Goal: Information Seeking & Learning: Find specific fact

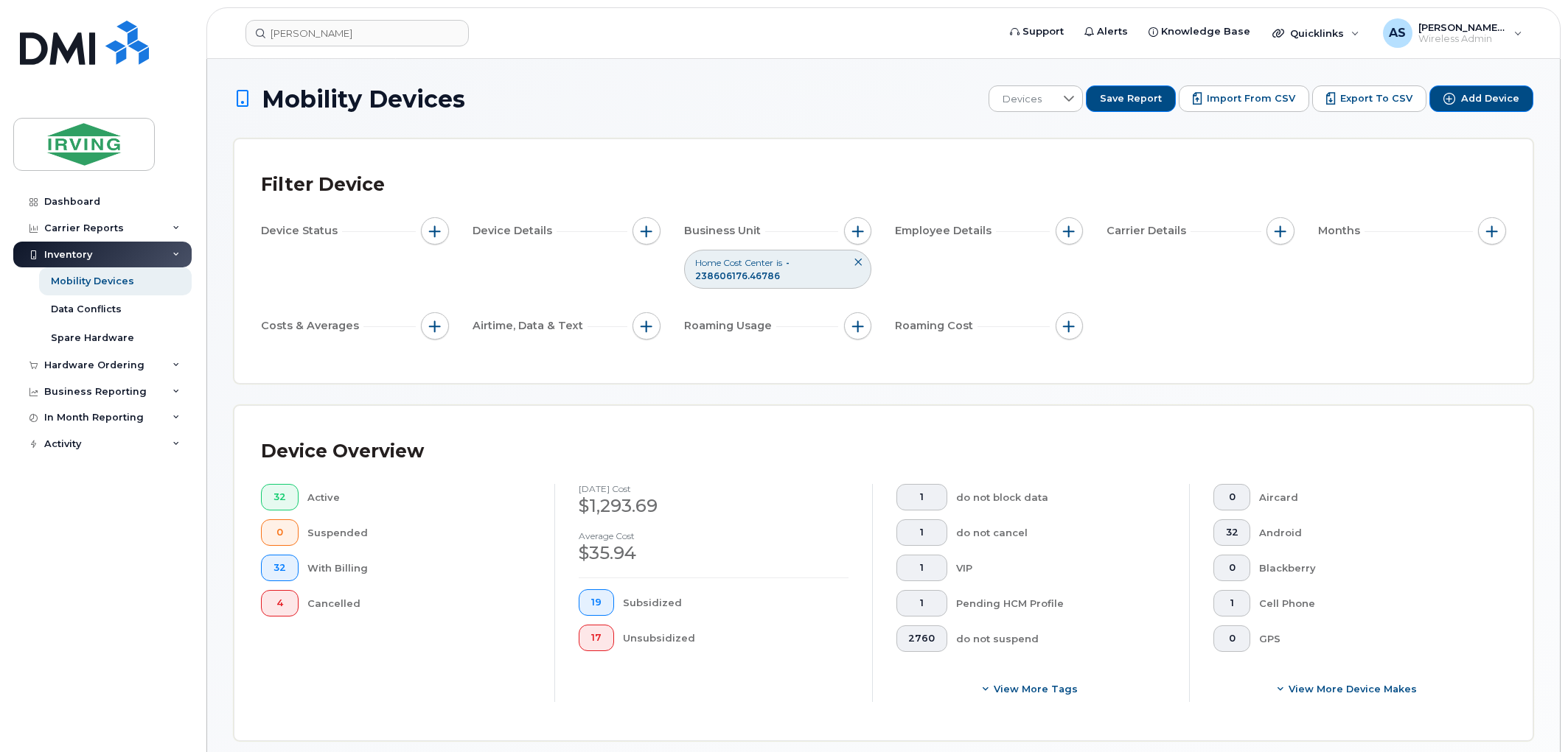
scroll to position [637, 0]
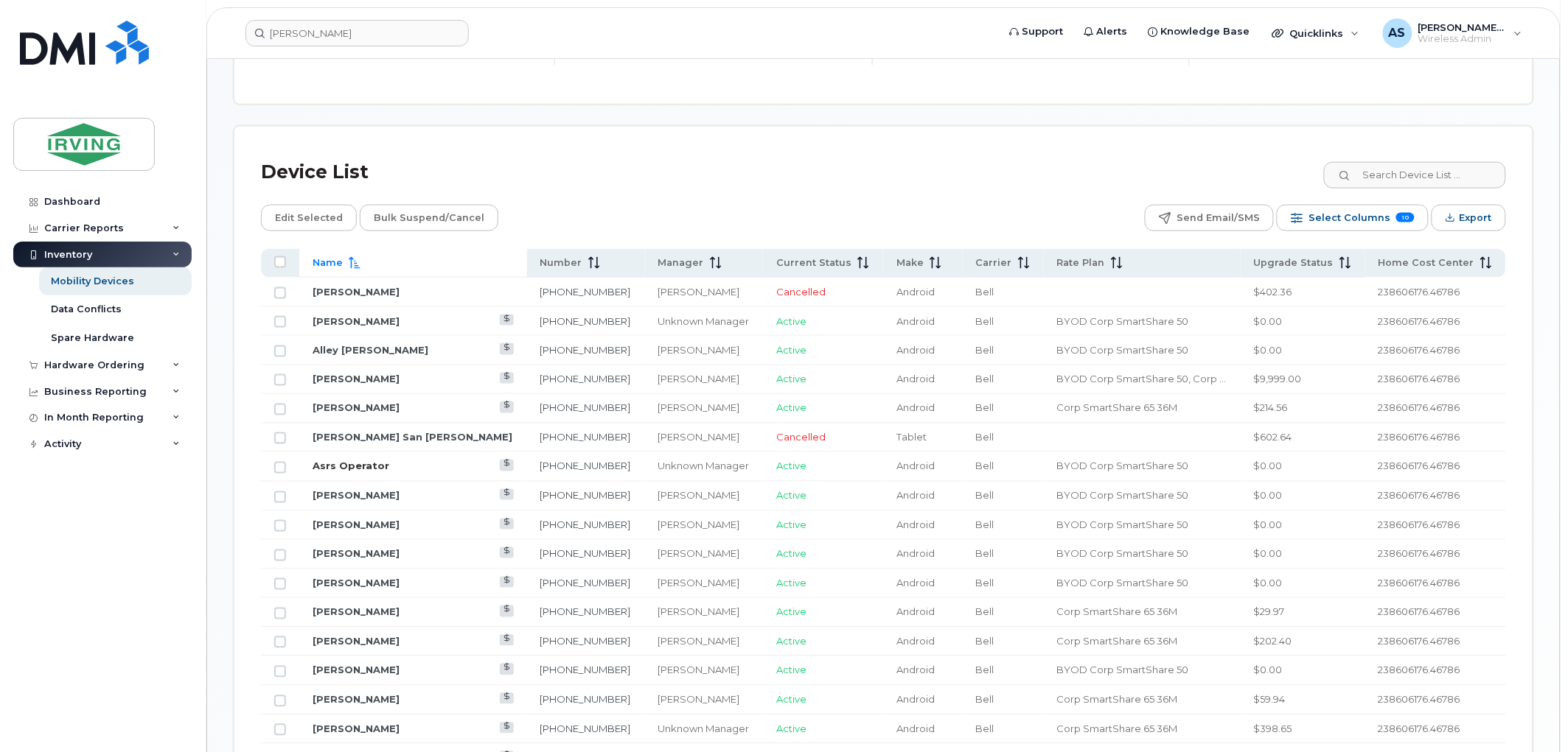
click at [354, 466] on link "Asrs Operator" at bounding box center [351, 466] width 76 height 12
click at [1339, 267] on div "Upgrade Status" at bounding box center [1303, 262] width 98 height 13
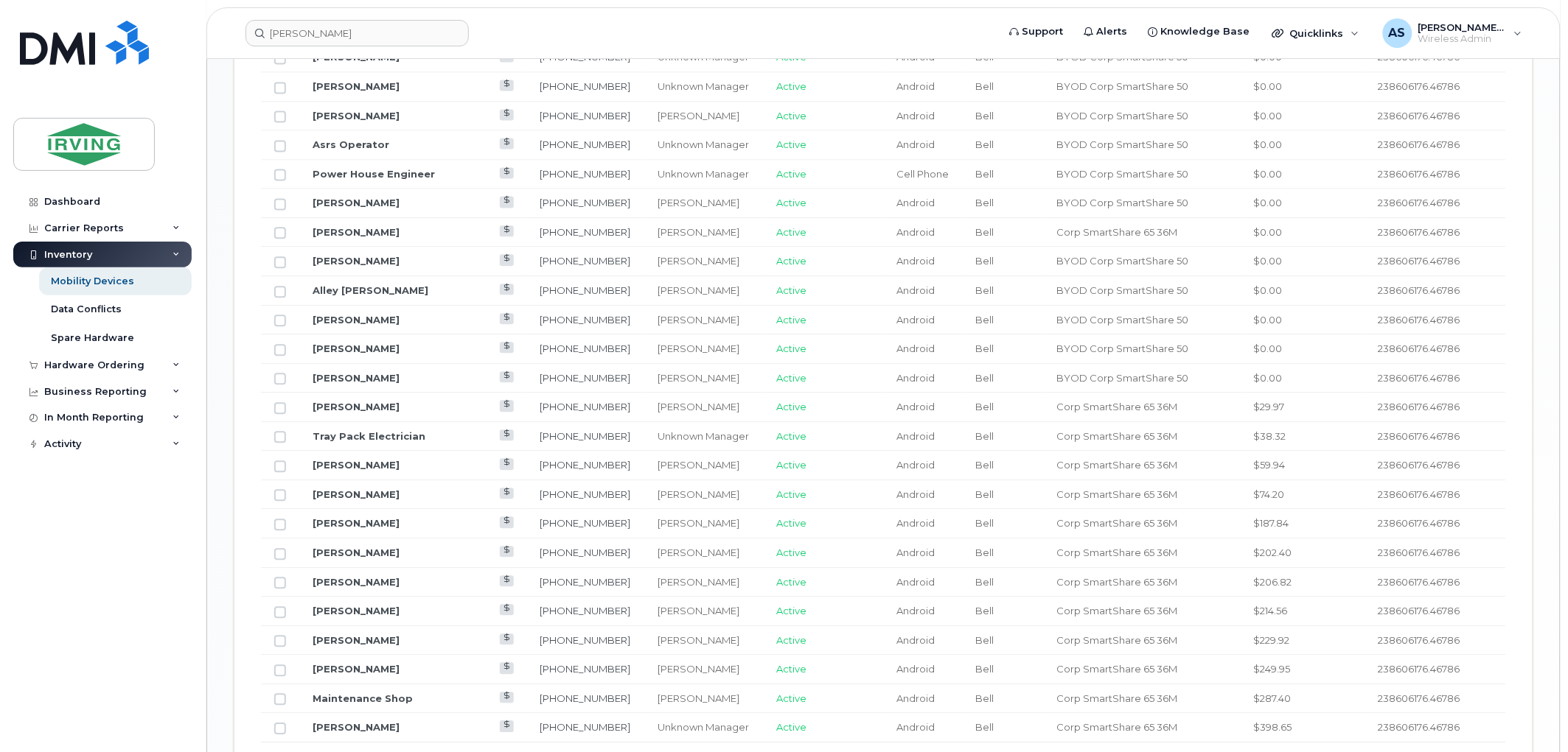
scroll to position [1128, 0]
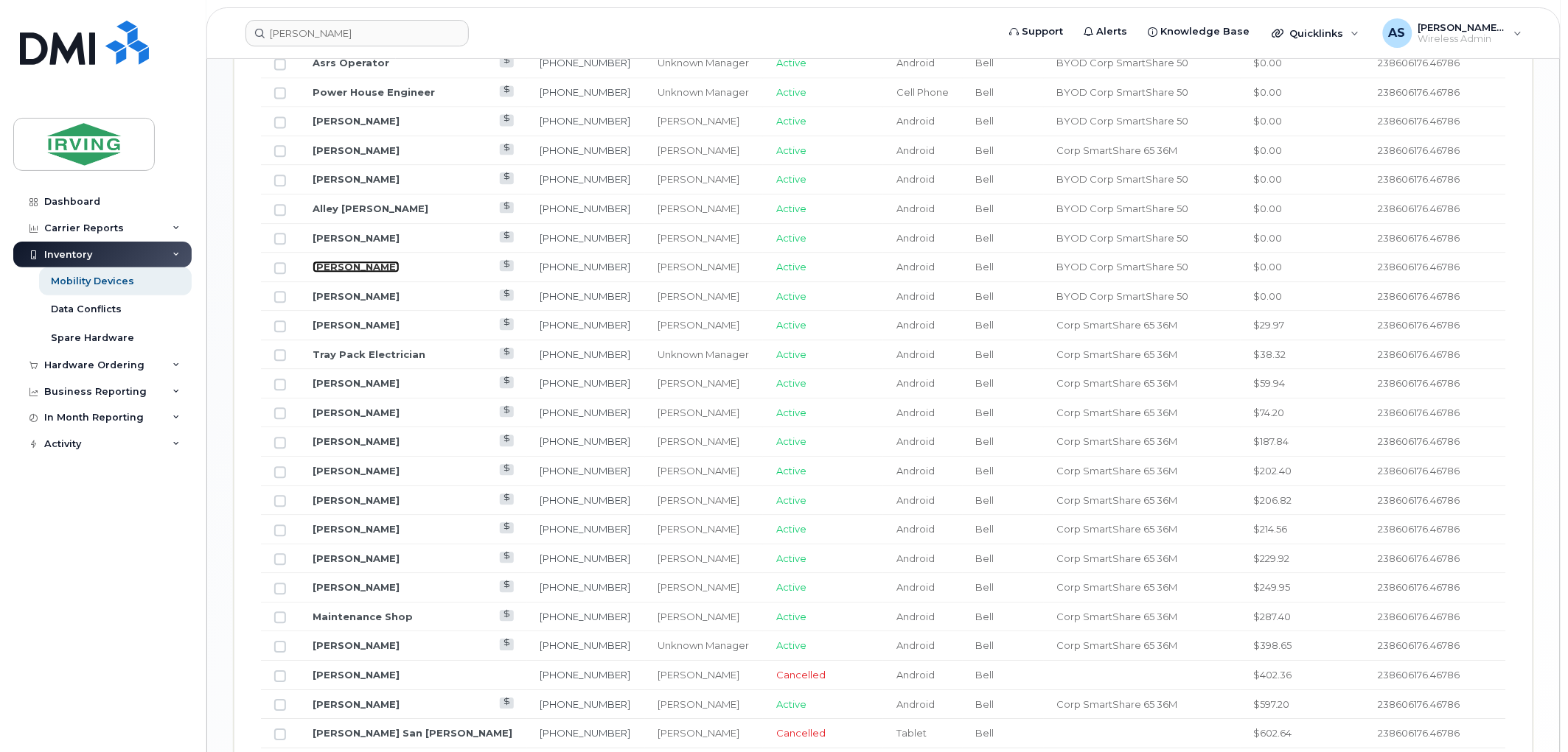
click at [362, 263] on link "Davis Weber" at bounding box center [356, 266] width 87 height 12
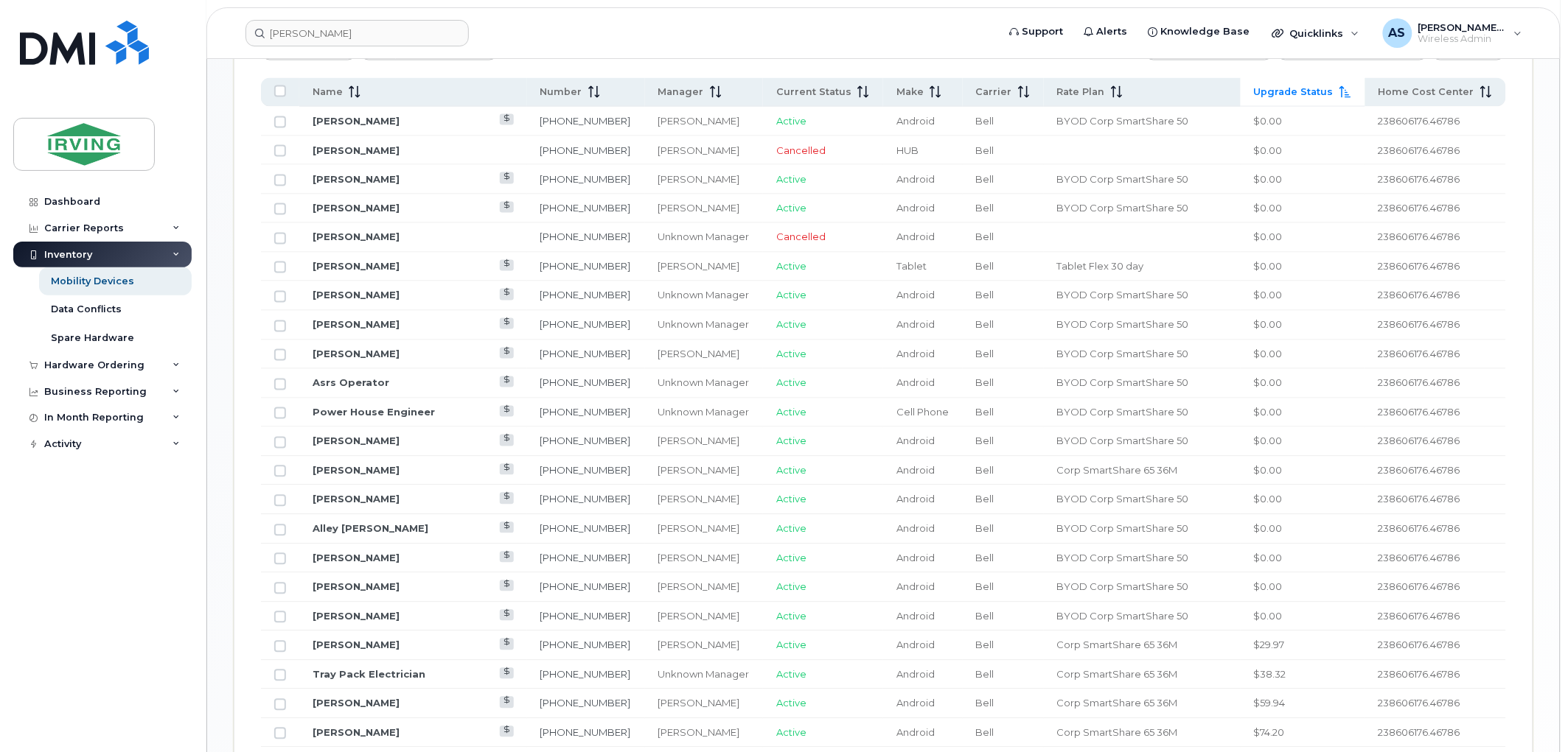
scroll to position [881, 0]
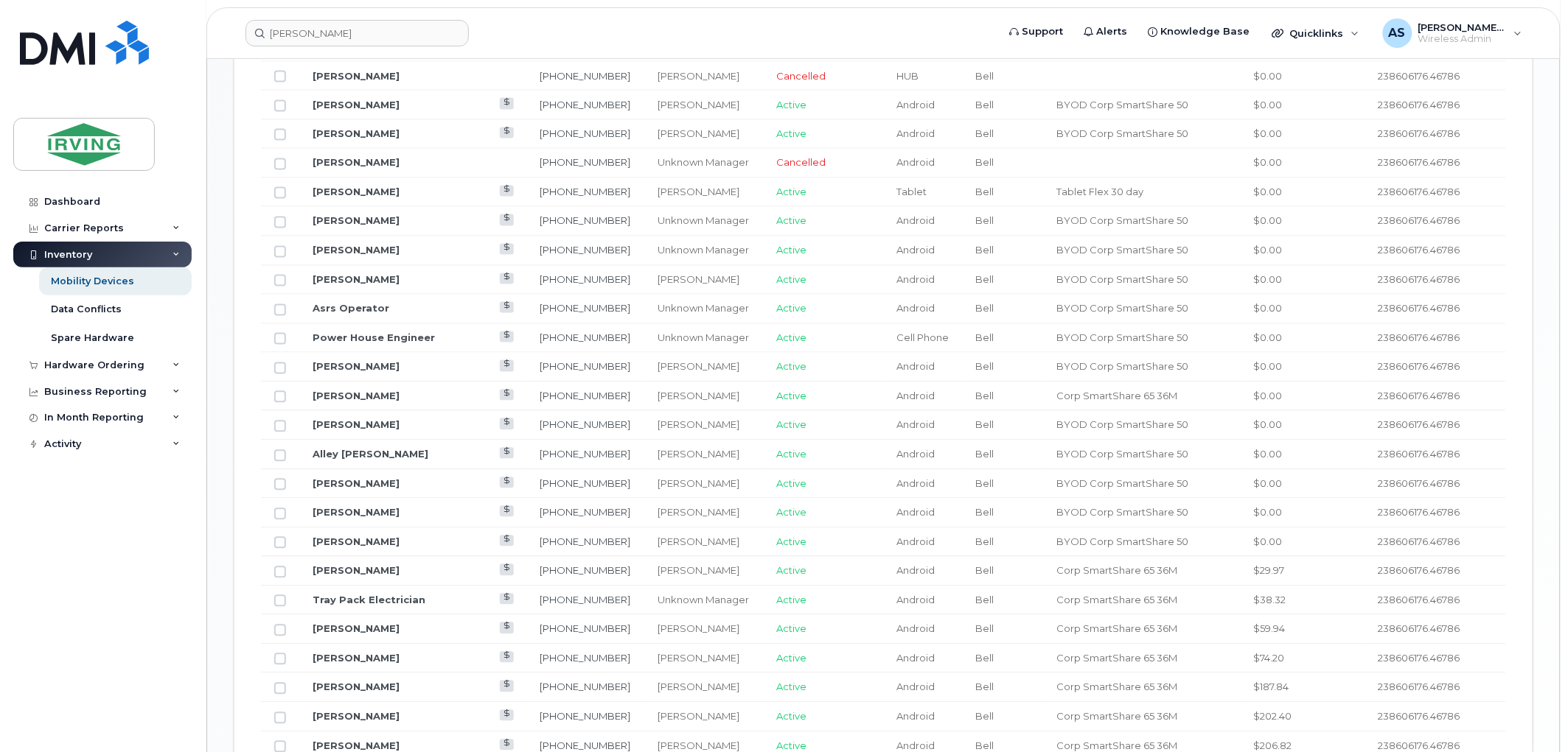
drag, startPoint x: 344, startPoint y: 541, endPoint x: 407, endPoint y: 550, distance: 63.6
click at [407, 550] on td "David Klipper" at bounding box center [413, 543] width 228 height 29
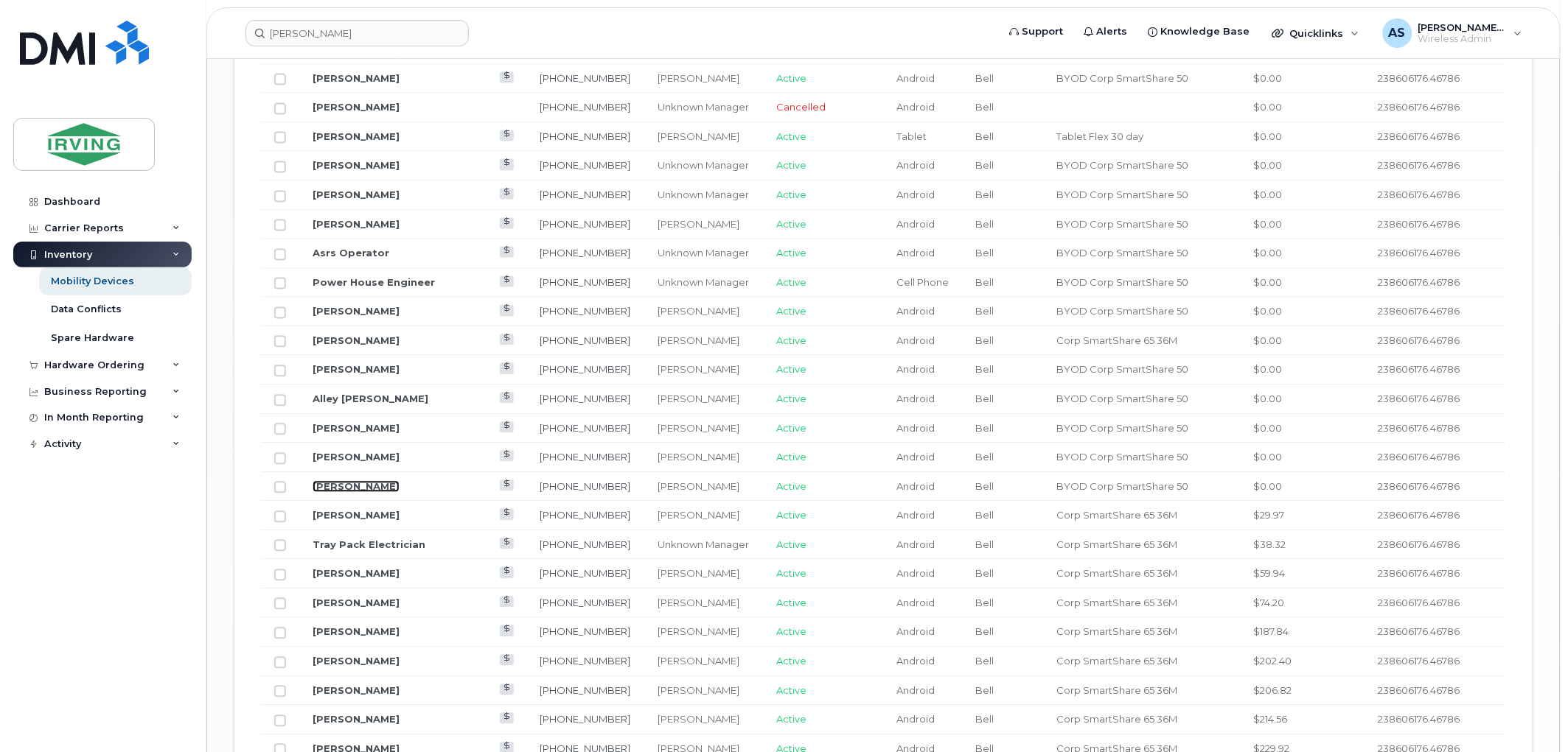
scroll to position [963, 0]
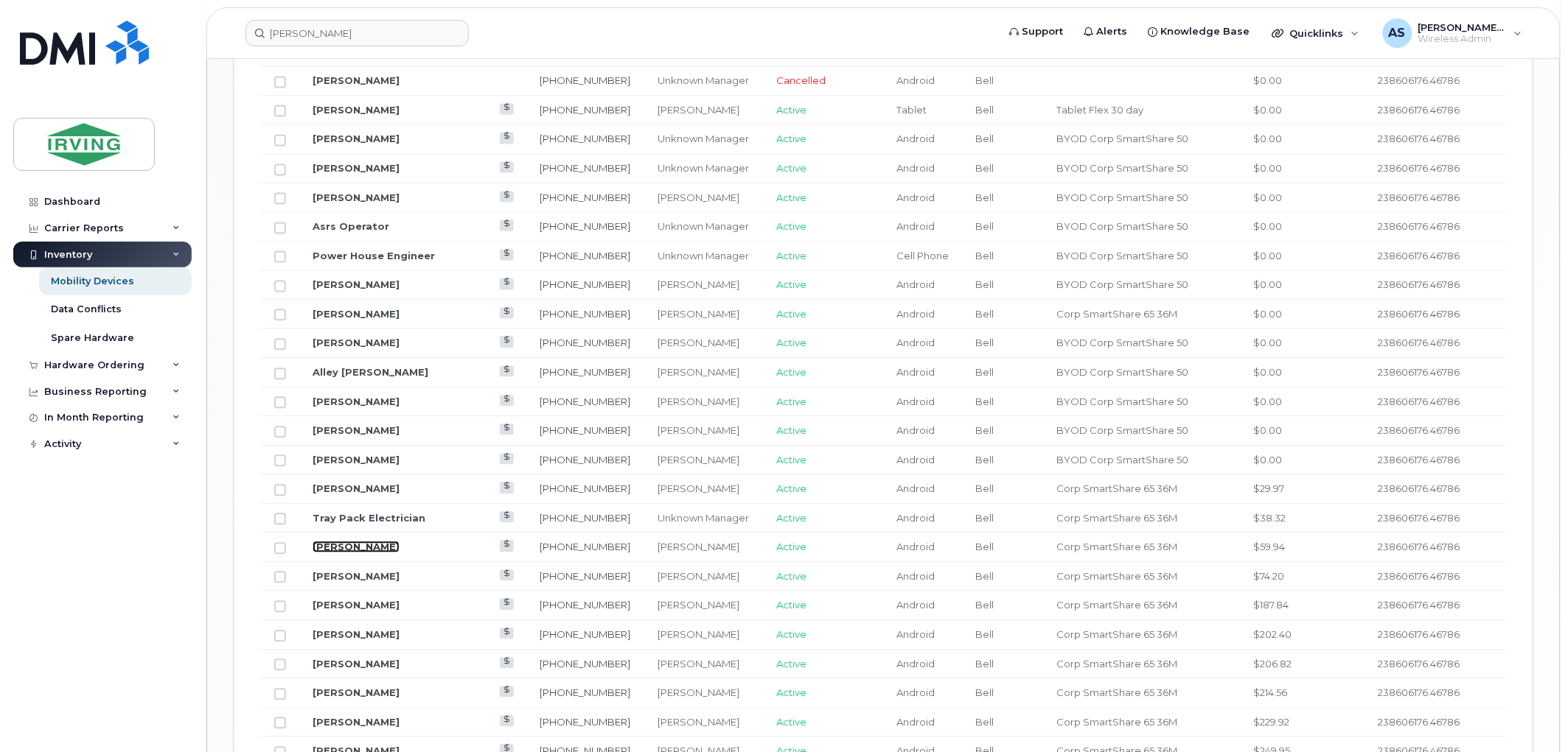
click at [354, 551] on link "Eunice Parungao" at bounding box center [356, 546] width 87 height 12
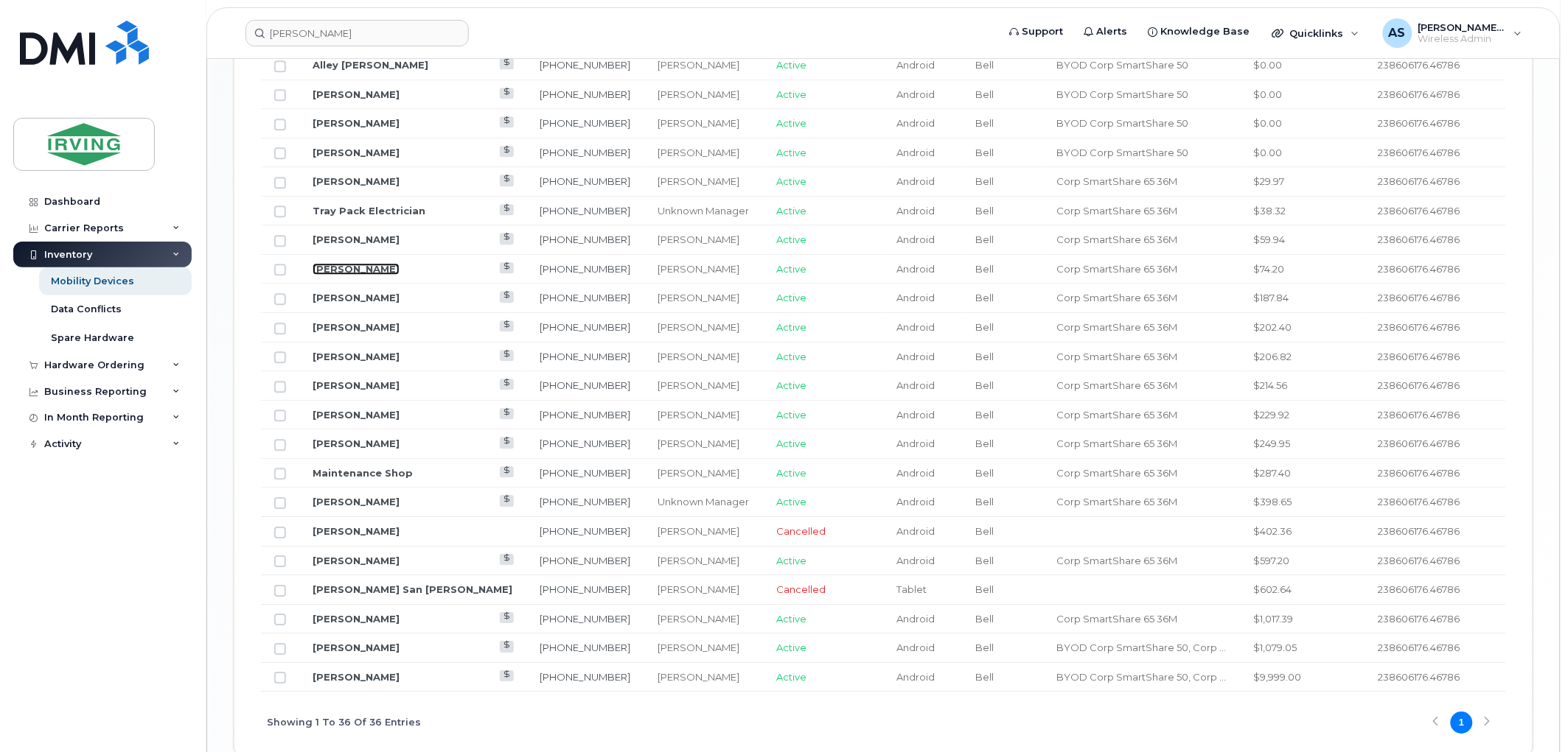
scroll to position [1350, 0]
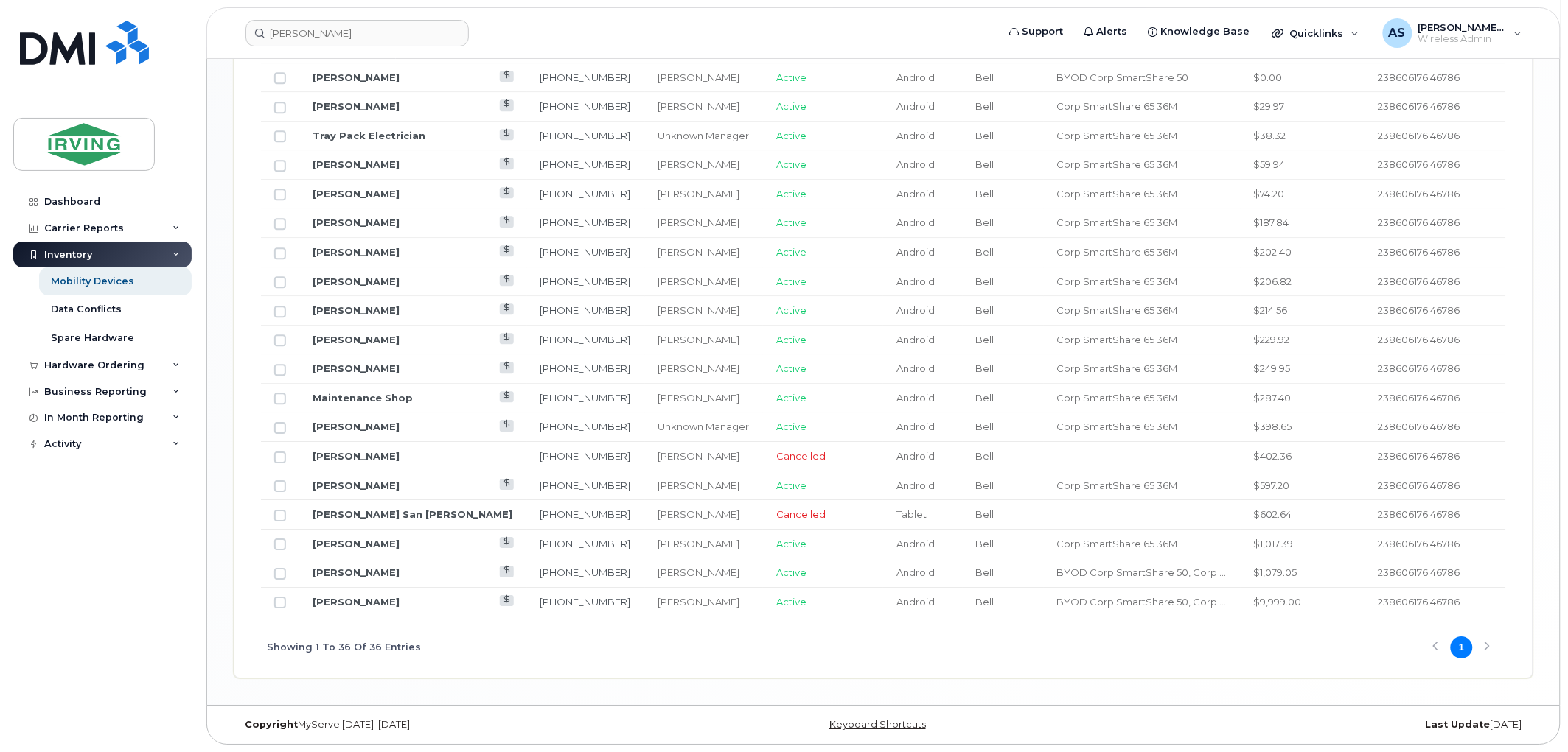
drag, startPoint x: 355, startPoint y: 245, endPoint x: 401, endPoint y: 253, distance: 46.7
click at [401, 253] on td "Duresa Usi" at bounding box center [413, 252] width 228 height 29
drag, startPoint x: 356, startPoint y: 248, endPoint x: 372, endPoint y: 256, distance: 17.9
click at [372, 256] on td "Duresa Usi" at bounding box center [413, 252] width 228 height 29
drag, startPoint x: 371, startPoint y: 197, endPoint x: 408, endPoint y: 207, distance: 38.3
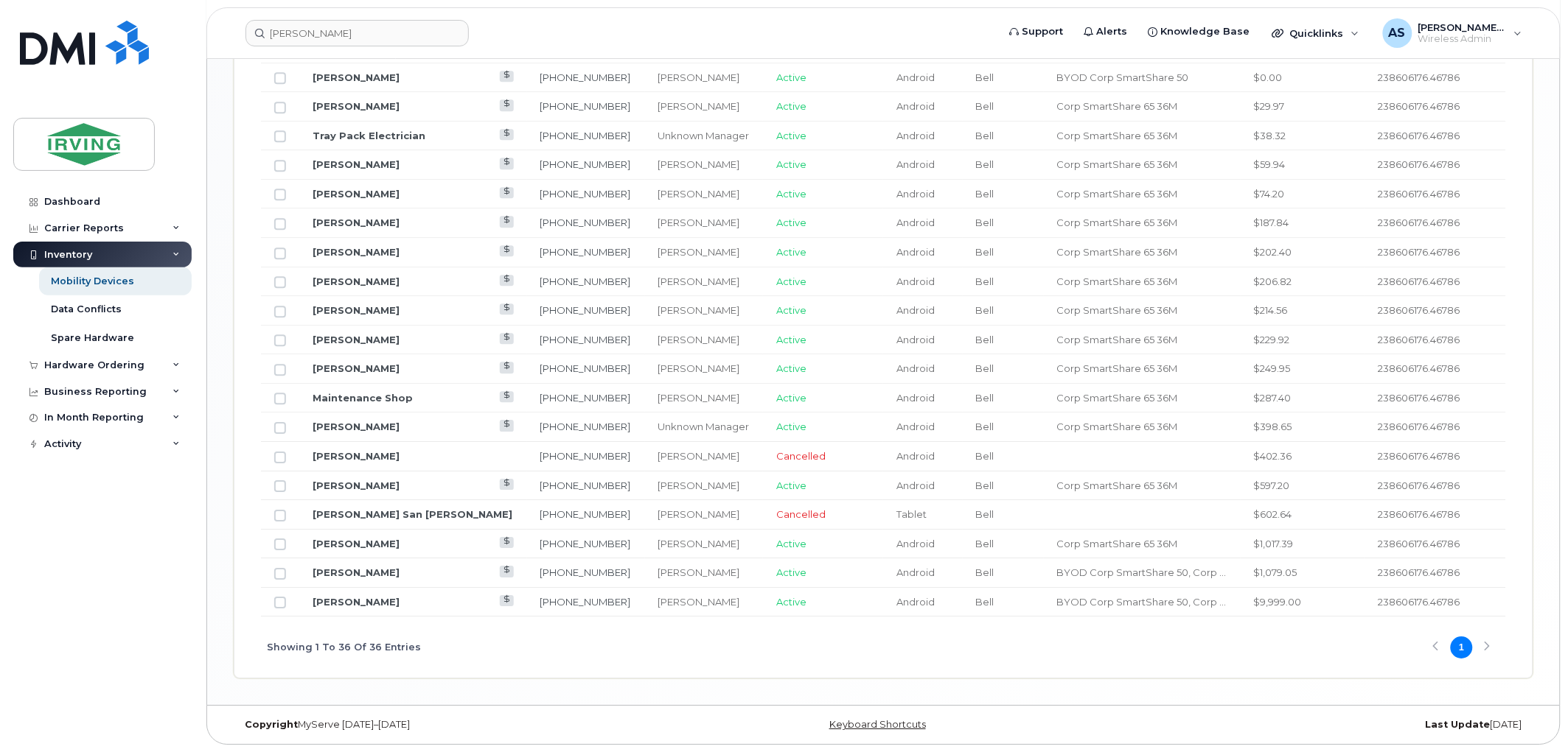
click at [408, 207] on td "[PERSON_NAME]" at bounding box center [413, 194] width 228 height 29
drag, startPoint x: 361, startPoint y: 490, endPoint x: 344, endPoint y: 484, distance: 18.0
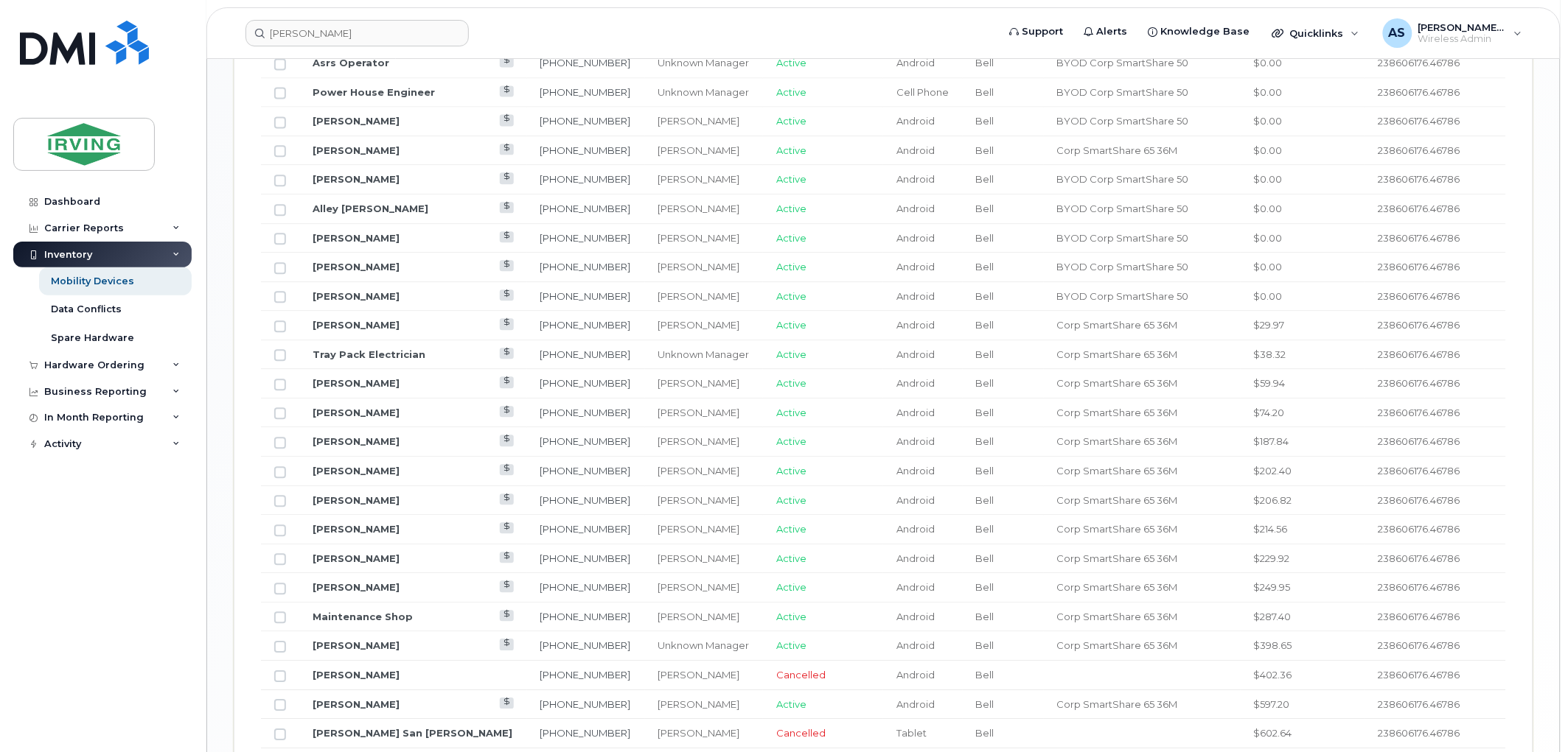
scroll to position [1268, 0]
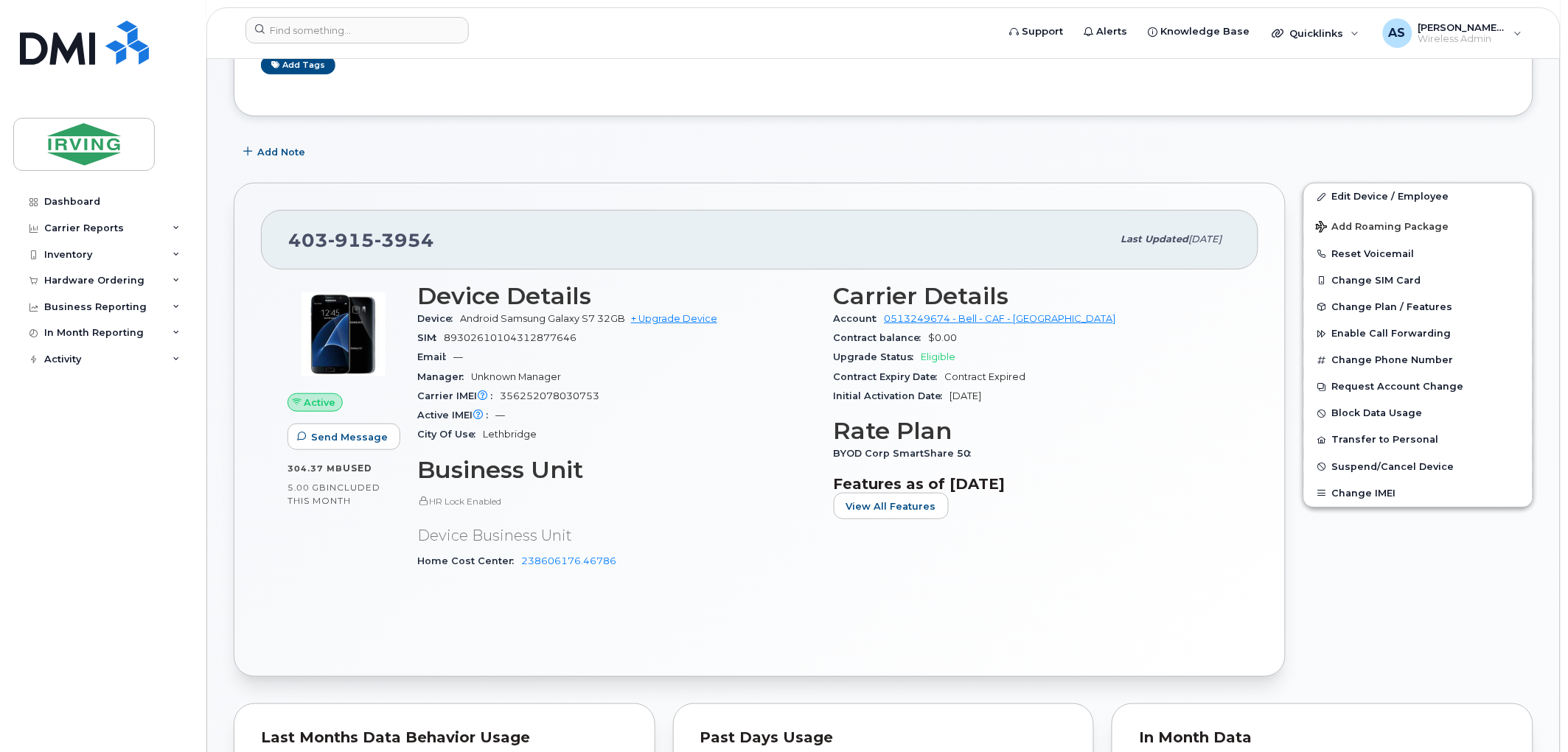
scroll to position [163, 0]
click at [931, 357] on span "Eligible" at bounding box center [938, 356] width 35 height 11
click at [1418, 189] on link "Edit Device / Employee" at bounding box center [1417, 196] width 228 height 27
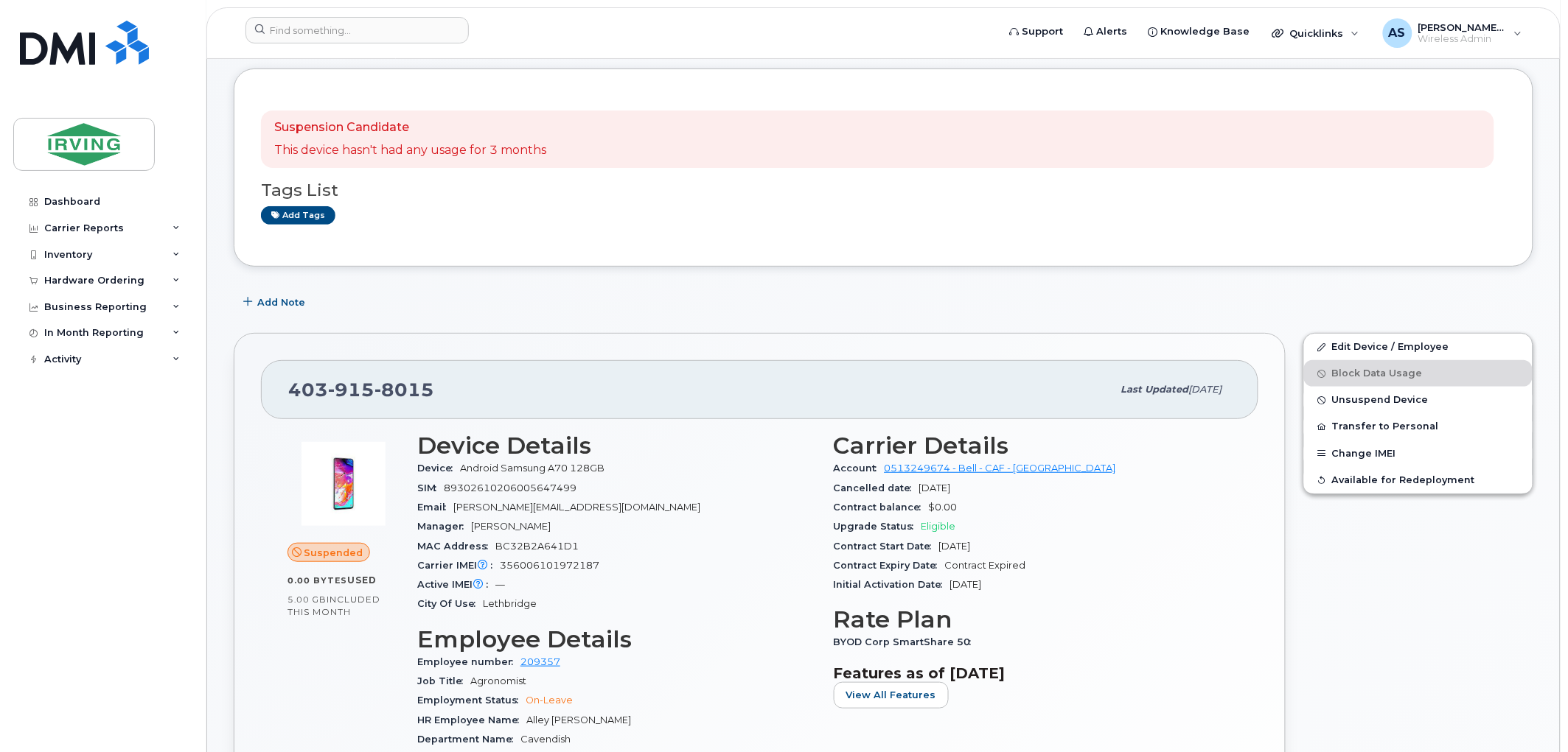
scroll to position [163, 0]
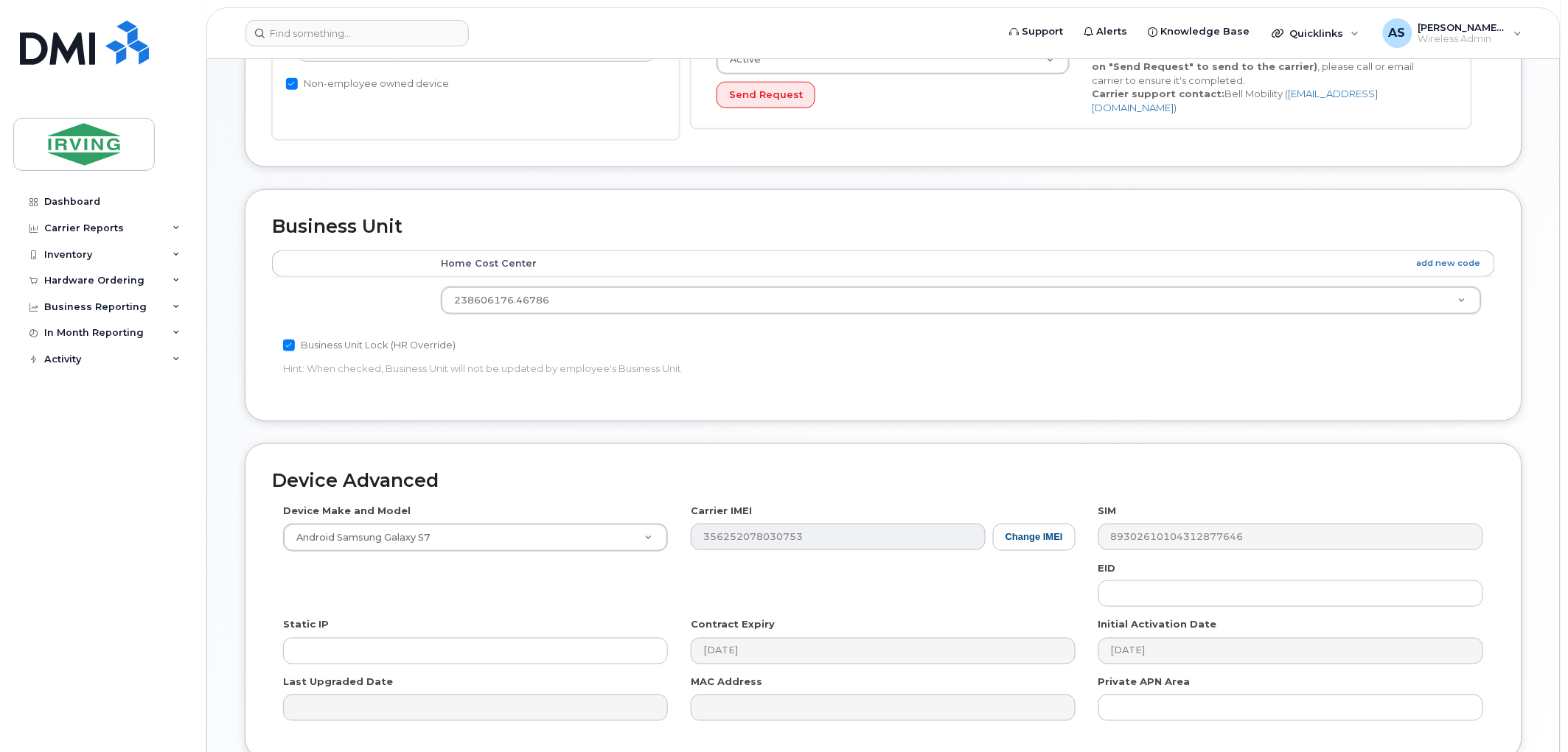
scroll to position [540, 0]
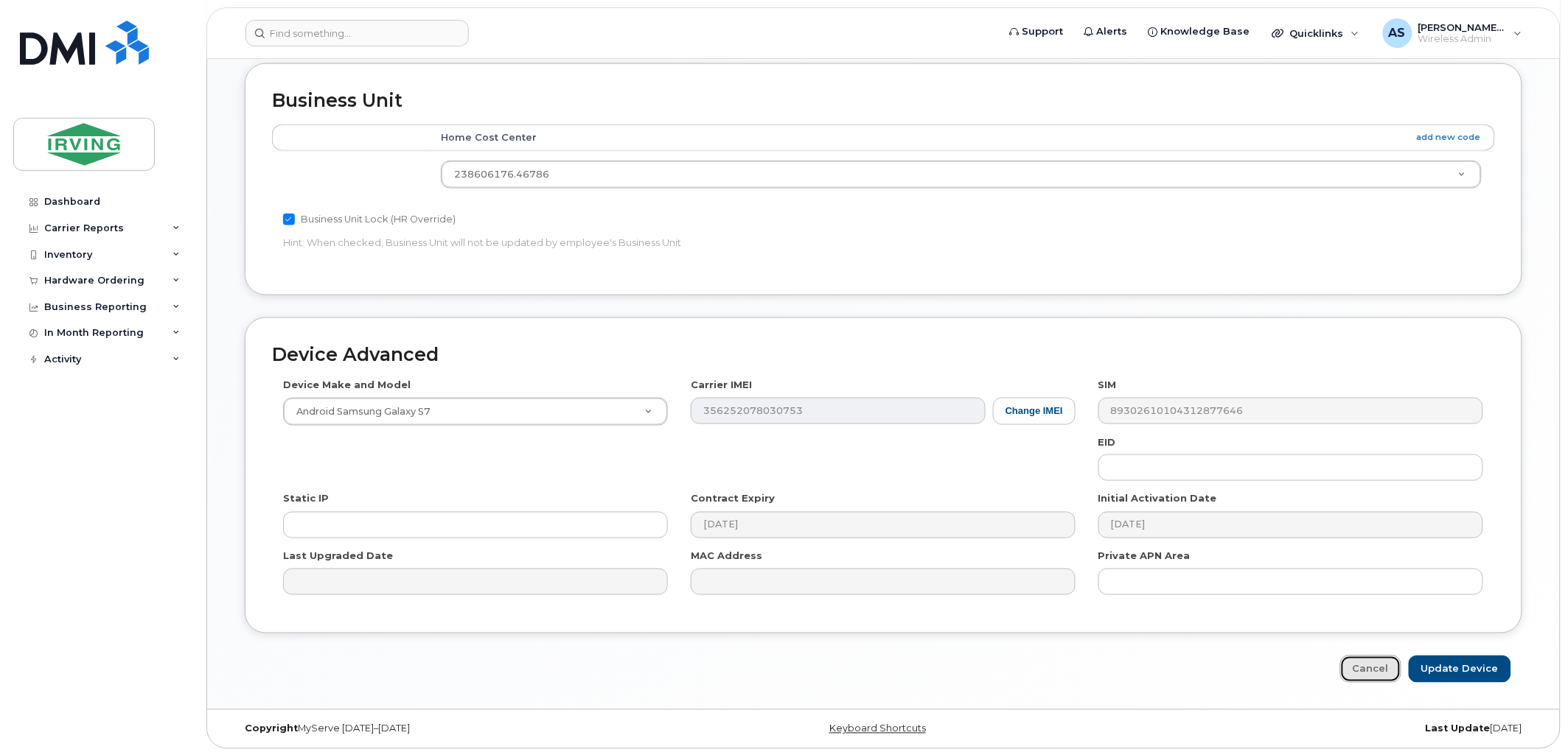
click at [1380, 662] on link "Cancel" at bounding box center [1370, 669] width 61 height 27
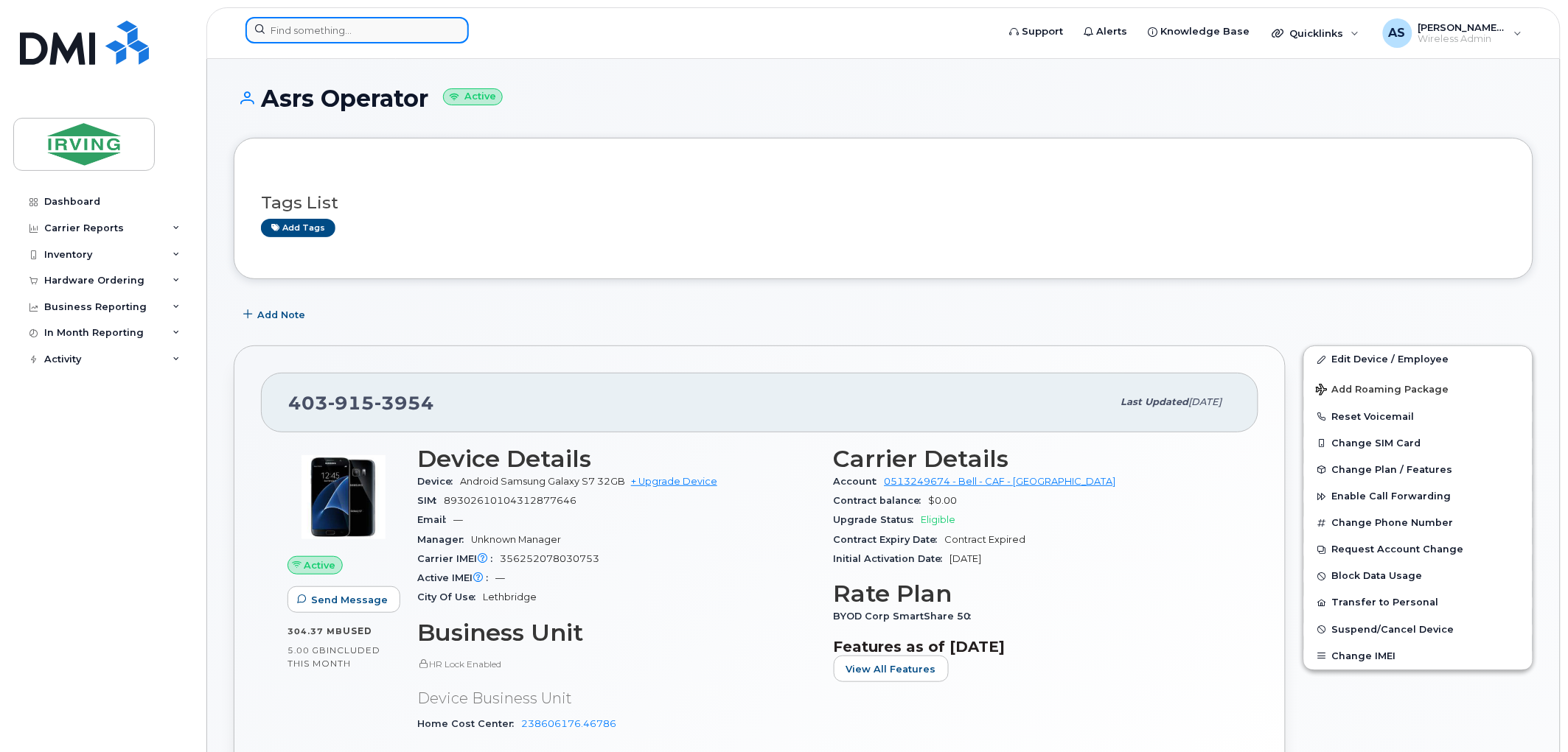
click at [378, 35] on input at bounding box center [358, 30] width 224 height 27
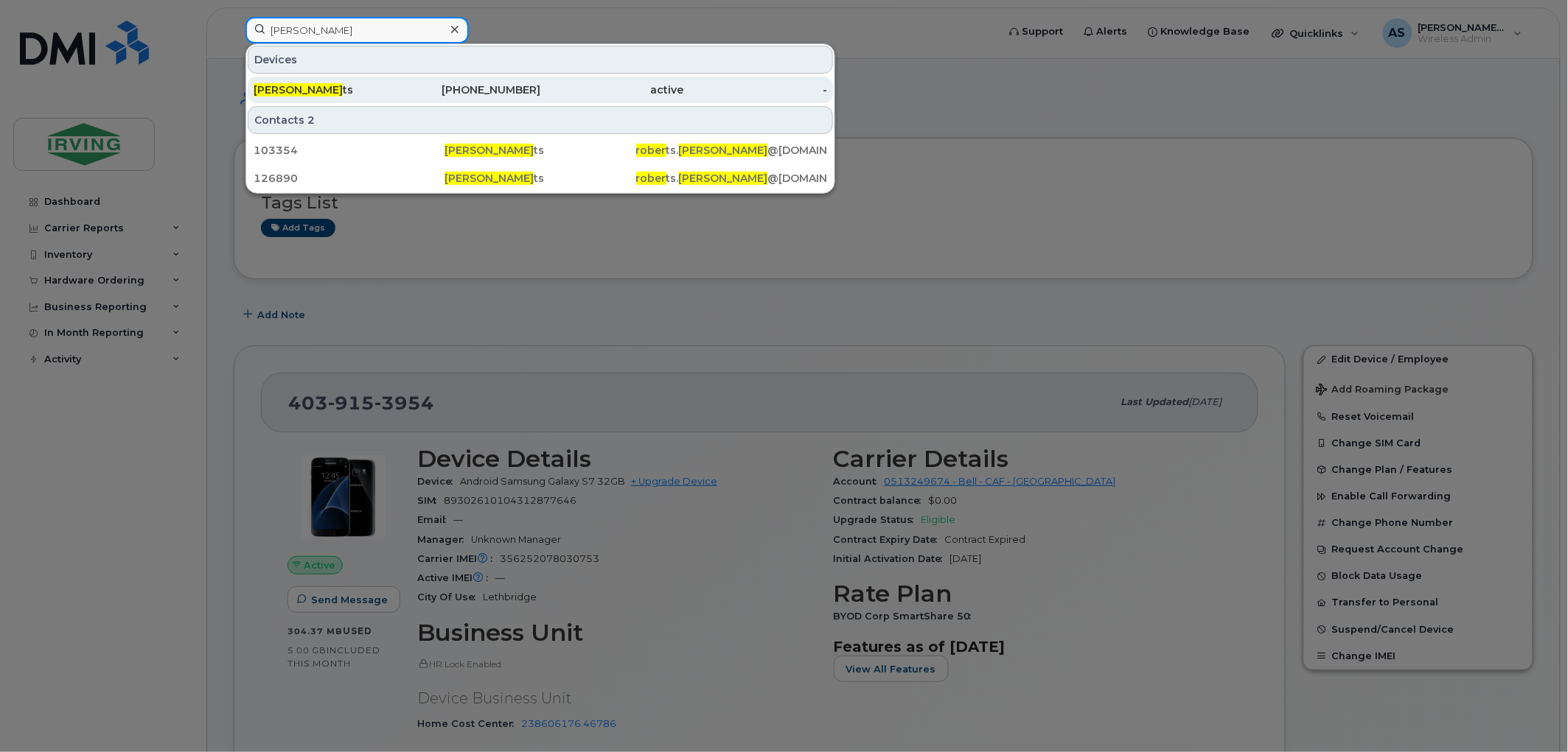
type input "douglas rober"
click at [343, 85] on div "Douglas Rober ts" at bounding box center [326, 90] width 144 height 15
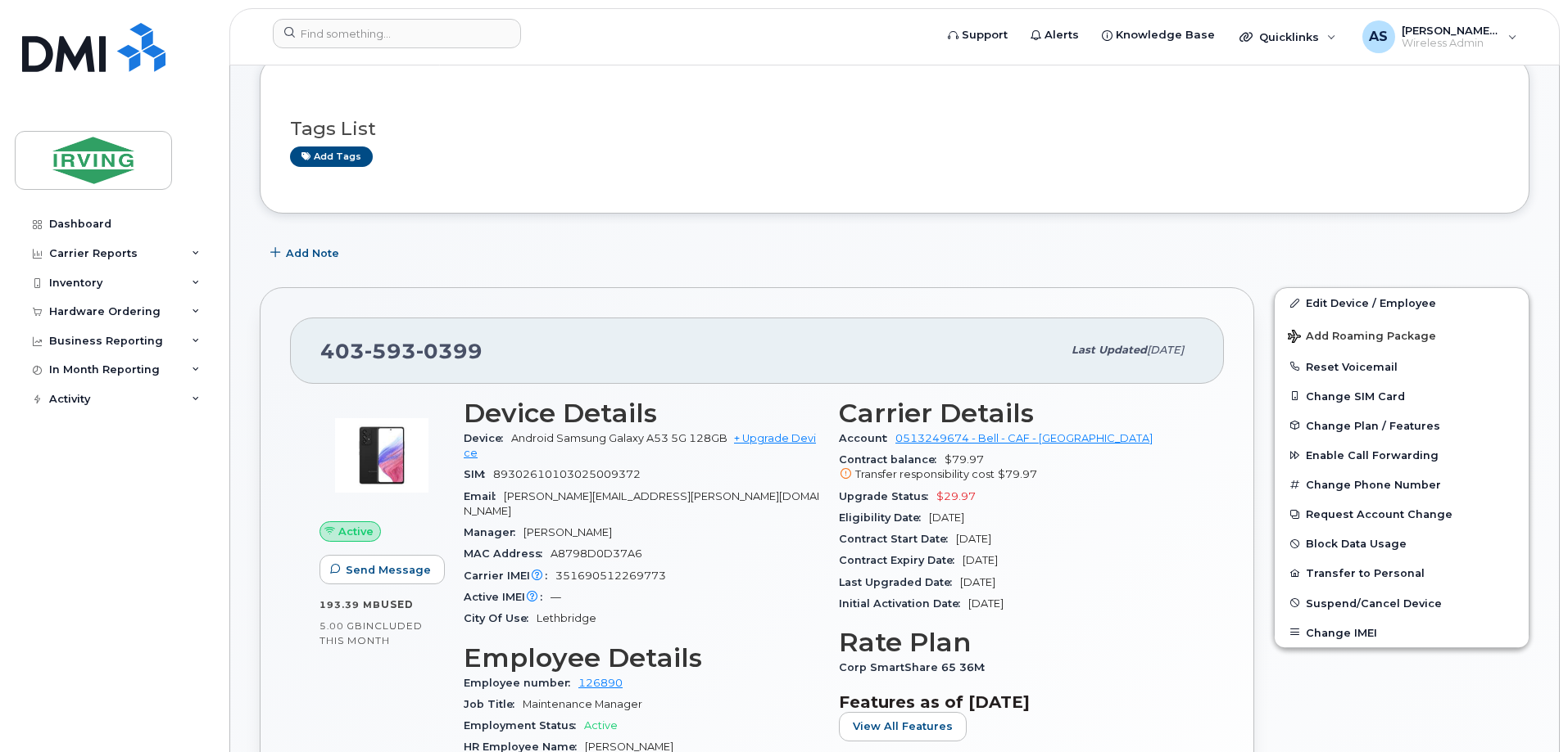
scroll to position [164, 0]
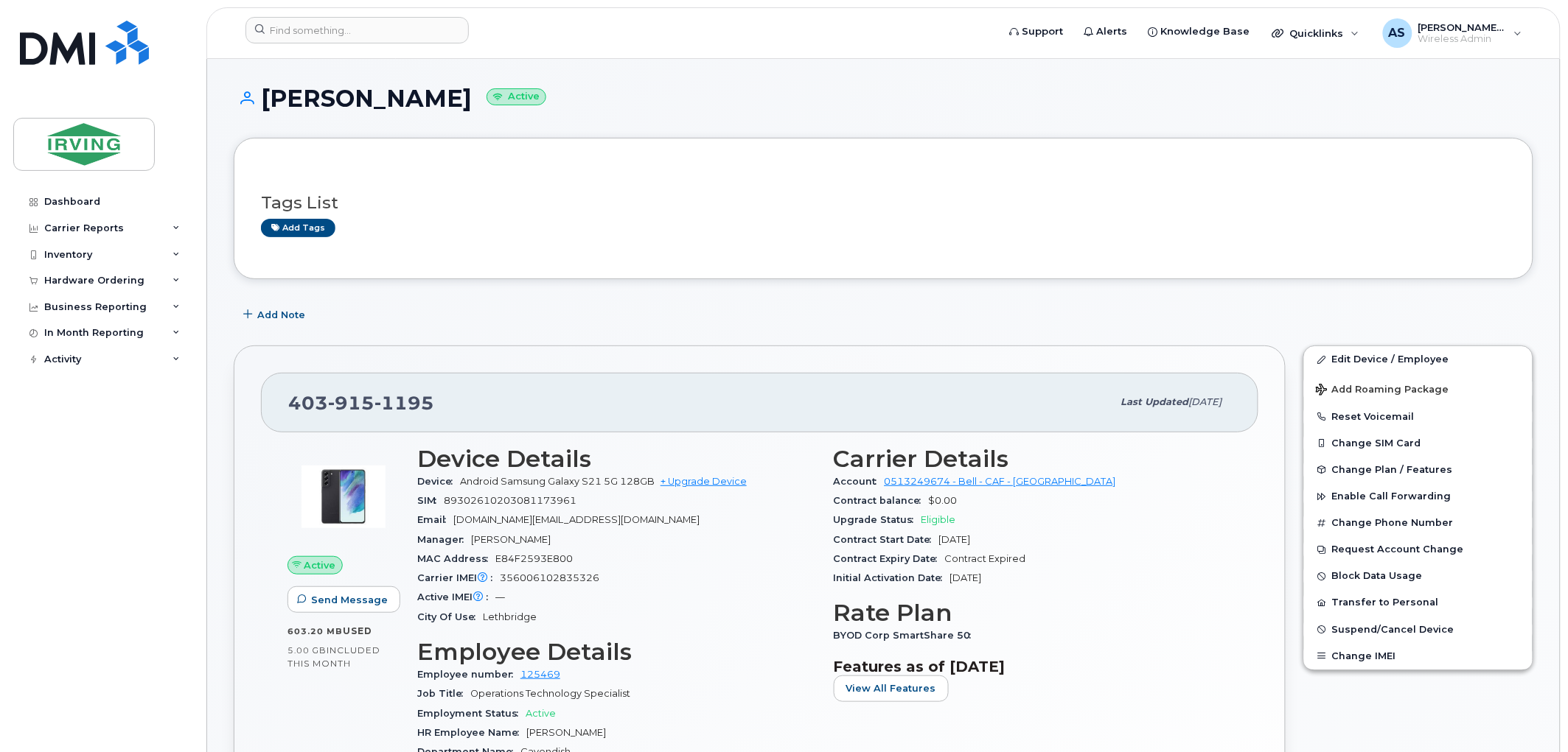
click at [936, 521] on span "Eligible" at bounding box center [938, 520] width 35 height 11
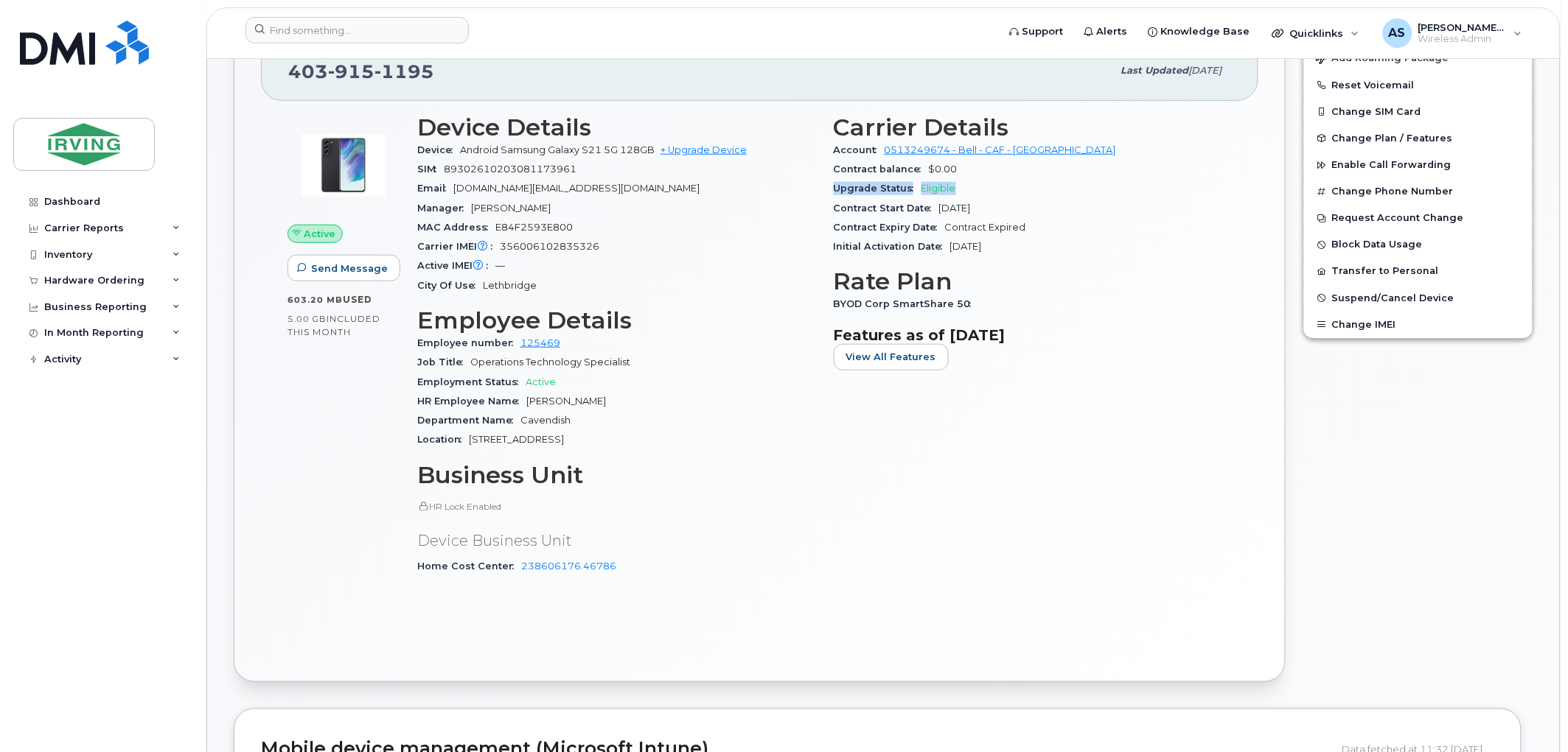
scroll to position [82, 0]
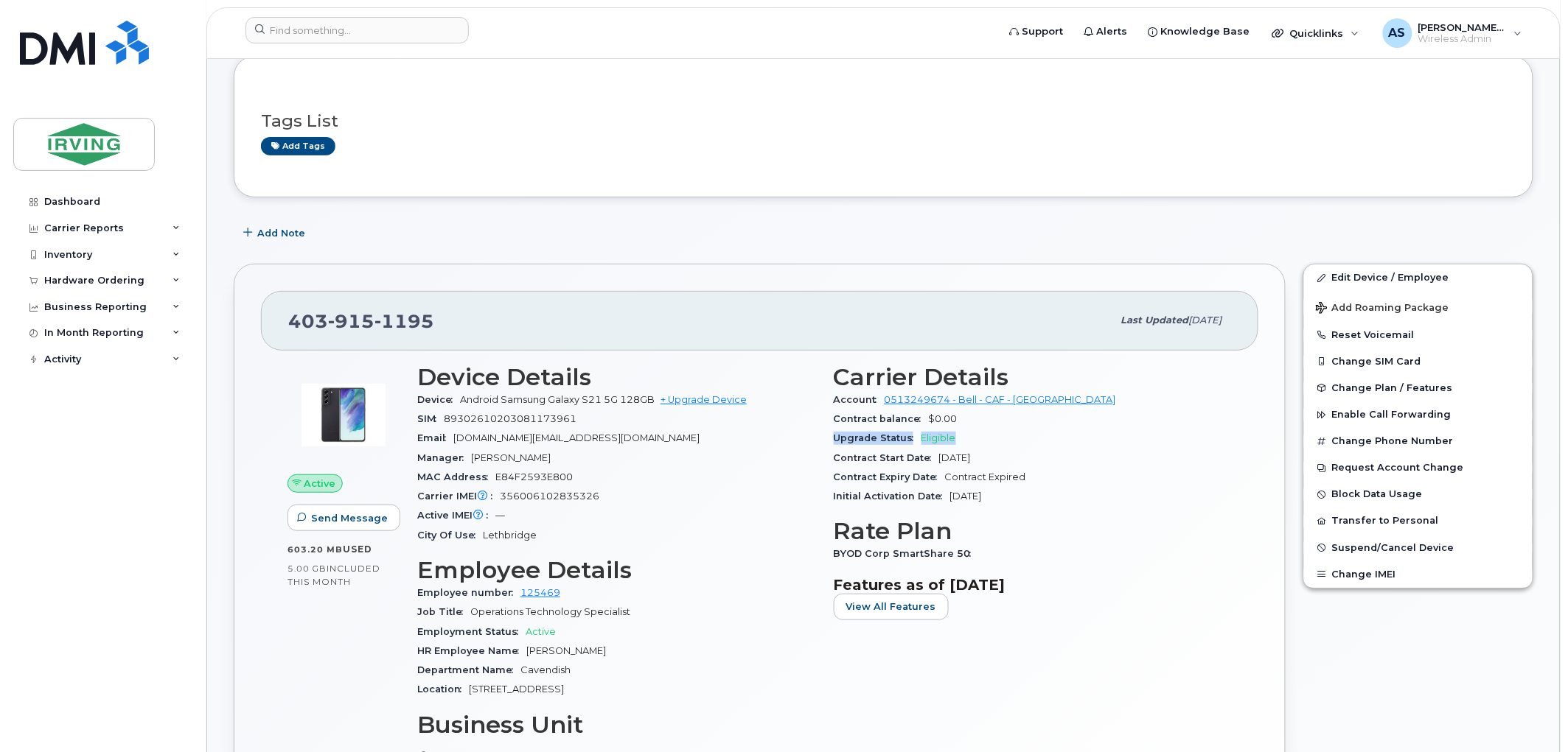
click at [1081, 437] on div "Upgrade Status Eligible" at bounding box center [1032, 438] width 398 height 20
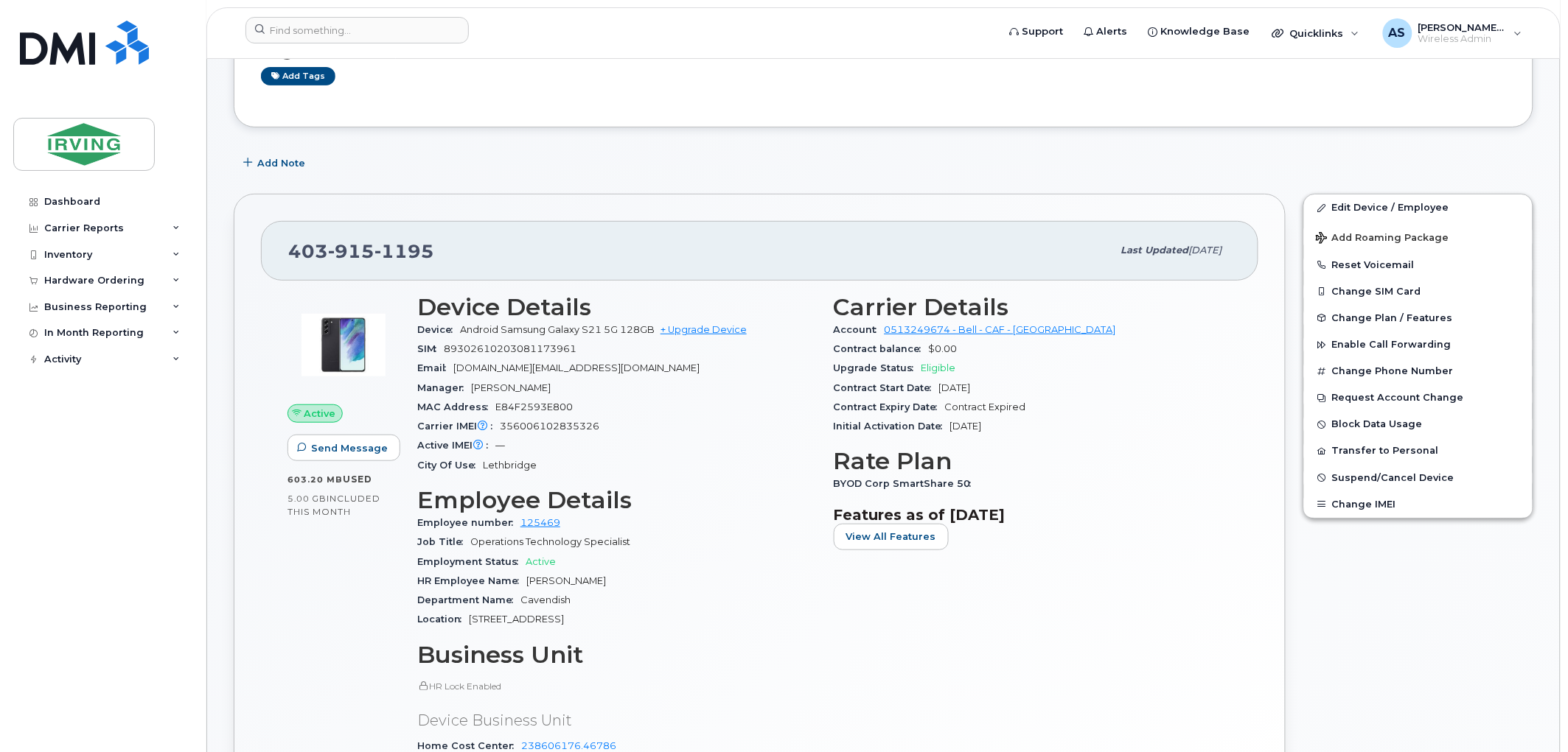
scroll to position [246, 0]
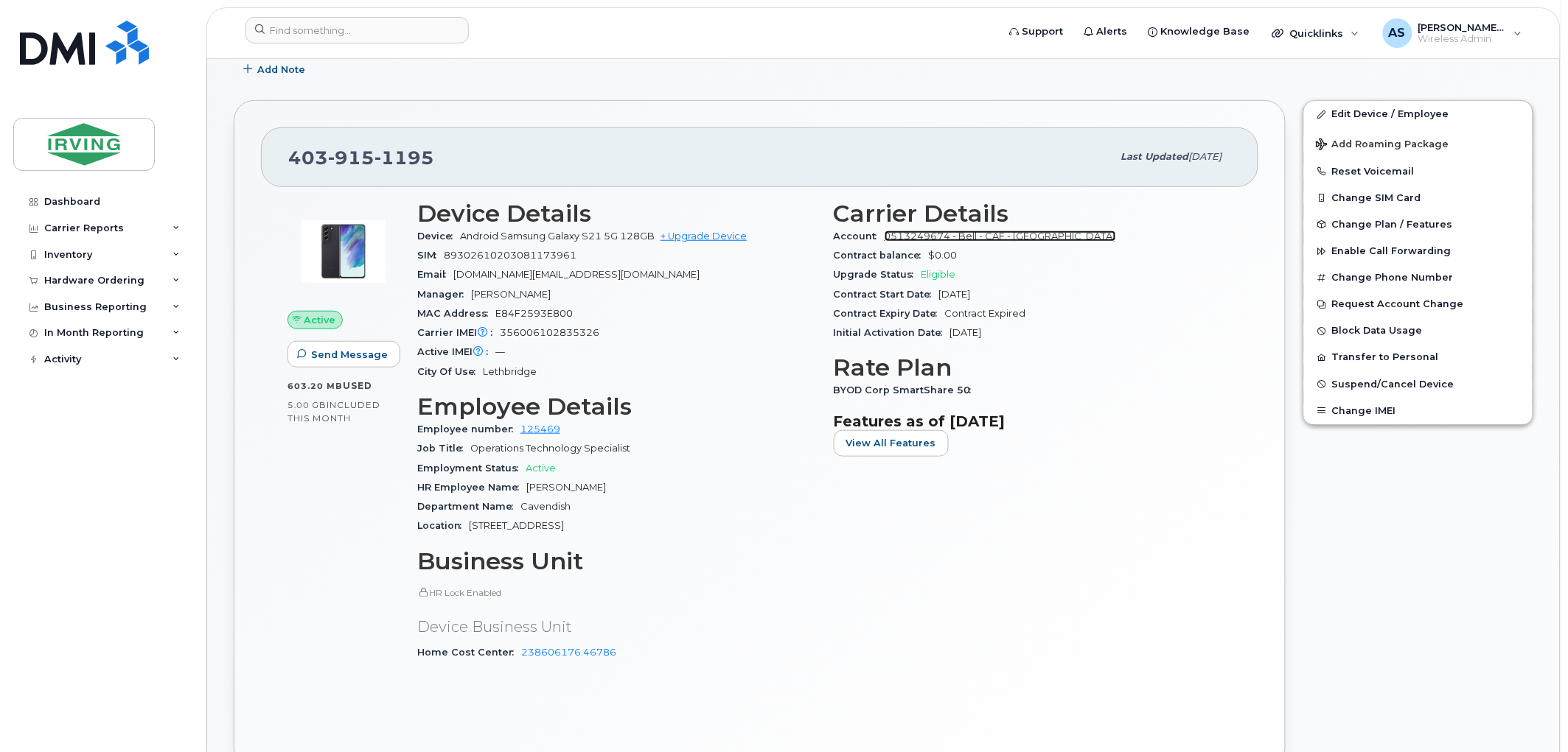
click at [985, 239] on link "0513249674 - Bell - CAF - CAVENDISH FARMS" at bounding box center [1000, 236] width 232 height 11
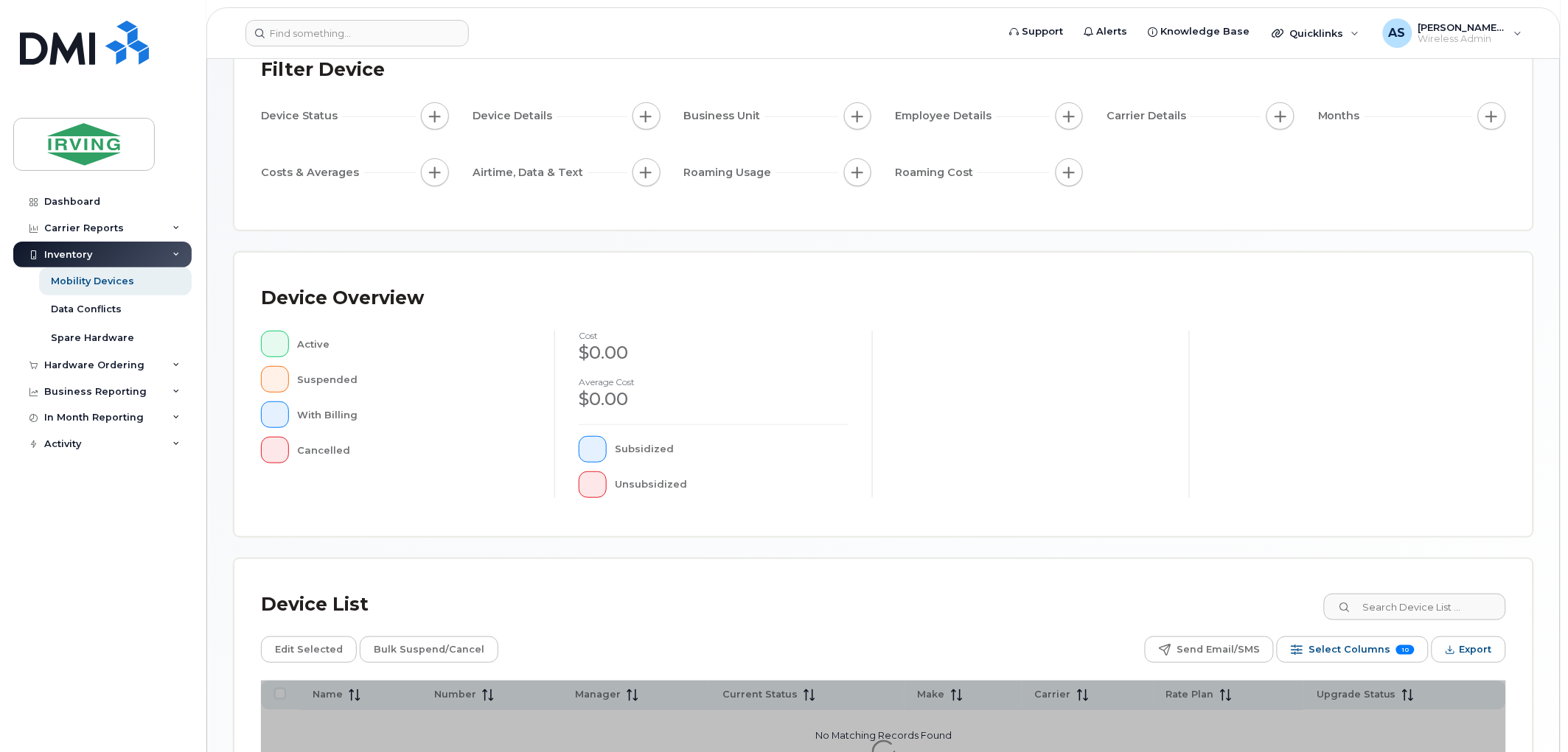
scroll to position [261, 0]
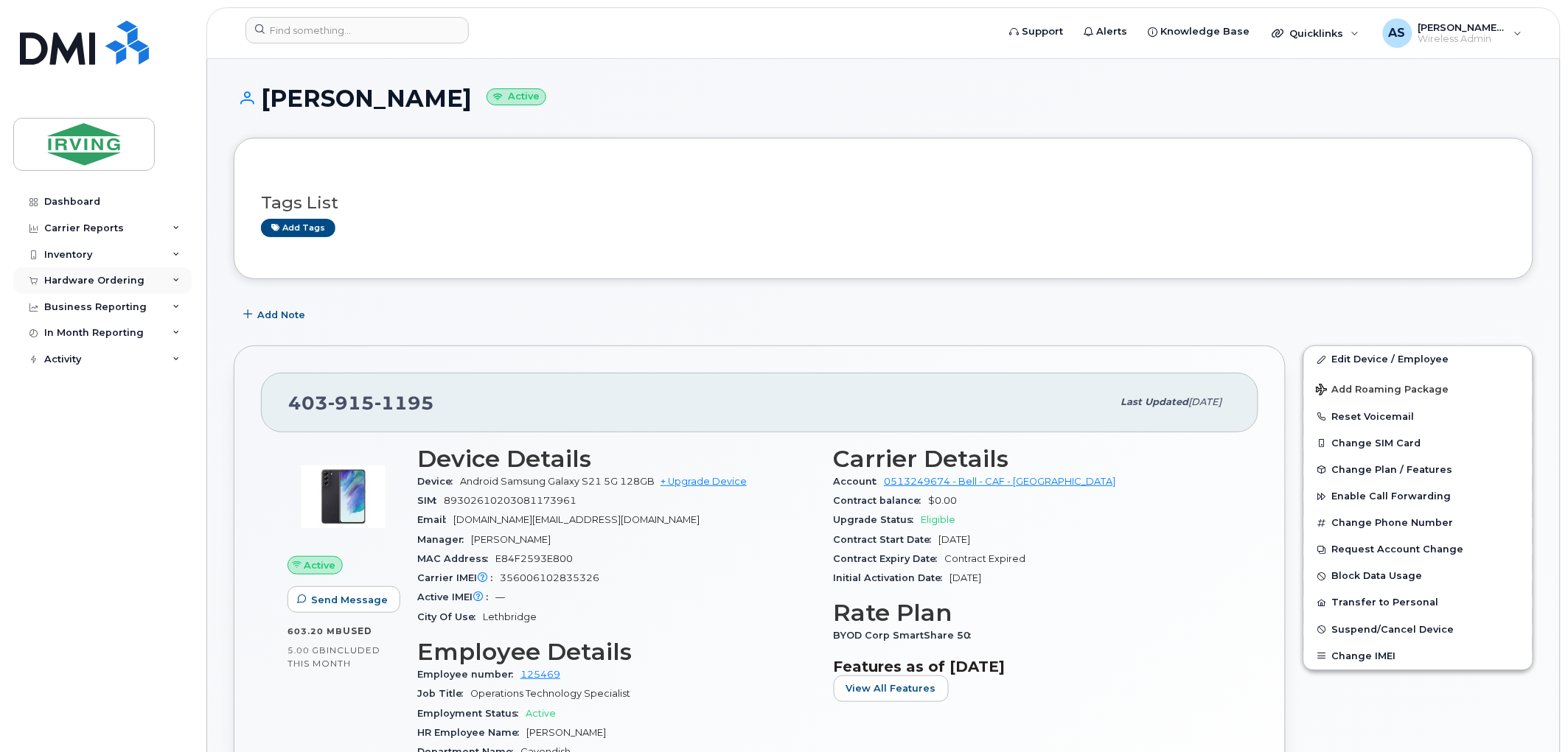
click at [146, 272] on div "Hardware Ordering" at bounding box center [102, 280] width 178 height 27
click at [114, 305] on link "Overview" at bounding box center [115, 308] width 153 height 28
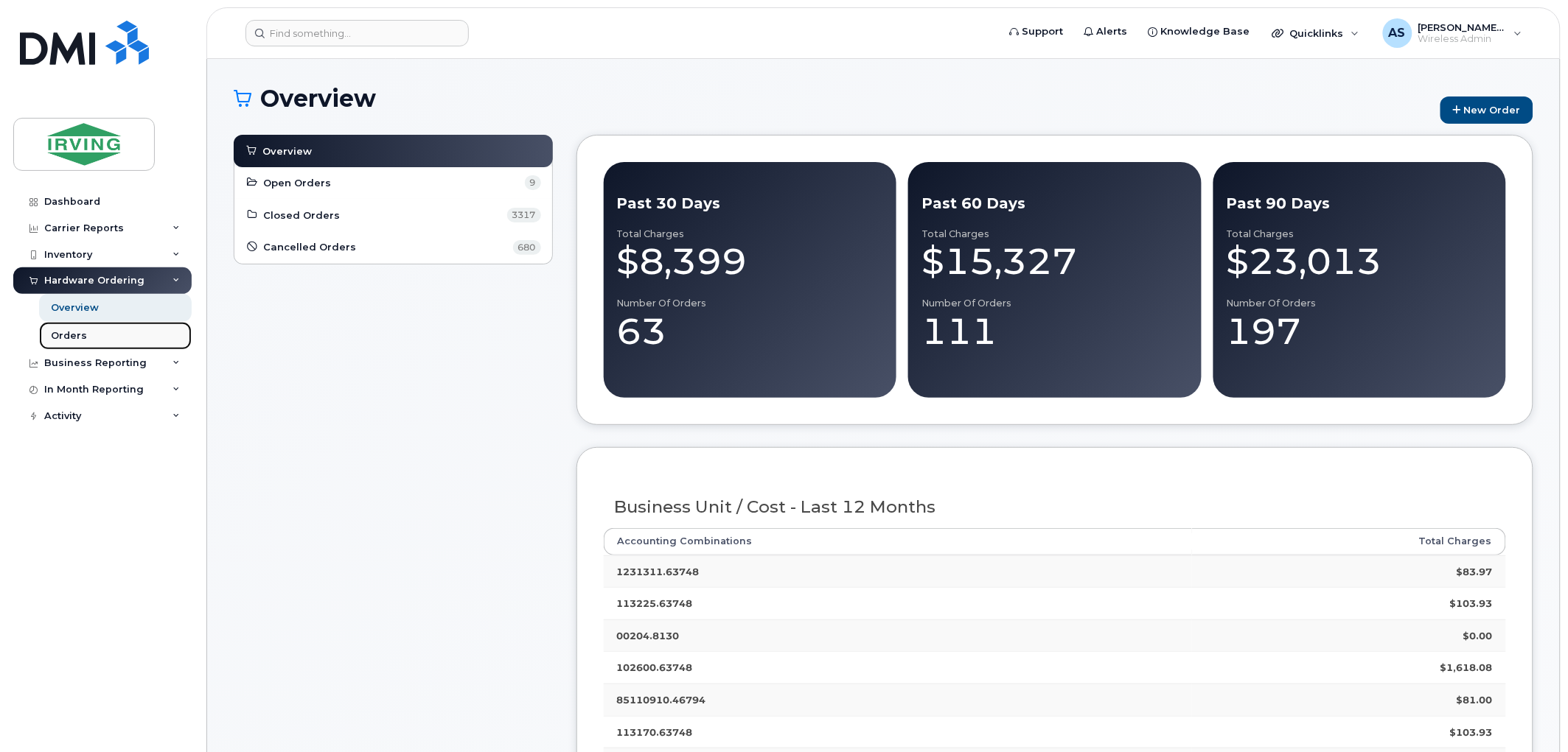
click at [83, 333] on div "Orders" at bounding box center [68, 335] width 36 height 13
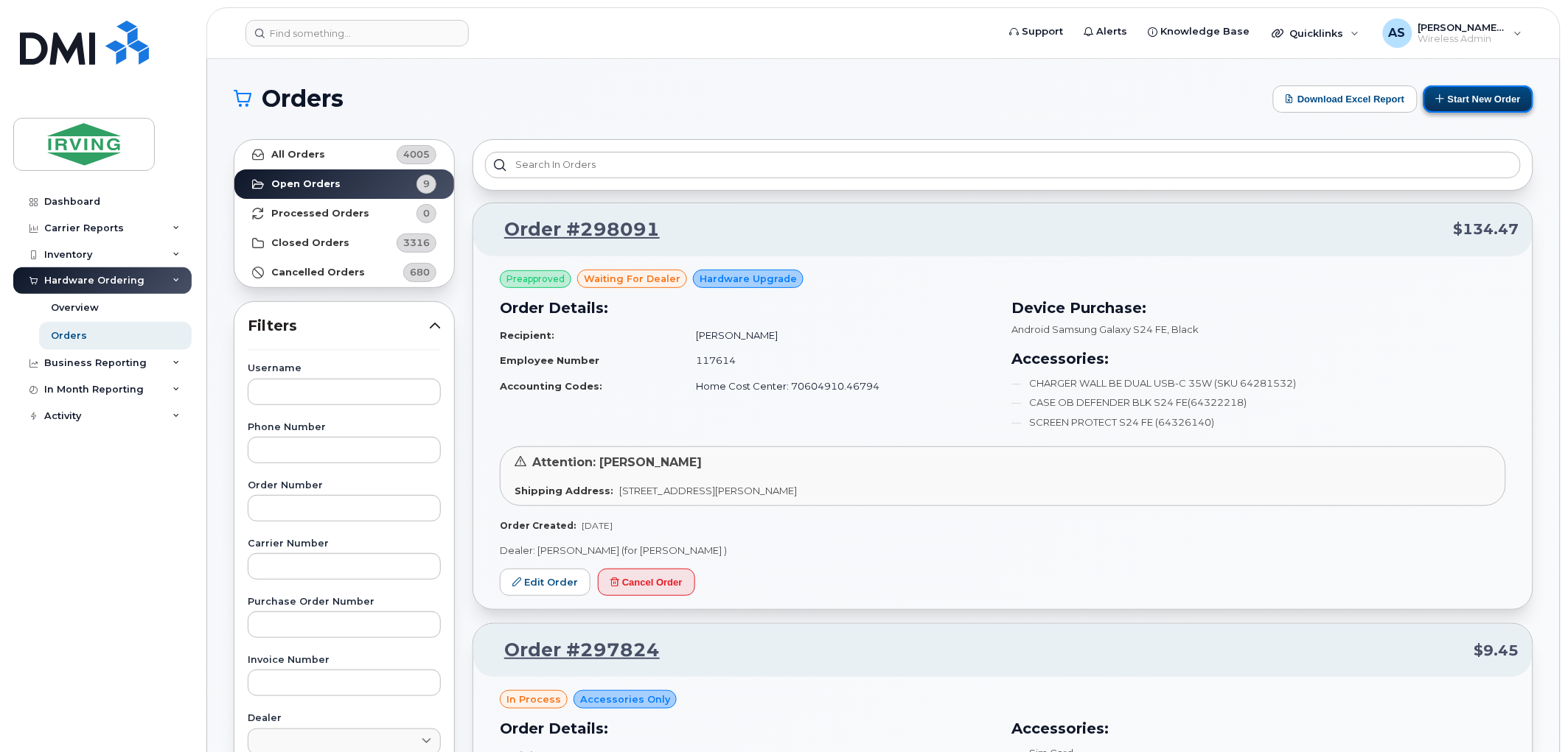
click at [1493, 89] on button "Start New Order" at bounding box center [1478, 98] width 110 height 27
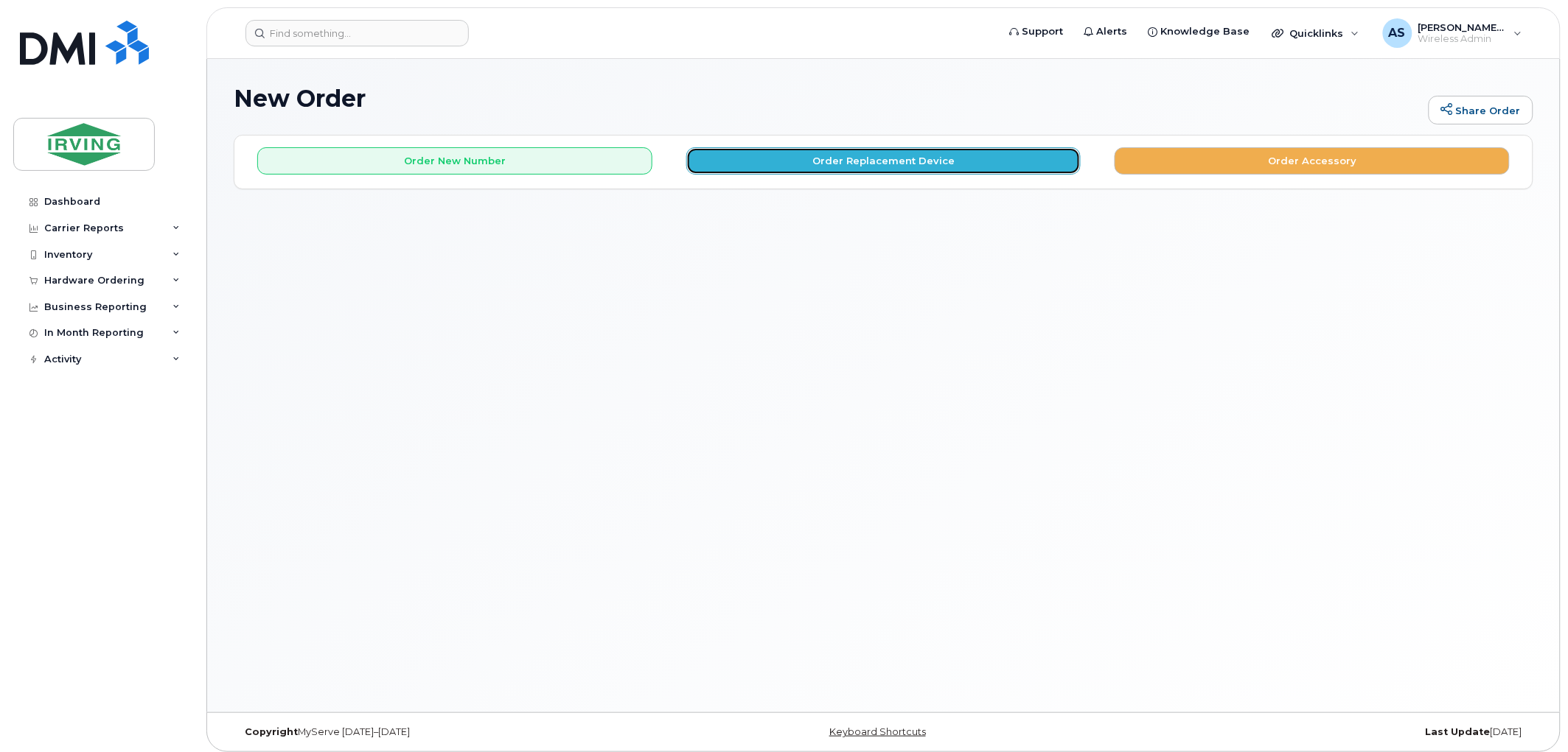
click at [992, 170] on button "Order Replacement Device" at bounding box center [883, 161] width 395 height 27
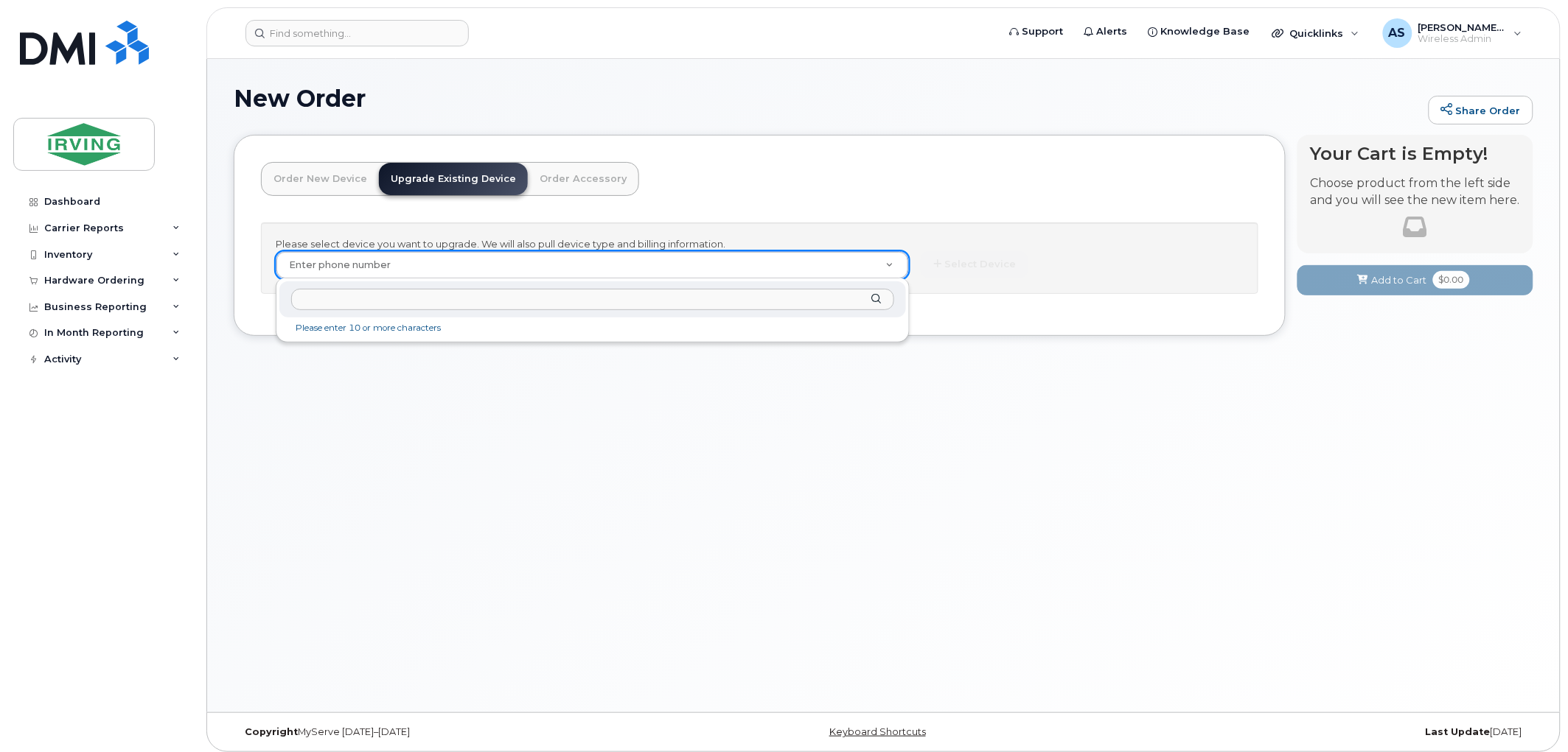
drag, startPoint x: 396, startPoint y: 259, endPoint x: 414, endPoint y: 259, distance: 18.0
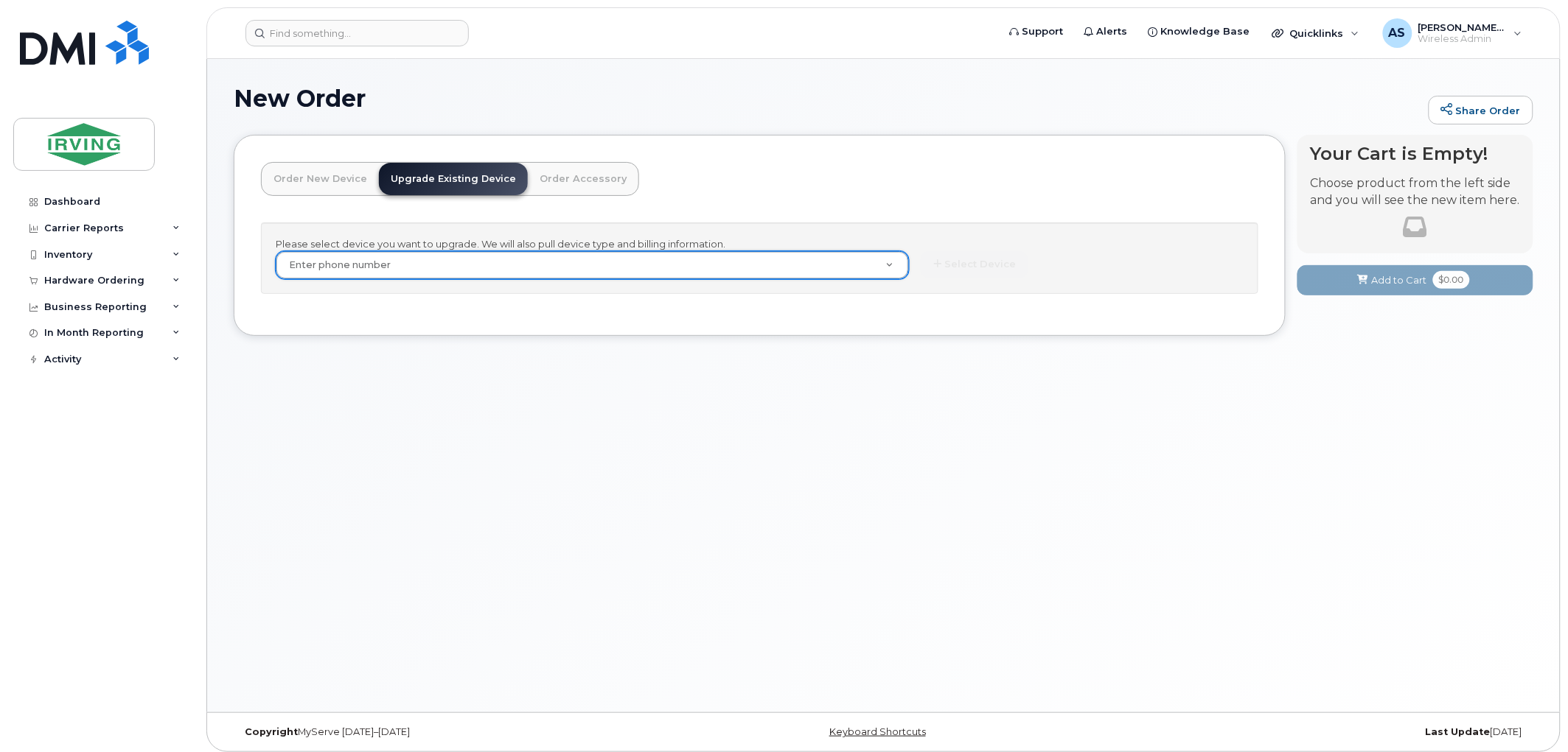
paste input "[PHONE_NUMBER]"
type input "[PHONE_NUMBER]"
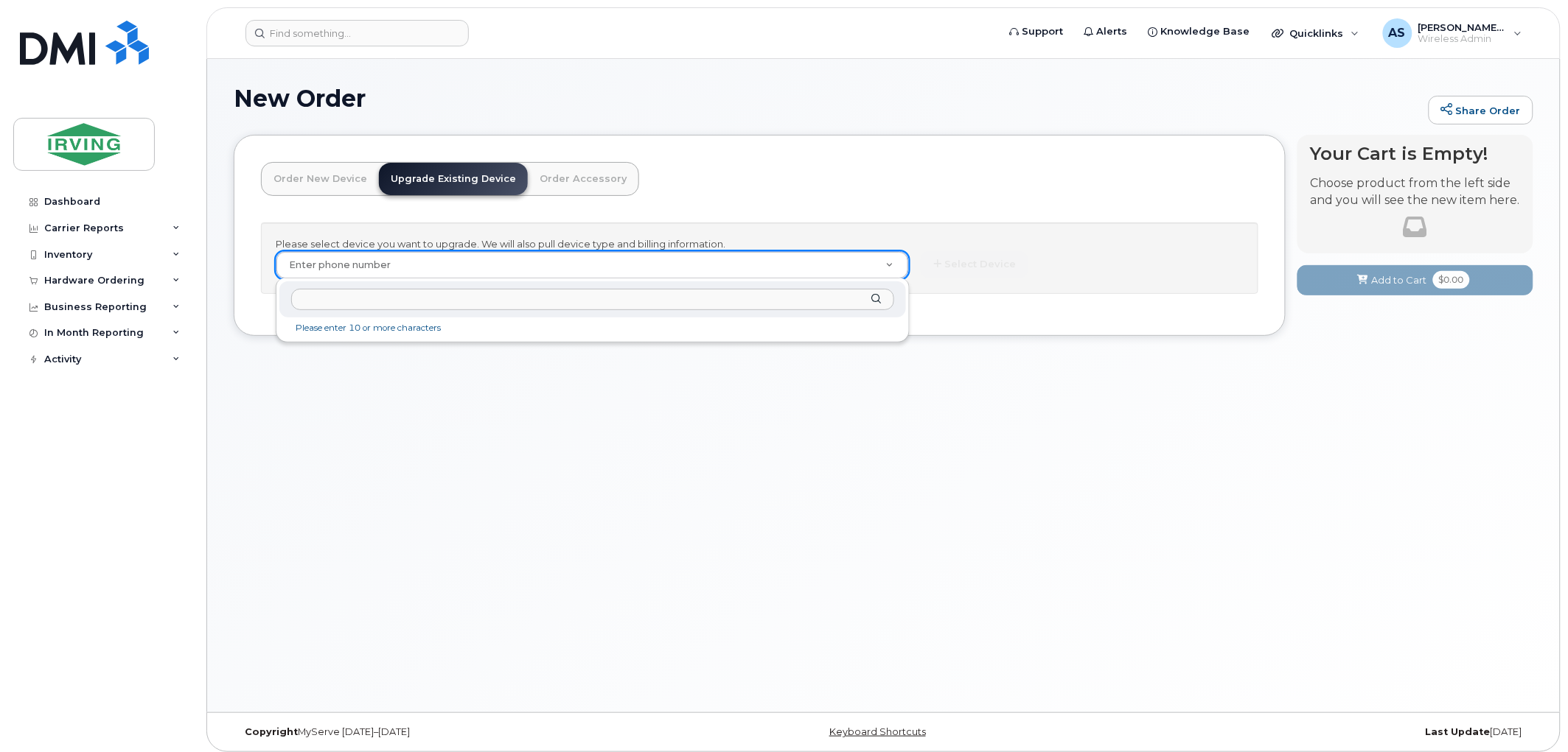
paste input "[PHONE_NUMBER]"
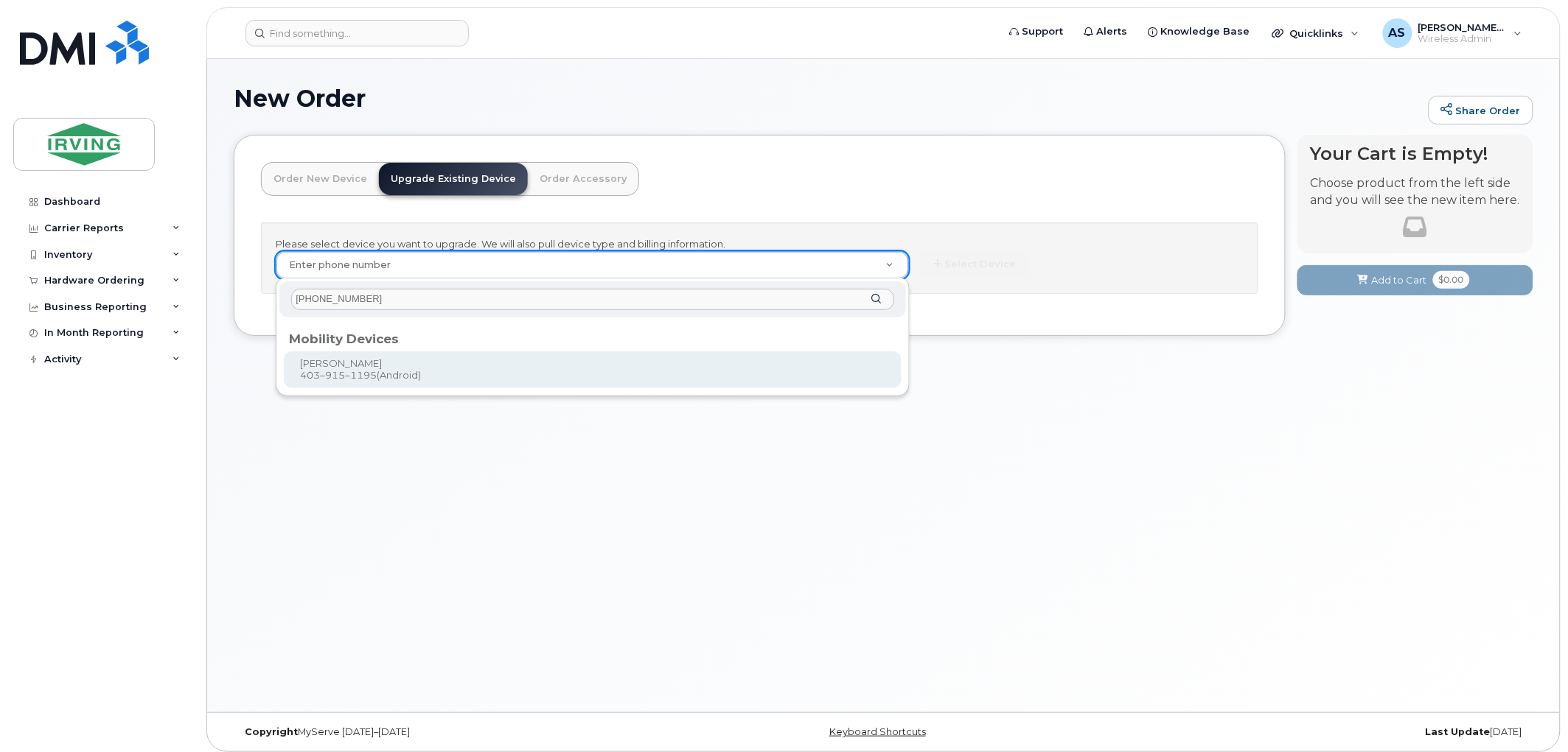
type input "[PHONE_NUMBER]"
type input "701213"
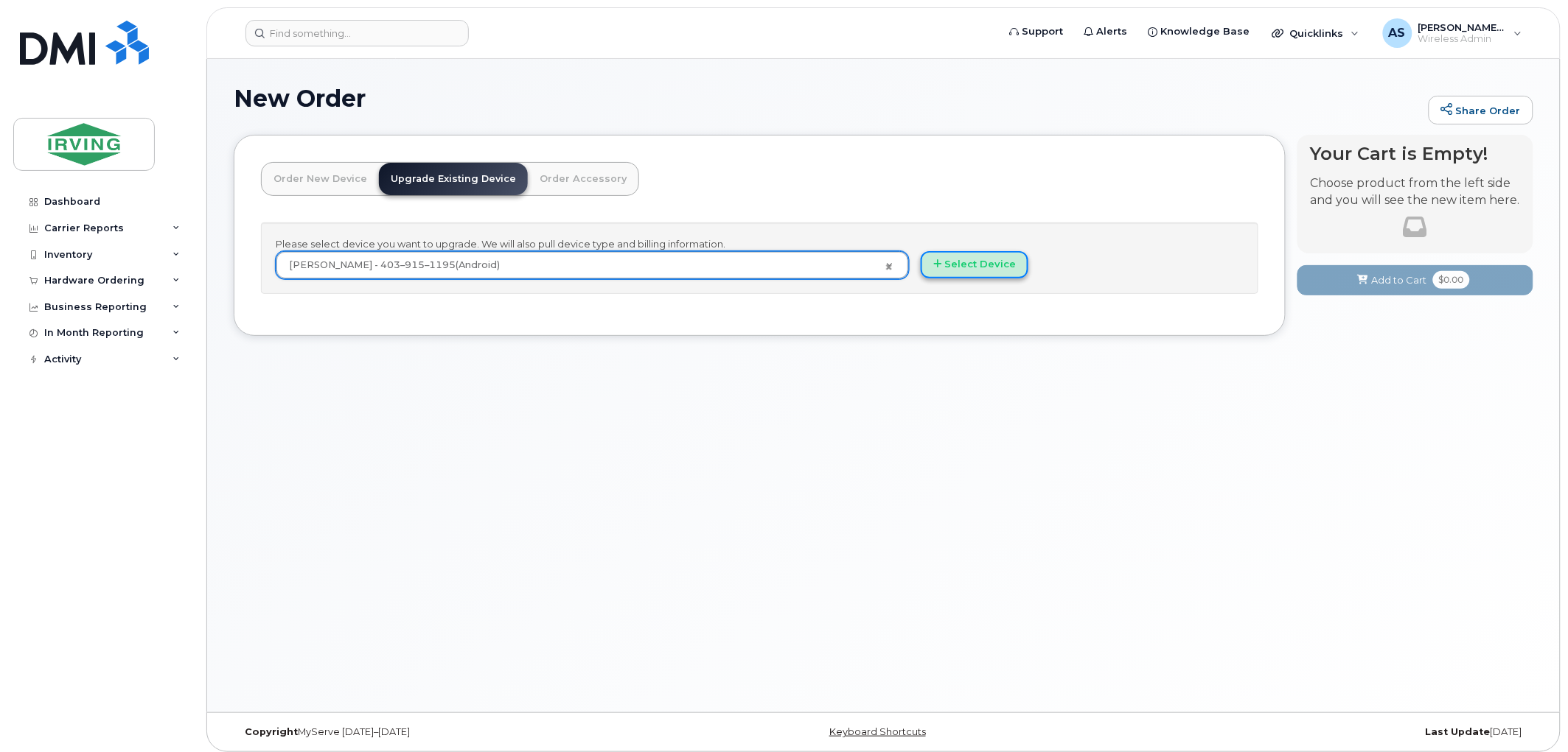
click at [994, 270] on button "Select Device" at bounding box center [973, 264] width 107 height 27
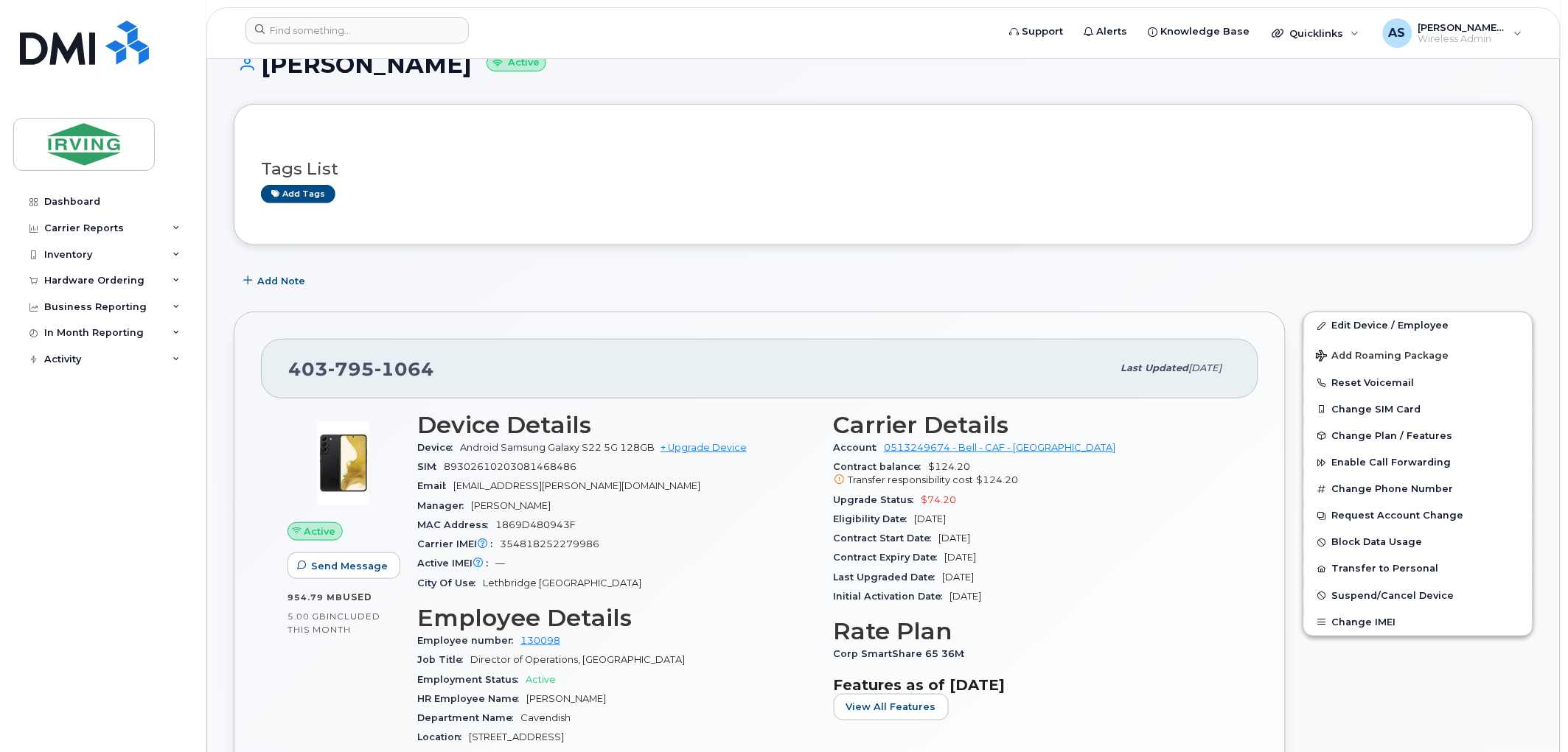
scroll to position [163, 0]
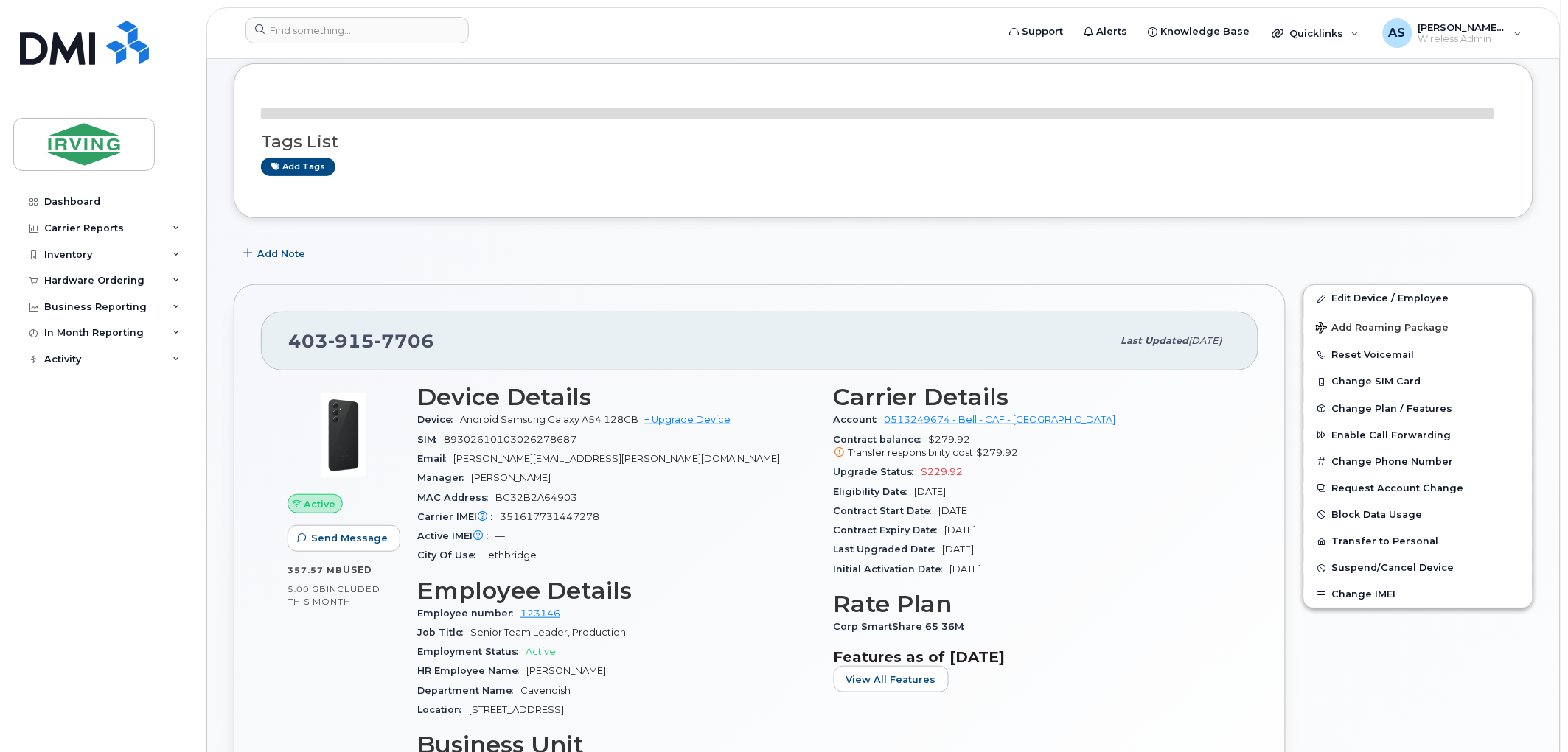
scroll to position [163, 0]
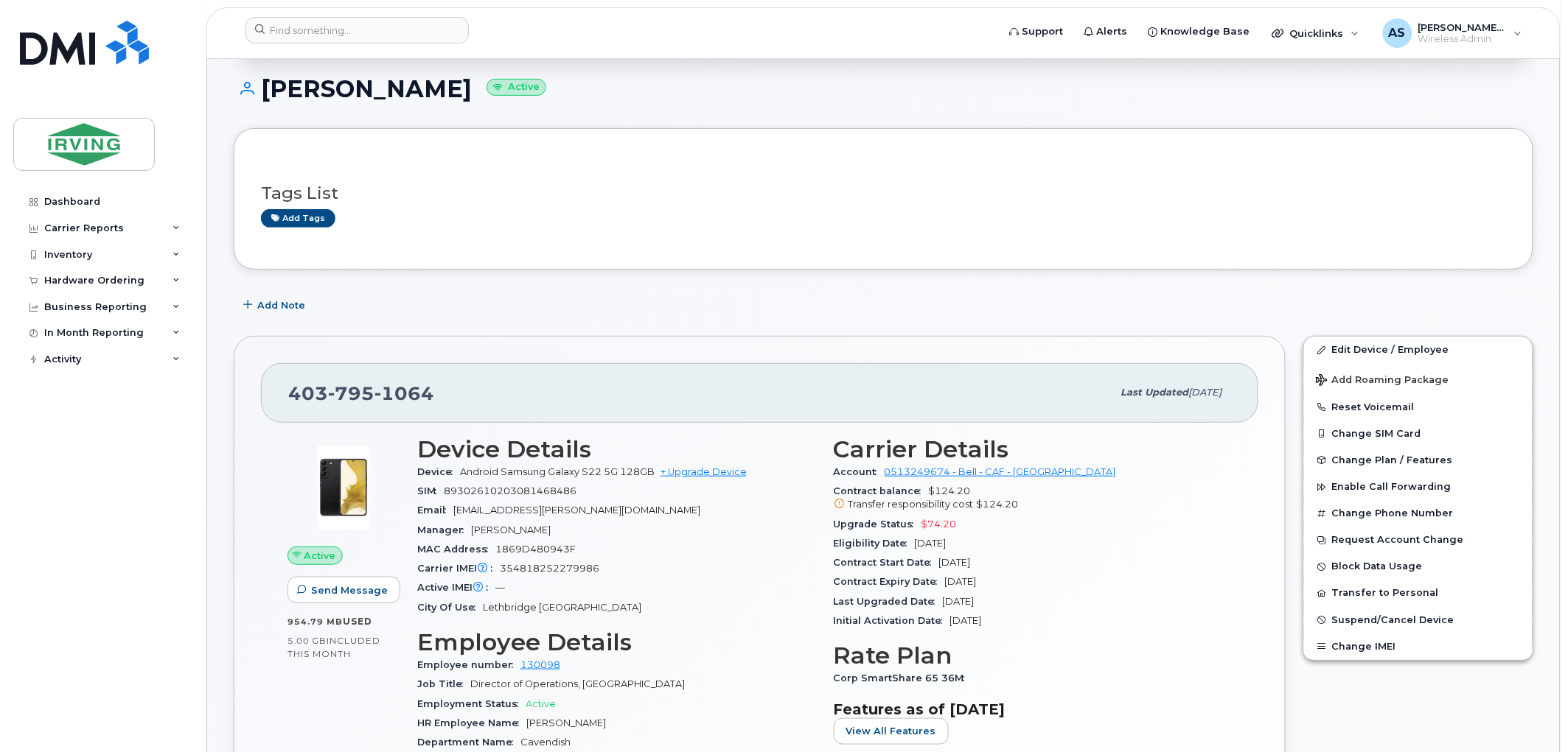
scroll to position [163, 0]
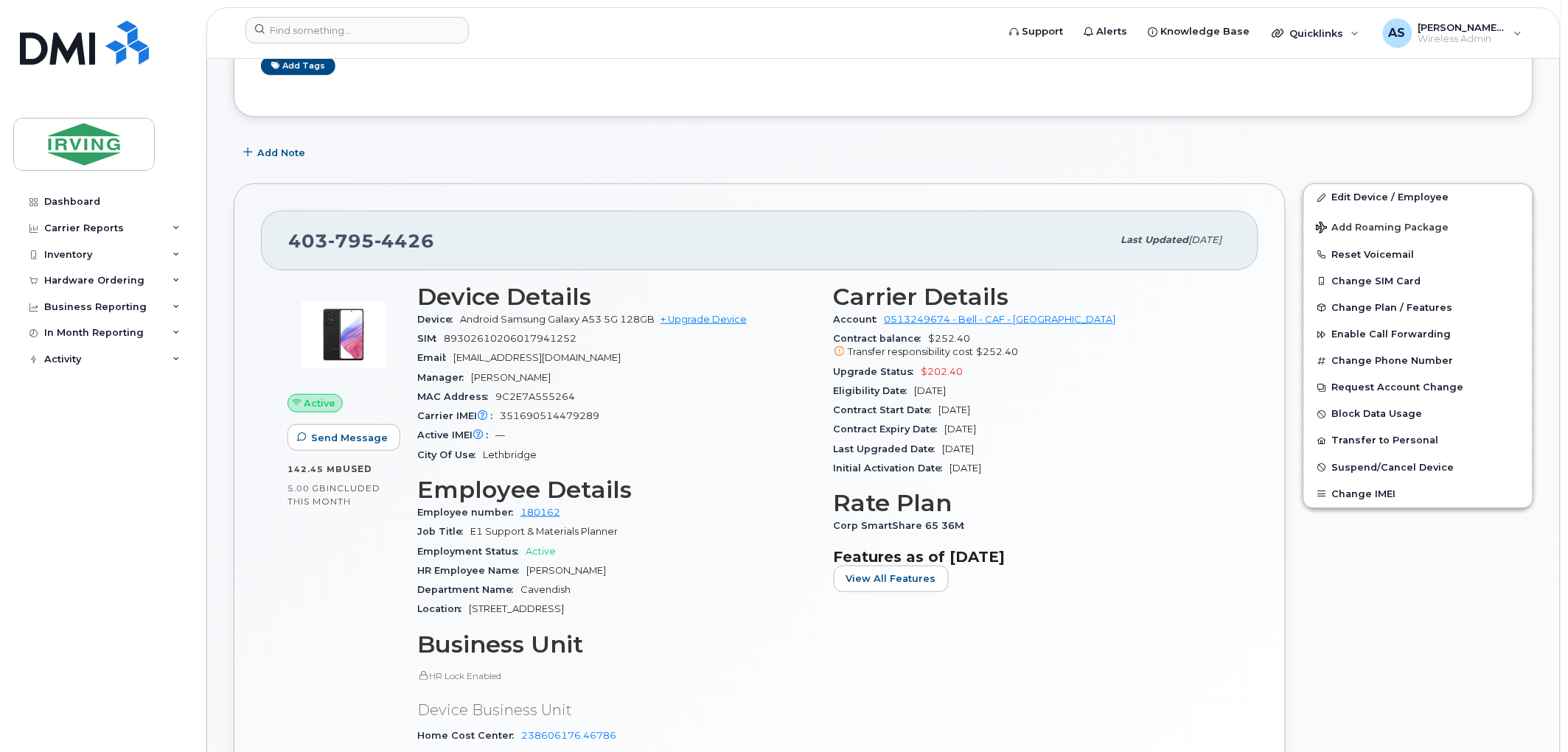
scroll to position [163, 0]
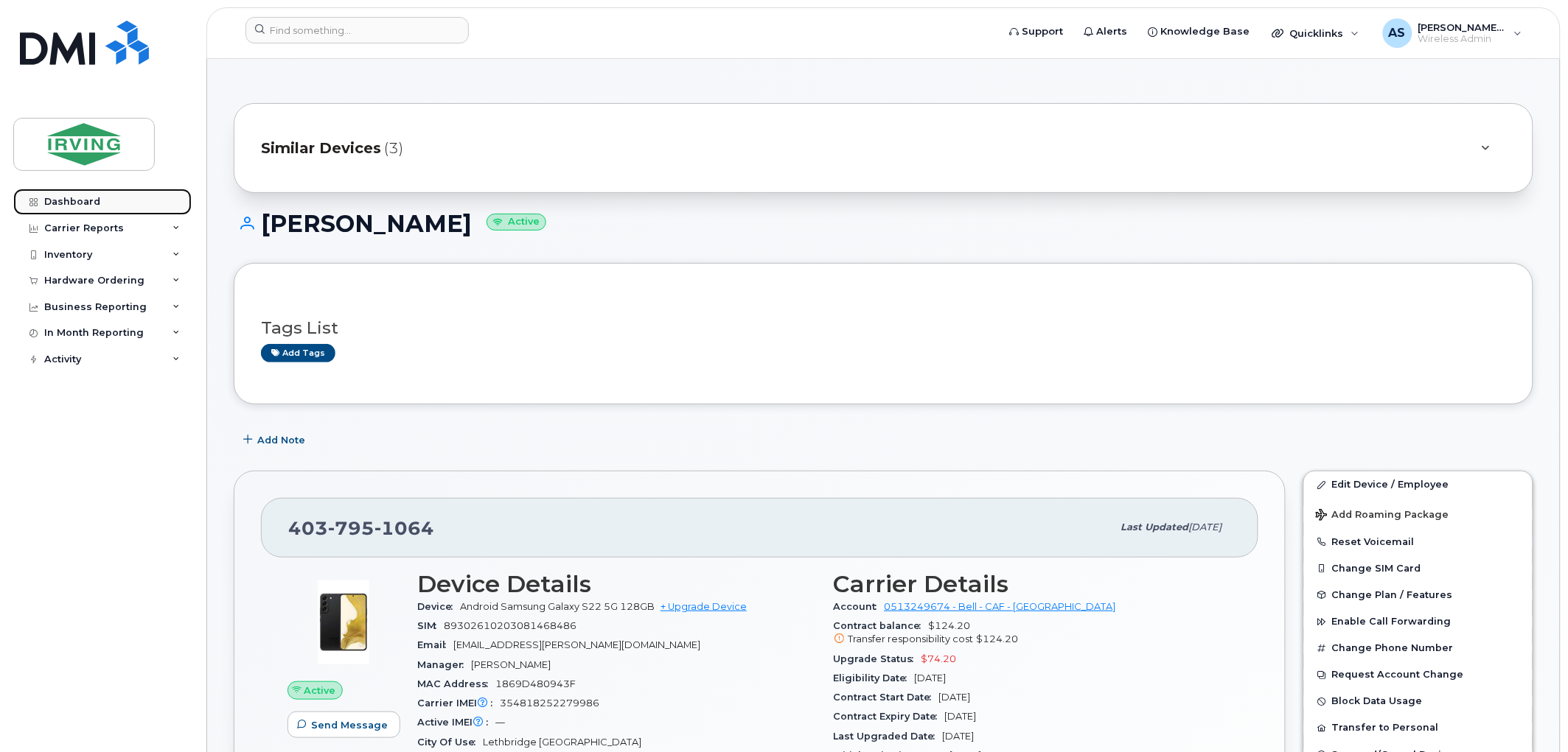
click at [50, 204] on div "Dashboard" at bounding box center [72, 201] width 56 height 12
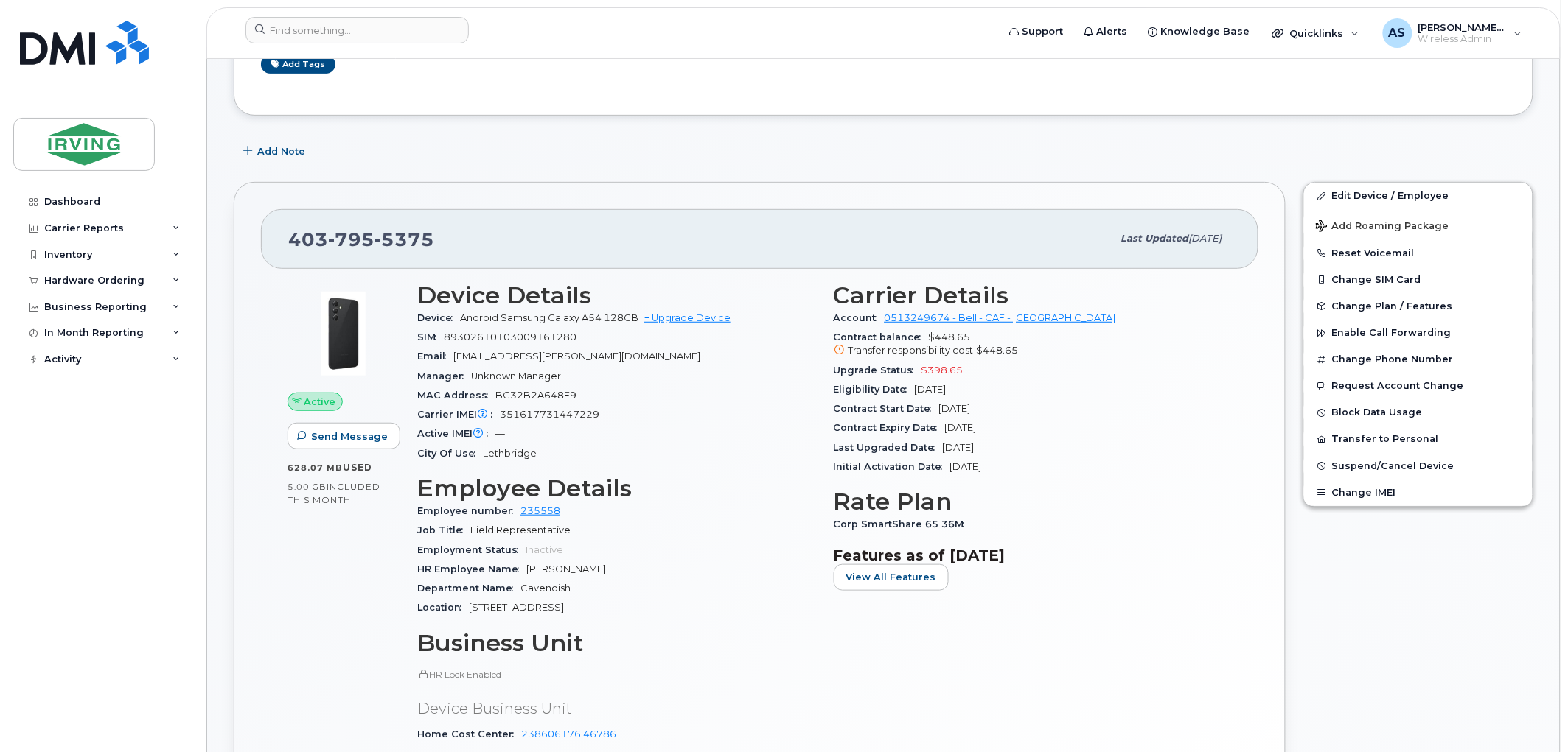
scroll to position [246, 0]
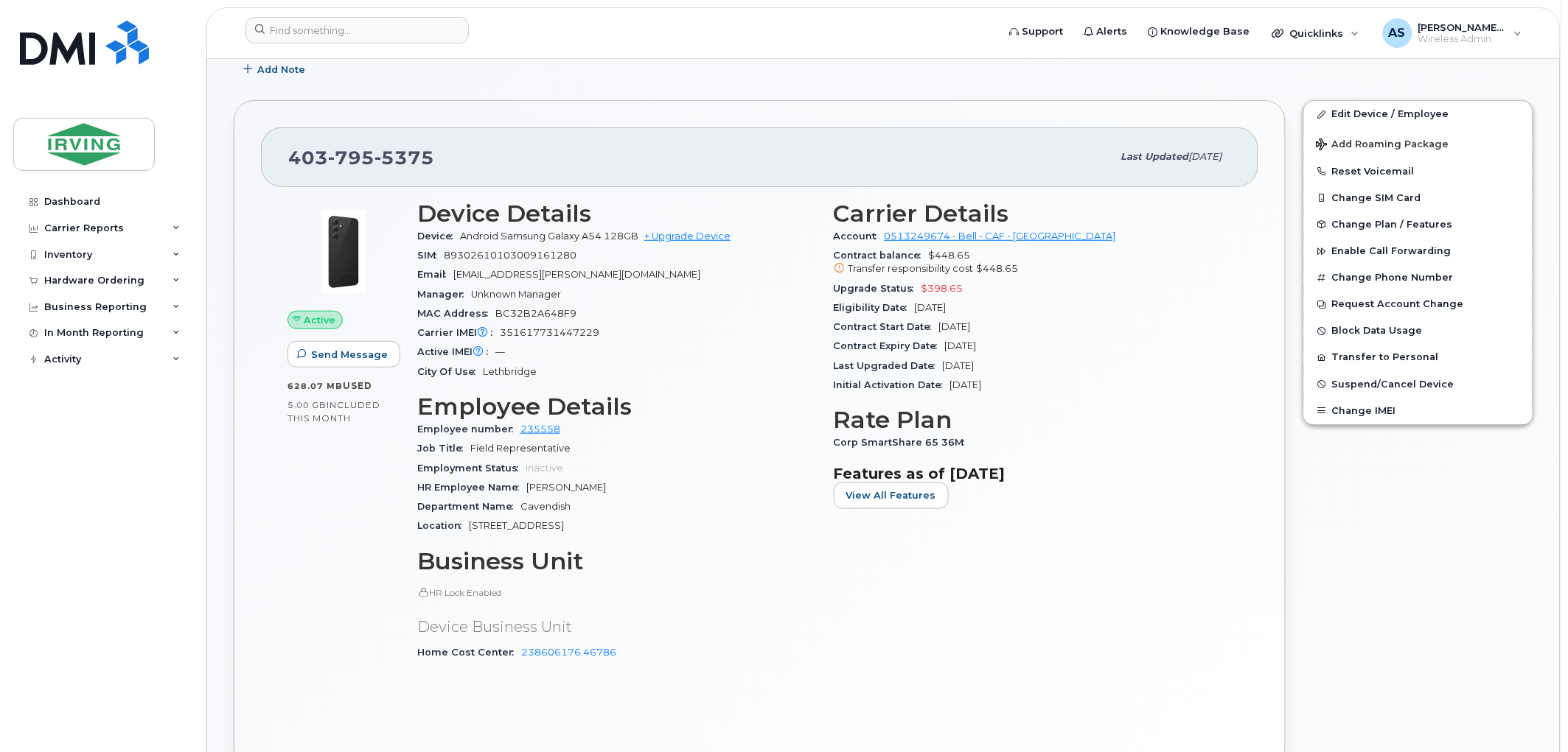
click at [572, 340] on div "Carrier IMEI Carrier IMEI is reported during the last billing cycle or change o…" at bounding box center [616, 333] width 398 height 20
copy span "351617731447229"
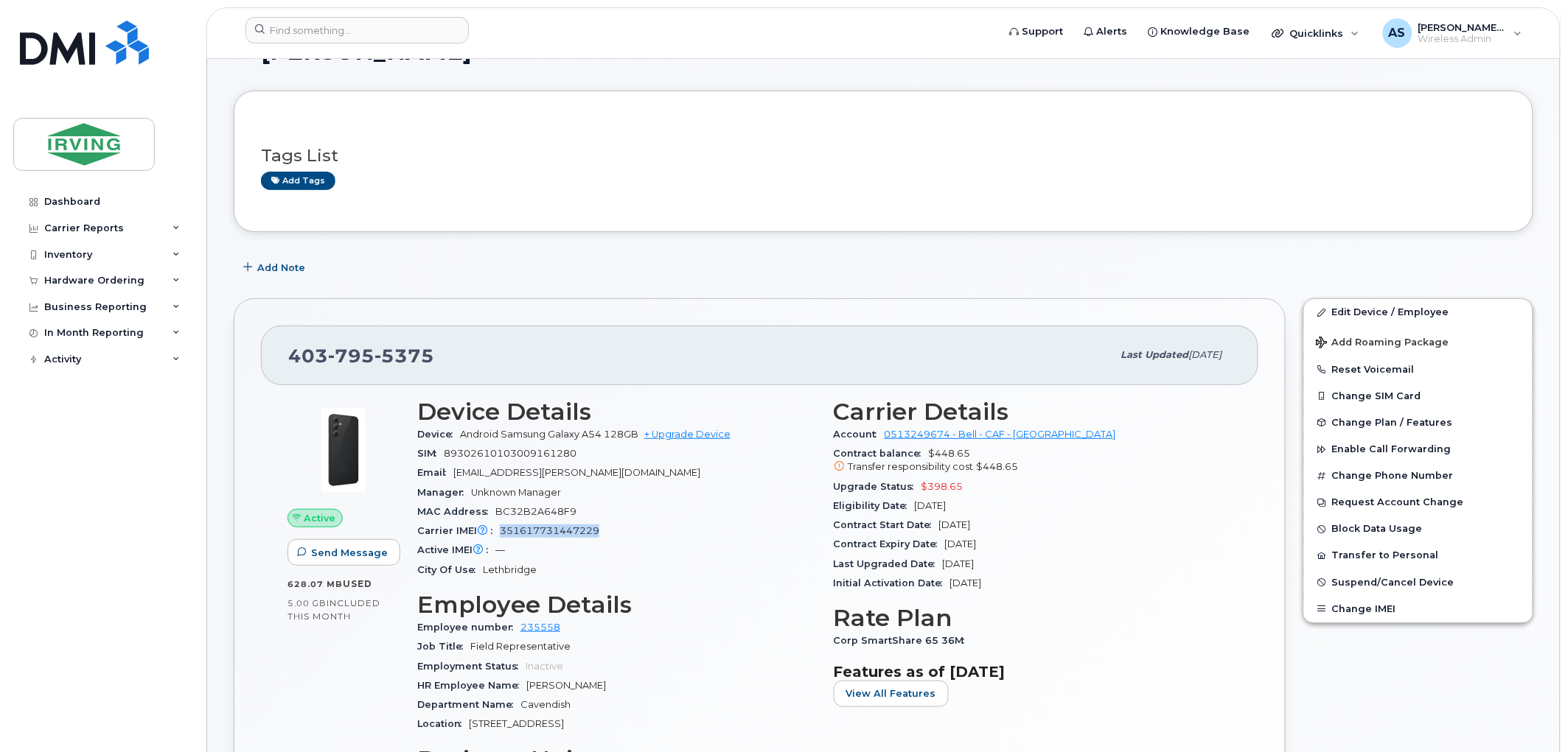
scroll to position [0, 0]
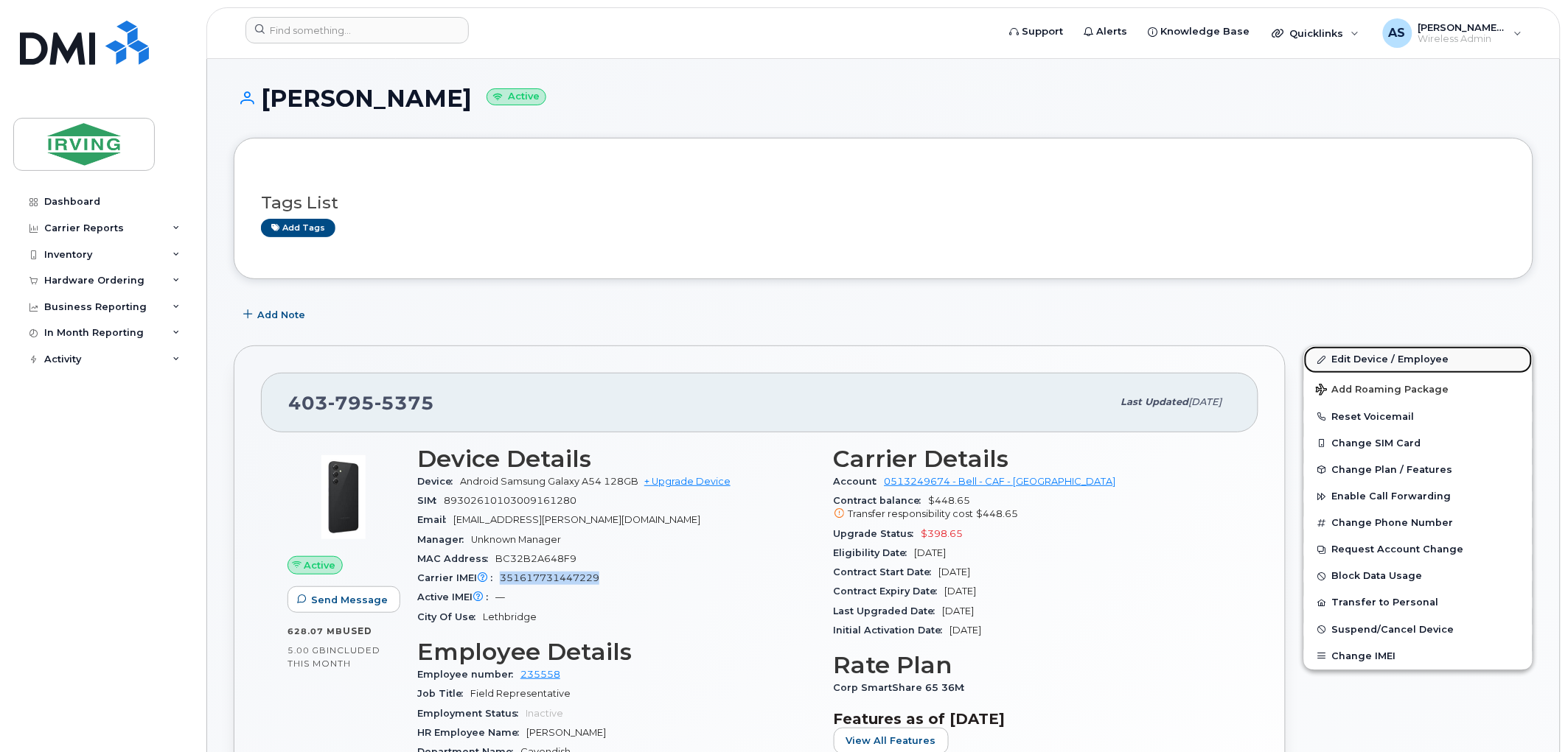
click at [1380, 354] on link "Edit Device / Employee" at bounding box center [1417, 359] width 228 height 27
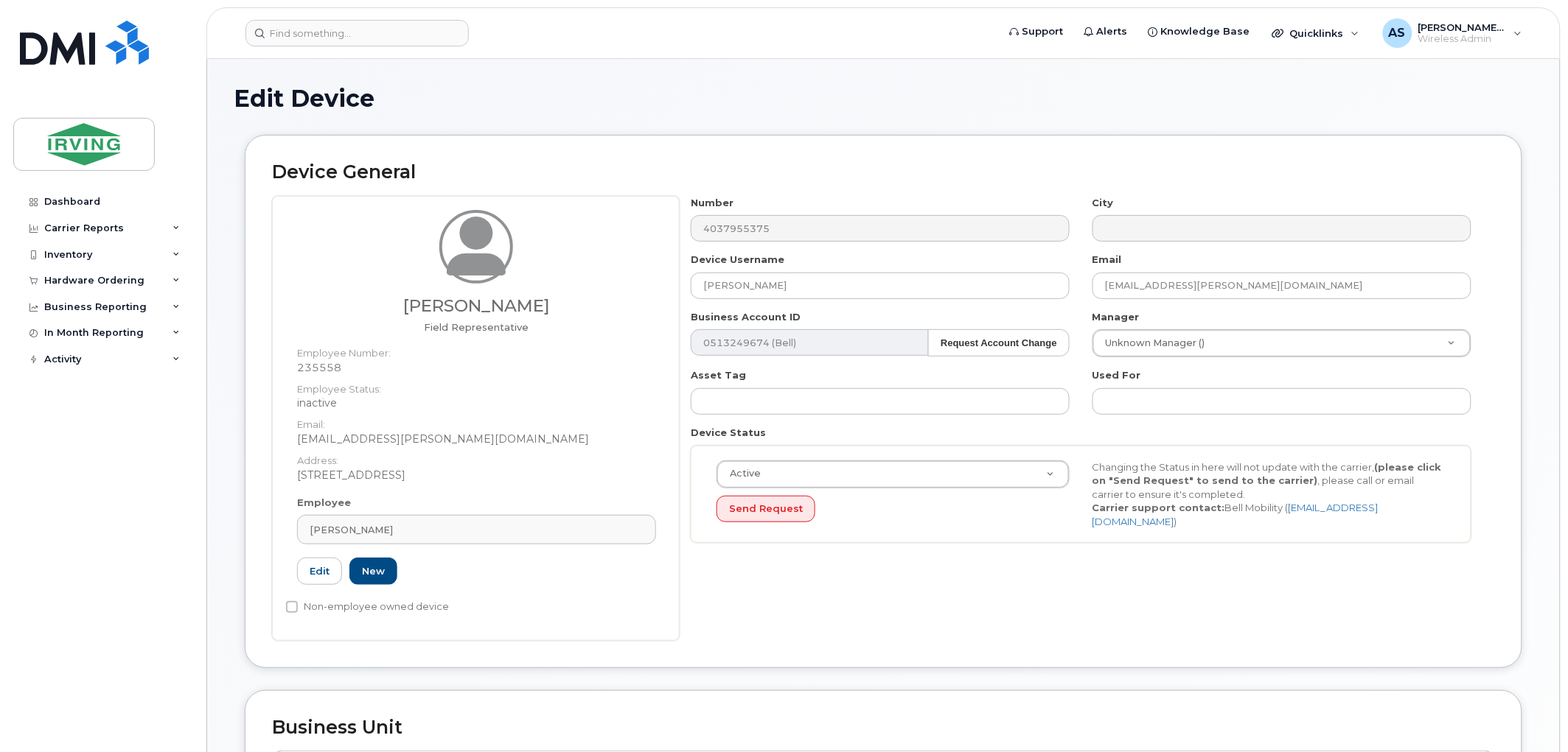
drag, startPoint x: 382, startPoint y: 524, endPoint x: 293, endPoint y: 526, distance: 89.0
click at [293, 526] on div "Employee Finn Ray Type first three symbols or more 235558 Edit New" at bounding box center [476, 546] width 381 height 102
click at [404, 527] on div "Finn Ray" at bounding box center [477, 530] width 334 height 14
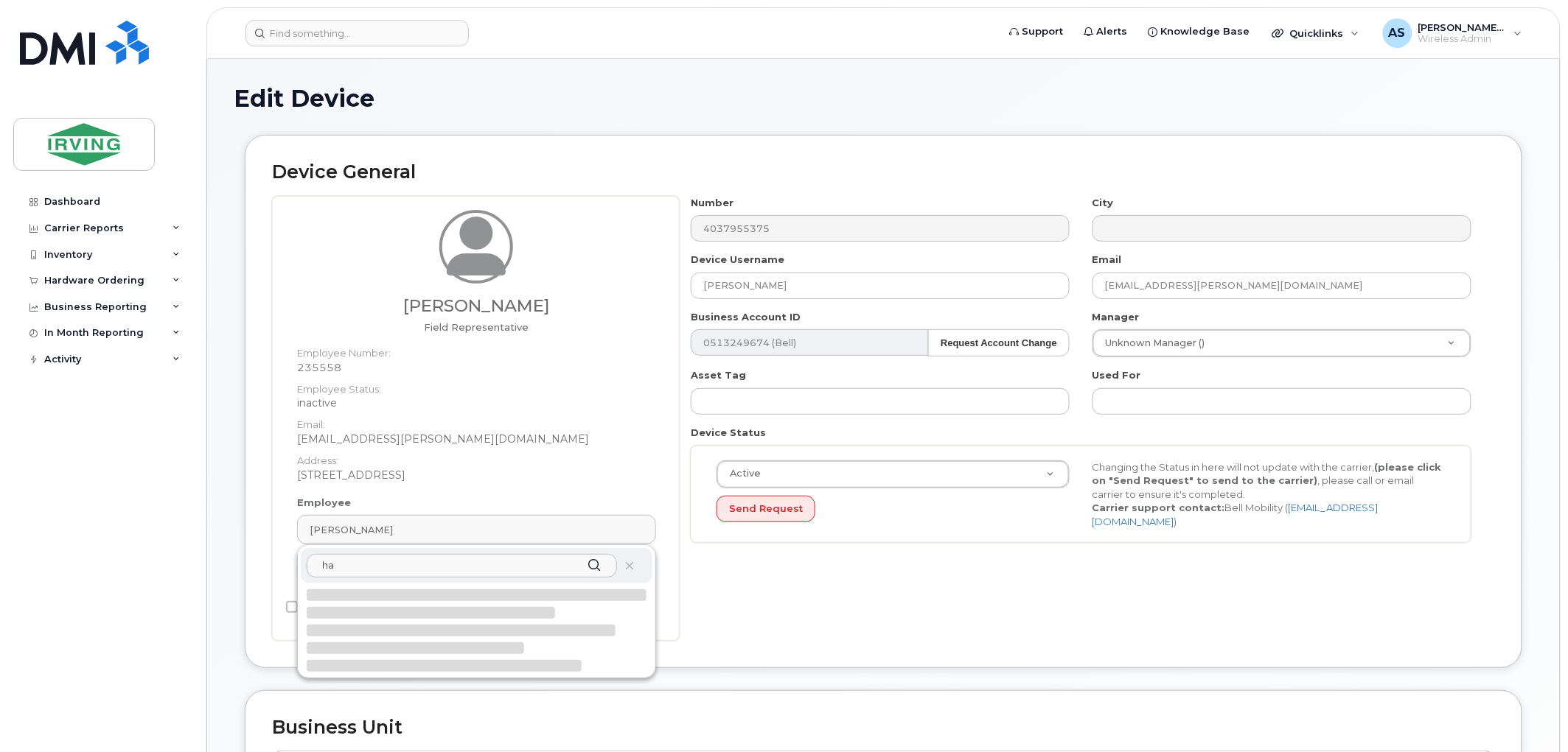
type input "h"
type input "a"
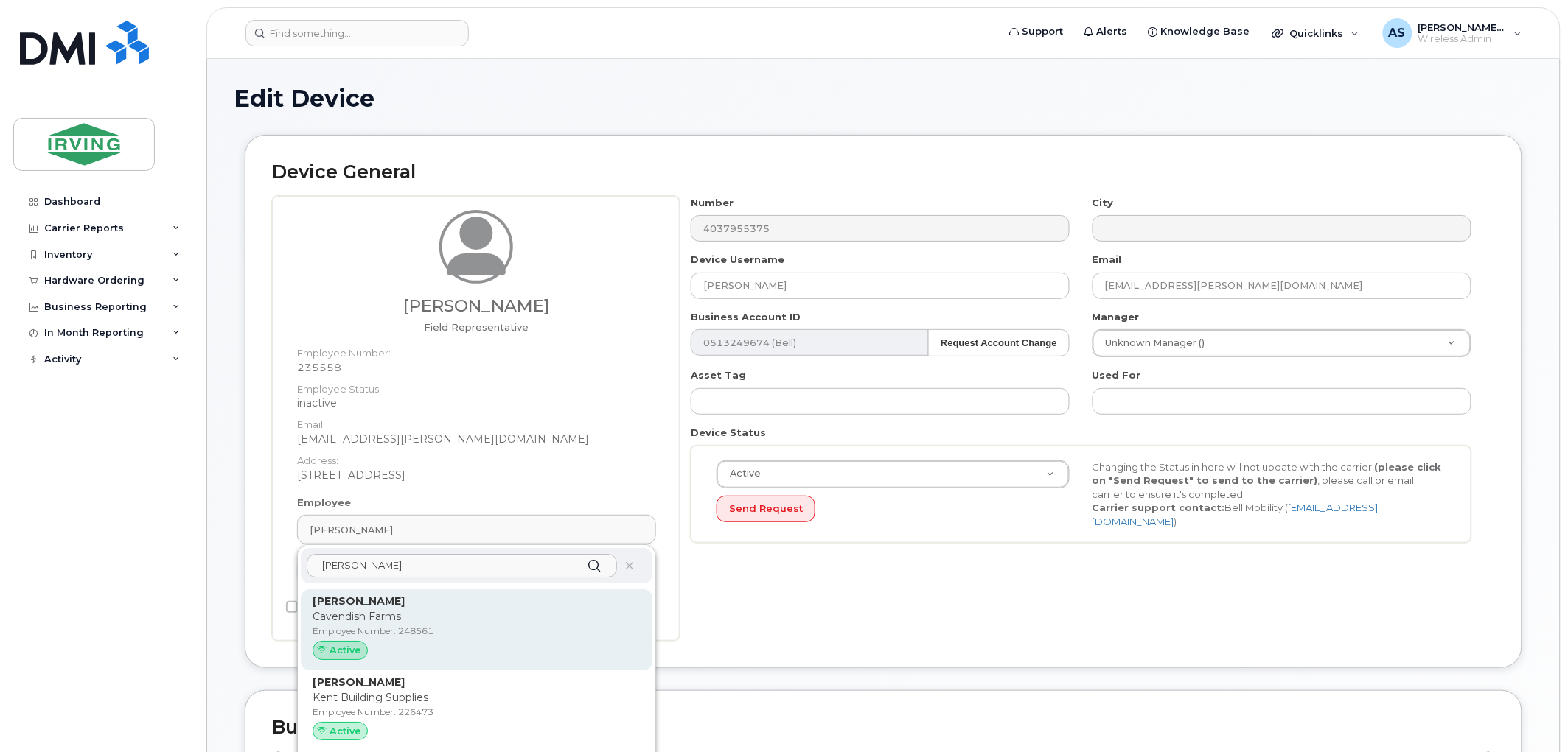
type input "hanson"
click at [369, 622] on p "Cavendish Farms" at bounding box center [477, 616] width 328 height 15
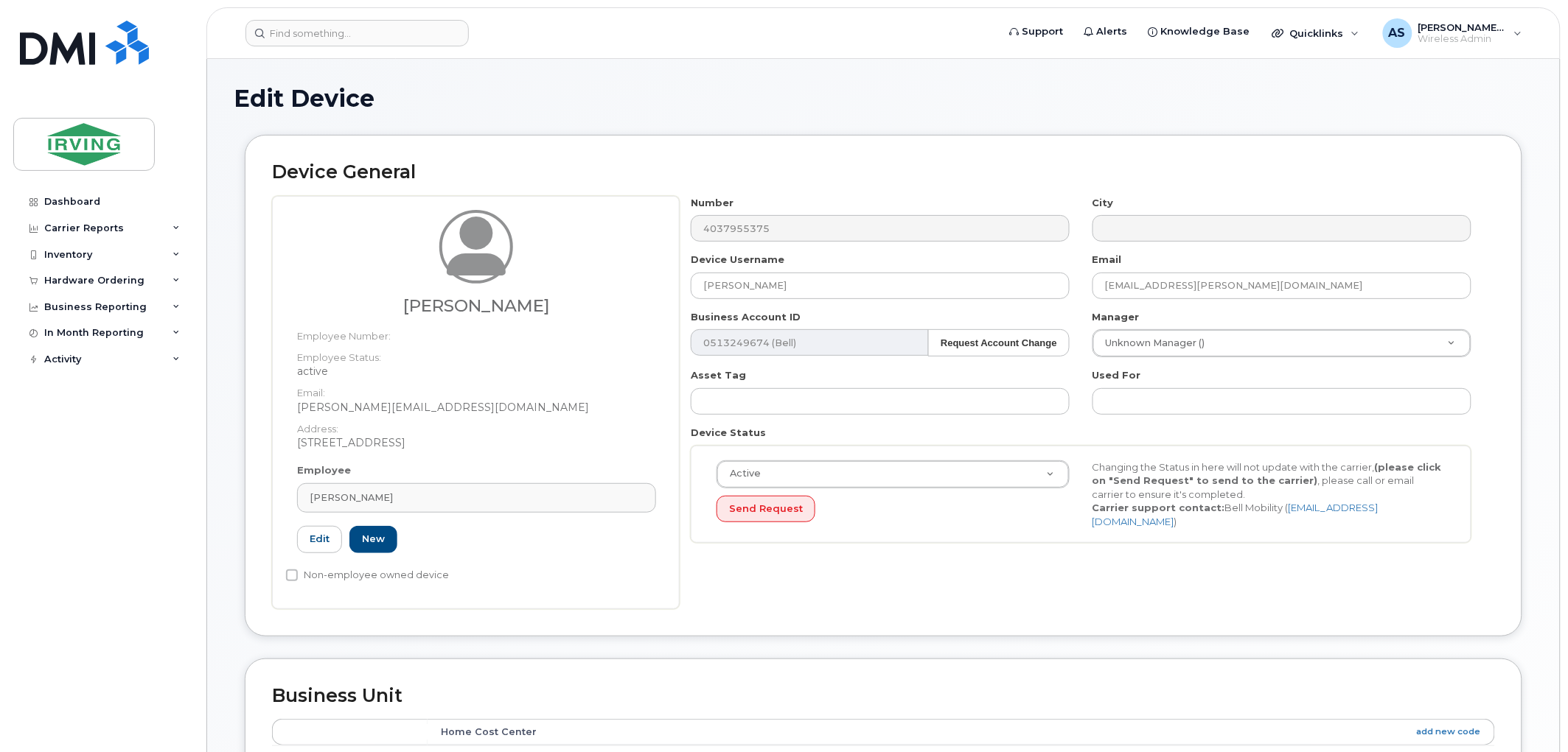
type input "248561"
click at [460, 498] on div "[PERSON_NAME]" at bounding box center [477, 497] width 334 height 14
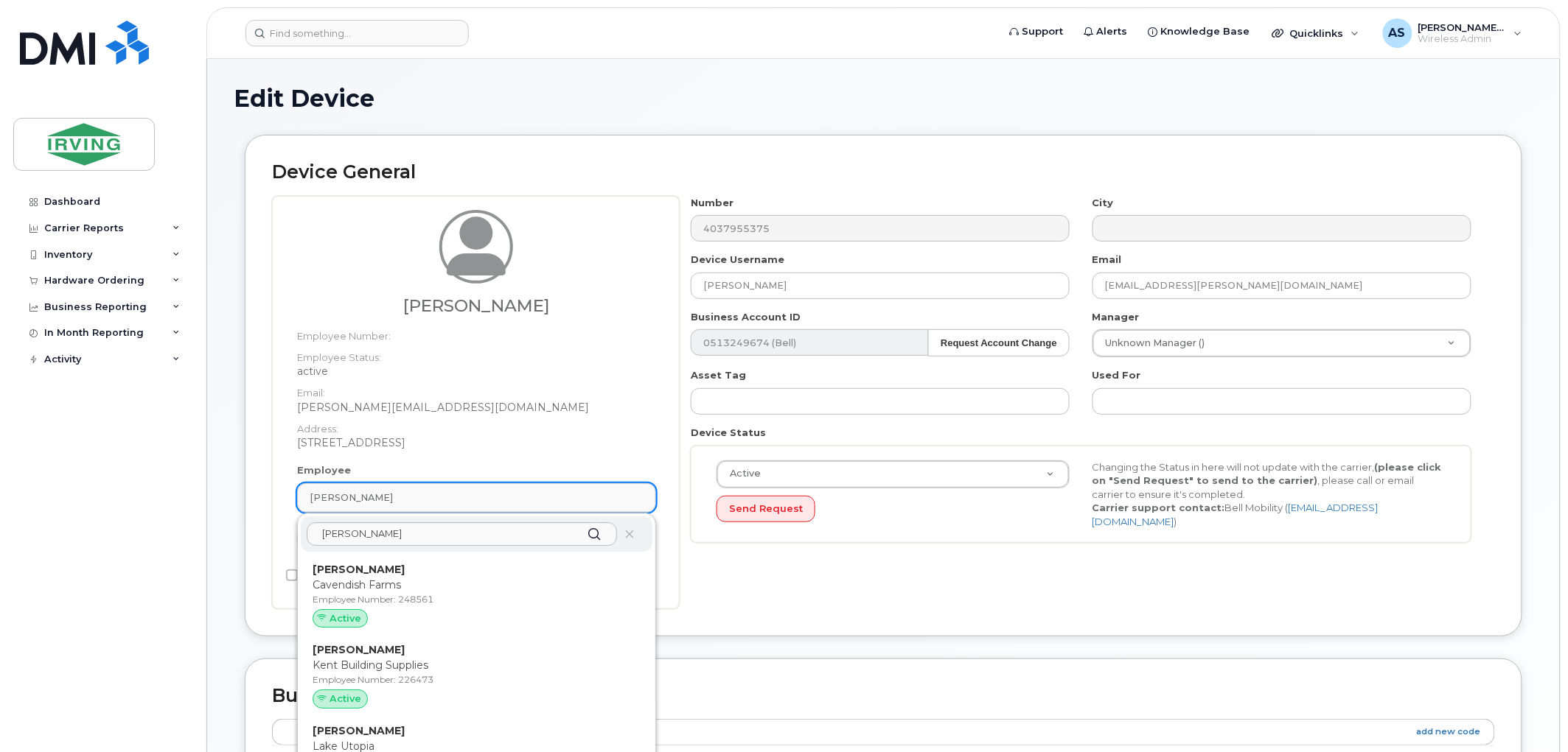
click at [460, 498] on div "[PERSON_NAME]" at bounding box center [477, 497] width 334 height 14
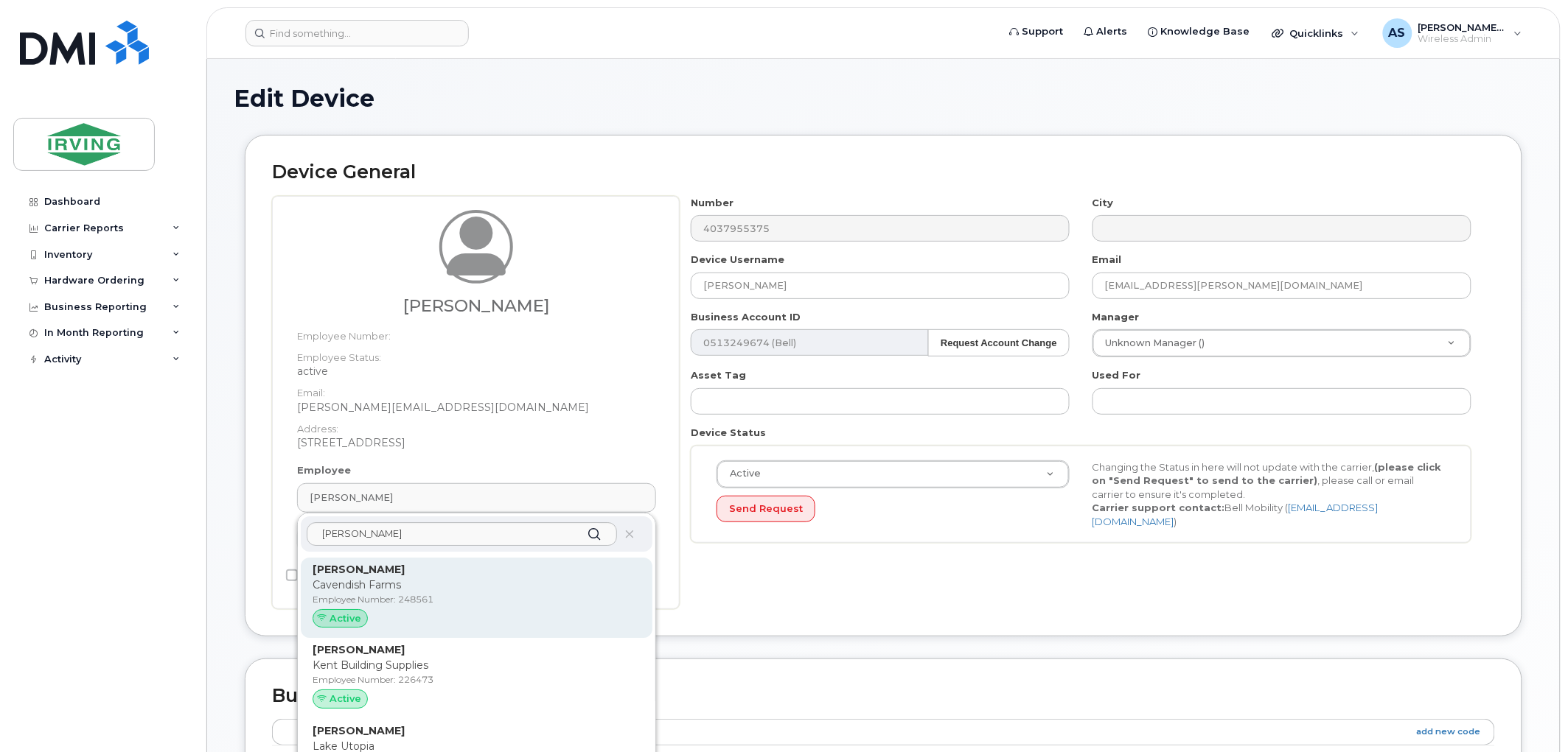
click at [393, 586] on p "Cavendish Farms" at bounding box center [477, 584] width 328 height 15
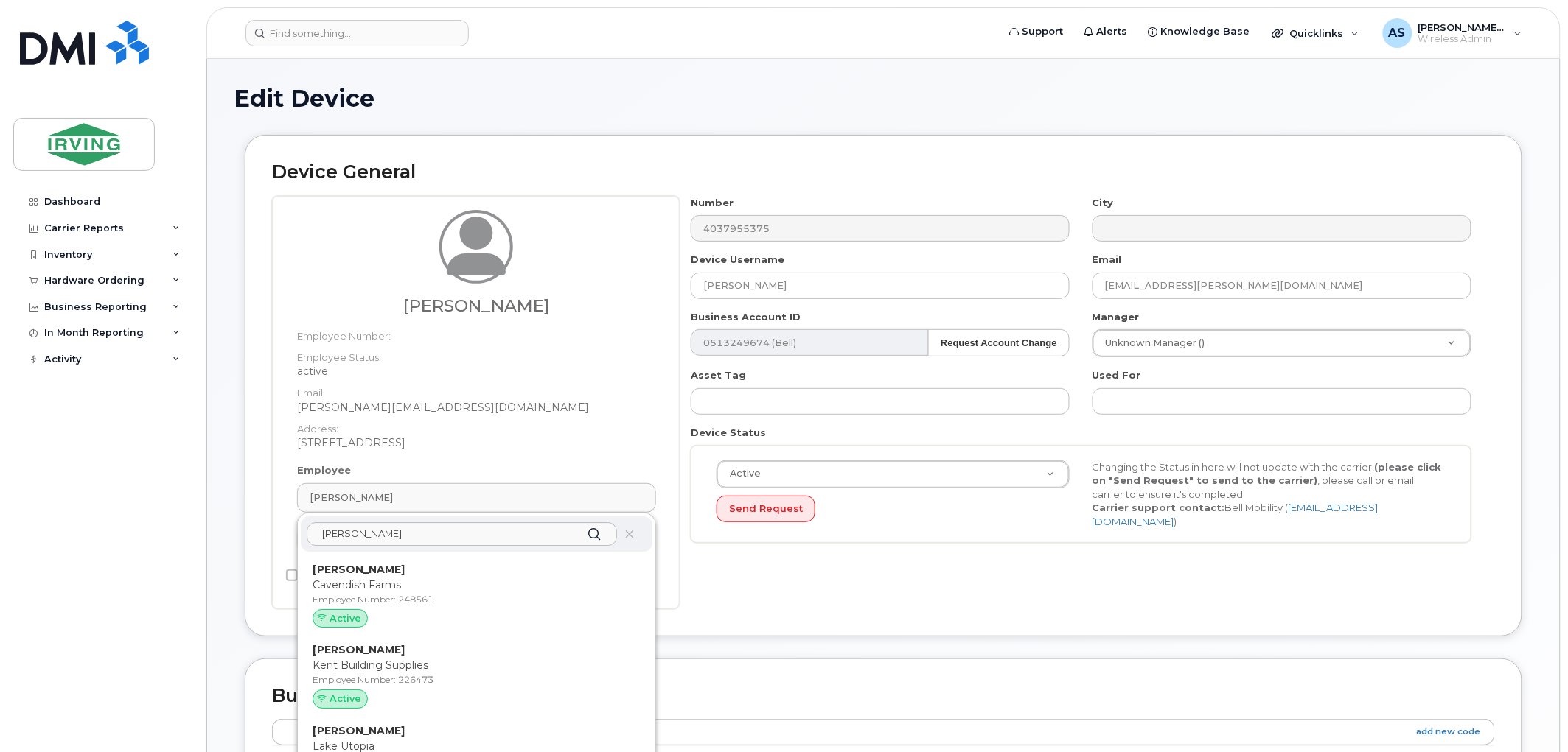
type input "Ashlee Hanson"
type input "hanson.ashlee@cavendishfarms.com"
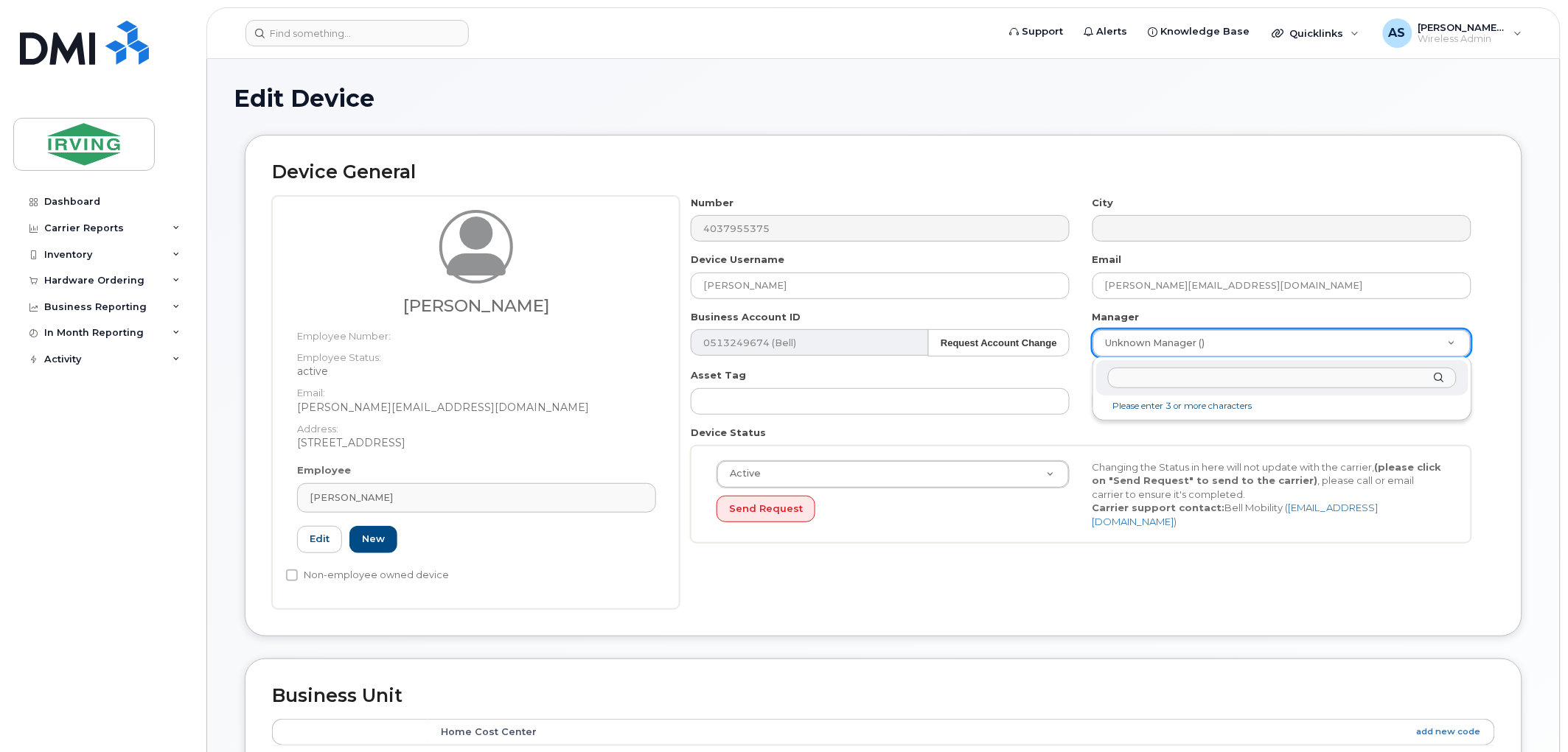
click at [1240, 380] on input "text" at bounding box center [1281, 378] width 348 height 21
type input "jeremy carter"
type input "2420673"
click at [1160, 248] on div "Number 4037955375 City Device Username Ashlee Hanson Email hanson.ashlee@cavend…" at bounding box center [1081, 375] width 803 height 358
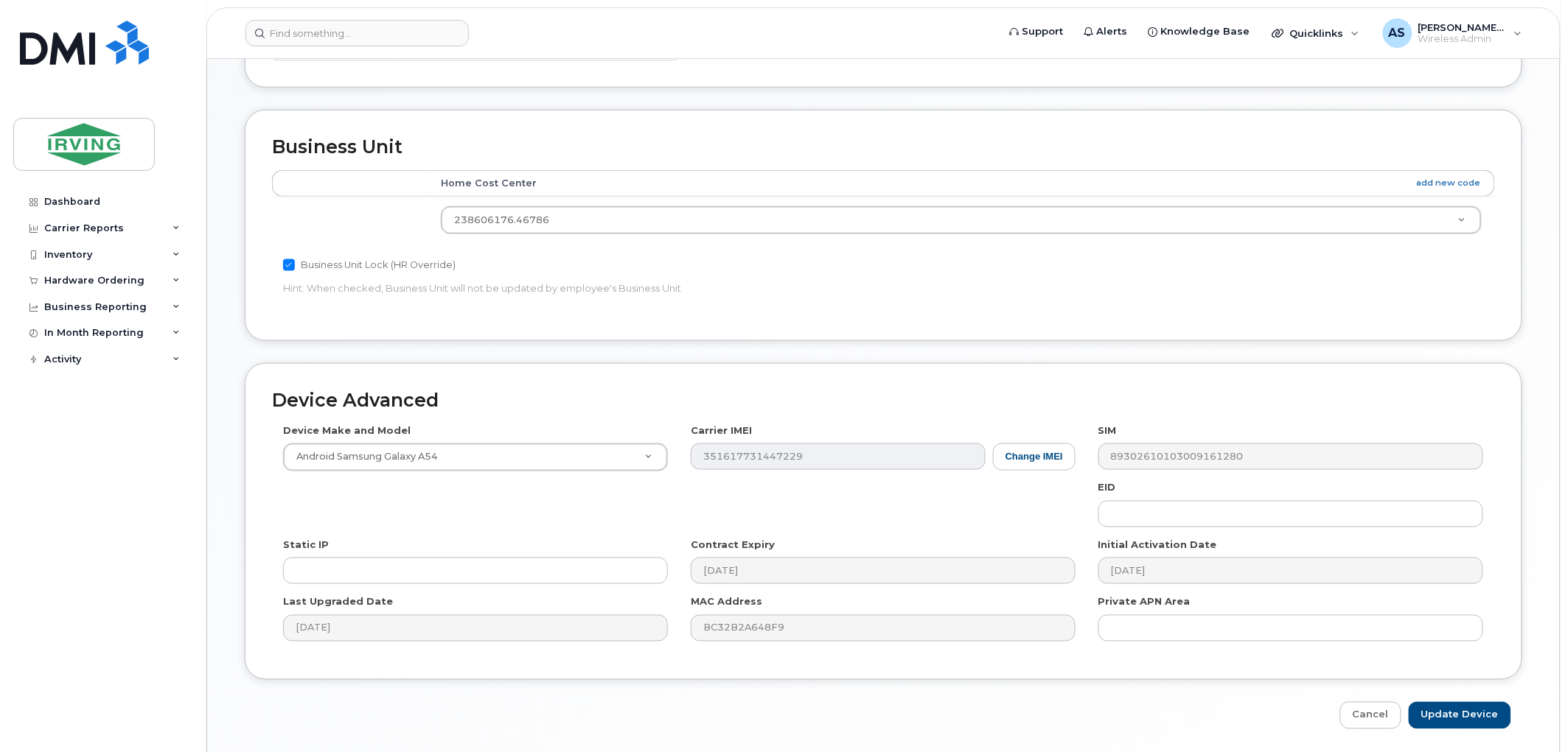
scroll to position [600, 0]
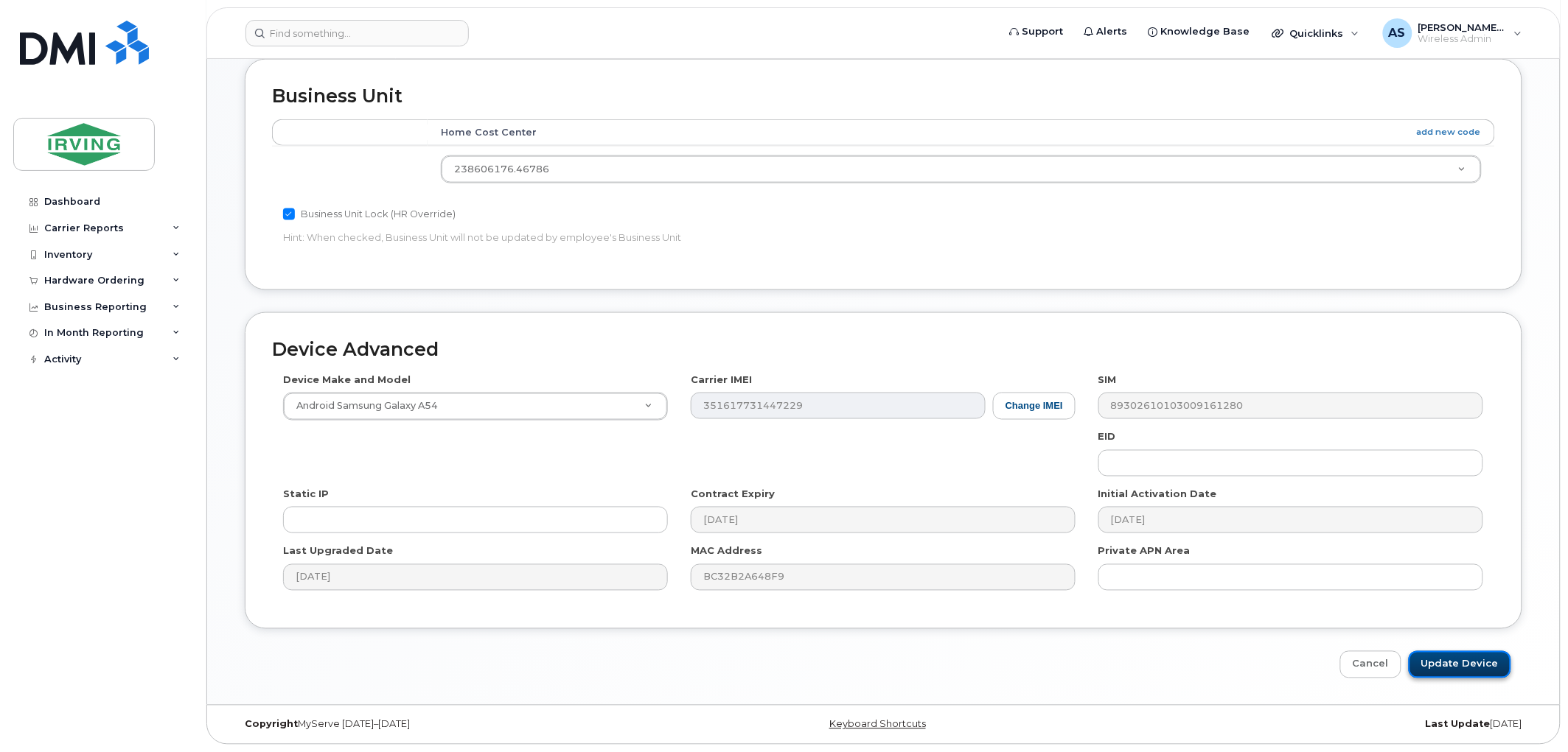
click at [1438, 660] on input "Update Device" at bounding box center [1459, 664] width 102 height 27
type input "Saving..."
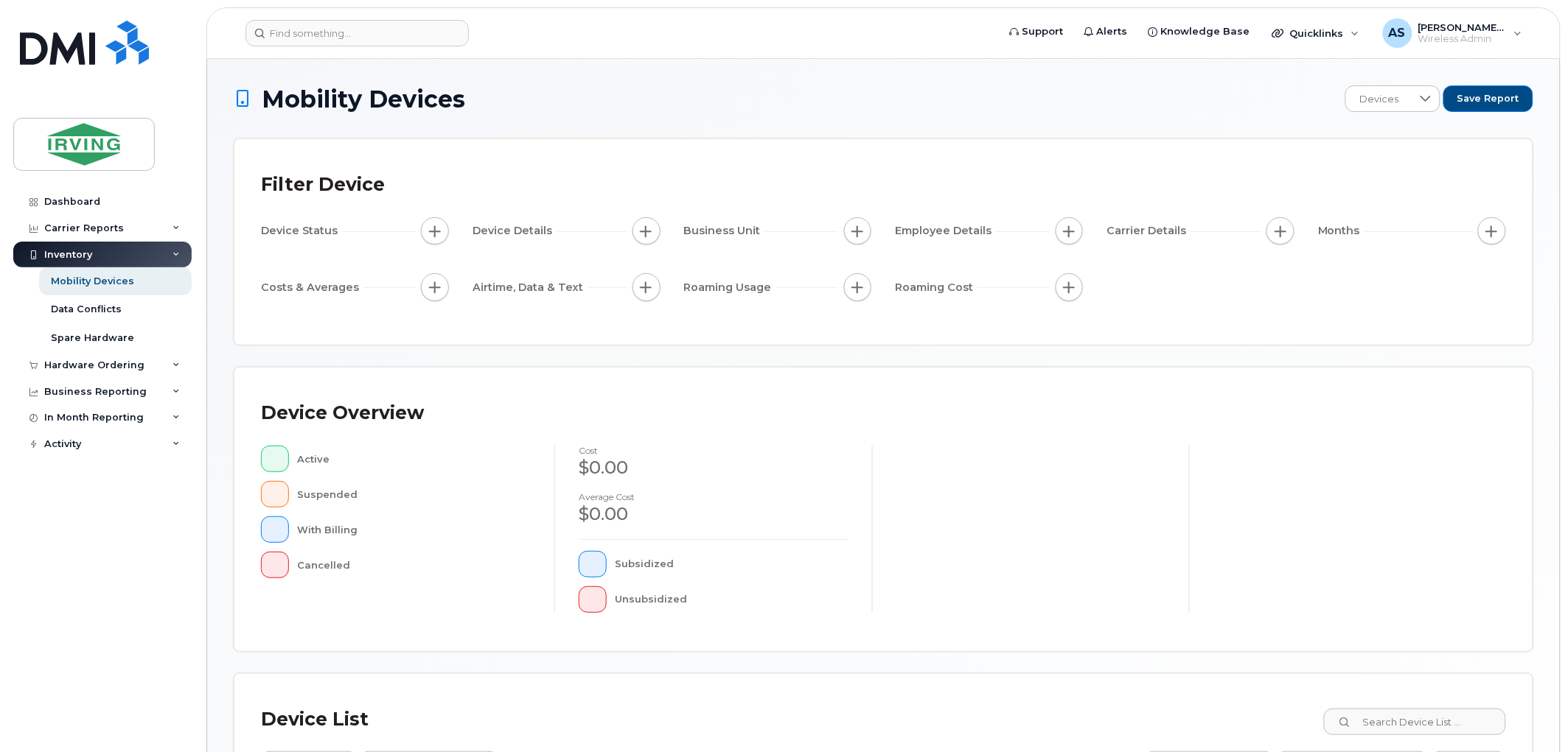
scroll to position [261, 0]
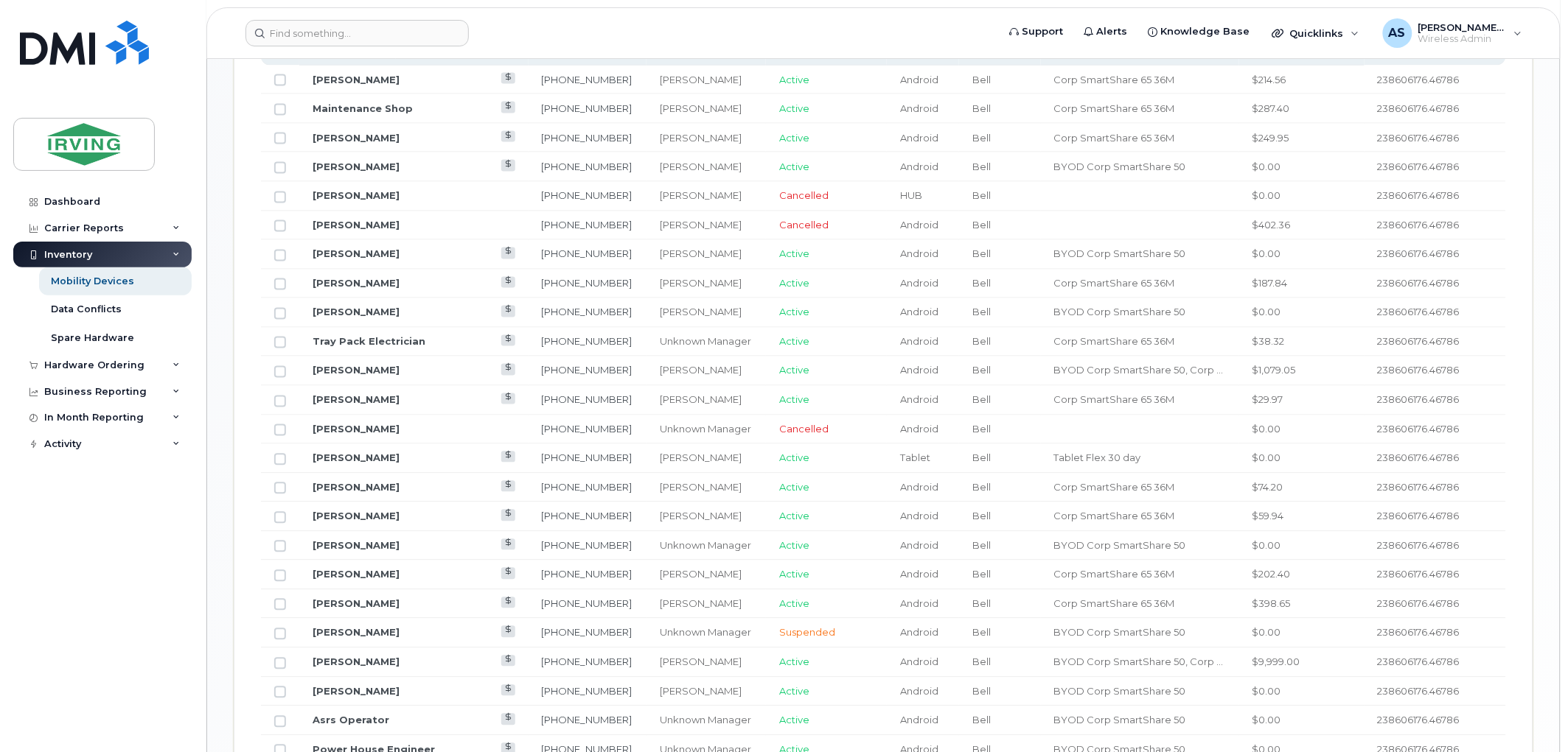
scroll to position [588, 0]
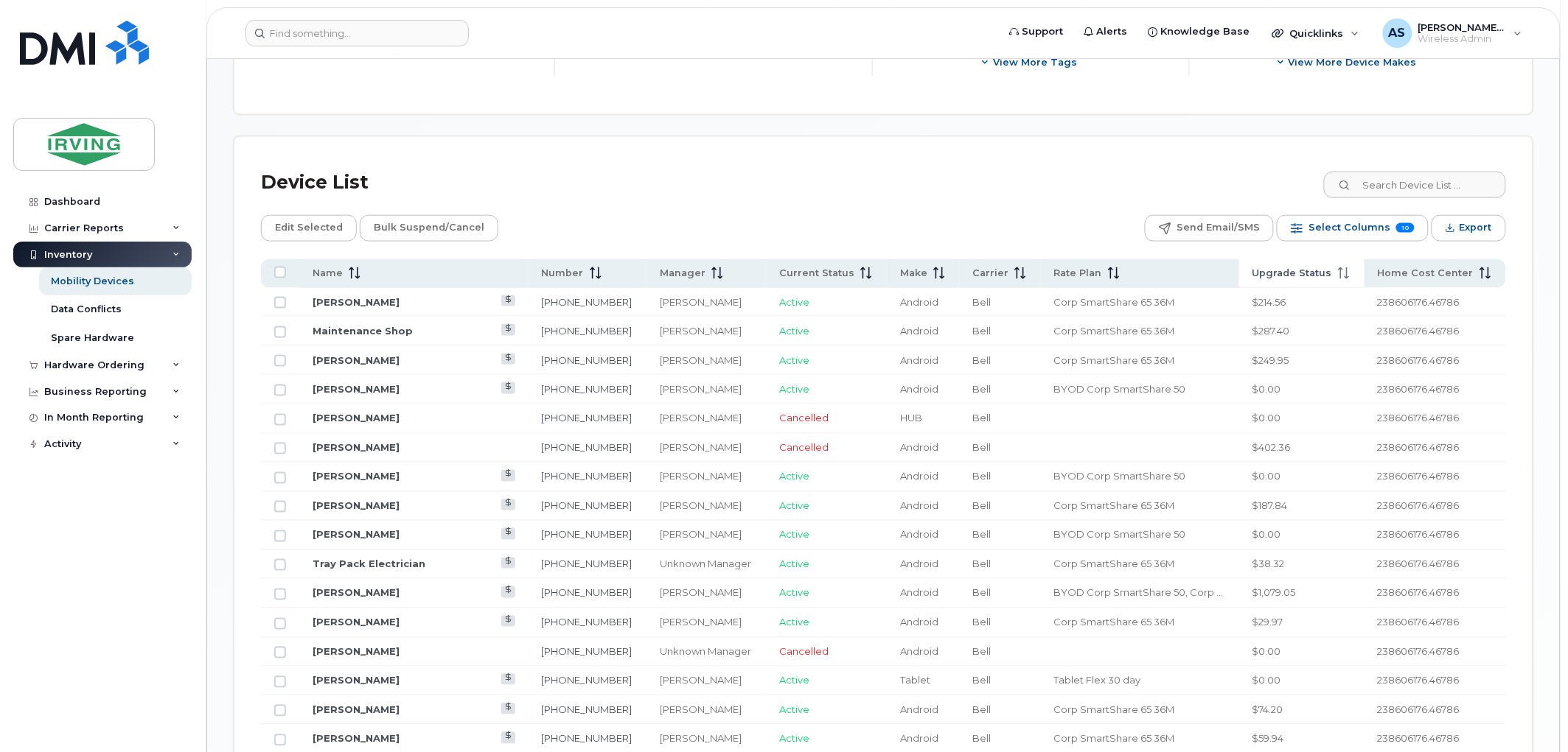
click at [1272, 277] on span "Upgrade Status" at bounding box center [1292, 273] width 80 height 13
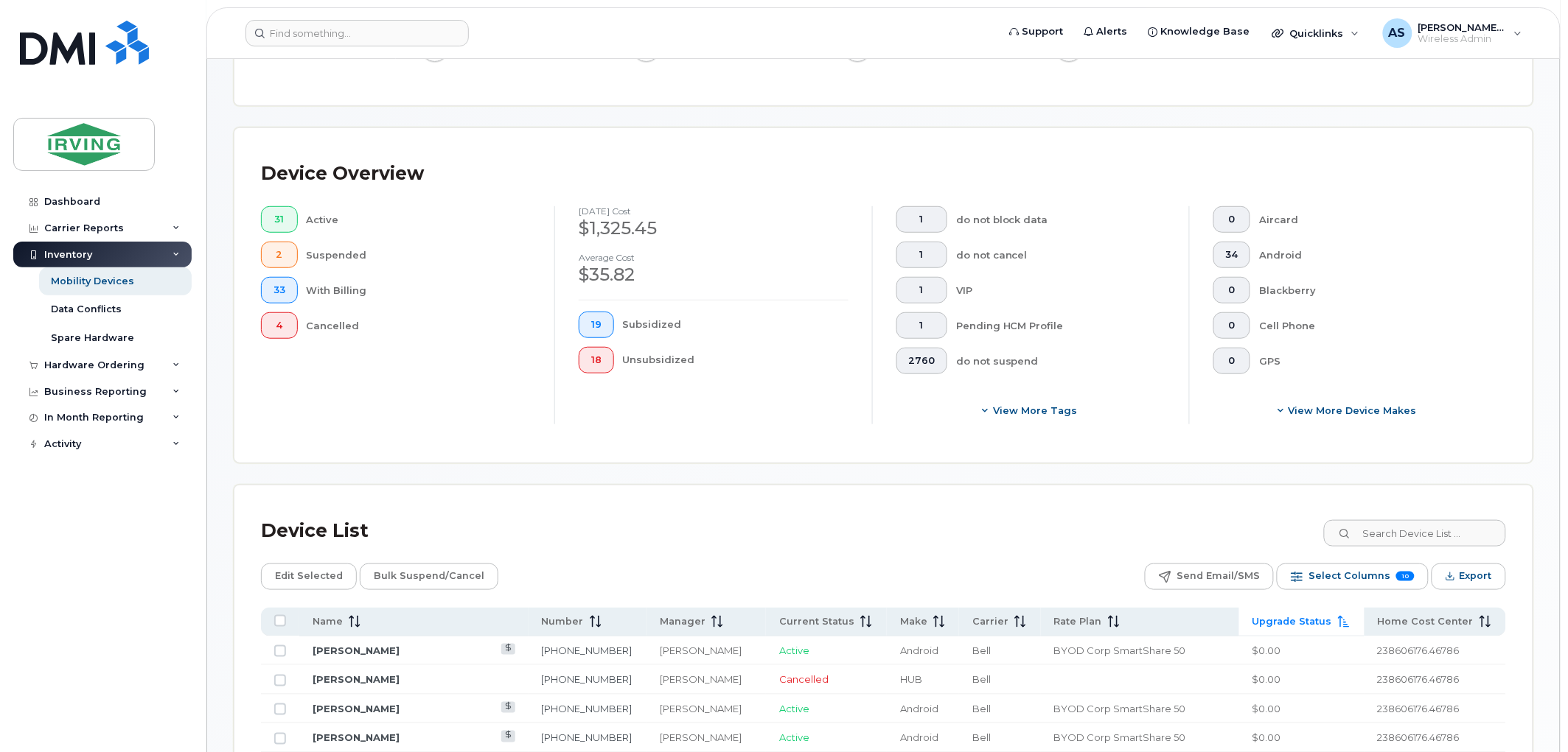
scroll to position [409, 0]
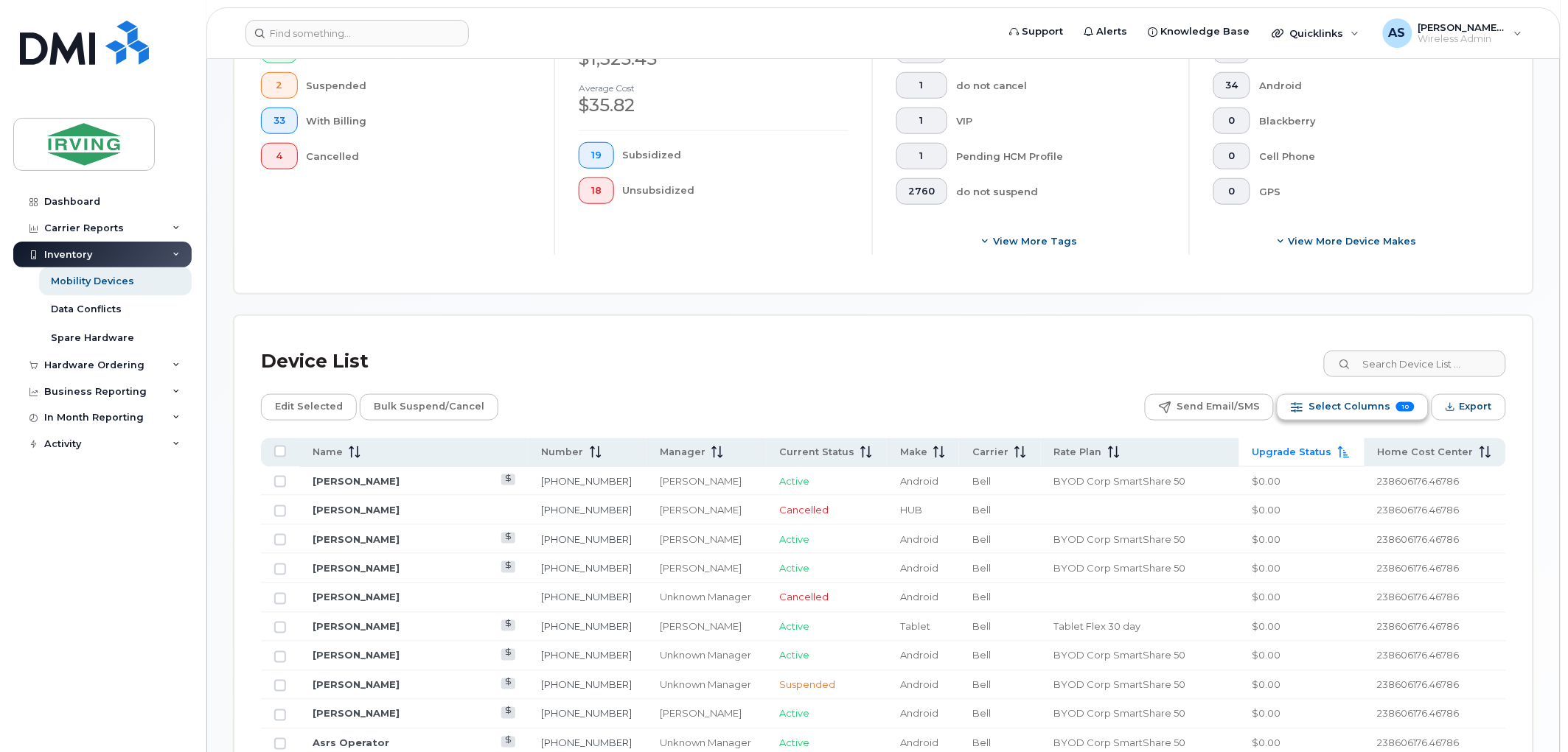
click at [1316, 403] on span "Select Columns" at bounding box center [1349, 406] width 82 height 22
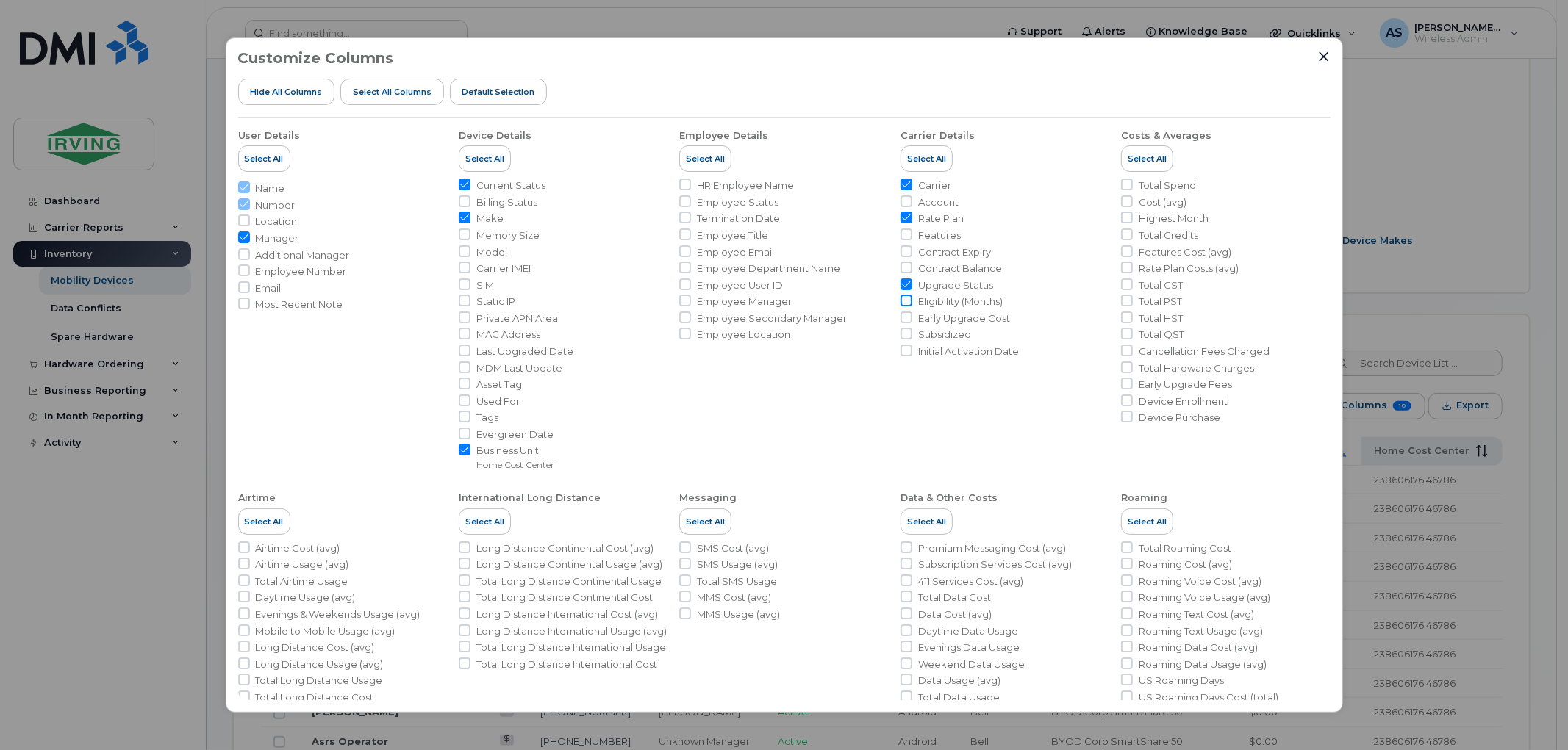
click at [904, 300] on input "Eligibility (Months)" at bounding box center [905, 300] width 12 height 11
checkbox input "true"
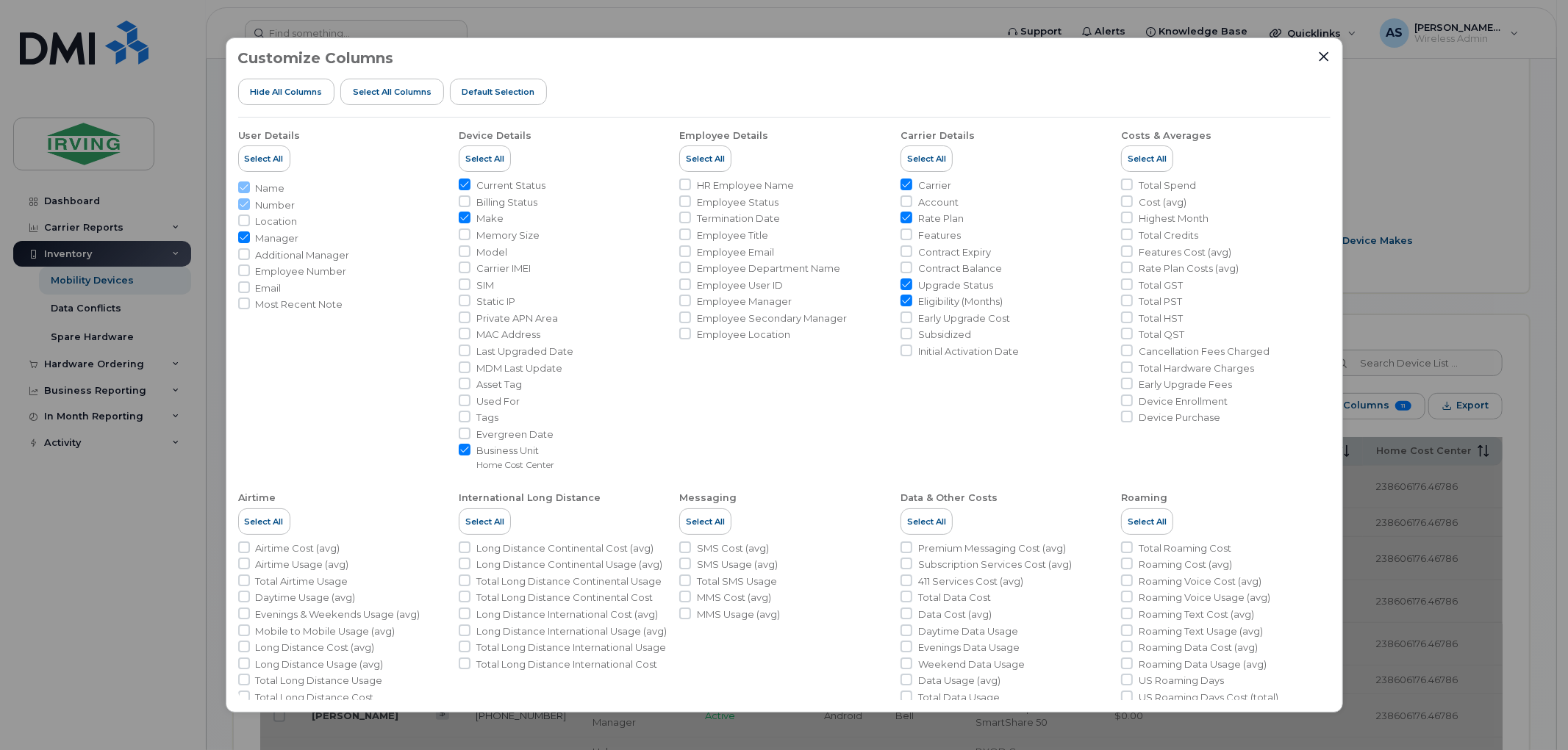
click at [1485, 280] on div "Customize Columns Hide All Columns Select all Columns Default Selection User De…" at bounding box center [784, 375] width 1568 height 750
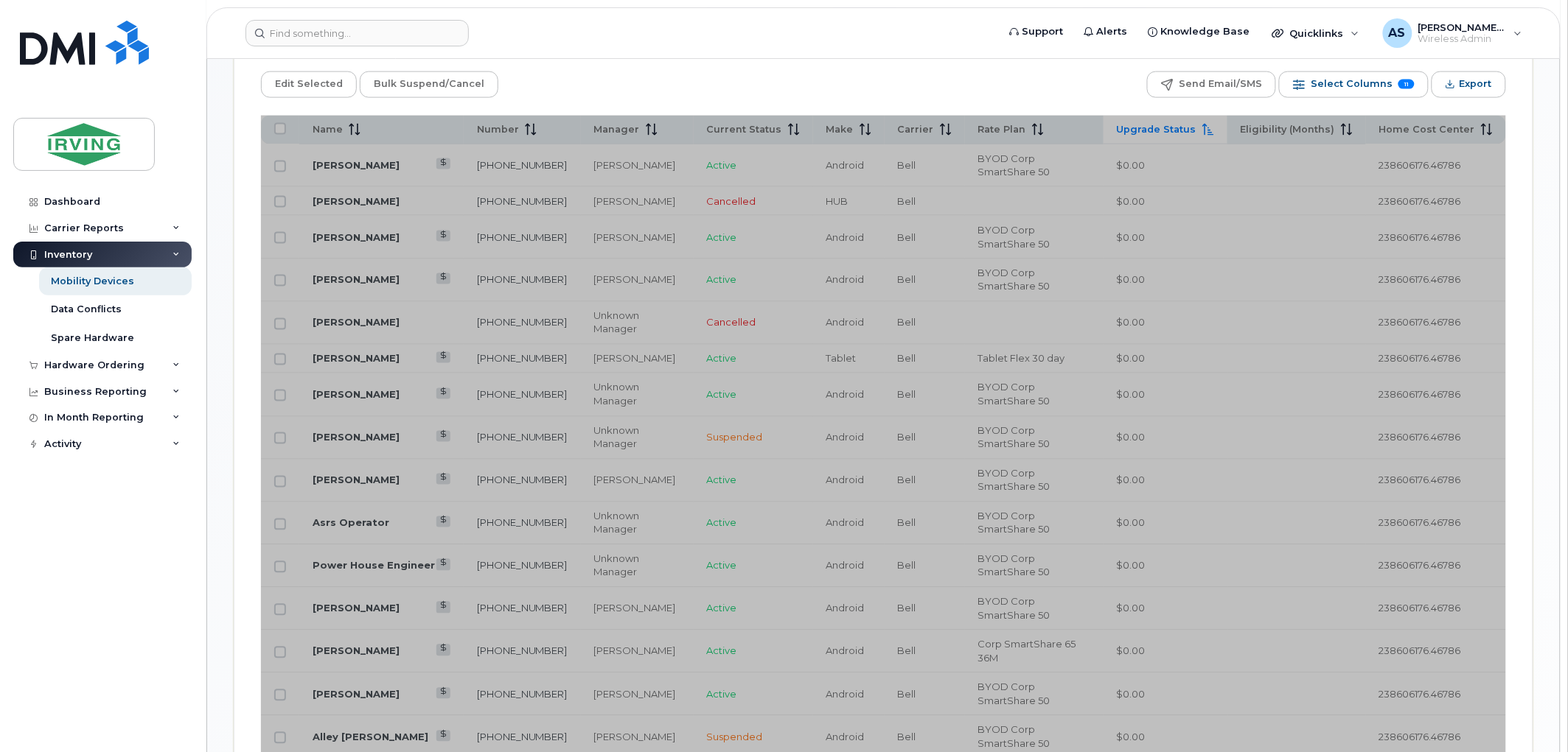
scroll to position [737, 0]
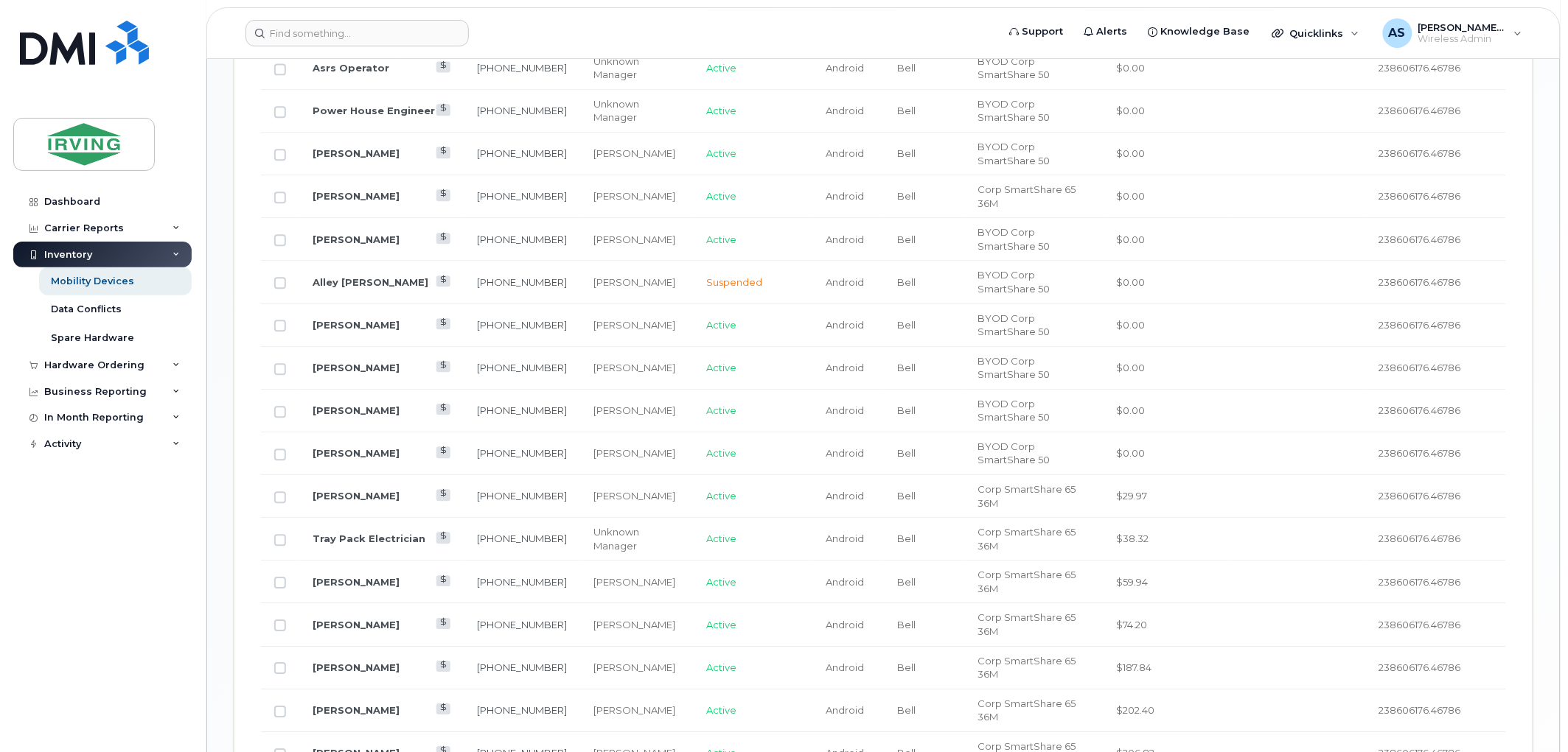
scroll to position [695, 0]
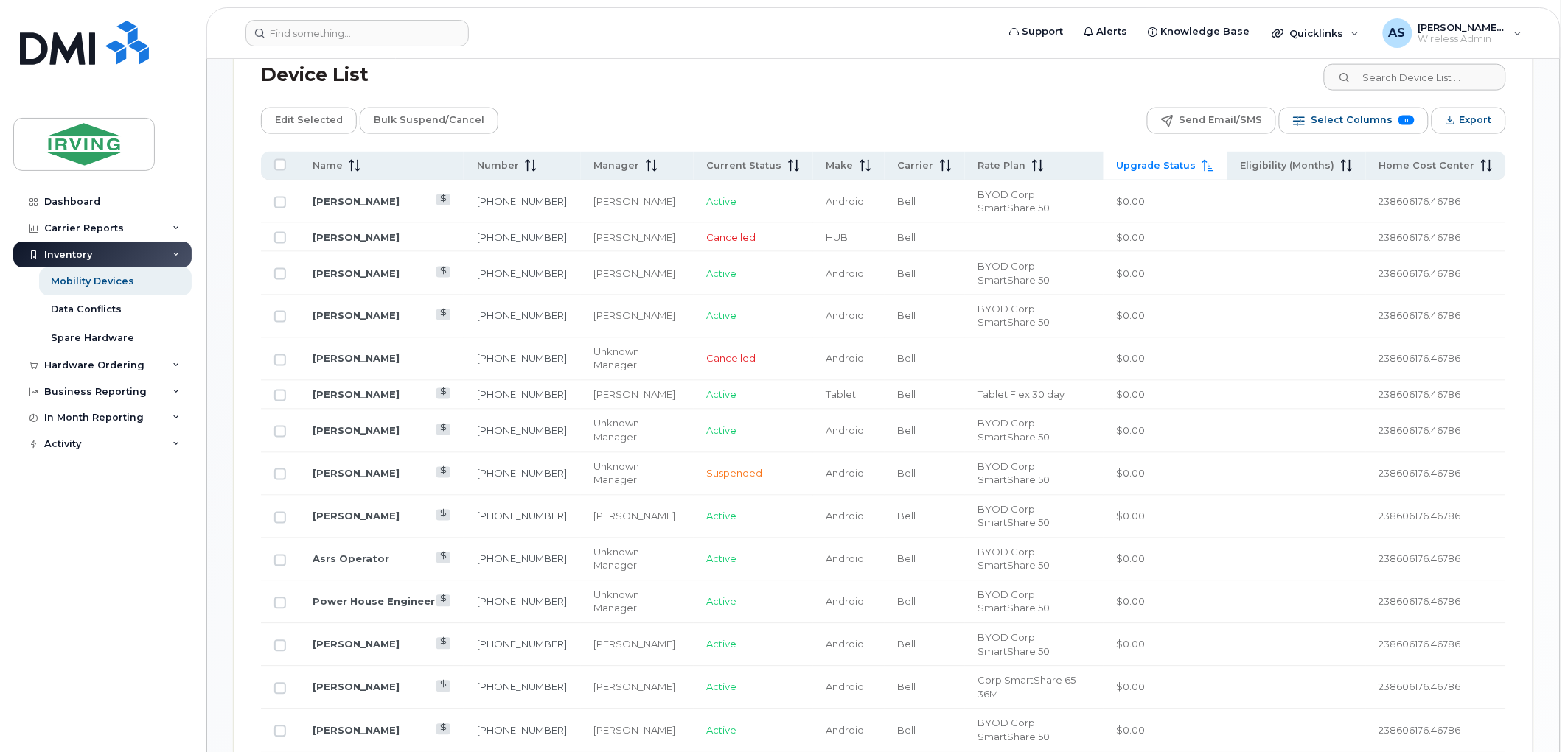
click at [1280, 254] on td at bounding box center [1296, 273] width 138 height 43
click at [1287, 200] on td at bounding box center [1296, 201] width 138 height 43
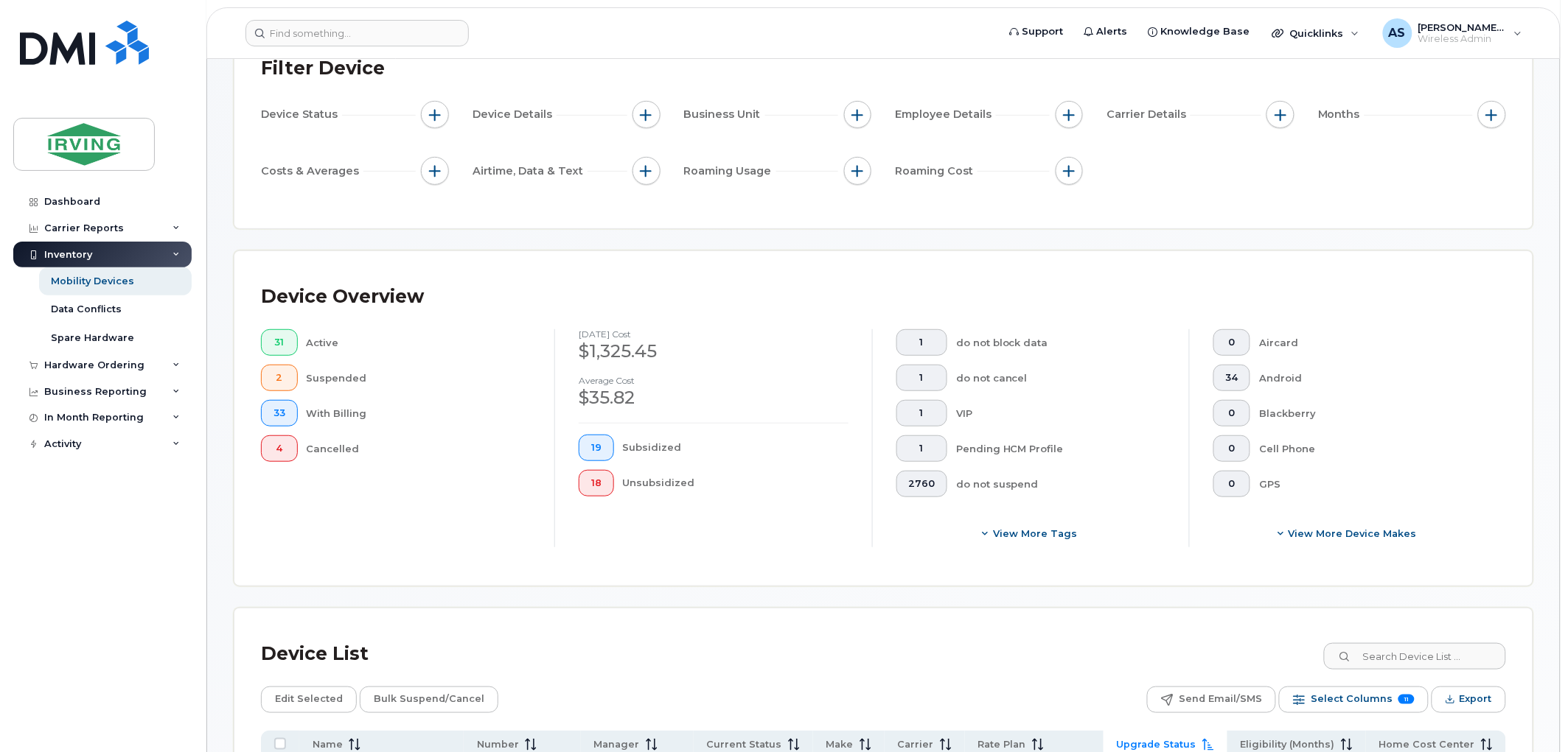
scroll to position [0, 0]
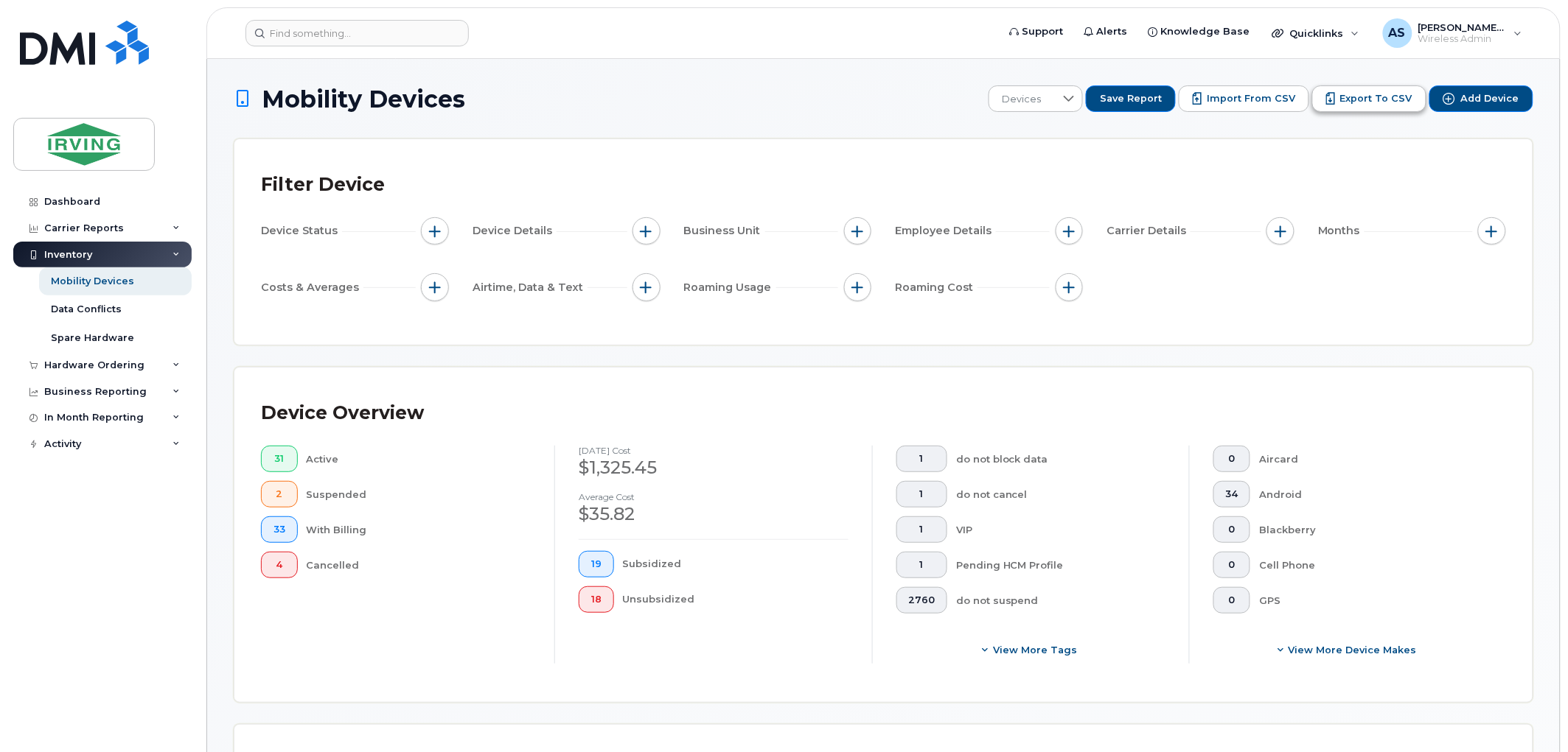
click at [1390, 93] on span "Export to CSV" at bounding box center [1375, 98] width 72 height 13
click at [1144, 98] on span "Save Report" at bounding box center [1131, 98] width 62 height 13
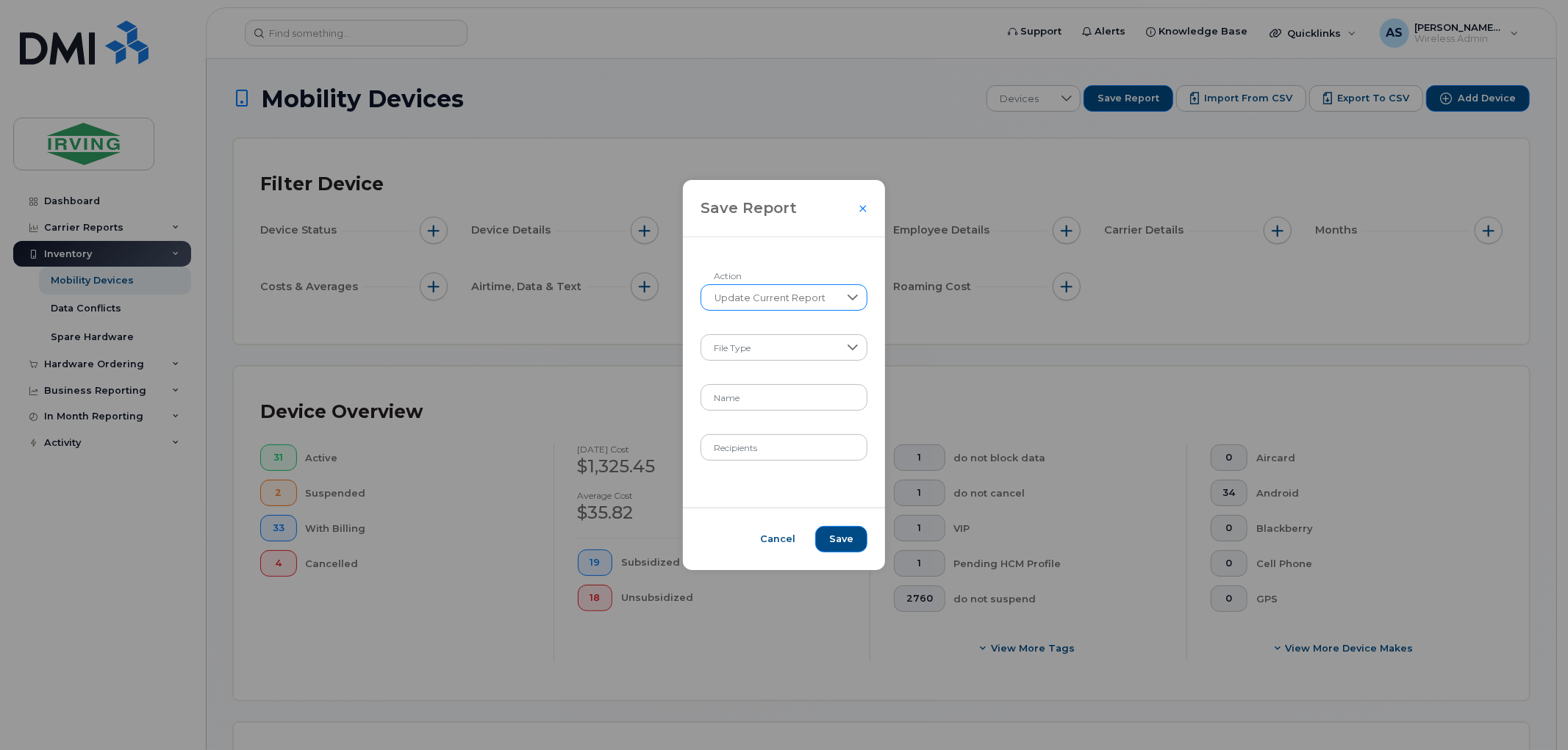
click at [853, 297] on icon at bounding box center [853, 297] width 11 height 6
click at [804, 339] on span "Create New Report" at bounding box center [757, 336] width 94 height 14
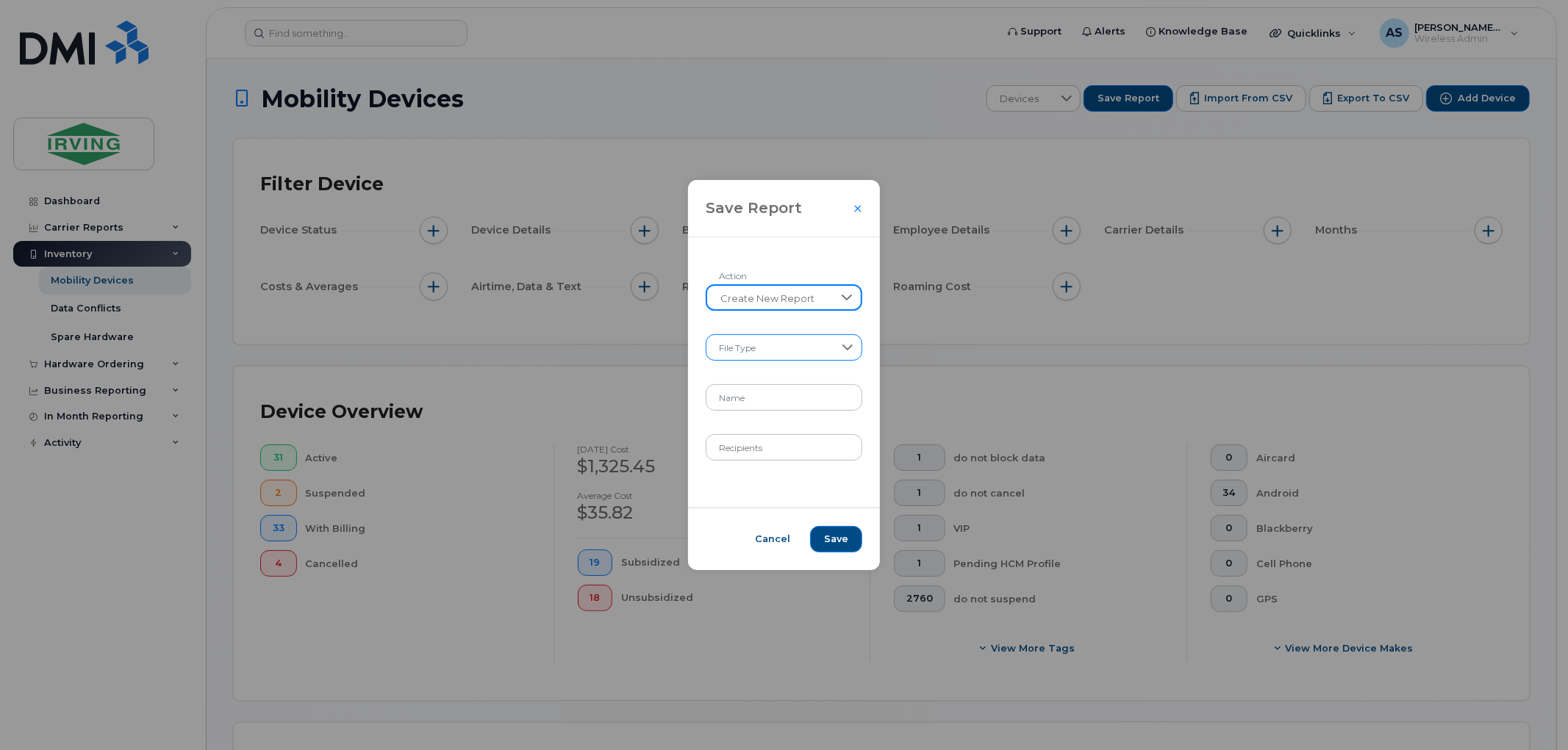
click at [800, 344] on span at bounding box center [770, 348] width 127 height 27
click at [750, 408] on li "CSV" at bounding box center [784, 411] width 150 height 26
click at [778, 399] on input "Name" at bounding box center [783, 397] width 157 height 27
type input "LB phones"
click at [748, 445] on input "Recipients" at bounding box center [783, 448] width 157 height 27
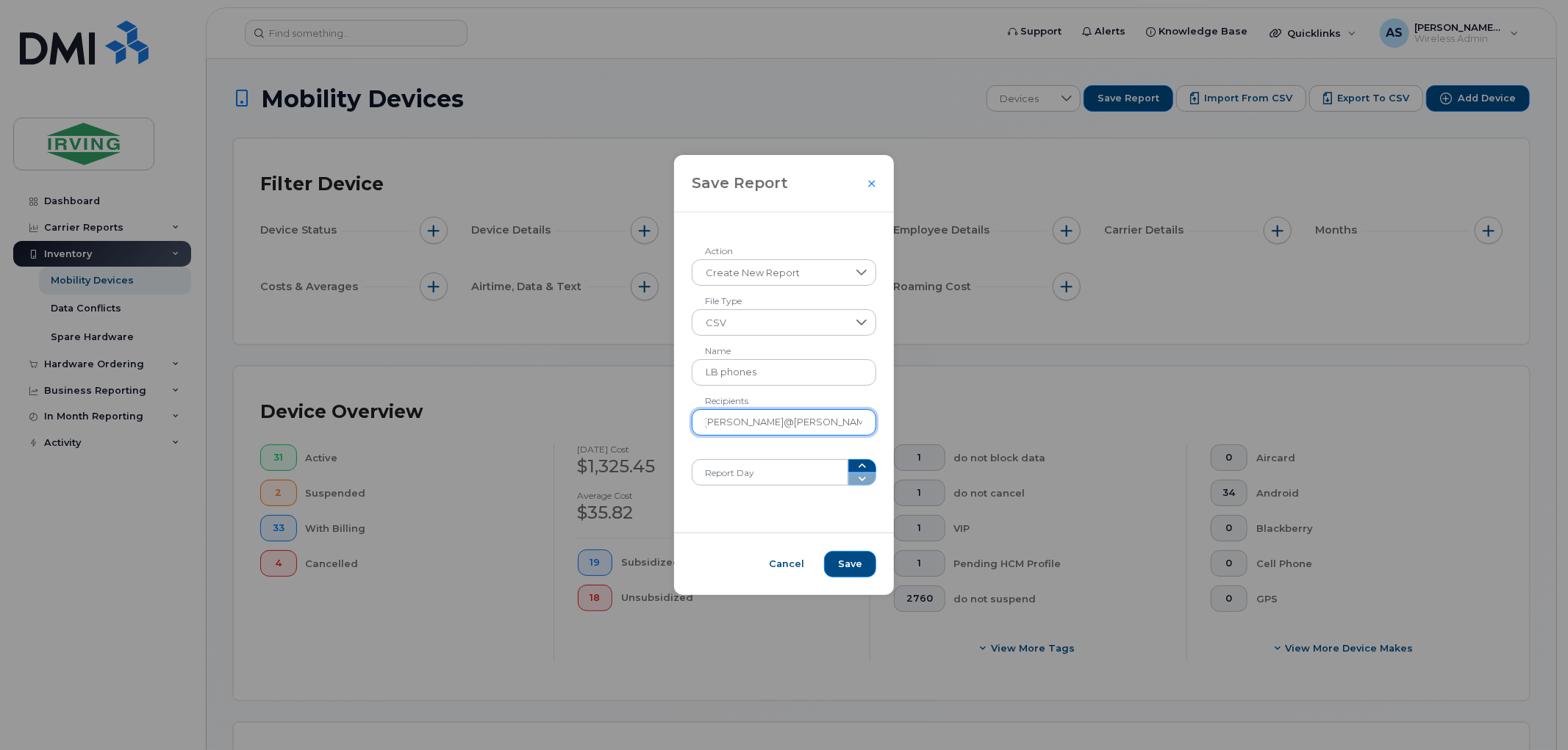
scroll to position [0, 18]
type input "sanjuan@arnulfo@jdirving.com"
click at [858, 466] on icon "button" at bounding box center [862, 465] width 7 height 4
click at [855, 474] on span at bounding box center [862, 472] width 28 height 27
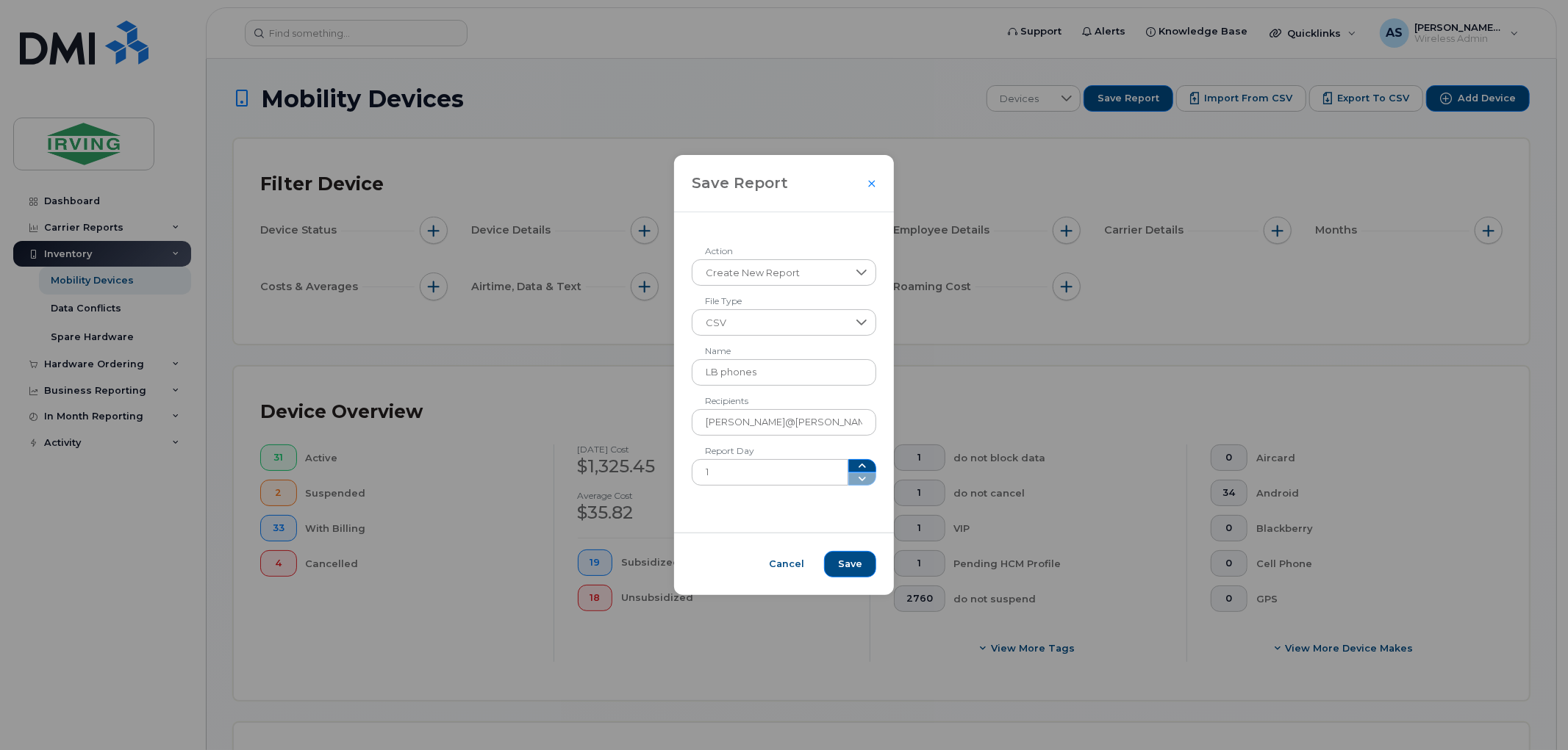
click at [849, 478] on span at bounding box center [862, 472] width 28 height 27
click at [857, 466] on icon "button" at bounding box center [862, 465] width 12 height 11
type input "3"
click at [857, 466] on icon "button" at bounding box center [862, 465] width 12 height 11
drag, startPoint x: 768, startPoint y: 475, endPoint x: 673, endPoint y: 475, distance: 95.0
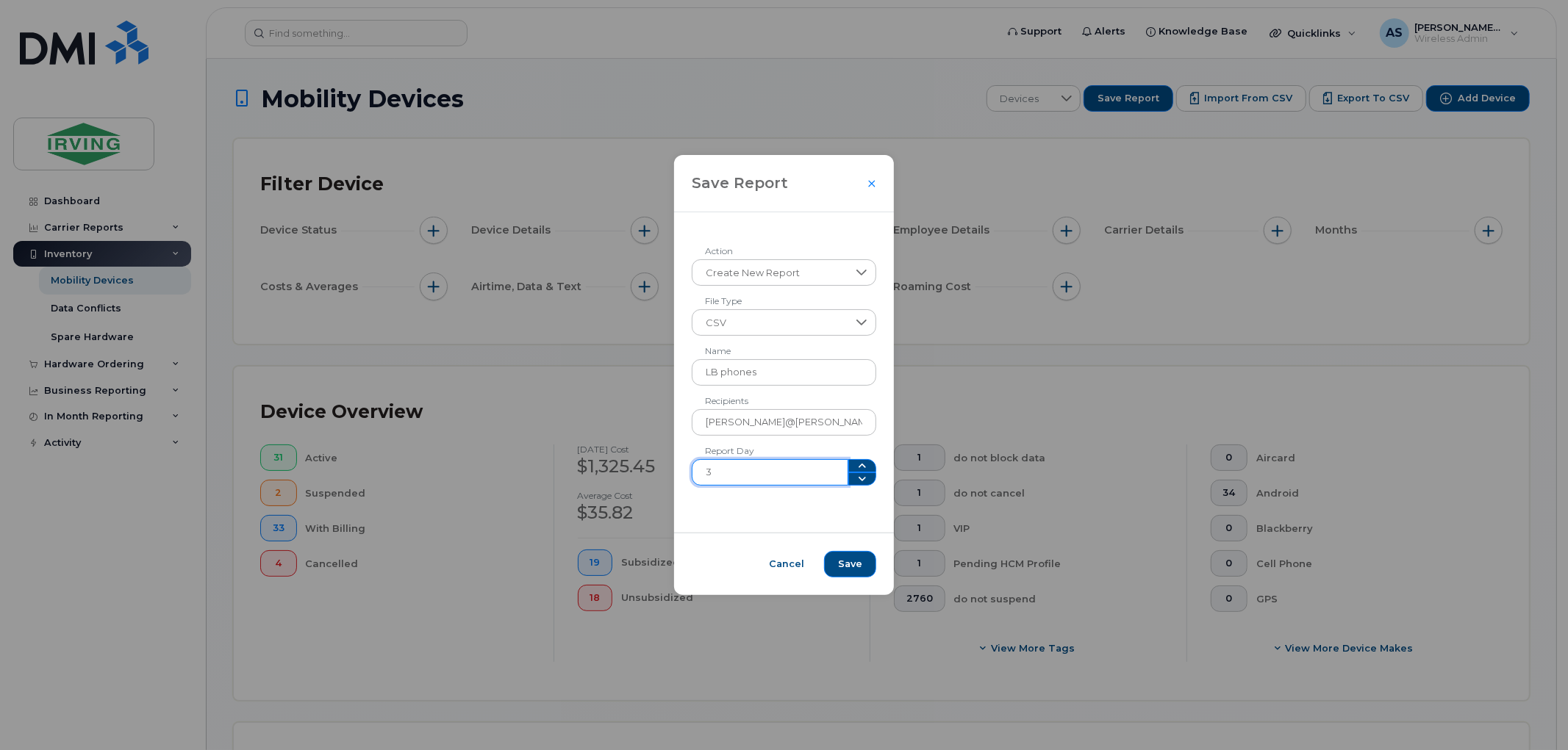
click at [673, 475] on div "Save Report Create New Report Action CSV File Type LB phones Name sanjuan@arnul…" at bounding box center [784, 375] width 1568 height 750
click at [716, 525] on div "Create New Report Action CSV File Type LB phones Name sanjuan@arnulfo@jdirving.…" at bounding box center [784, 372] width 219 height 320
click at [838, 557] on span "Save" at bounding box center [849, 563] width 24 height 13
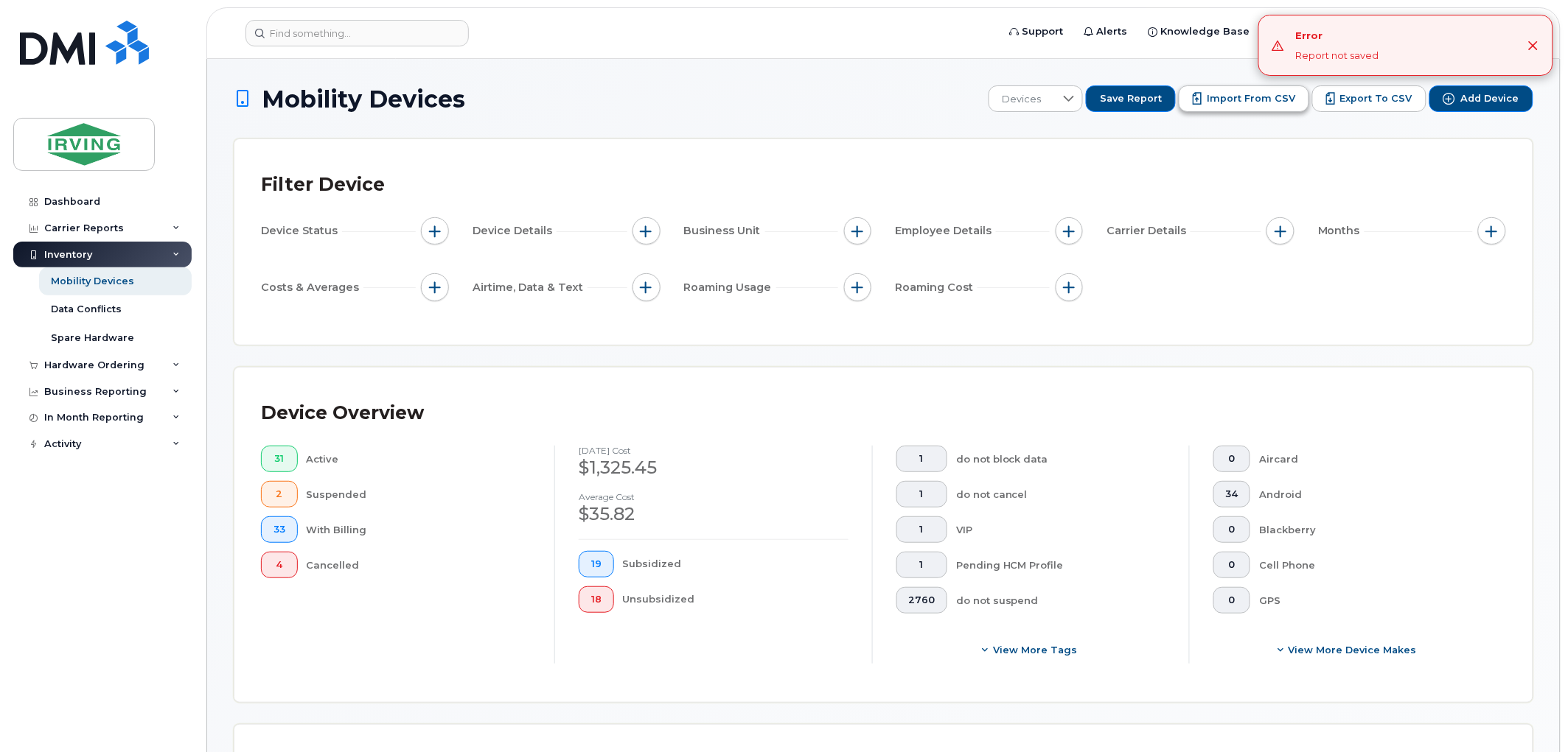
click at [1264, 98] on span "Import from CSV" at bounding box center [1251, 98] width 89 height 13
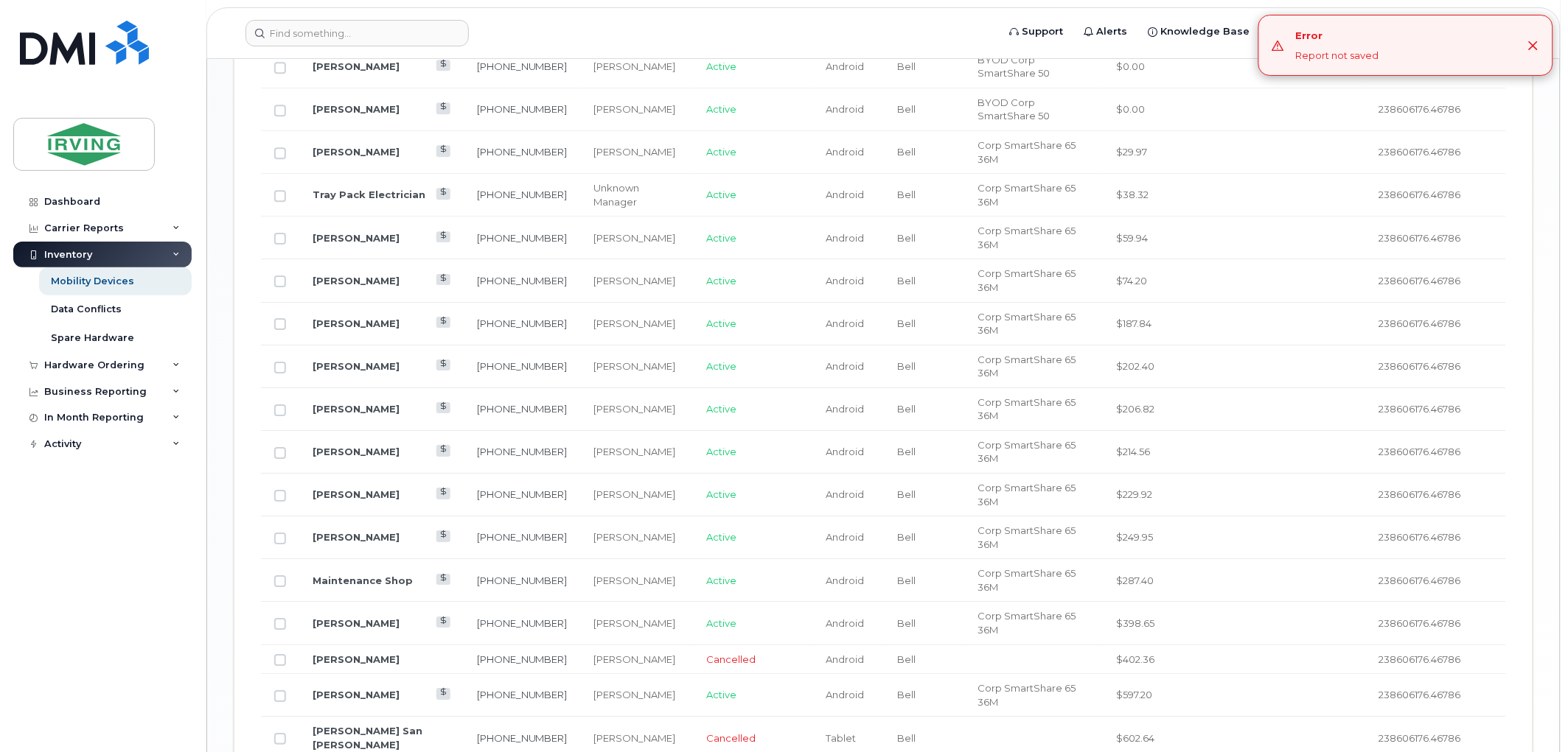
scroll to position [1595, 0]
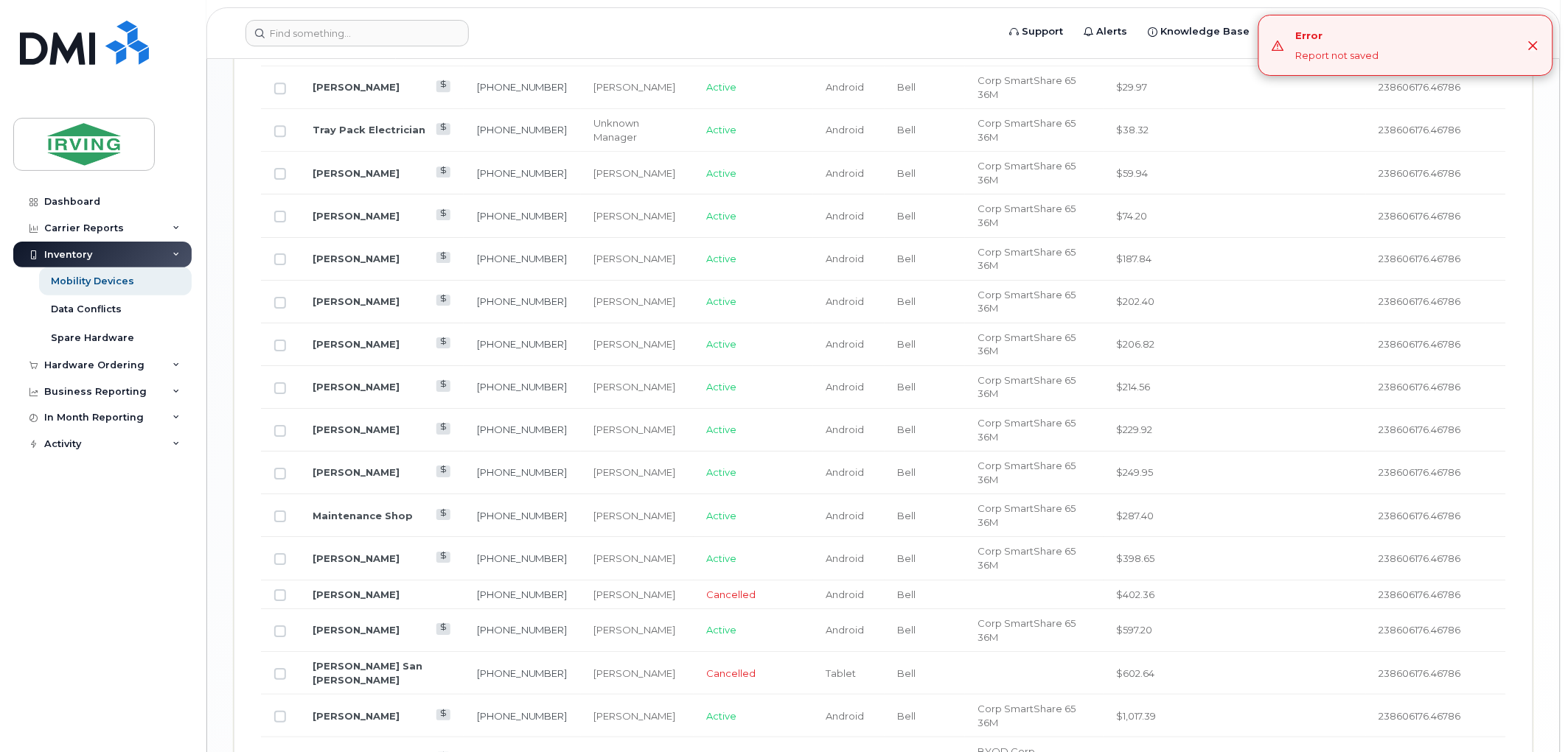
click at [1530, 46] on icon "Close" at bounding box center [1533, 45] width 12 height 12
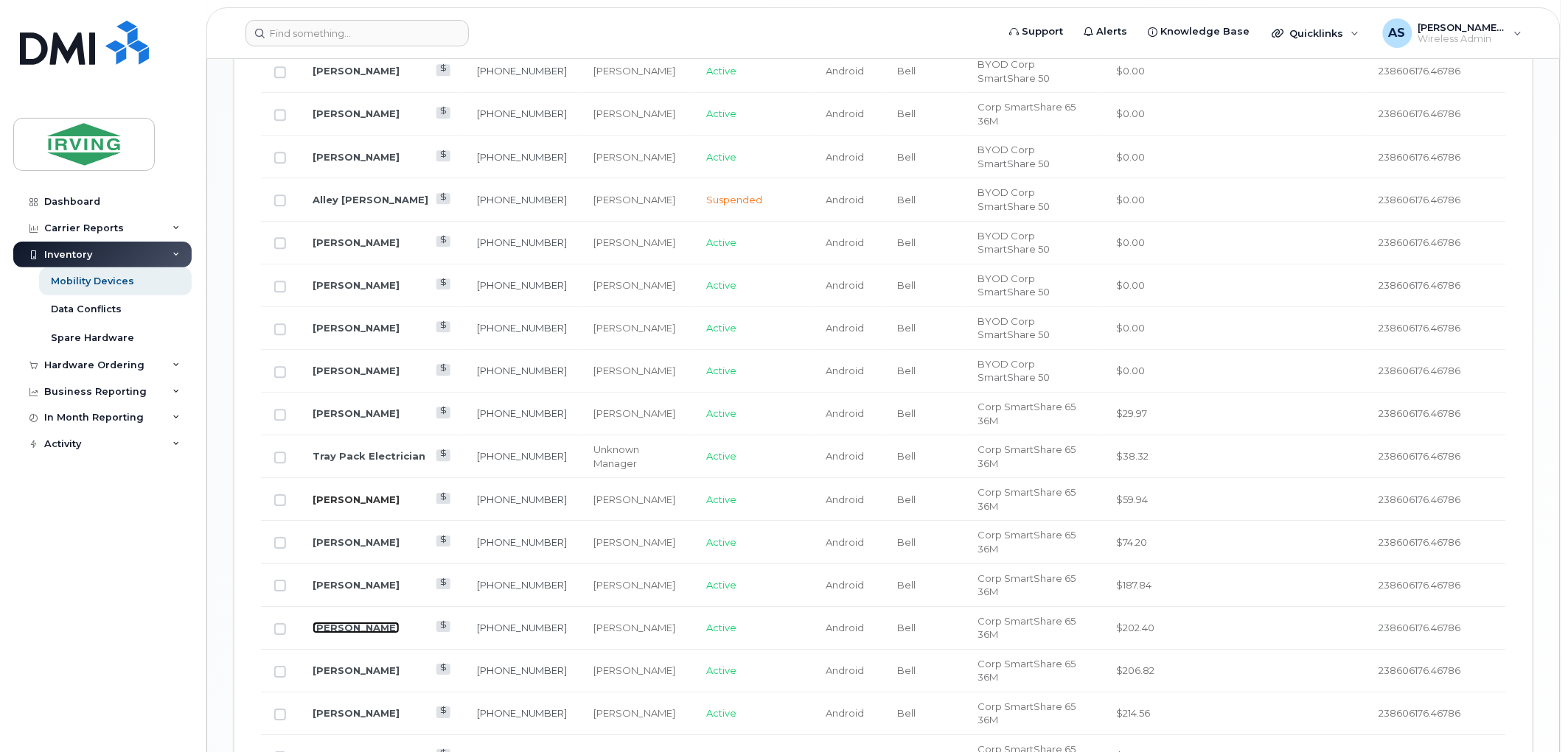
scroll to position [1268, 0]
click at [351, 665] on link "Travis Sheets" at bounding box center [356, 670] width 87 height 12
drag, startPoint x: 355, startPoint y: 302, endPoint x: 392, endPoint y: 317, distance: 39.9
click at [392, 394] on td "Douglas Roberts" at bounding box center [381, 415] width 164 height 43
drag, startPoint x: 361, startPoint y: 322, endPoint x: 376, endPoint y: 301, distance: 25.8
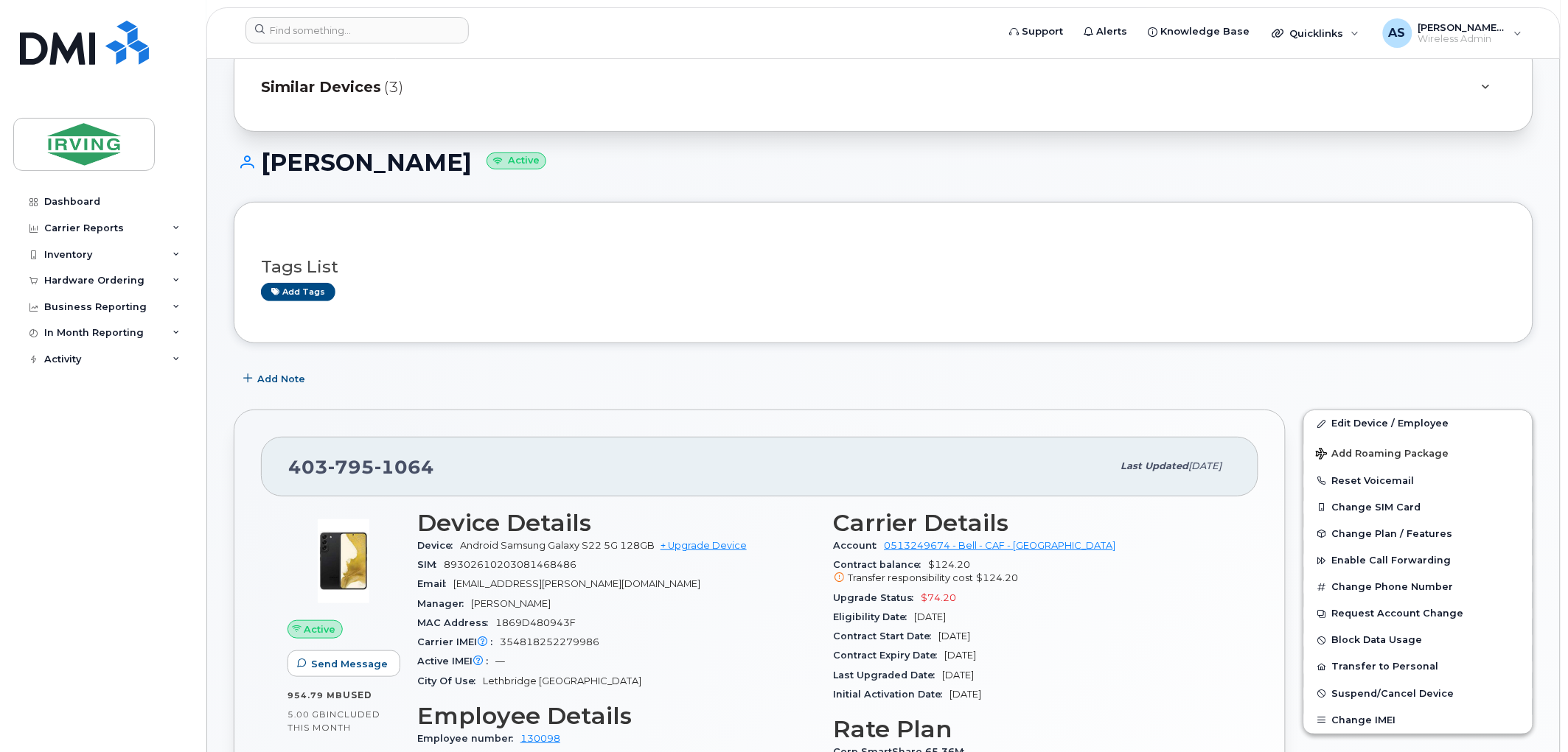
scroll to position [163, 0]
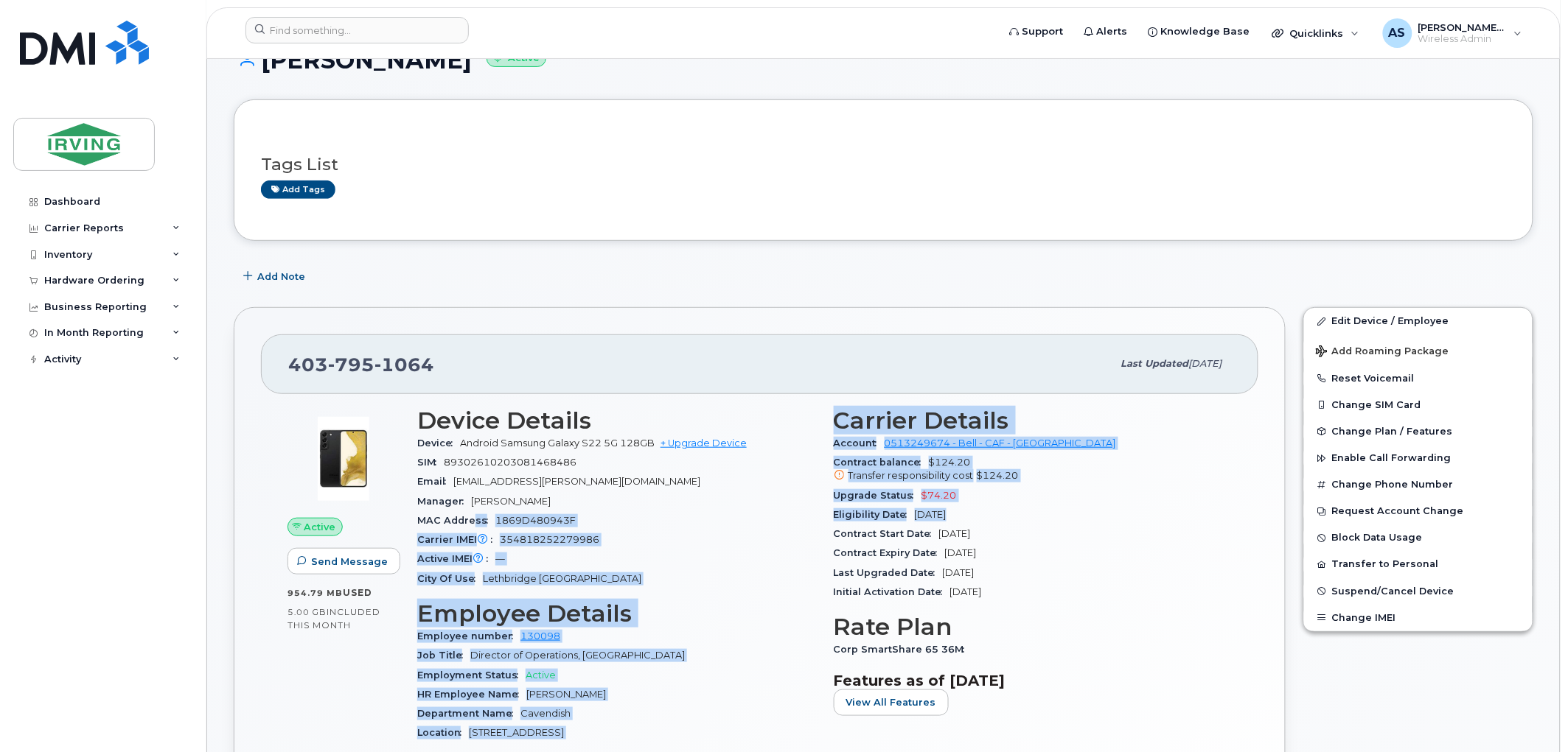
drag, startPoint x: 945, startPoint y: 518, endPoint x: 475, endPoint y: 513, distance: 470.0
click at [475, 513] on div "Device Details Device Android Samsung Galaxy S22 5G 128GB + Upgrade Device SIM …" at bounding box center [824, 644] width 832 height 492
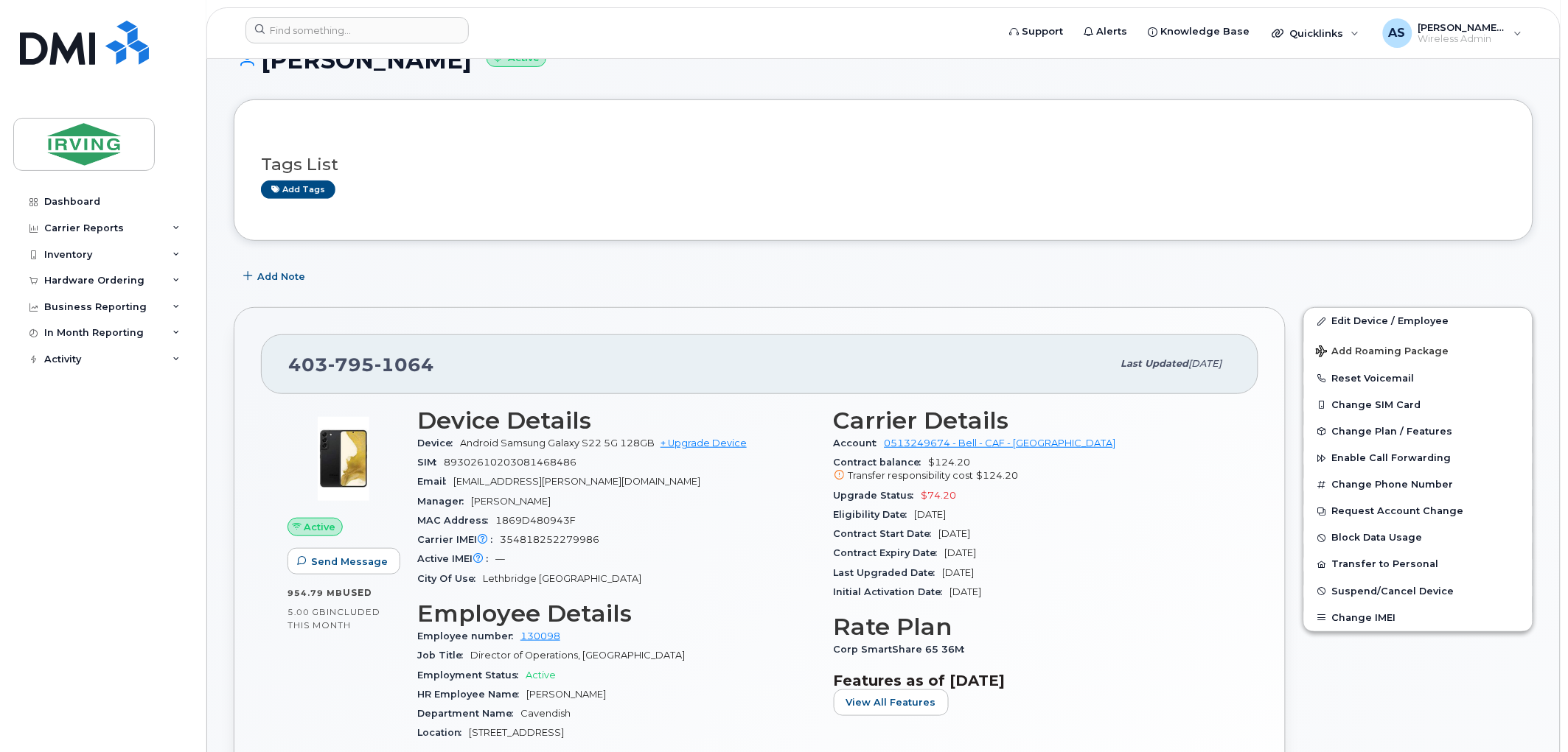
click at [451, 521] on span "MAC Address" at bounding box center [456, 521] width 78 height 11
drag, startPoint x: 429, startPoint y: 521, endPoint x: 661, endPoint y: 519, distance: 232.0
click at [661, 519] on div "MAC Address 1869D480943F" at bounding box center [616, 521] width 398 height 20
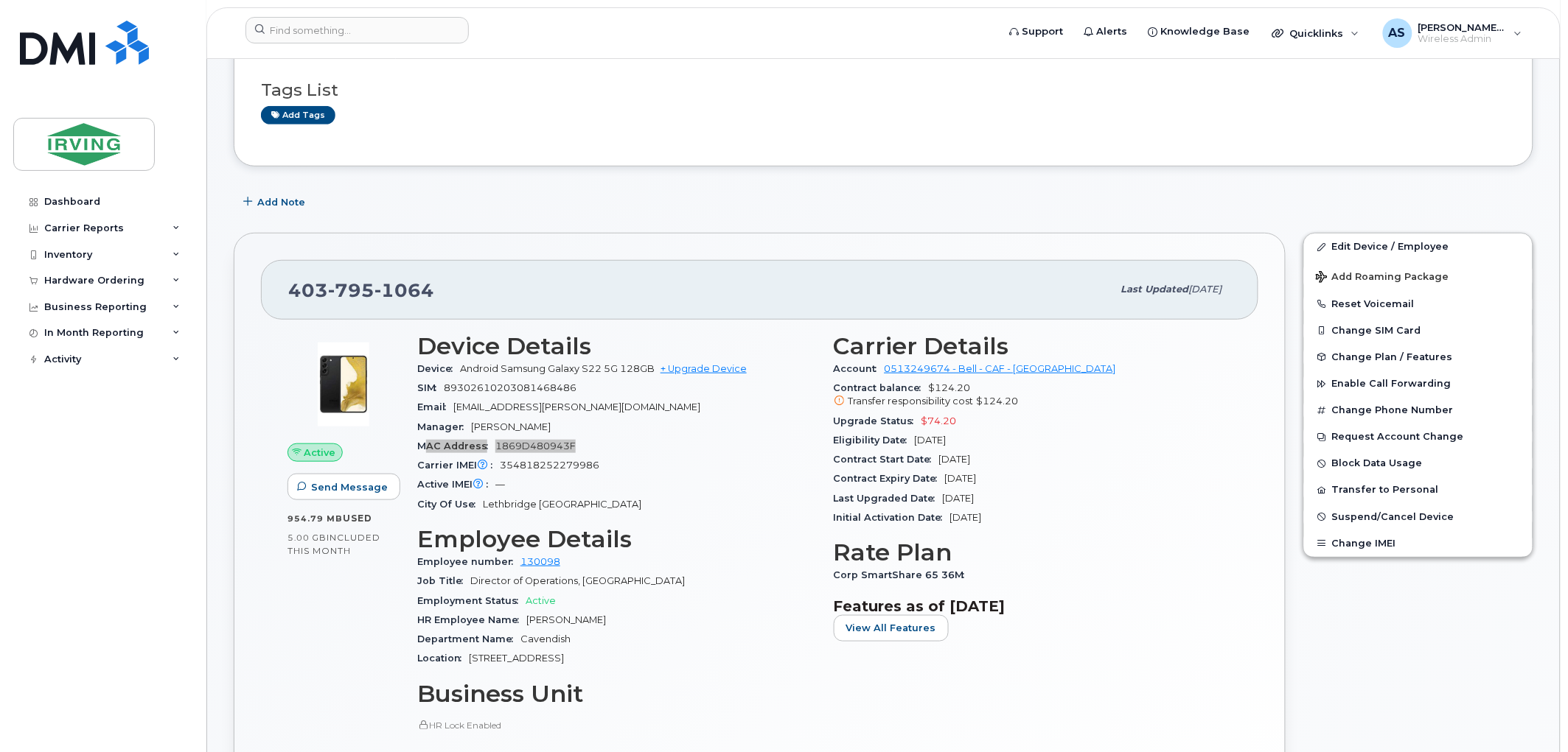
scroll to position [246, 0]
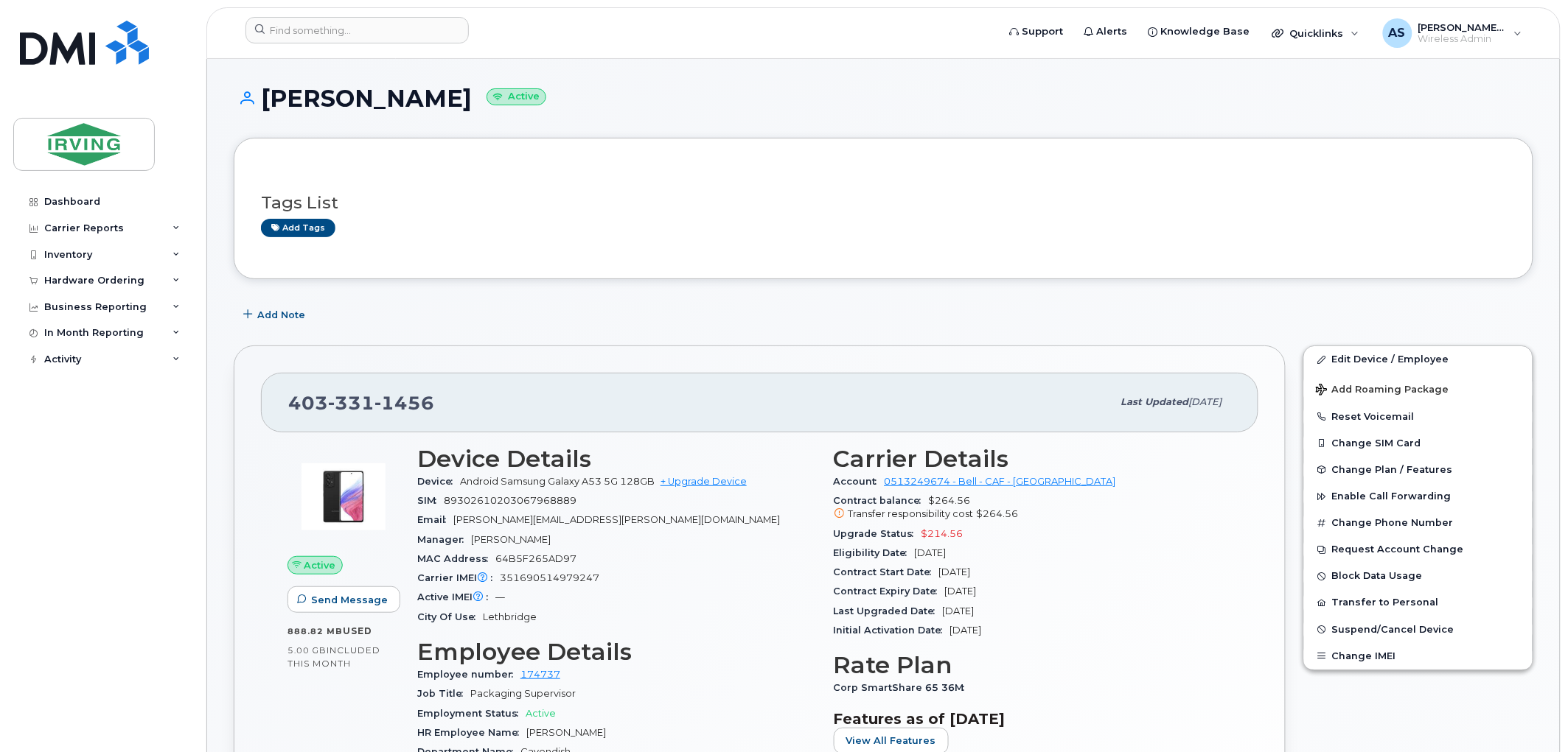
drag, startPoint x: 995, startPoint y: 552, endPoint x: 916, endPoint y: 556, distance: 79.1
click at [916, 556] on div "Eligibility Date [DATE]" at bounding box center [1032, 553] width 398 height 20
copy span "[DATE]"
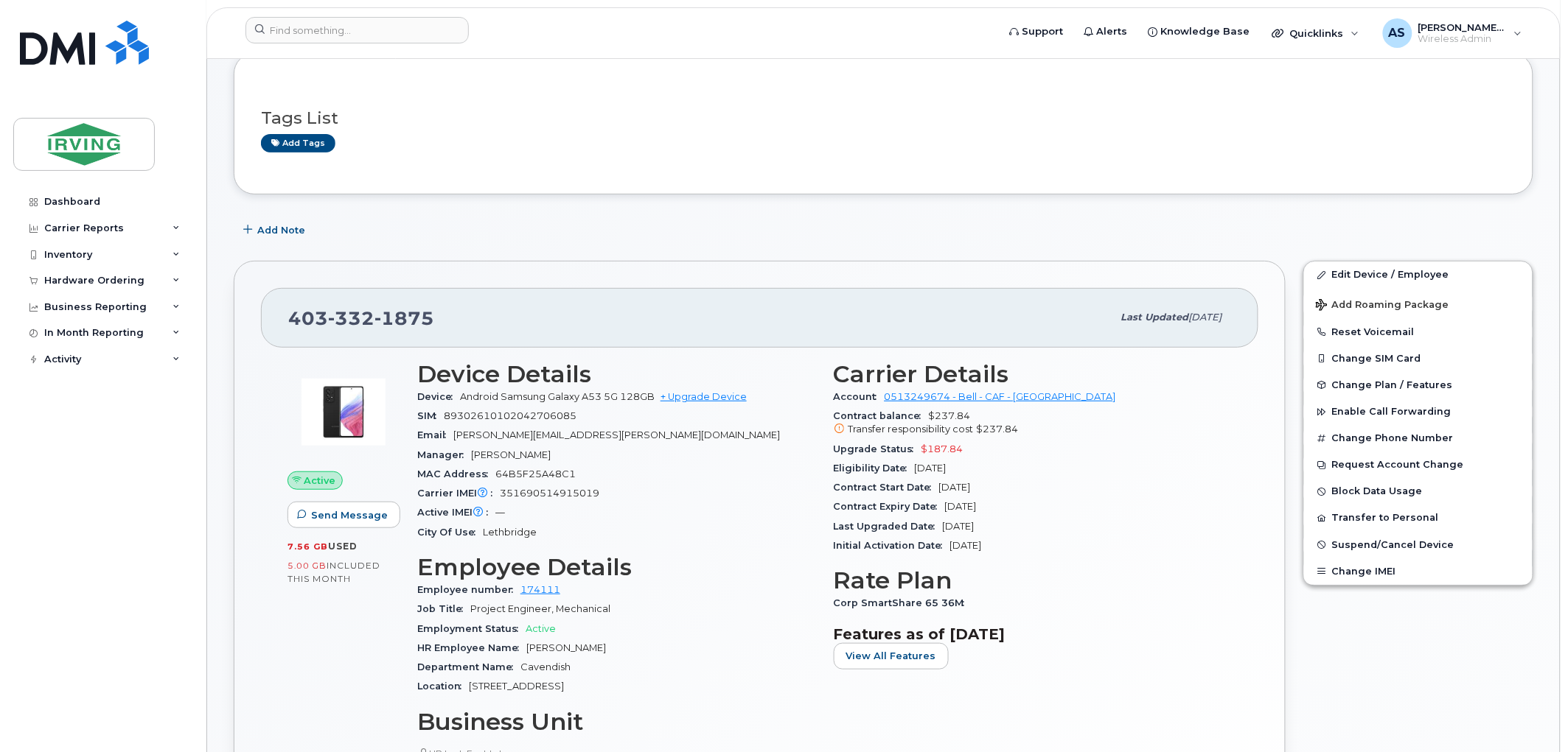
scroll to position [163, 0]
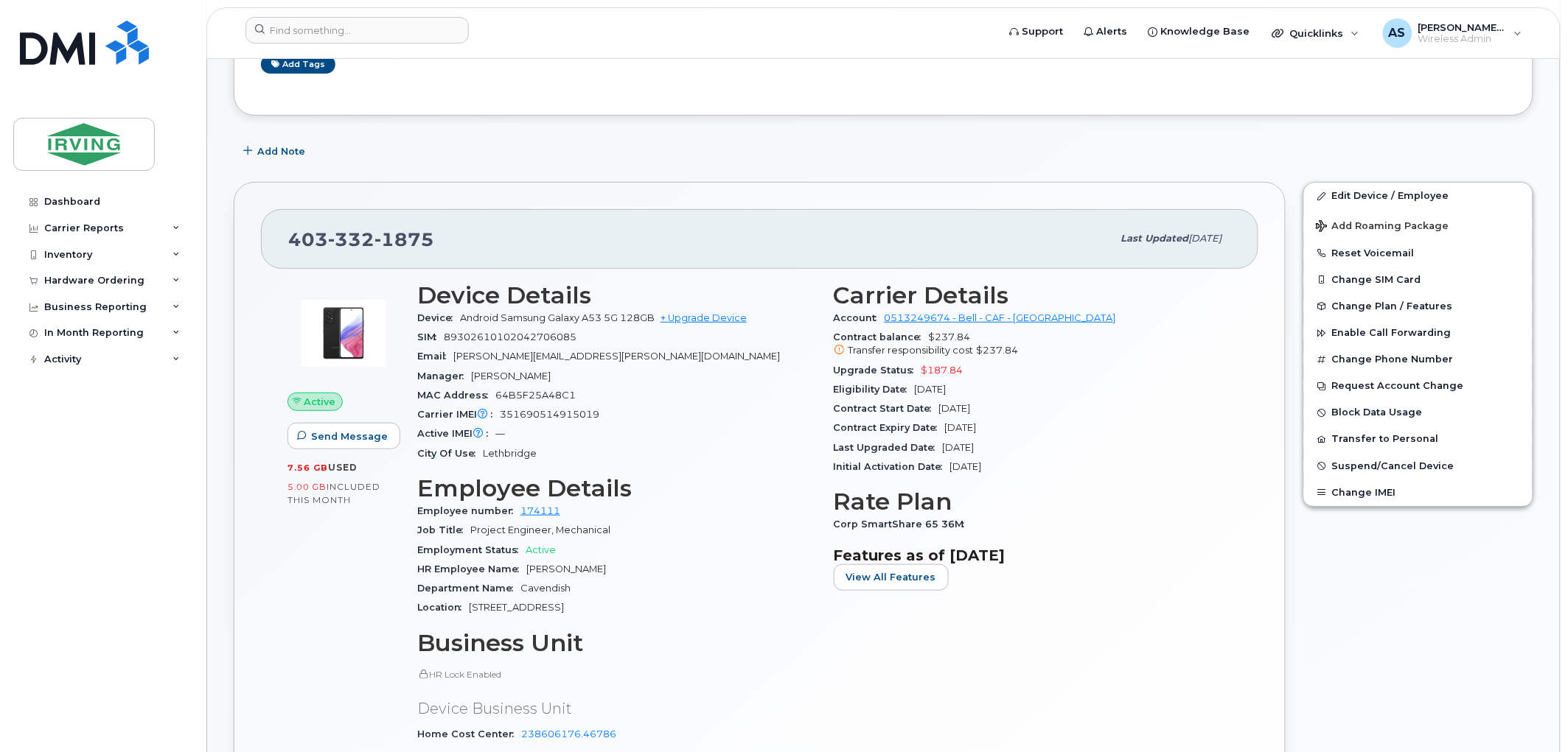
drag, startPoint x: 999, startPoint y: 398, endPoint x: 918, endPoint y: 396, distance: 81.0
click at [918, 396] on div "Eligibility Date [DATE]" at bounding box center [1032, 390] width 398 height 20
copy span "[DATE]"
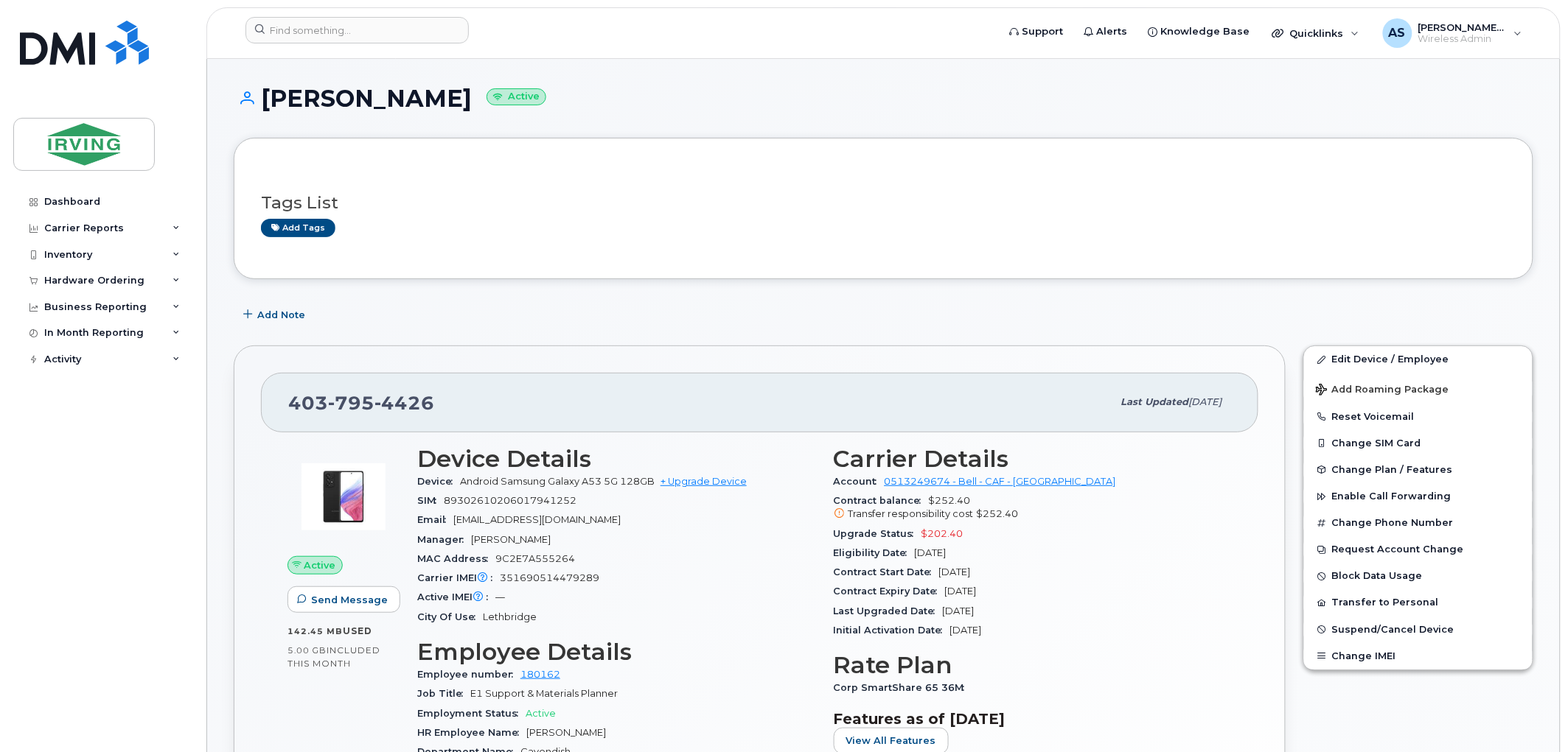
drag, startPoint x: 996, startPoint y: 556, endPoint x: 917, endPoint y: 556, distance: 79.0
click at [917, 556] on div "Eligibility Date [DATE]" at bounding box center [1032, 553] width 398 height 20
copy span "[DATE]"
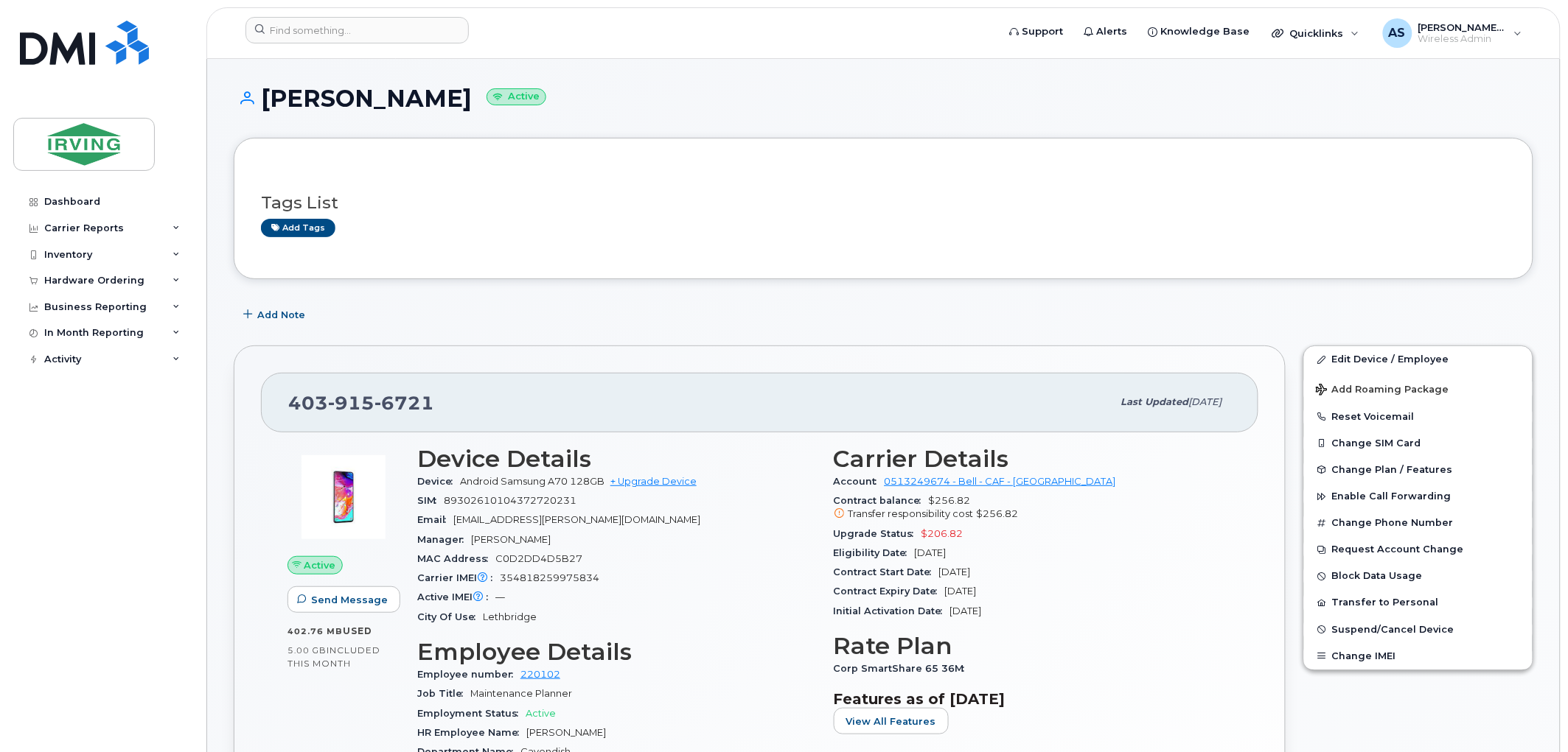
drag, startPoint x: 989, startPoint y: 550, endPoint x: 916, endPoint y: 555, distance: 73.2
click at [916, 555] on div "Eligibility Date [DATE]" at bounding box center [1032, 553] width 398 height 20
copy span "[DATE]"
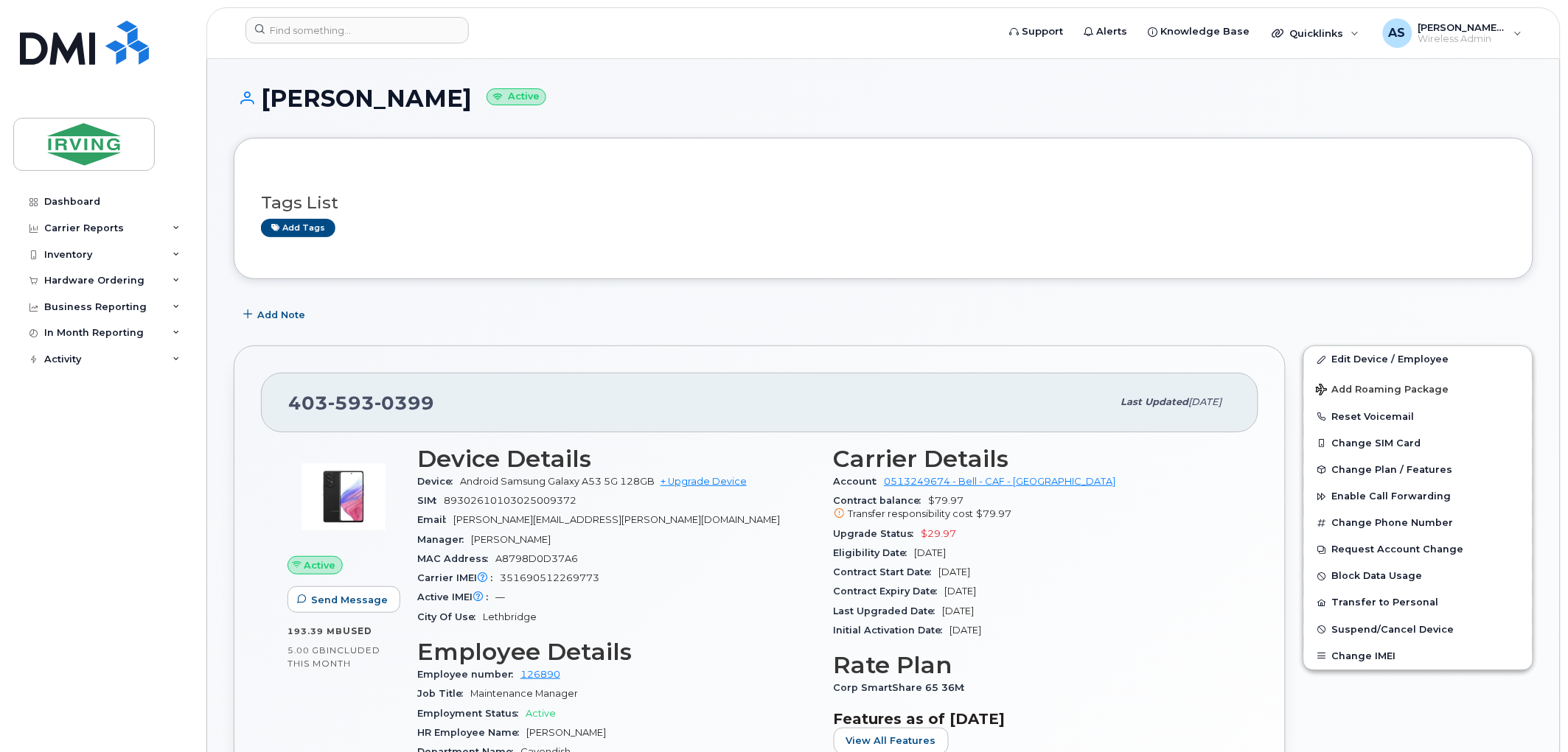
drag, startPoint x: 998, startPoint y: 554, endPoint x: 914, endPoint y: 553, distance: 84.0
click at [914, 553] on div "Eligibility Date [DATE]" at bounding box center [1032, 553] width 398 height 20
copy span "[DATE]"
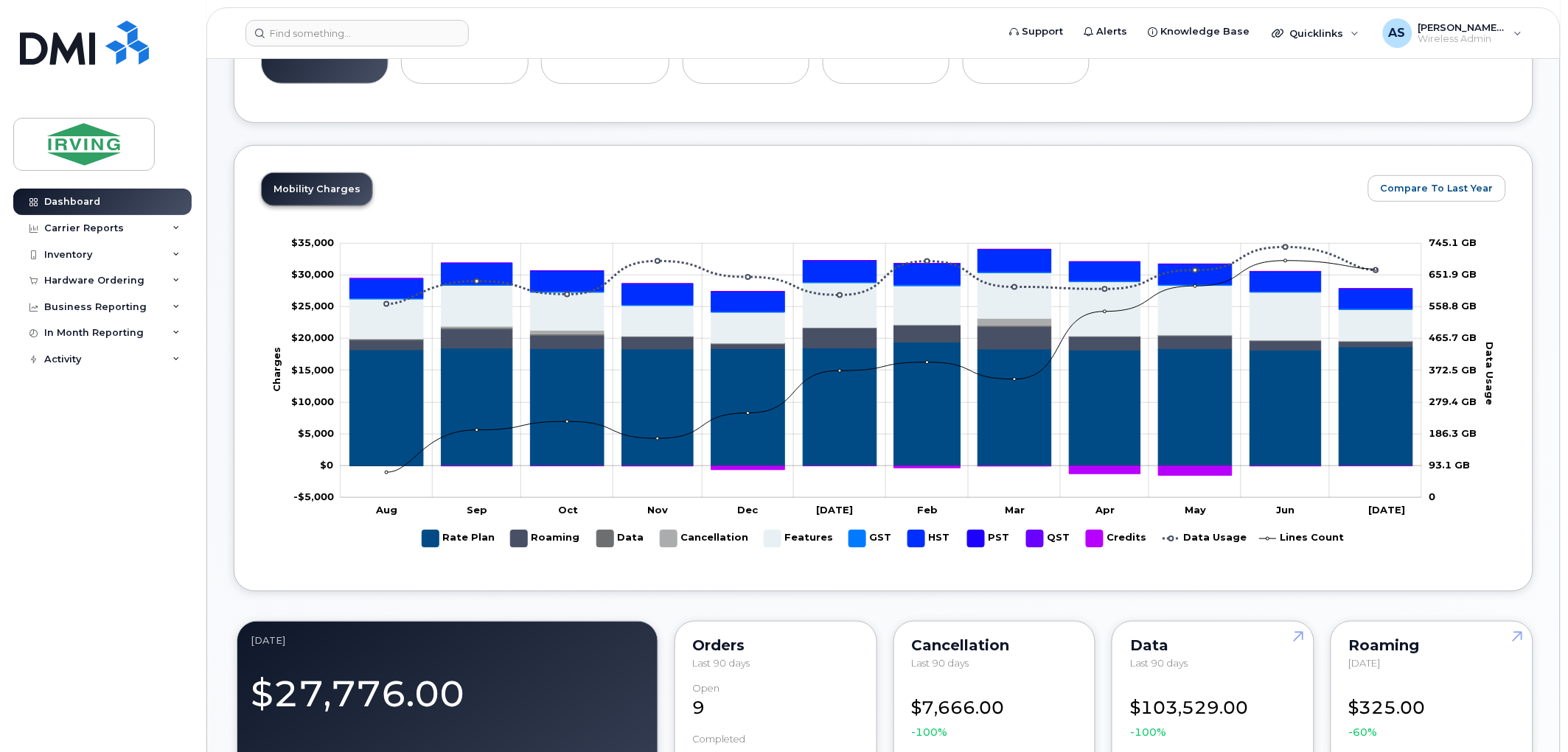
scroll to position [409, 0]
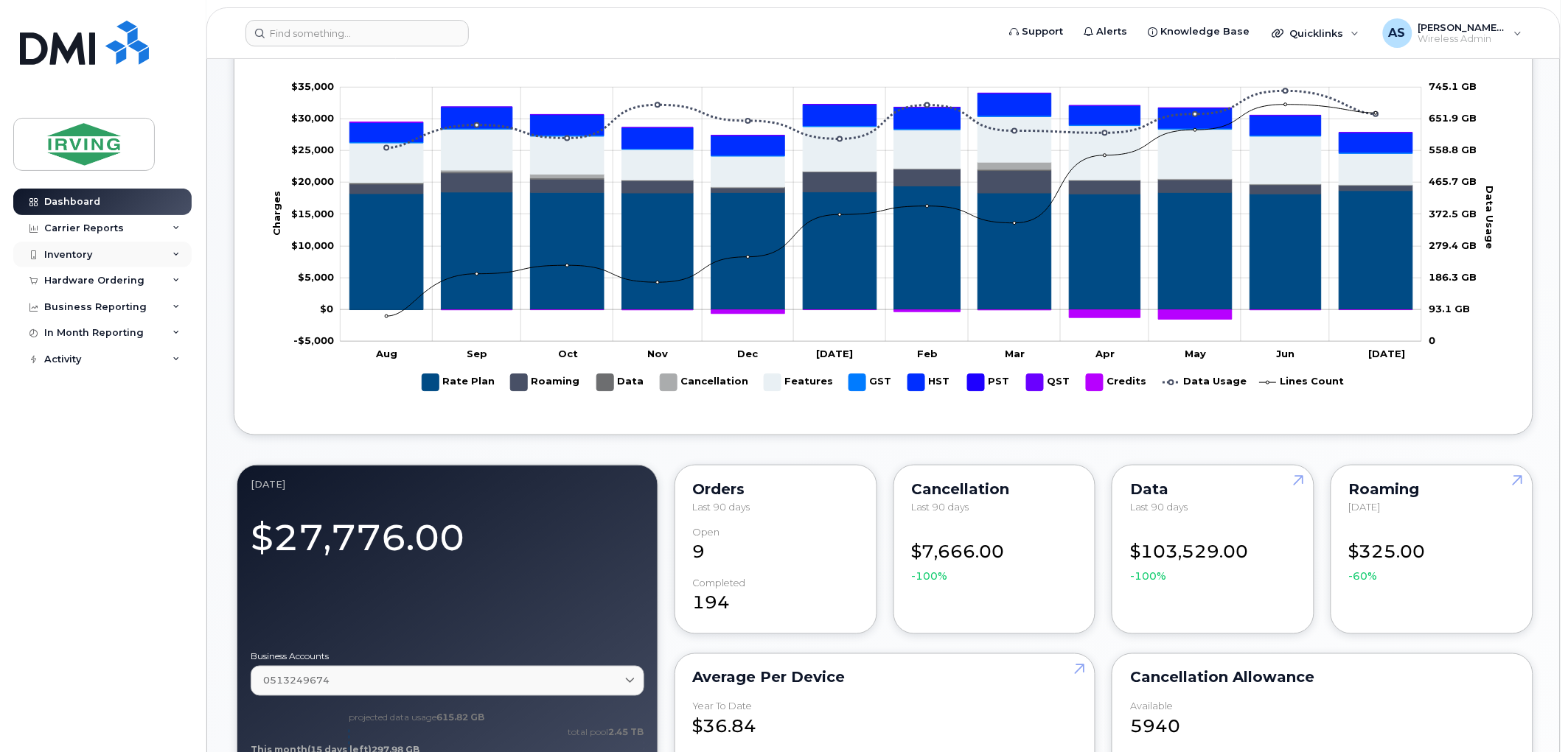
click at [109, 252] on div "Inventory" at bounding box center [102, 255] width 178 height 27
click at [98, 281] on div "Mobility Devices" at bounding box center [92, 281] width 83 height 13
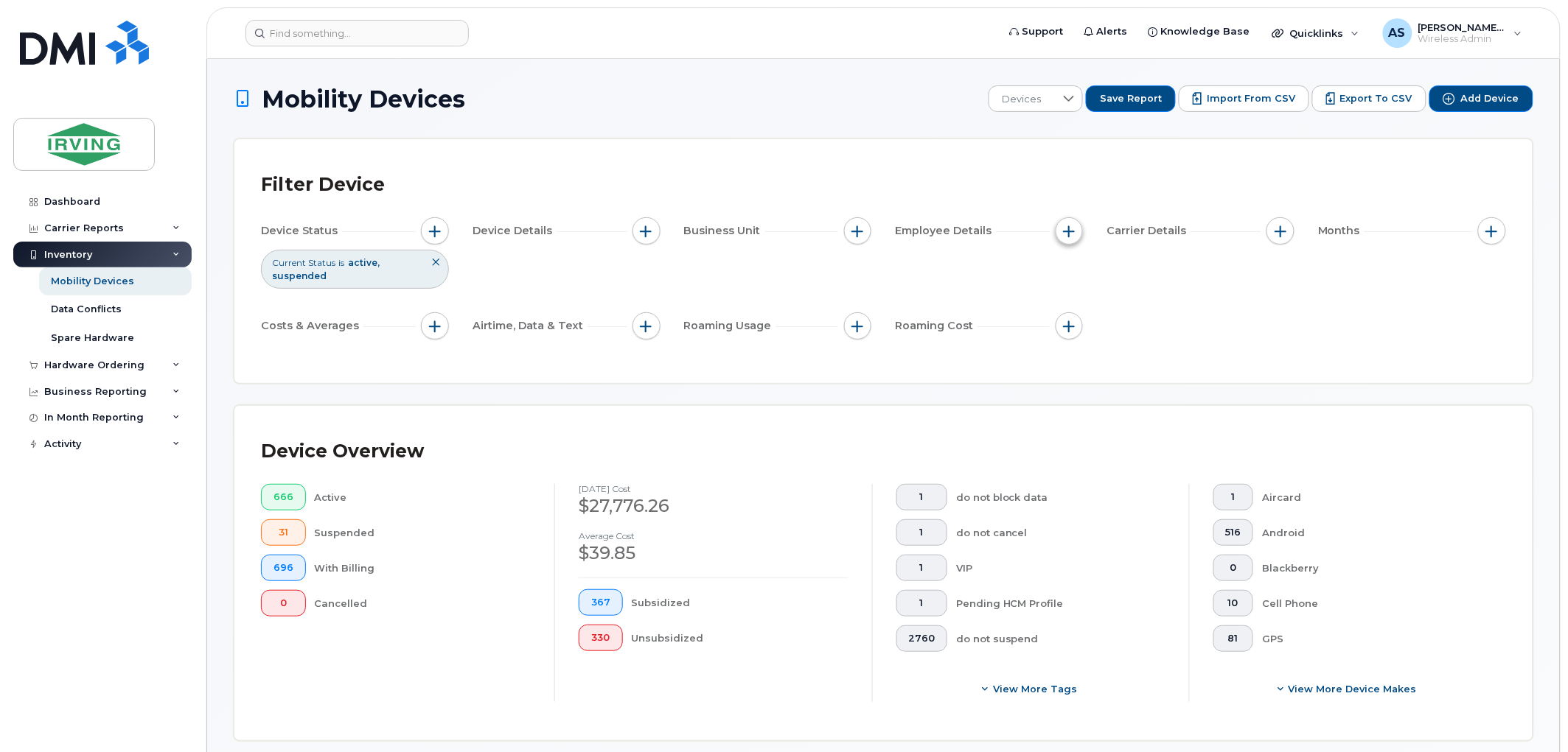
click at [1069, 231] on span "button" at bounding box center [1068, 231] width 12 height 12
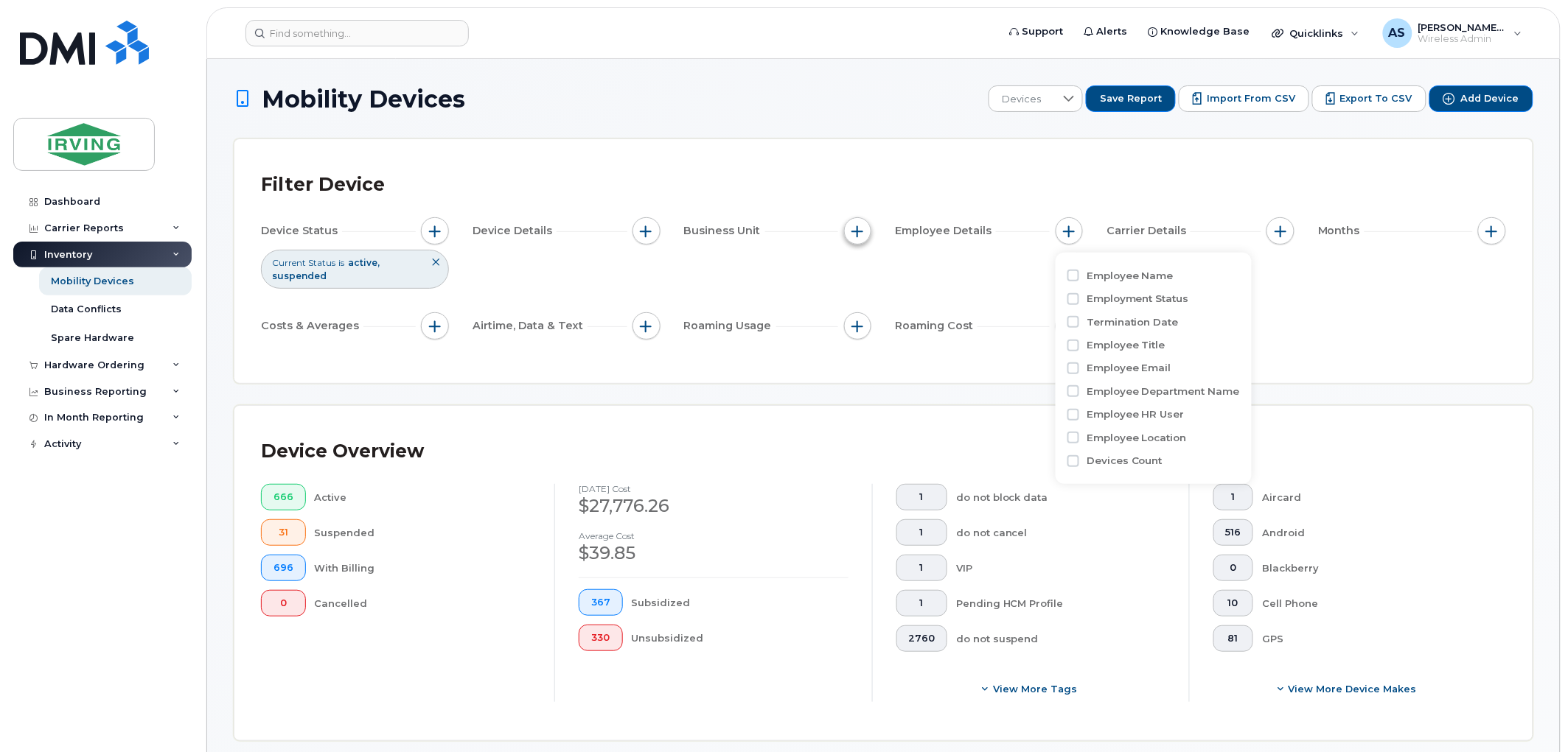
click at [856, 231] on span "button" at bounding box center [857, 231] width 12 height 12
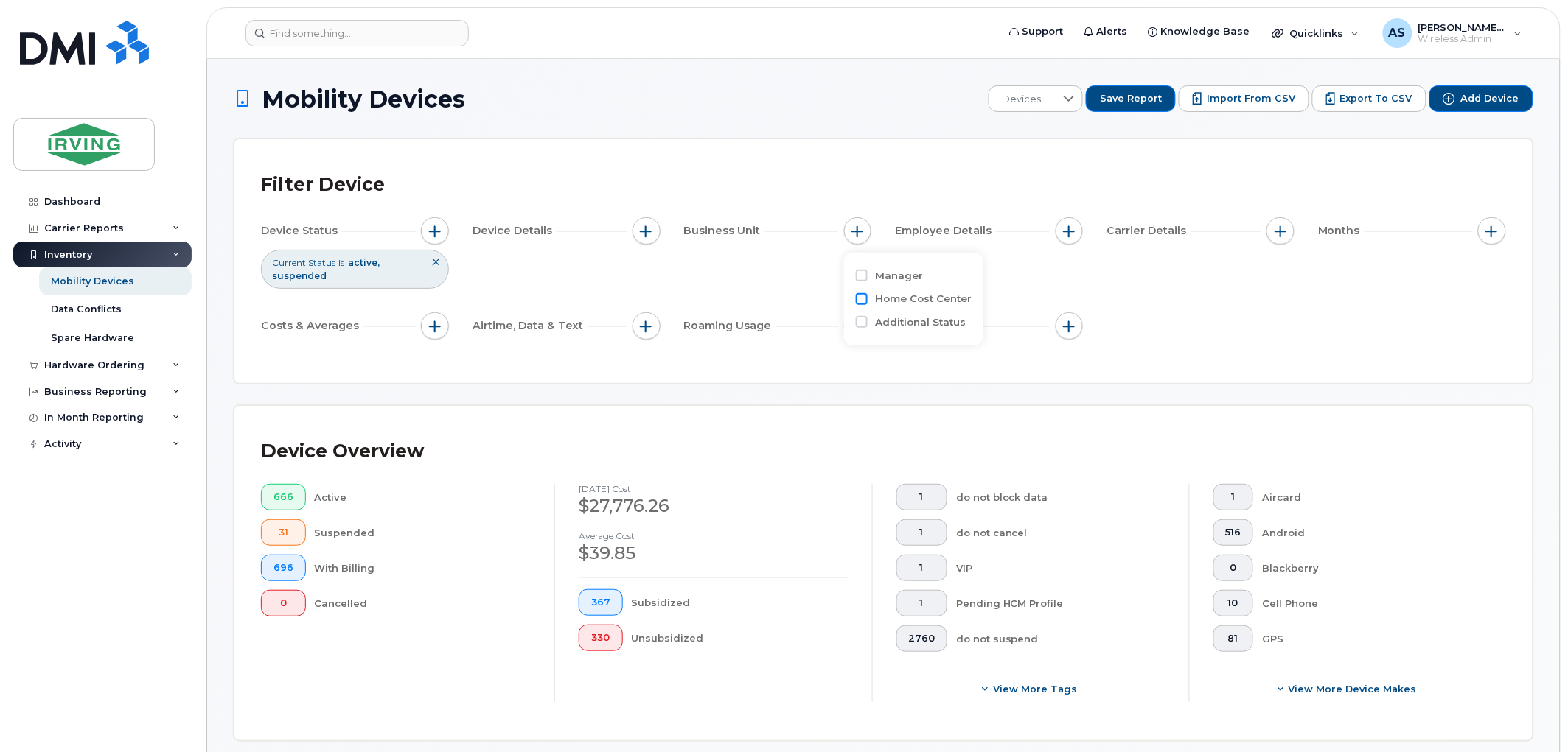
click at [863, 299] on input "Home Cost Center" at bounding box center [861, 299] width 12 height 12
checkbox input "true"
click at [923, 381] on label "Additional Status" at bounding box center [920, 388] width 91 height 14
click at [868, 382] on input "Additional Status" at bounding box center [861, 388] width 12 height 12
checkbox input "true"
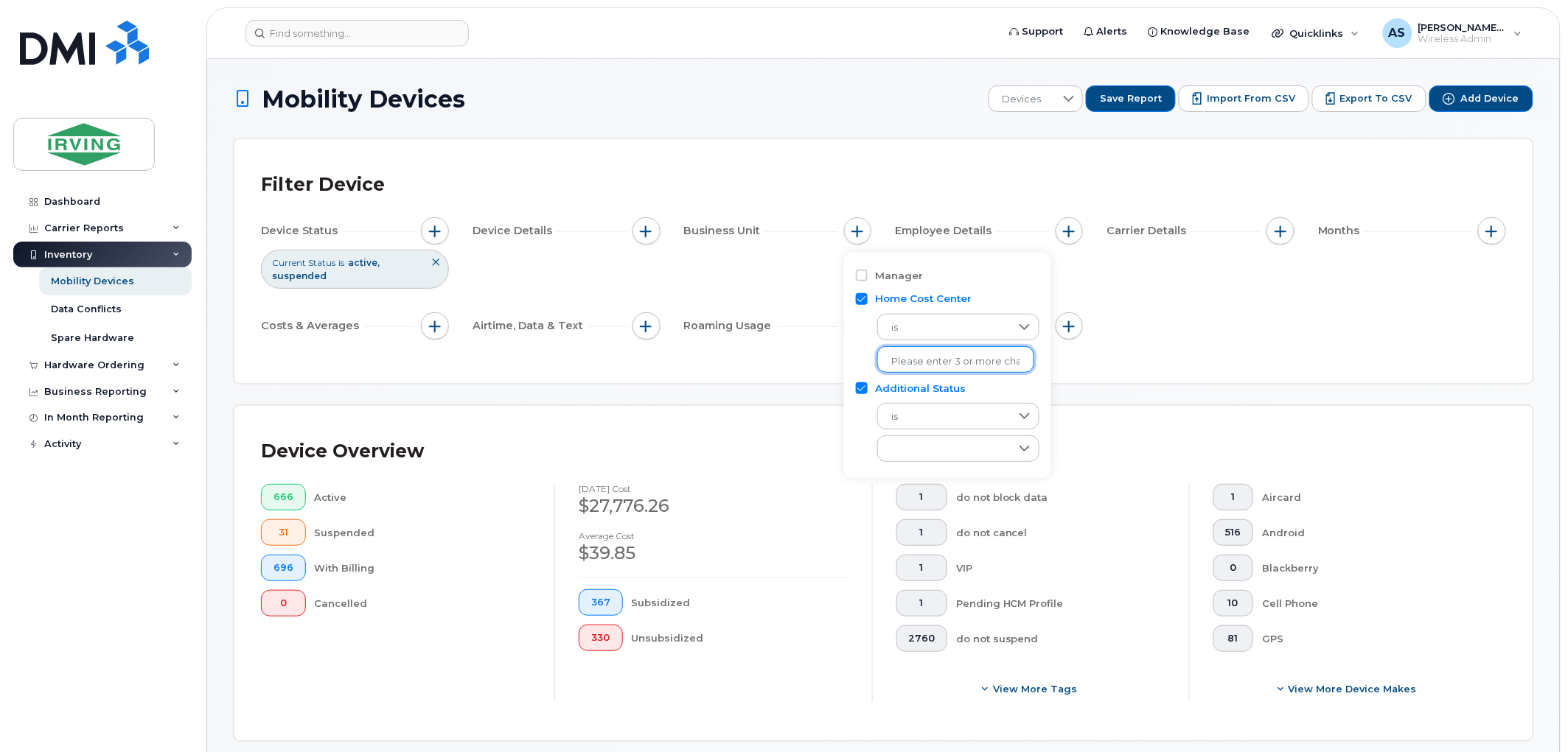
click at [923, 363] on input "text" at bounding box center [955, 361] width 129 height 13
paste input "238606176.46786"
type input "238606176.46786"
click at [867, 387] on input "Additional Status" at bounding box center [861, 388] width 12 height 12
checkbox input "false"
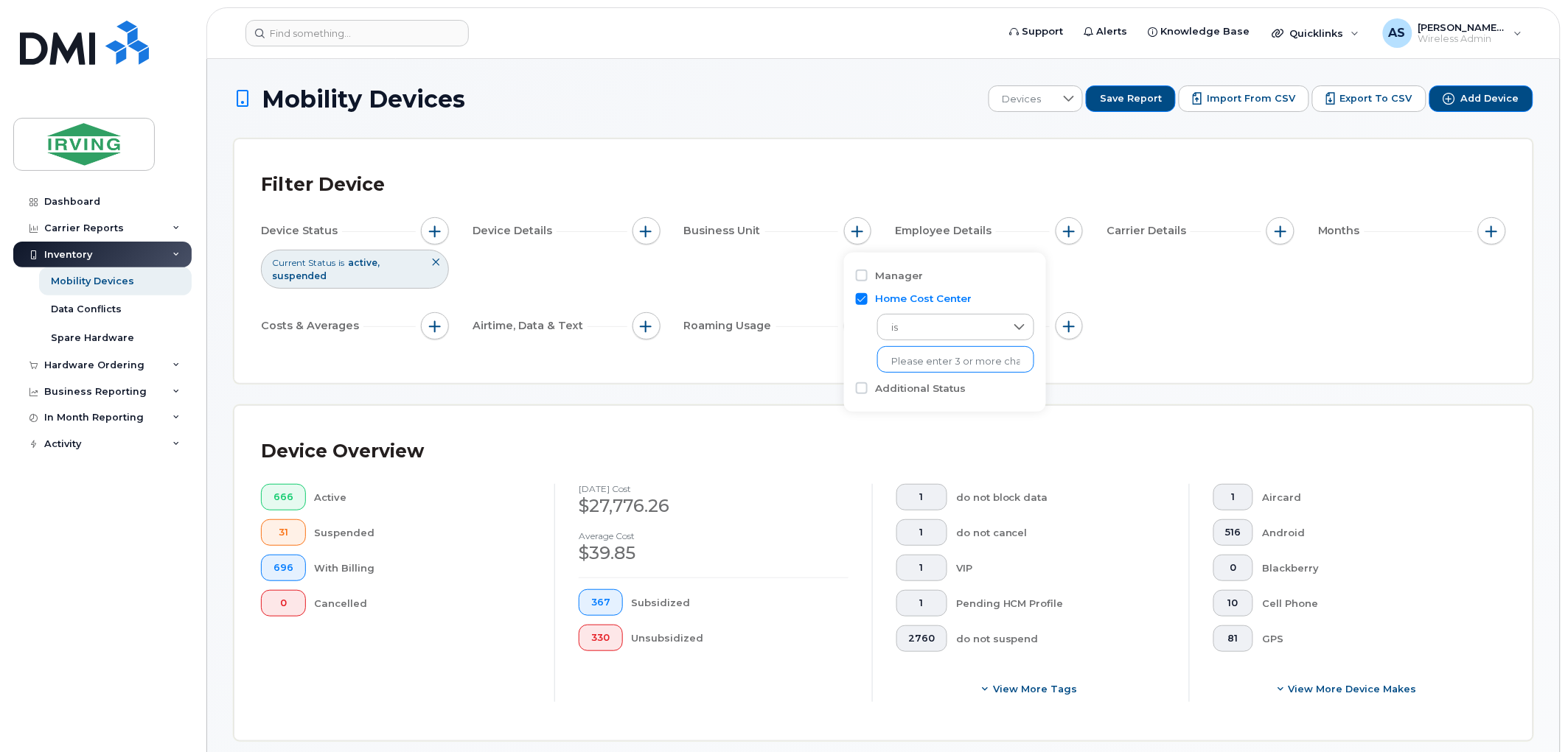
click at [952, 359] on input "text" at bounding box center [955, 361] width 129 height 13
paste input "238606176.46786"
type input "238606176.46786"
click at [950, 385] on li "- 238606176.46786" at bounding box center [945, 391] width 138 height 27
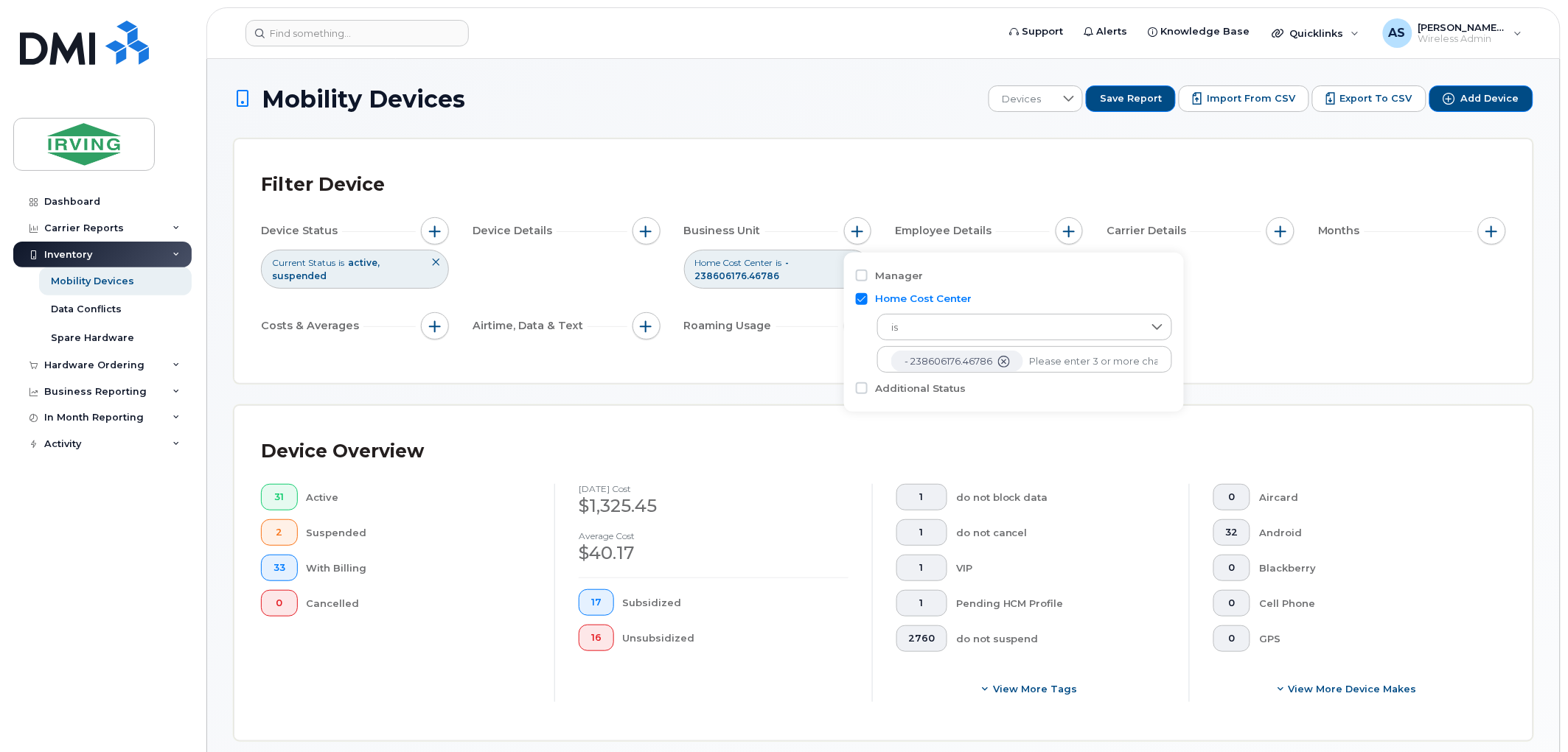
click at [1220, 354] on div "Filter Device Device Status Current Status is active suspended Device Details B…" at bounding box center [883, 261] width 1245 height 191
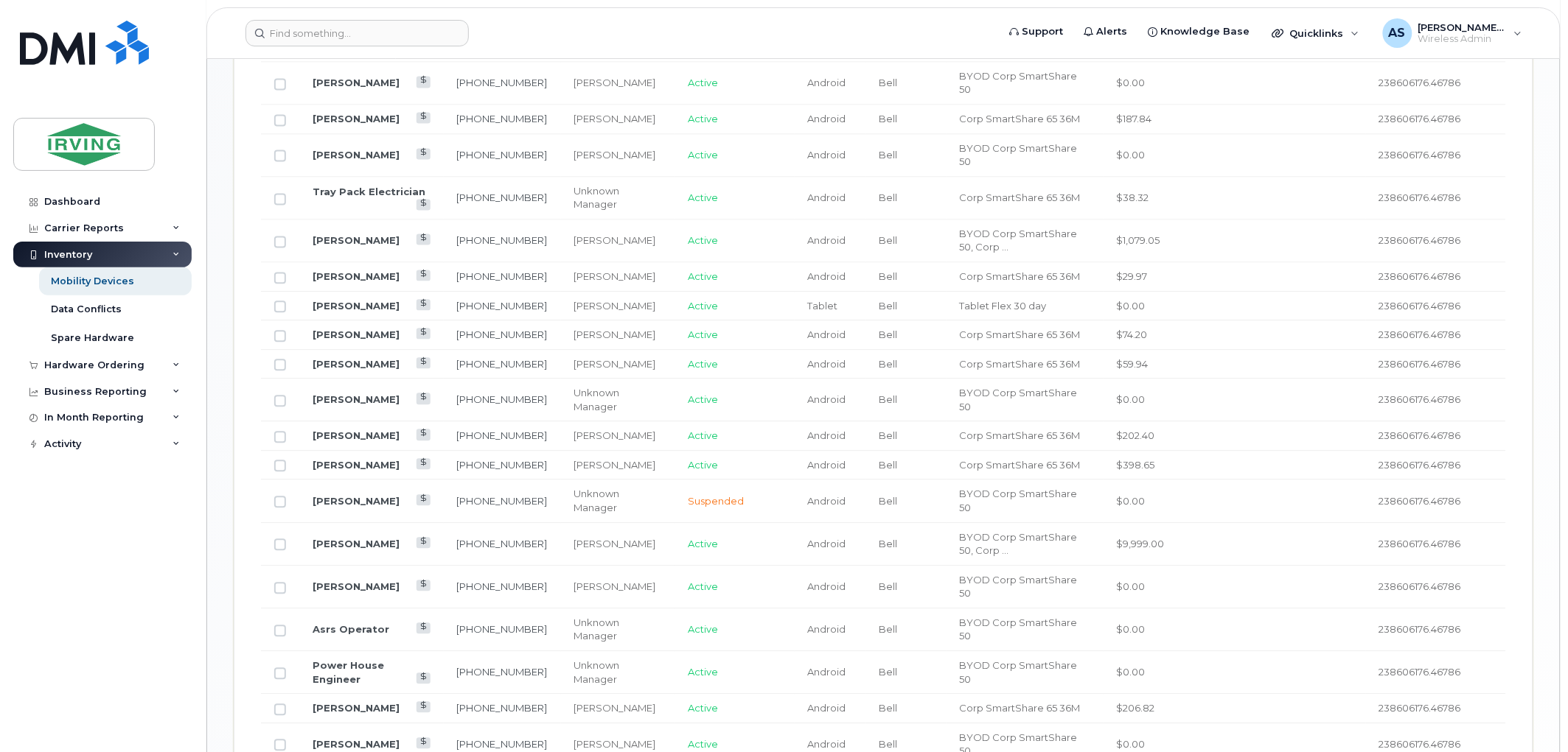
scroll to position [572, 0]
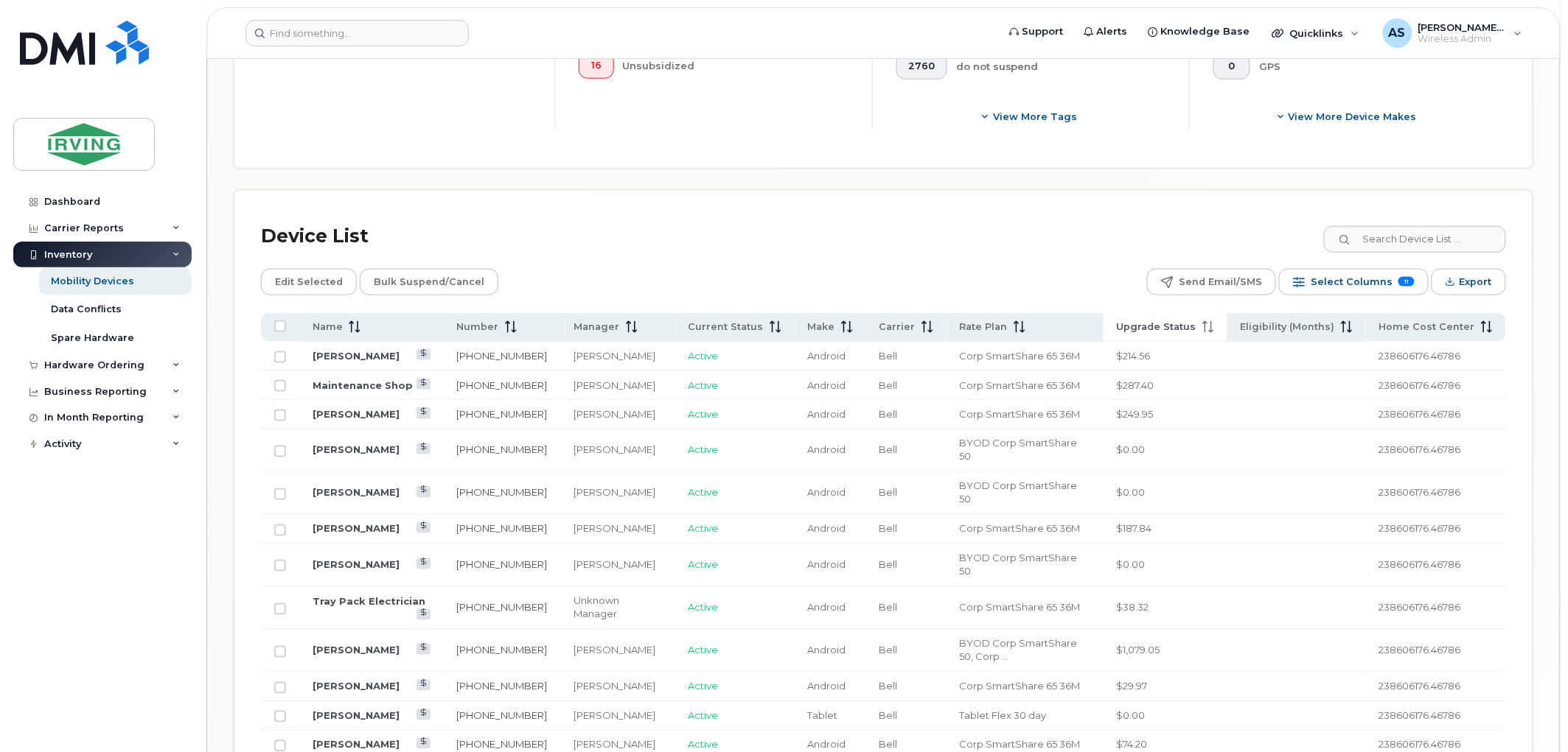
click at [1177, 341] on th "Upgrade Status" at bounding box center [1165, 327] width 124 height 28
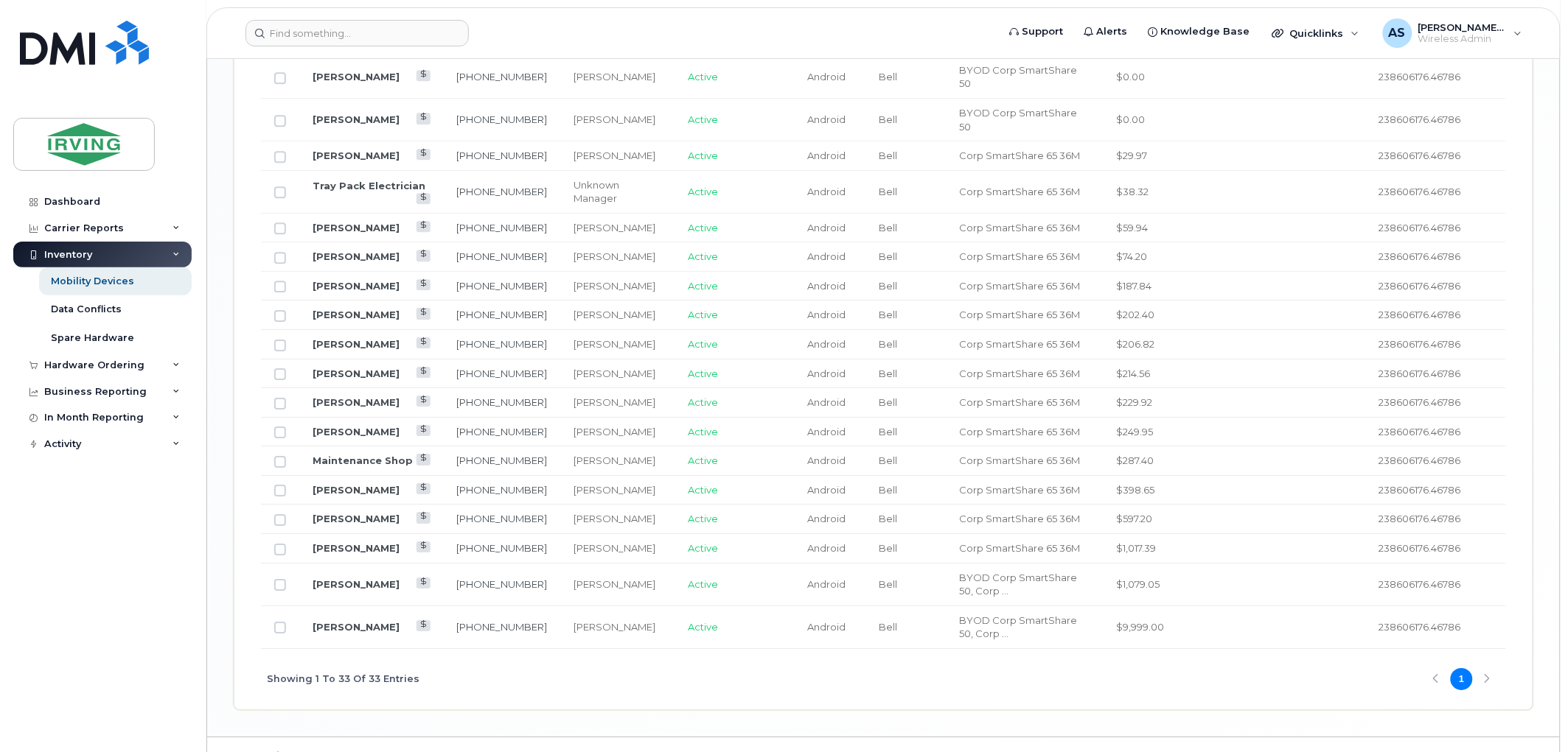
scroll to position [1146, 0]
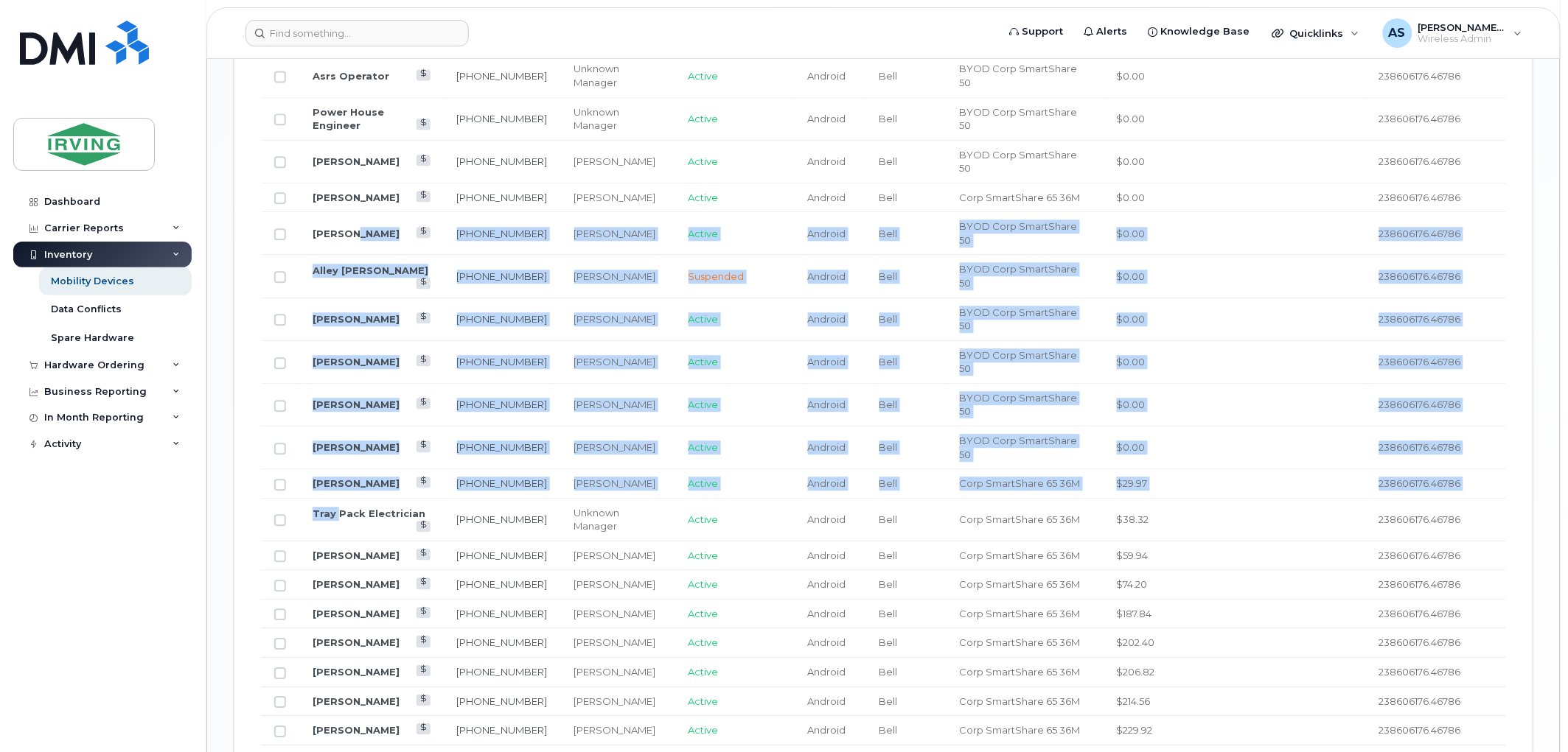
drag, startPoint x: 349, startPoint y: 170, endPoint x: 337, endPoint y: 447, distance: 277.3
click at [337, 447] on tbody "Lee Billard 403-331-5194 Jeremy Carter Active Android Bell BYOD Corp SmartShare…" at bounding box center [883, 372] width 1245 height 1208
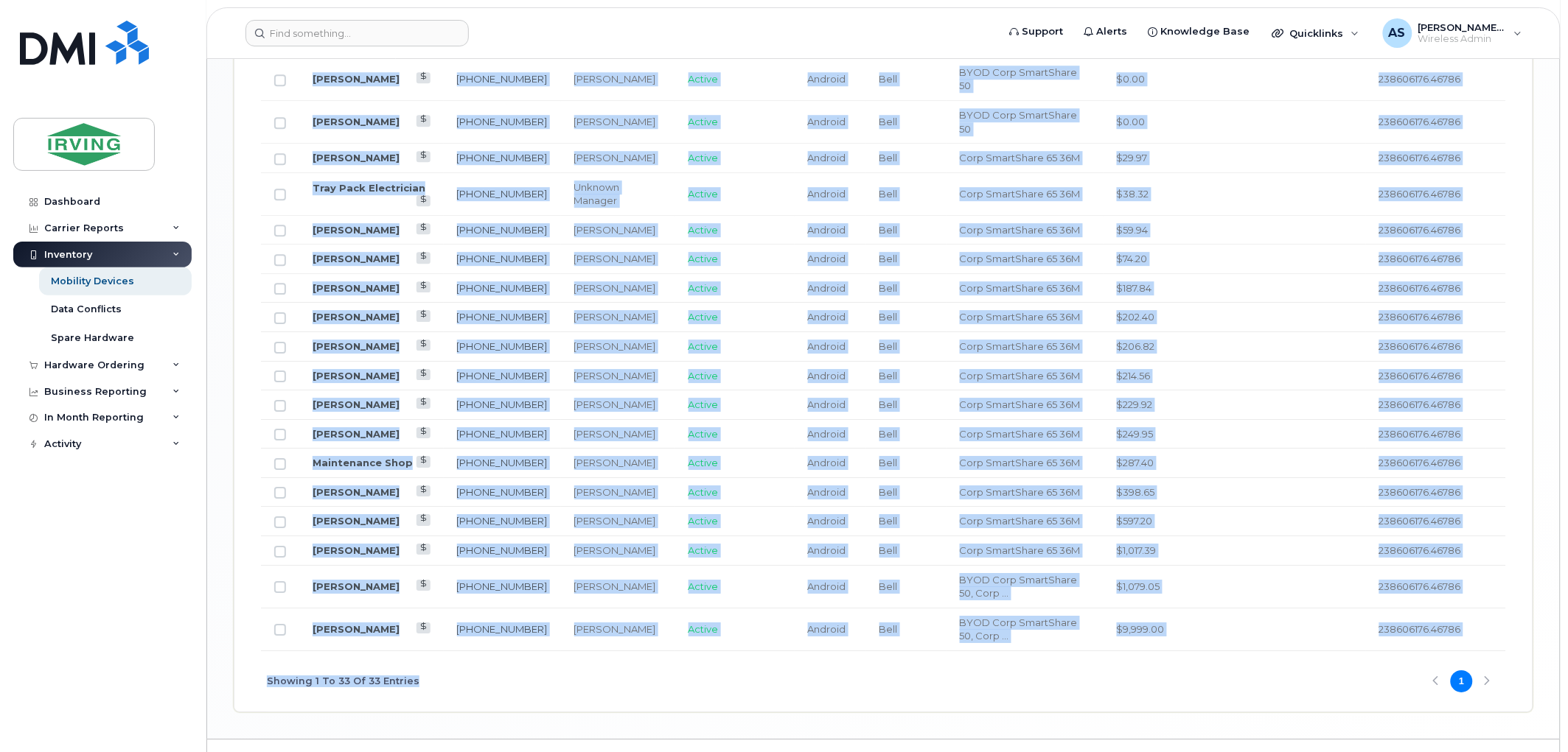
scroll to position [1476, 0]
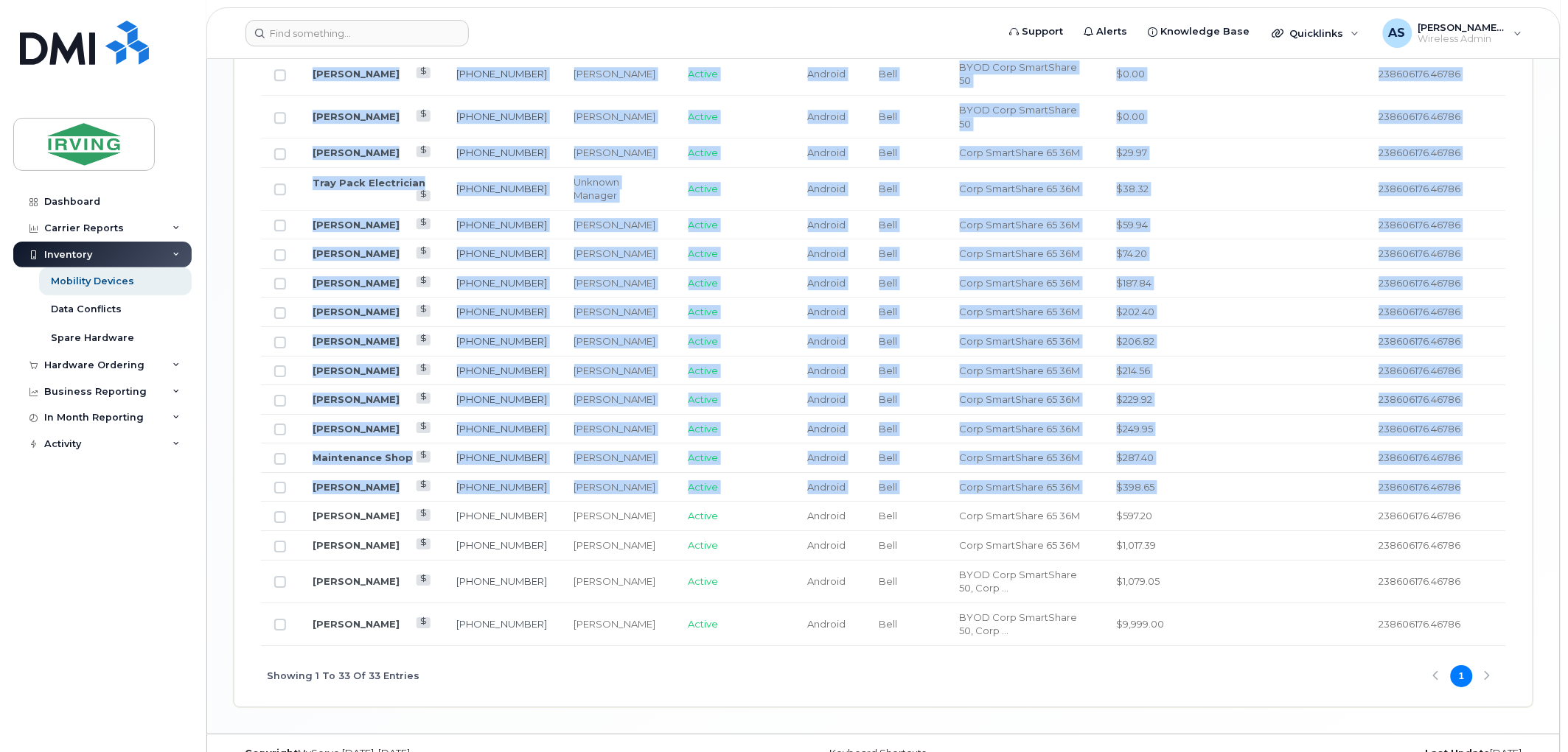
drag, startPoint x: 303, startPoint y: 271, endPoint x: 271, endPoint y: 480, distance: 211.4
click at [271, 480] on tbody "Lee Billard 403-331-5194 Jeremy Carter Active Android Bell BYOD Corp SmartShare…" at bounding box center [883, 42] width 1245 height 1208
copy tbody "Lee Billard 403-331-5194 Jeremy Carter Active Android Bell BYOD Corp SmartShare…"
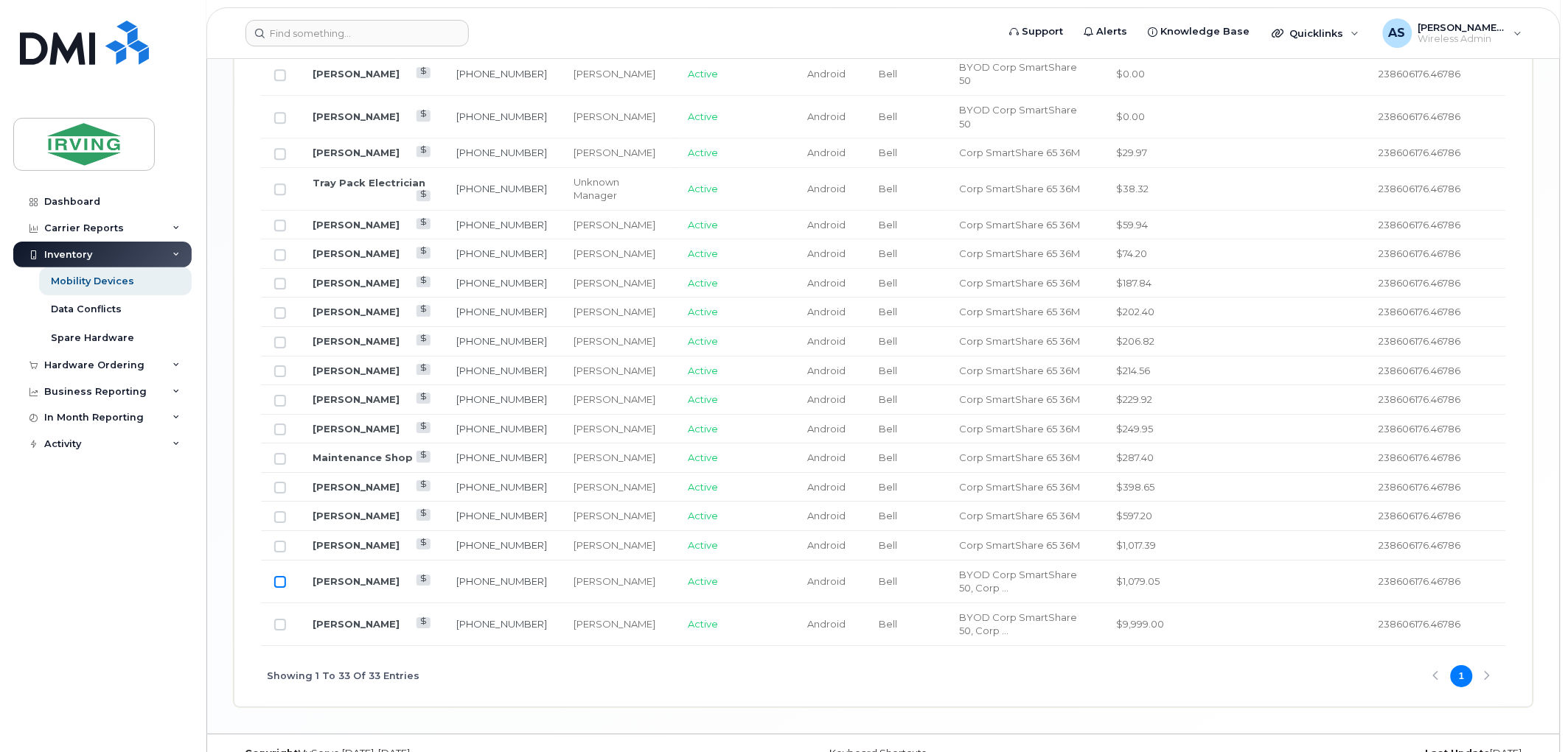
drag, startPoint x: 355, startPoint y: 462, endPoint x: 277, endPoint y: 559, distance: 124.5
drag, startPoint x: 346, startPoint y: 362, endPoint x: 347, endPoint y: 313, distance: 49.0
drag, startPoint x: 363, startPoint y: 232, endPoint x: 347, endPoint y: 249, distance: 23.3
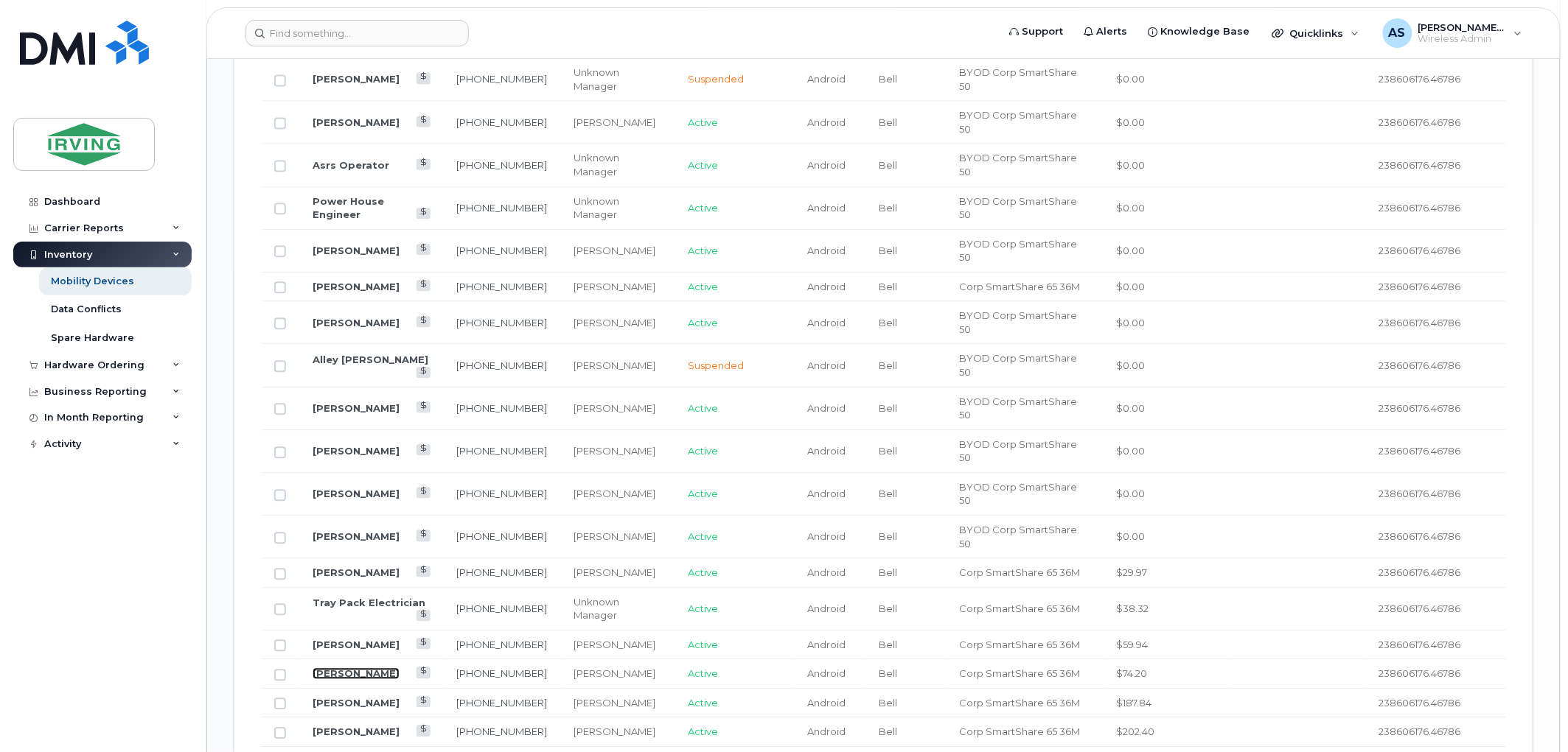
scroll to position [903, 0]
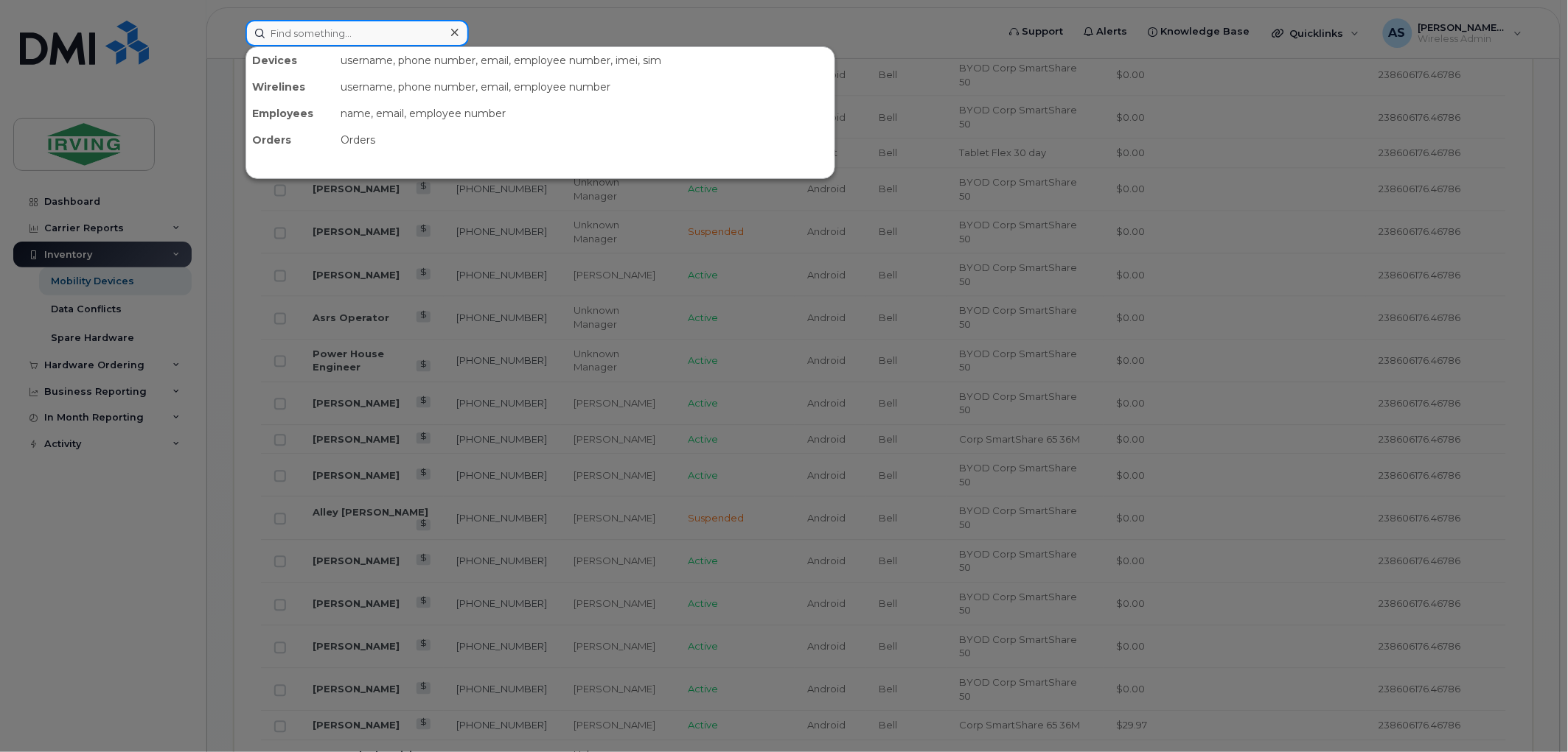
click at [425, 35] on input at bounding box center [358, 33] width 224 height 27
paste input "Eunice Parungao"
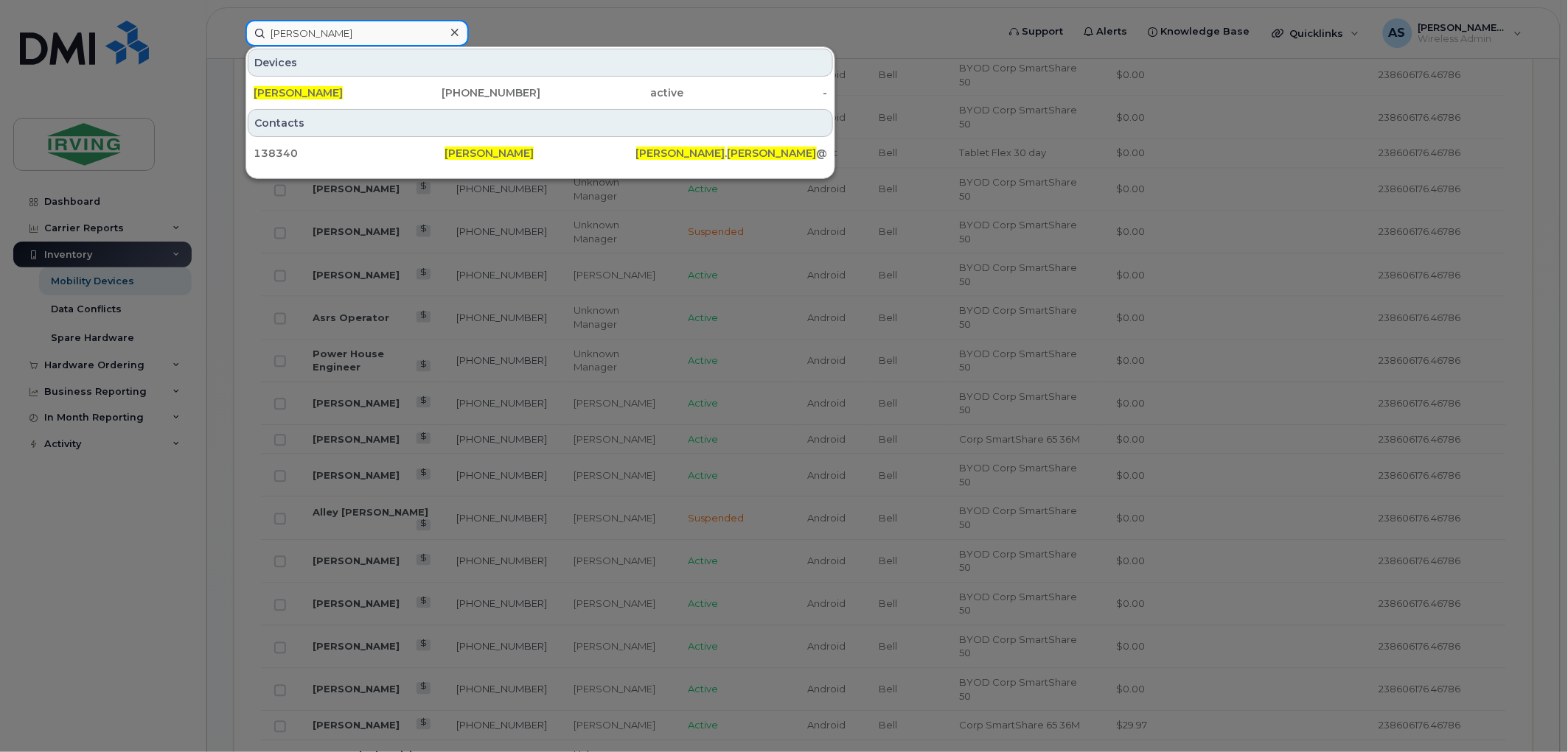
type input "Eunice Parungao"
click at [958, 44] on div at bounding box center [784, 376] width 1568 height 752
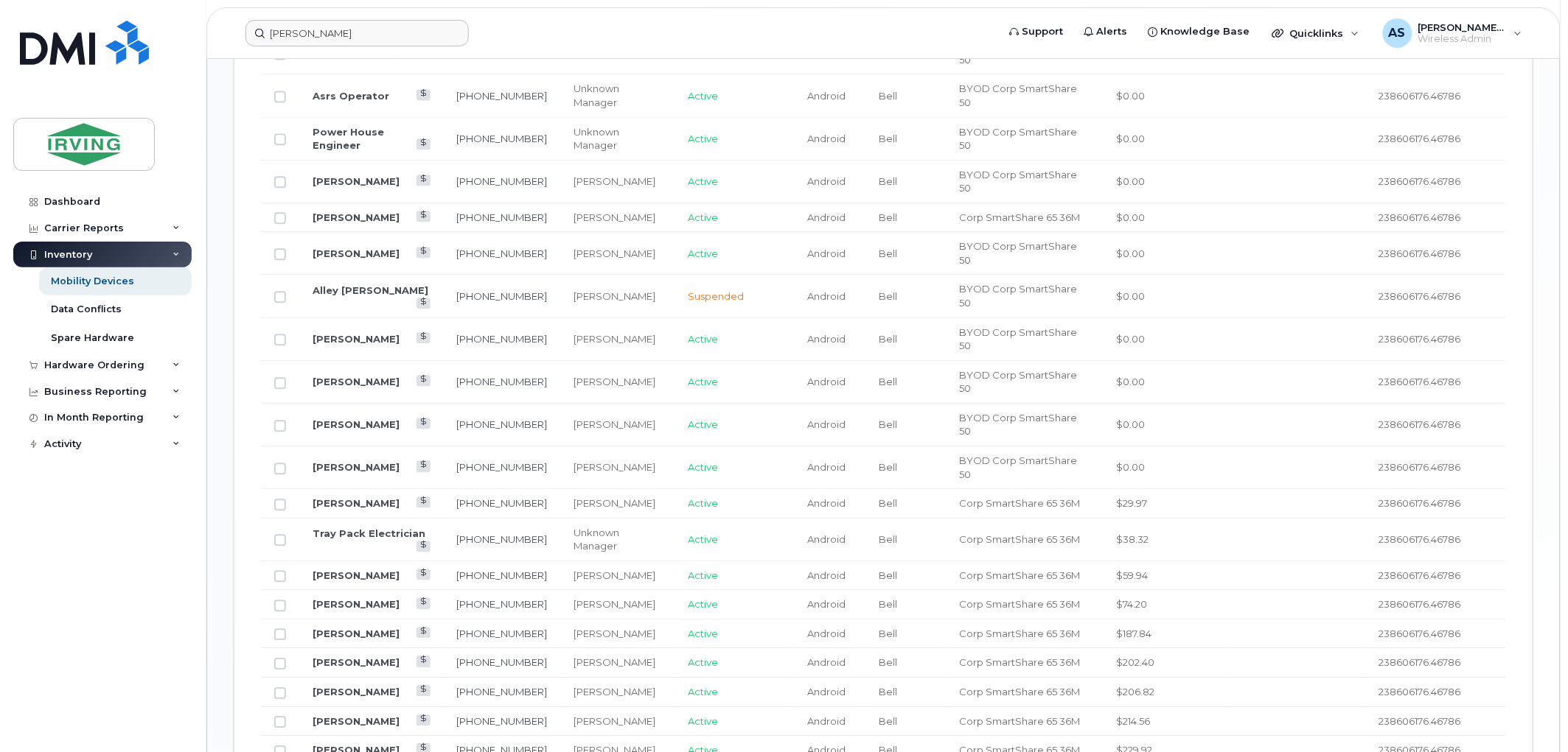
scroll to position [1149, 0]
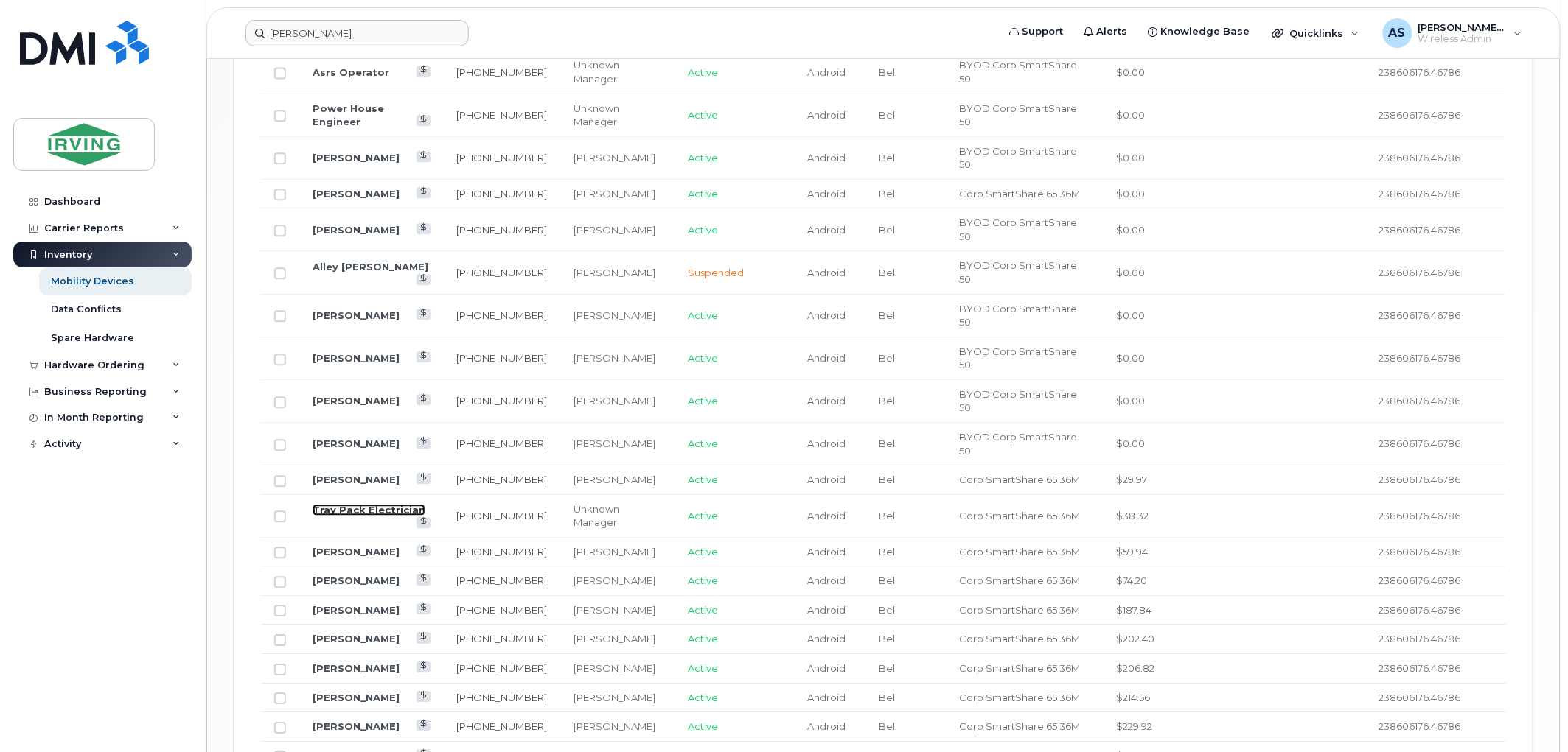
drag, startPoint x: 350, startPoint y: 433, endPoint x: 358, endPoint y: 428, distance: 9.4
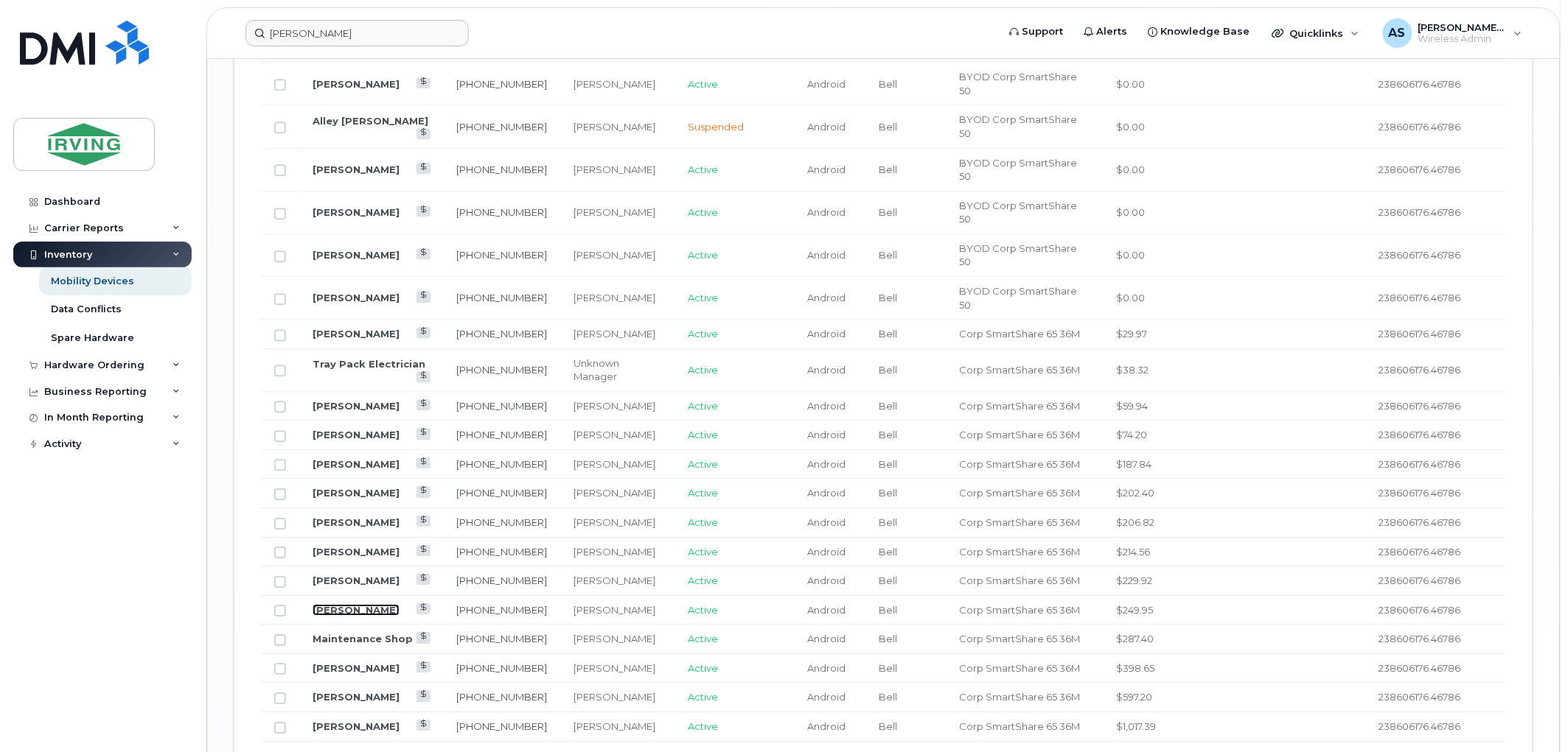
scroll to position [1231, 0]
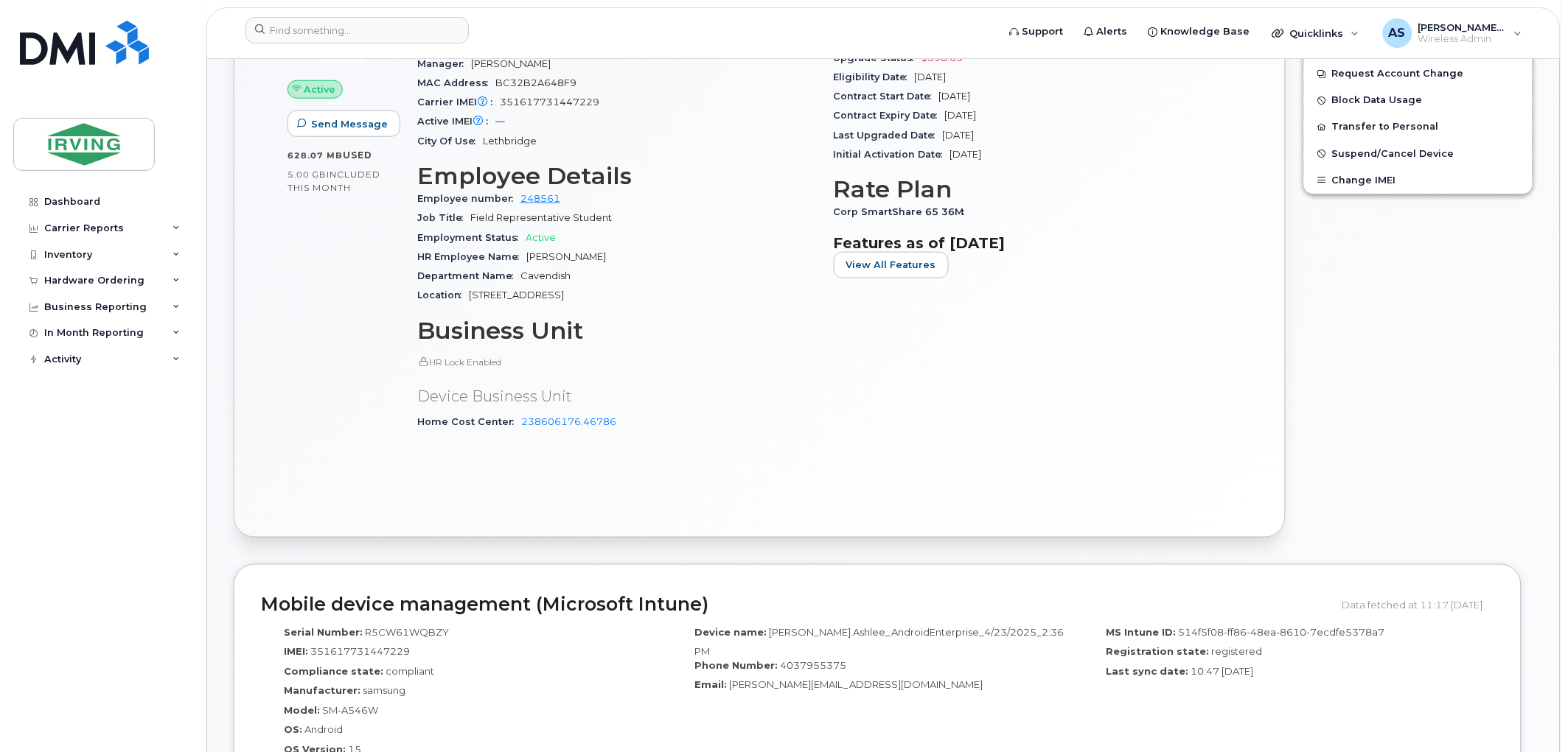
scroll to position [314, 0]
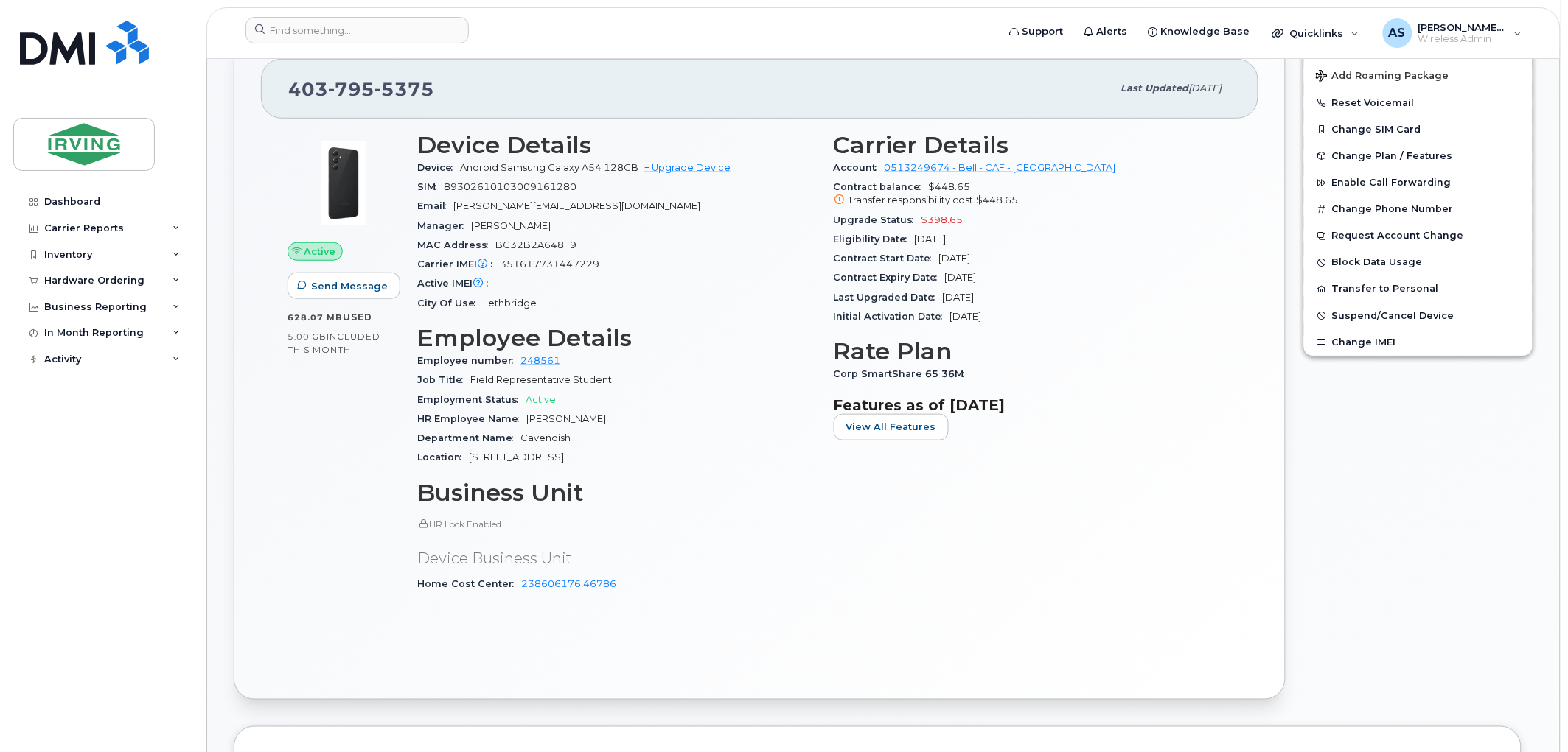
drag, startPoint x: 974, startPoint y: 253, endPoint x: 910, endPoint y: 240, distance: 65.3
click at [910, 240] on div "Eligibility Date Dec 21, 2026" at bounding box center [1032, 239] width 398 height 20
copy span "Dec 21, 2026"
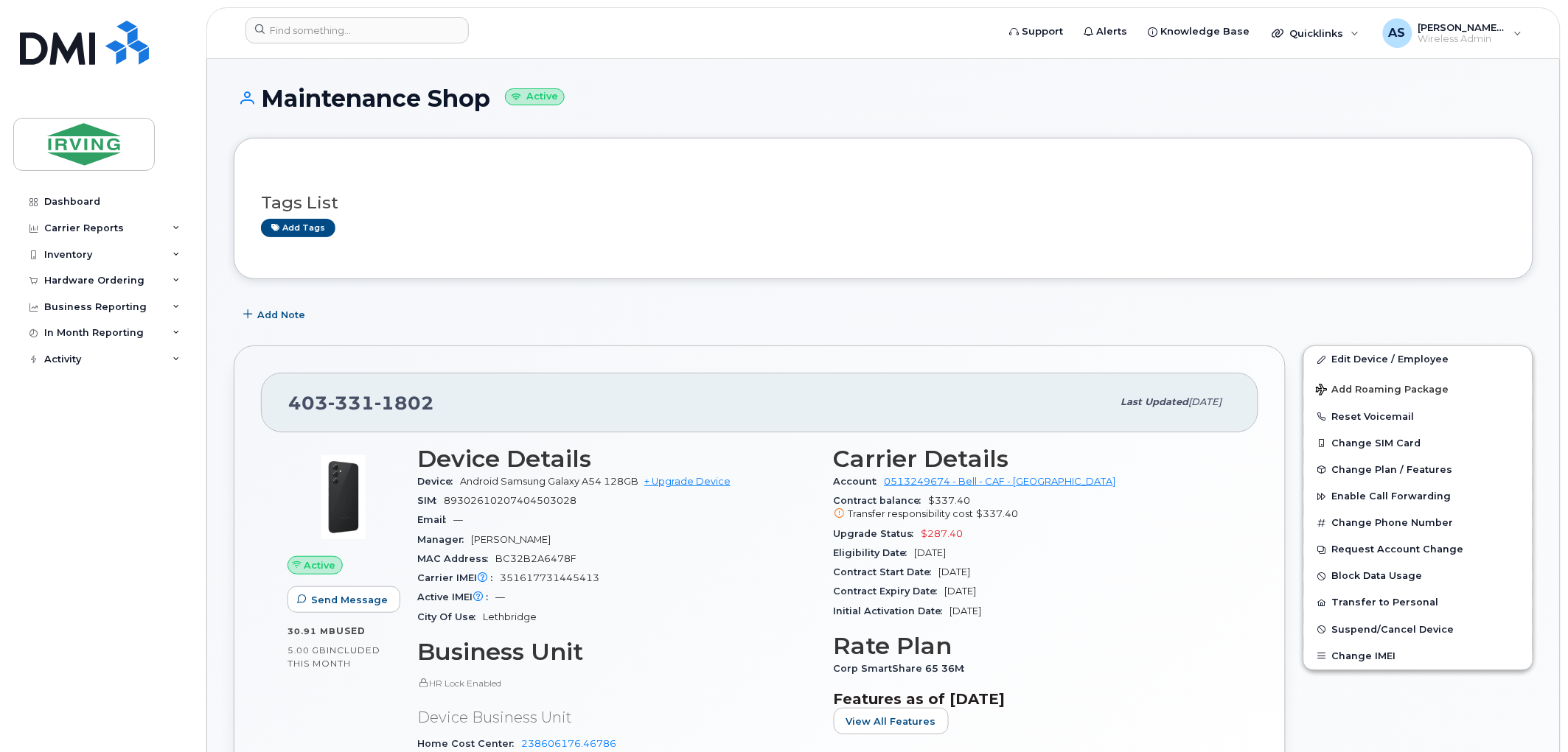
drag, startPoint x: 988, startPoint y: 552, endPoint x: 916, endPoint y: 555, distance: 72.1
click at [916, 555] on div "Eligibility Date [DATE]" at bounding box center [1032, 553] width 398 height 20
copy span "[DATE]"
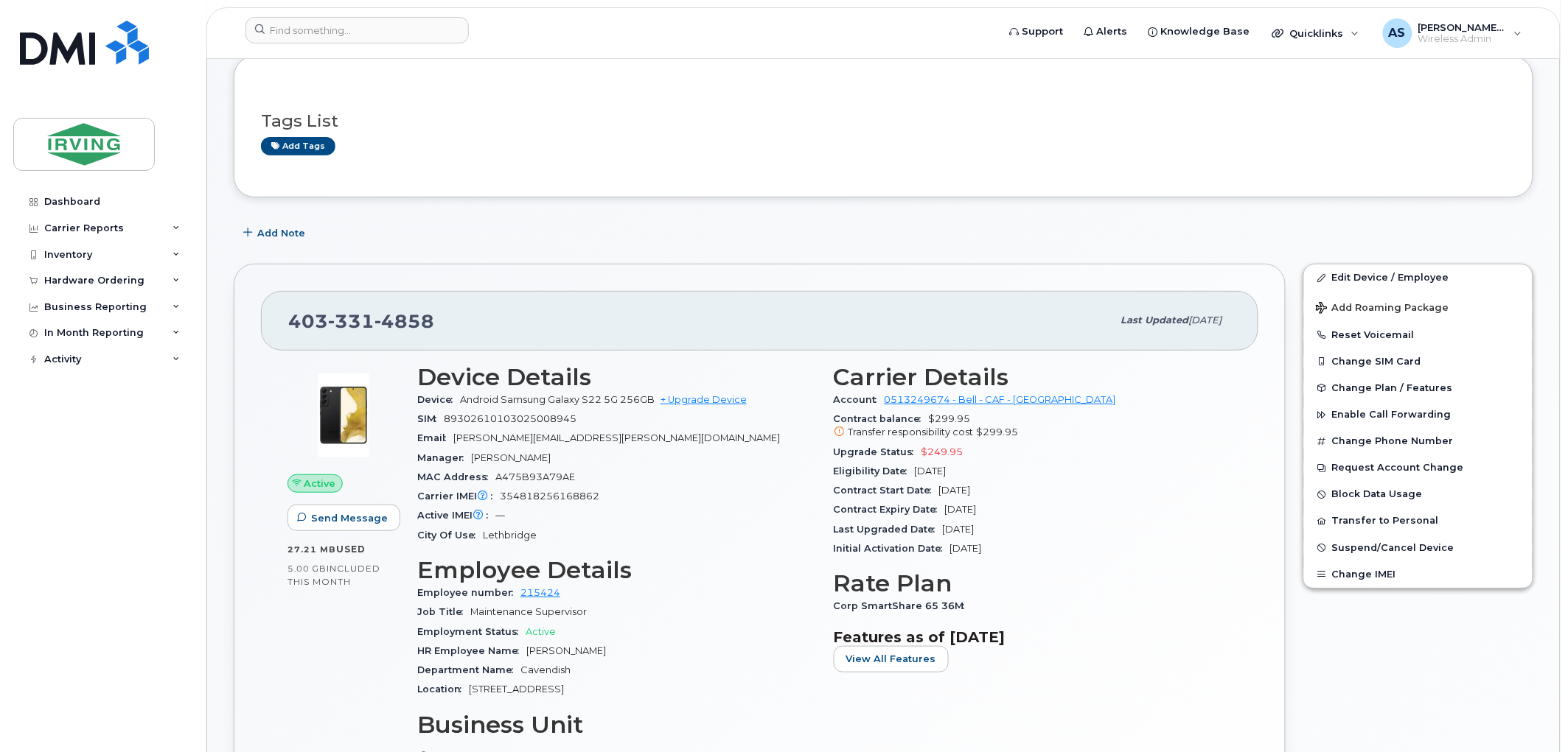
scroll to position [163, 0]
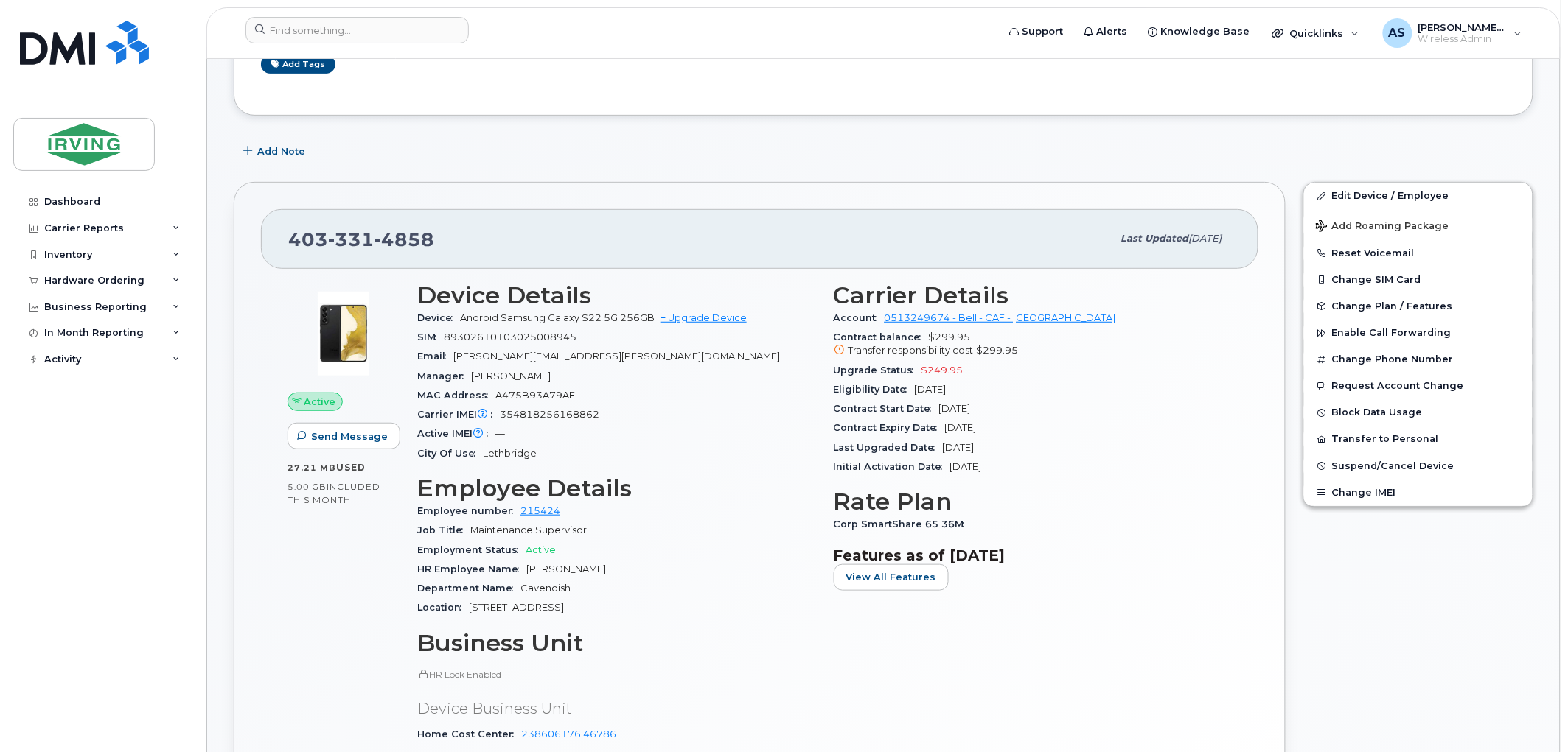
drag, startPoint x: 1027, startPoint y: 410, endPoint x: 943, endPoint y: 412, distance: 84.0
click at [943, 412] on div "Contract Start Date [DATE]" at bounding box center [1032, 409] width 398 height 20
drag, startPoint x: 1010, startPoint y: 380, endPoint x: 915, endPoint y: 386, distance: 95.2
click at [915, 386] on div "Eligibility Date [DATE]" at bounding box center [1032, 390] width 398 height 20
copy span "[DATE]"
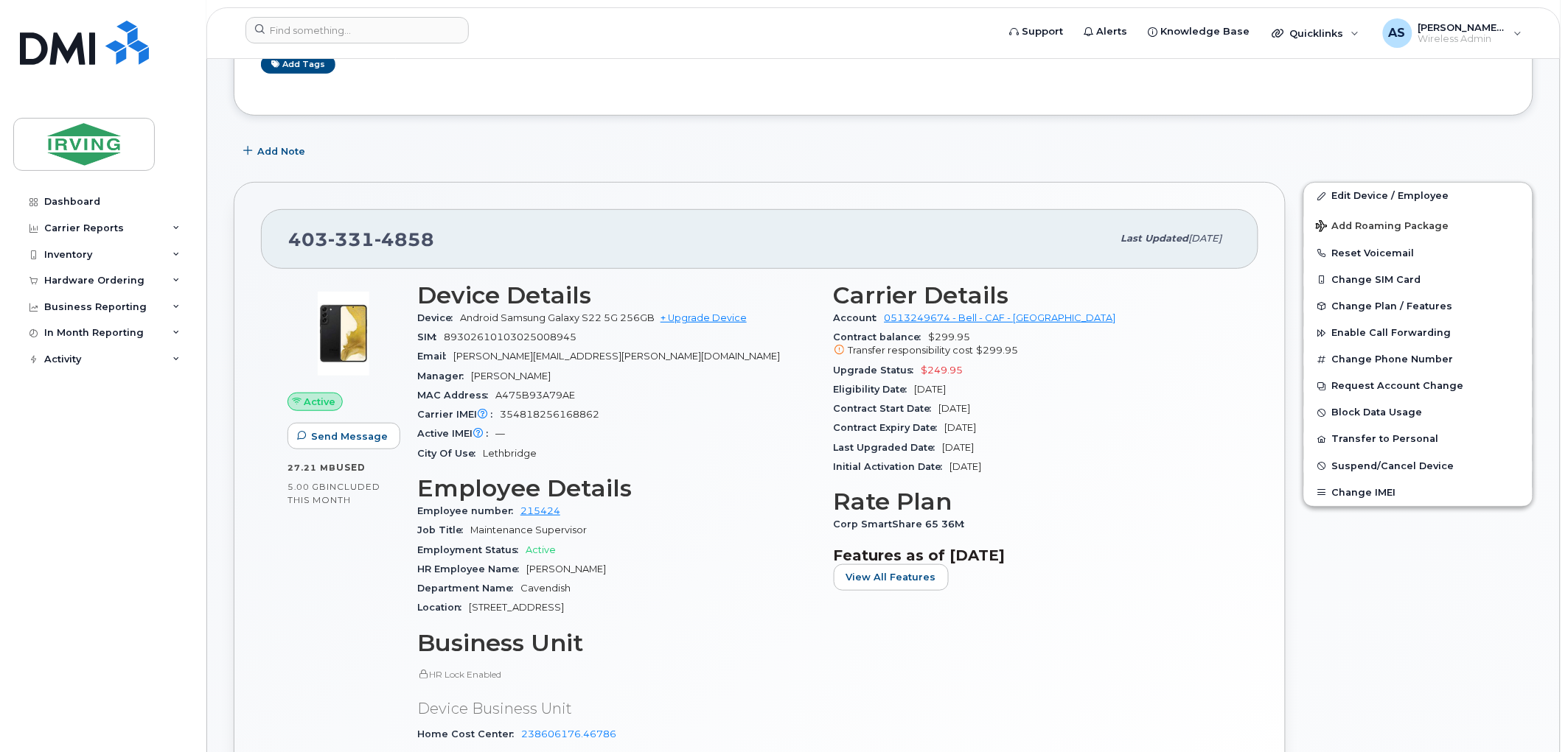
click at [1101, 398] on div "Eligibility Date [DATE]" at bounding box center [1032, 390] width 398 height 20
drag, startPoint x: 993, startPoint y: 396, endPoint x: 910, endPoint y: 392, distance: 83.1
click at [910, 392] on div "Eligibility Date [DATE]" at bounding box center [1032, 390] width 398 height 20
copy span "[DATE]"
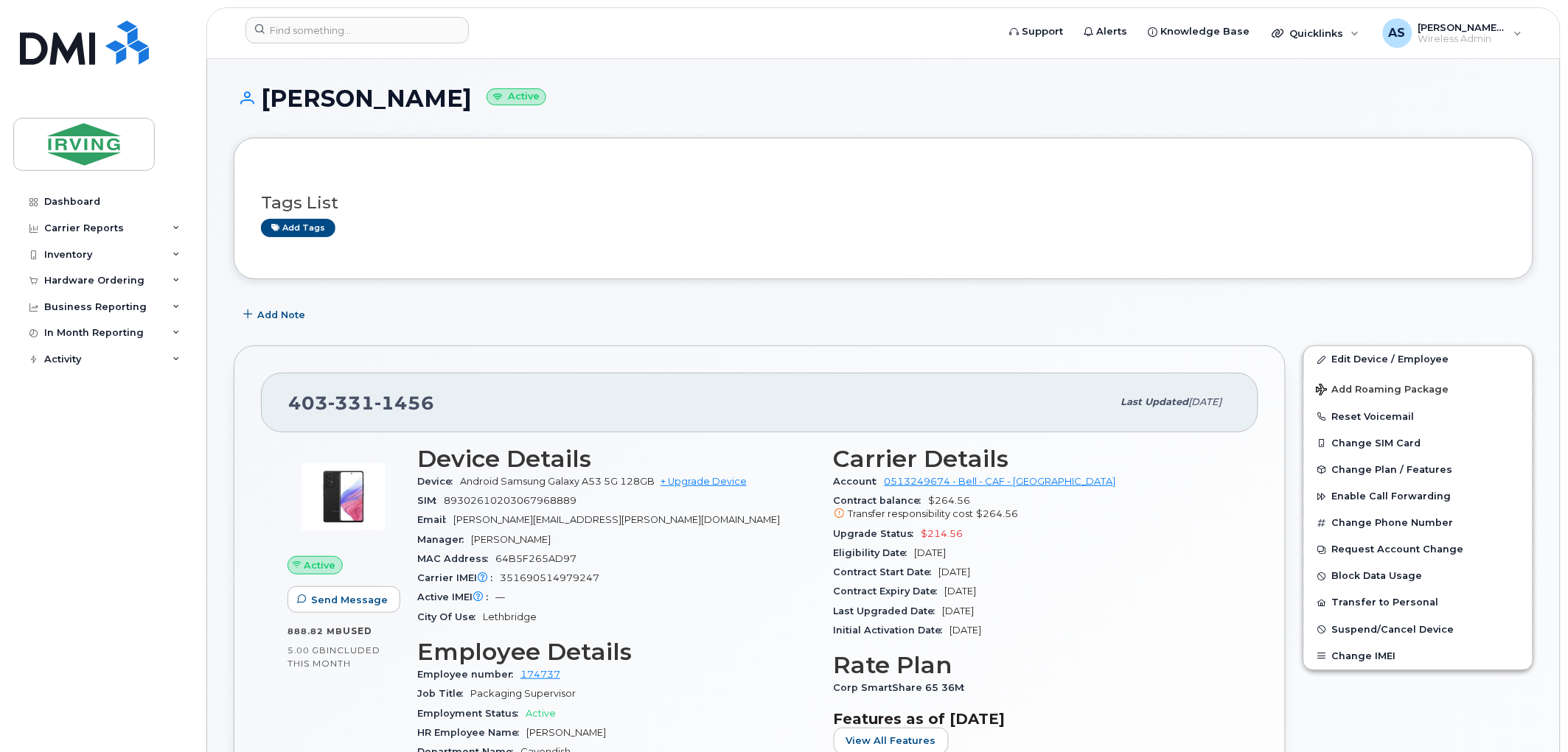
drag, startPoint x: 983, startPoint y: 559, endPoint x: 918, endPoint y: 560, distance: 65.0
click at [918, 560] on div "Eligibility Date Mar 23, 2026" at bounding box center [1032, 553] width 398 height 20
copy span "Mar 23, 2026"
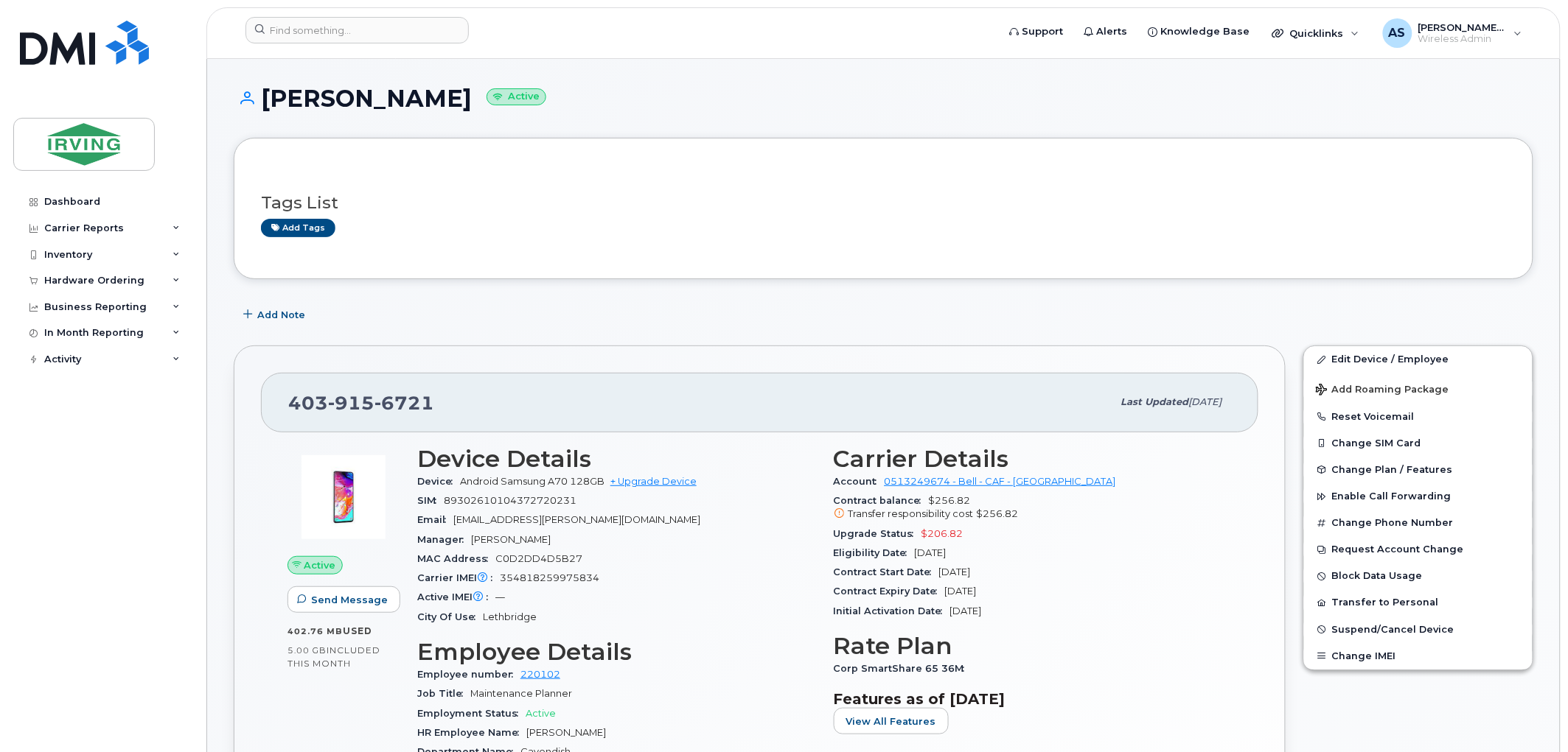
drag, startPoint x: 994, startPoint y: 549, endPoint x: 916, endPoint y: 550, distance: 78.0
click at [916, 550] on div "Eligibility Date Feb 03, 2026" at bounding box center [1032, 553] width 398 height 20
copy span "Feb 03, 2026"
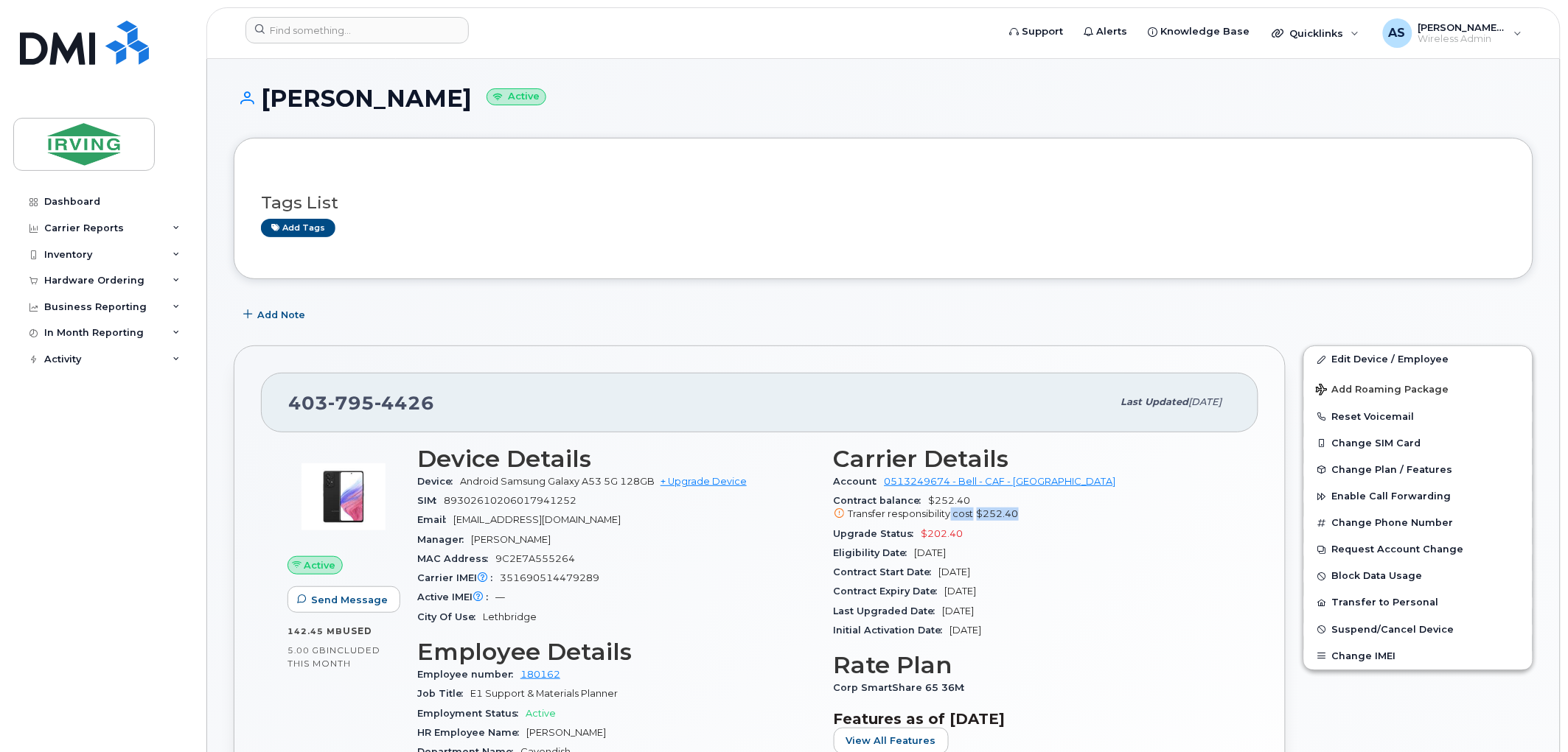
drag, startPoint x: 1037, startPoint y: 516, endPoint x: 956, endPoint y: 520, distance: 81.1
click at [956, 520] on div "Transfer responsibility cost $252.40" at bounding box center [1032, 513] width 398 height 13
copy div "cost $252.40"
drag, startPoint x: 989, startPoint y: 556, endPoint x: 918, endPoint y: 554, distance: 71.0
click at [918, 554] on div "Eligibility Date Mar 15, 2026" at bounding box center [1032, 553] width 398 height 20
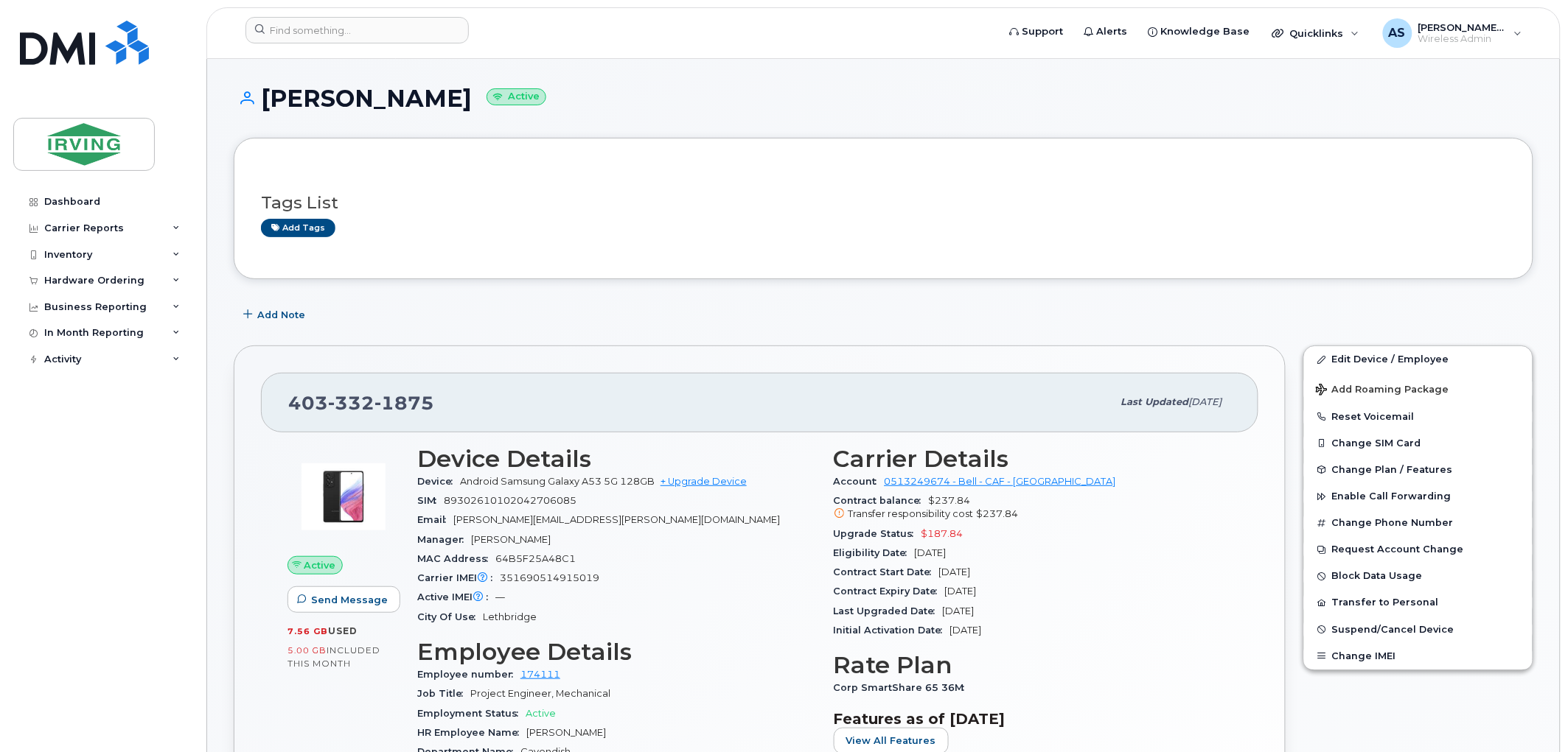
copy span "Mar 15, 2026"
drag, startPoint x: 999, startPoint y: 559, endPoint x: 916, endPoint y: 553, distance: 83.2
click at [916, 553] on div "Eligibility Date May 17, 2026" at bounding box center [1032, 553] width 398 height 20
copy span "May 17, 2026"
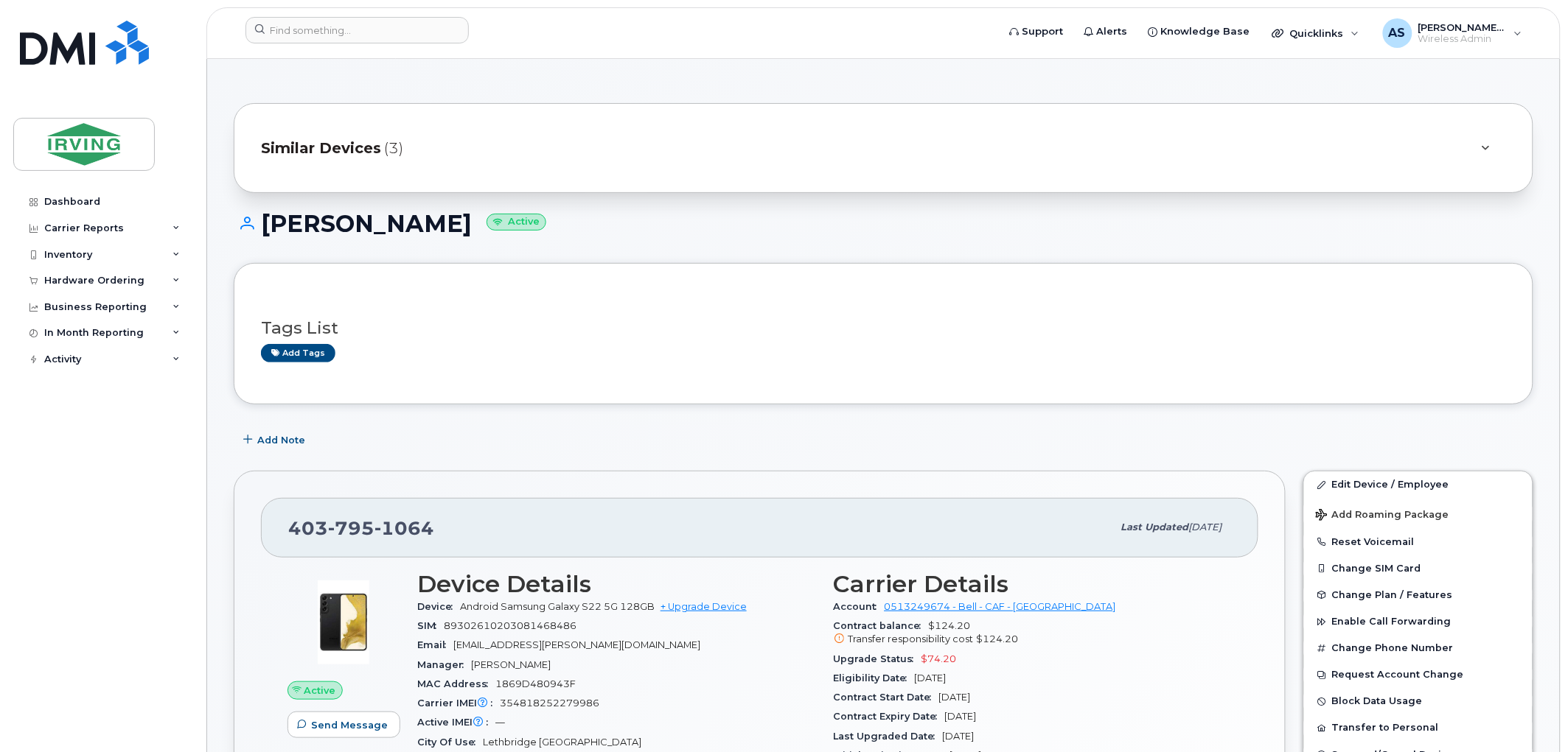
drag, startPoint x: 988, startPoint y: 682, endPoint x: 902, endPoint y: 682, distance: 86.0
click at [902, 682] on div "Eligibility Date Sep 26, 2025" at bounding box center [1032, 678] width 398 height 20
copy div "Sep 26, 2025"
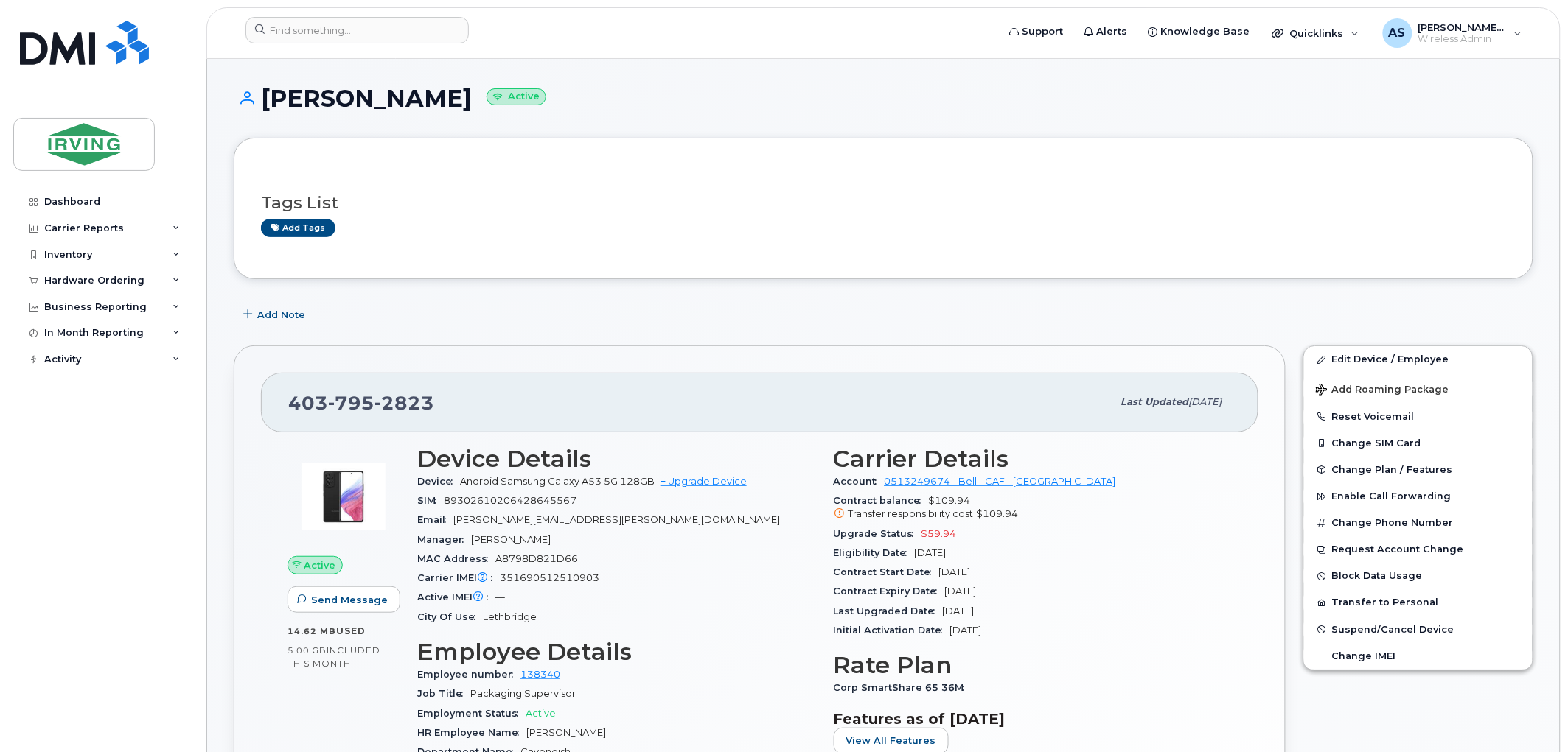
drag, startPoint x: 991, startPoint y: 556, endPoint x: 918, endPoint y: 553, distance: 73.1
click at [918, 553] on div "Eligibility Date [DATE]" at bounding box center [1032, 553] width 398 height 20
copy span "[DATE]"
click at [967, 571] on span "[DATE]" at bounding box center [955, 572] width 32 height 11
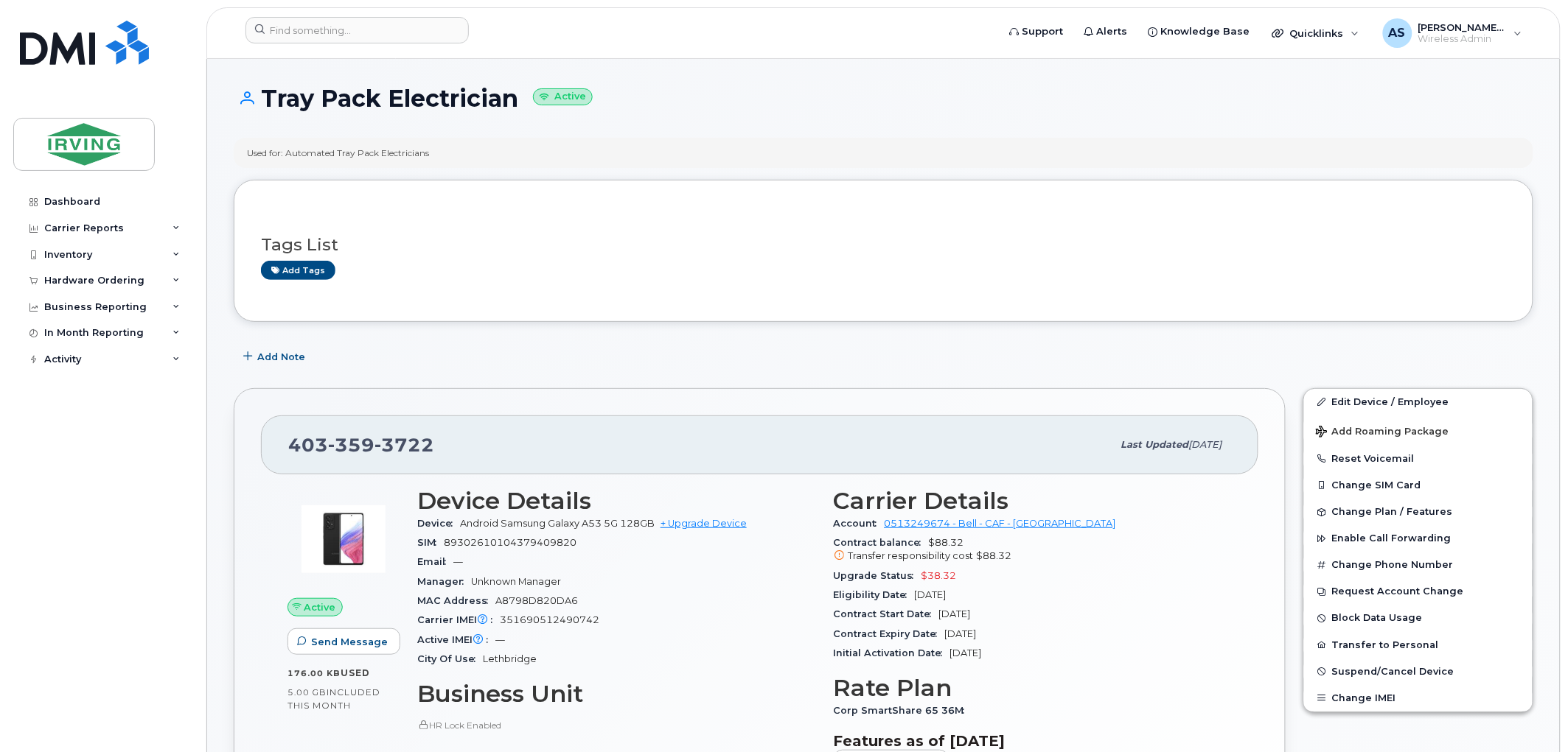
drag, startPoint x: 985, startPoint y: 598, endPoint x: 917, endPoint y: 602, distance: 68.1
click at [917, 602] on div "Eligibility Date Sep 22, 2025" at bounding box center [1032, 595] width 398 height 20
copy span "Sep 22, 2025"
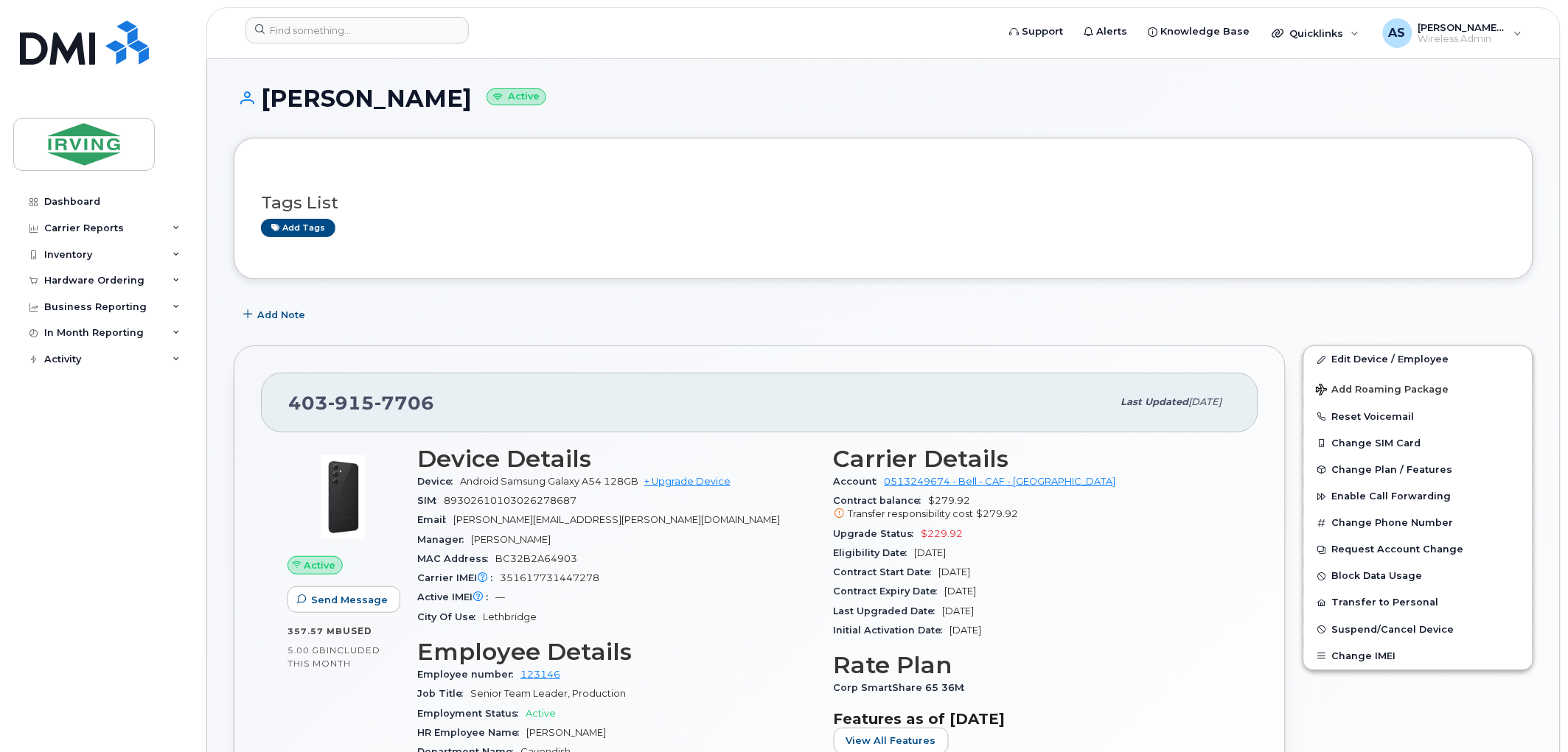
click at [997, 552] on div "Eligibility Date [DATE]" at bounding box center [1032, 553] width 398 height 20
drag, startPoint x: 984, startPoint y: 557, endPoint x: 916, endPoint y: 558, distance: 68.0
click at [916, 558] on div "Eligibility Date Jul 25, 2026" at bounding box center [1032, 553] width 398 height 20
copy span "[DATE]"
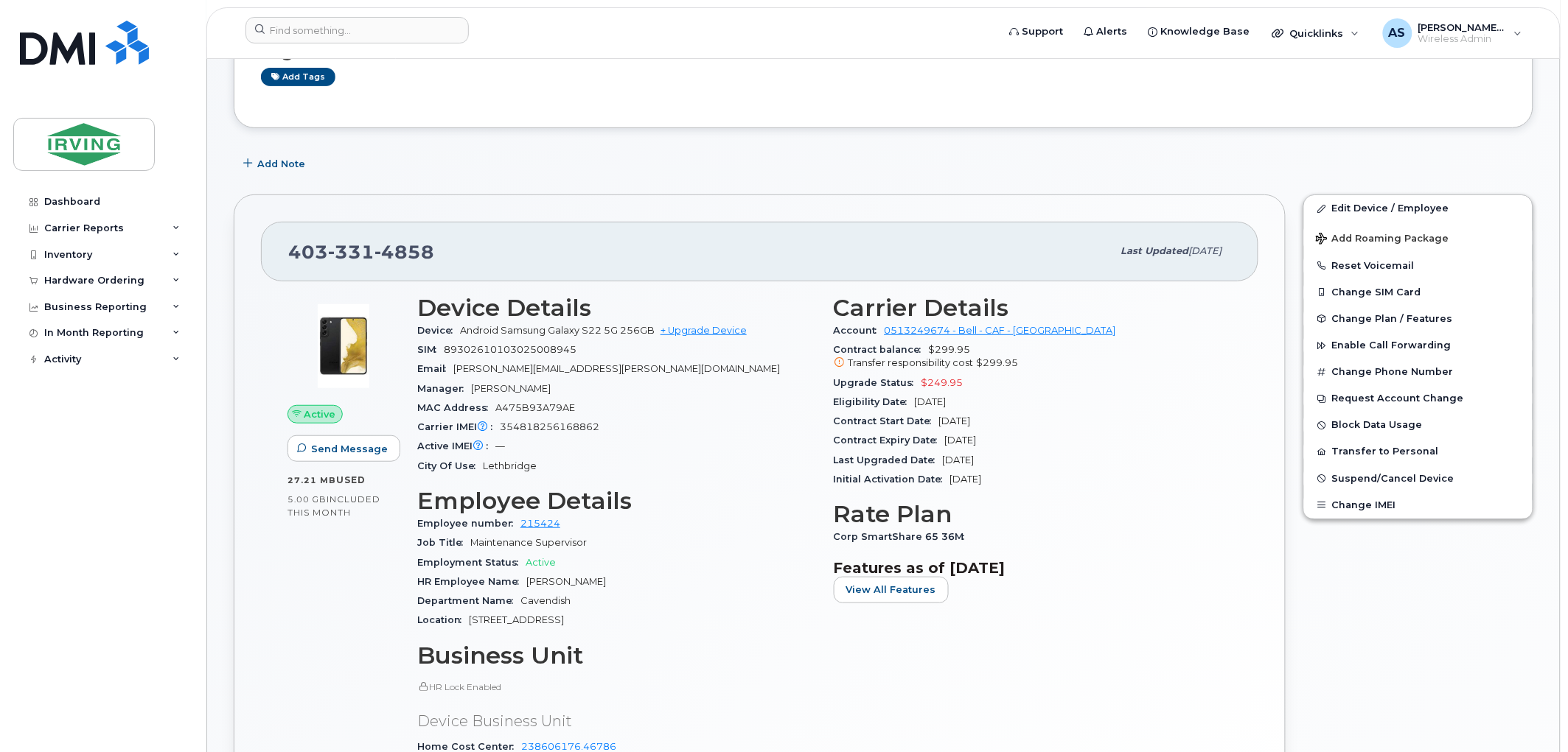
scroll to position [150, 0]
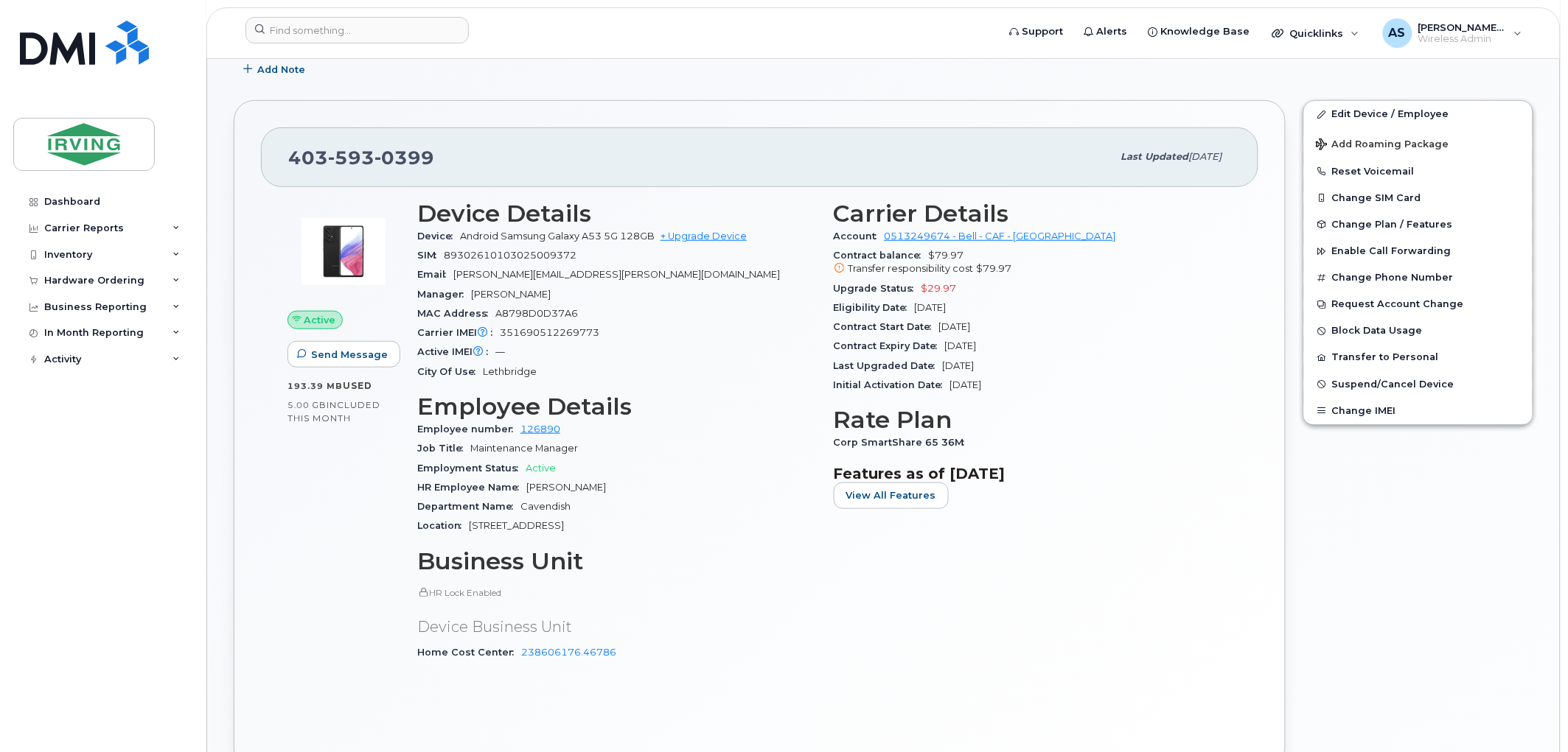
scroll to position [232, 0]
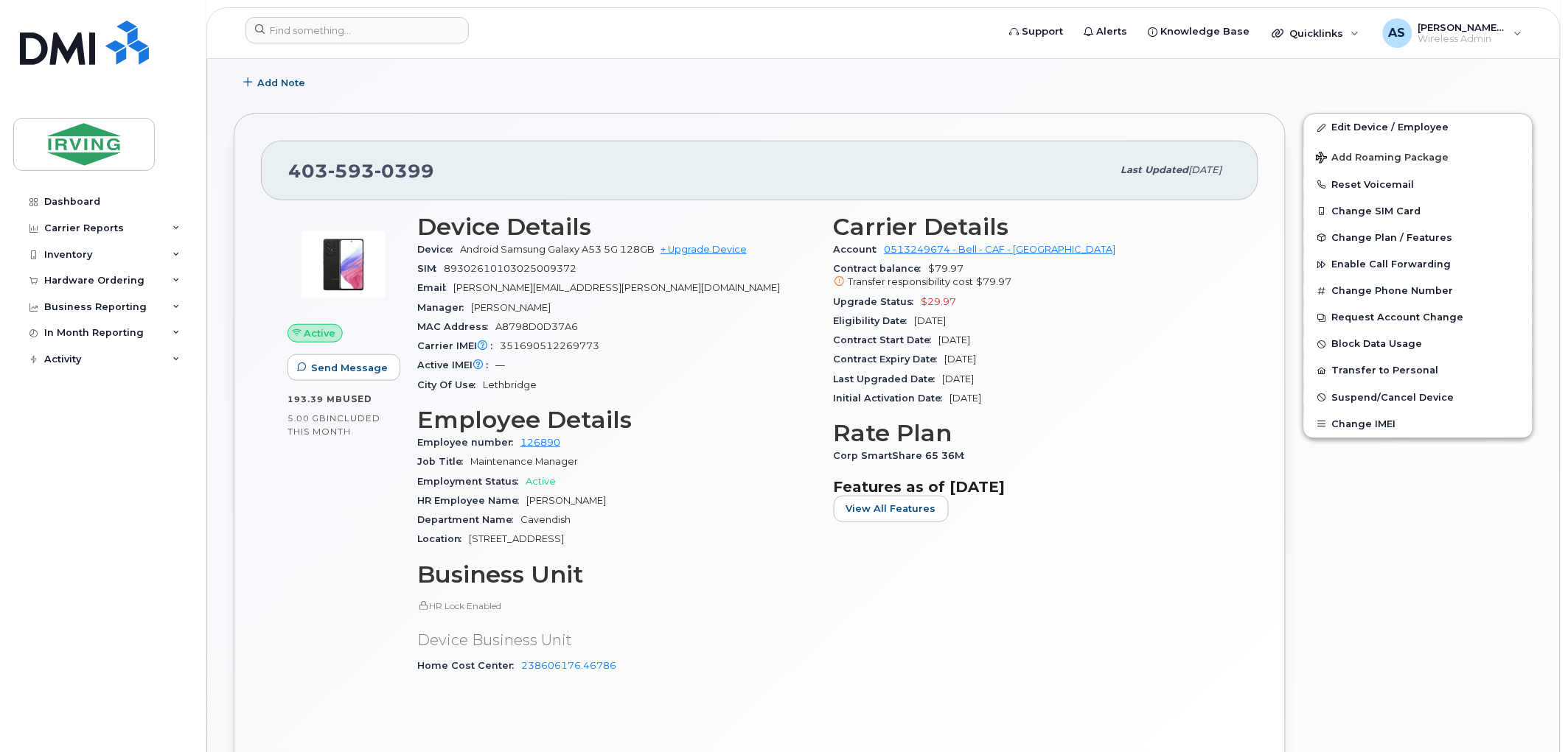
drag, startPoint x: 1019, startPoint y: 341, endPoint x: 961, endPoint y: 341, distance: 58.0
click at [961, 341] on div "Contract Start Date [DATE]" at bounding box center [1032, 341] width 398 height 20
click at [997, 322] on div "Eligibility Date [DATE]" at bounding box center [1032, 321] width 398 height 20
drag, startPoint x: 984, startPoint y: 325, endPoint x: 907, endPoint y: 327, distance: 77.0
click at [907, 327] on div "Eligibility Date [DATE]" at bounding box center [1032, 321] width 398 height 20
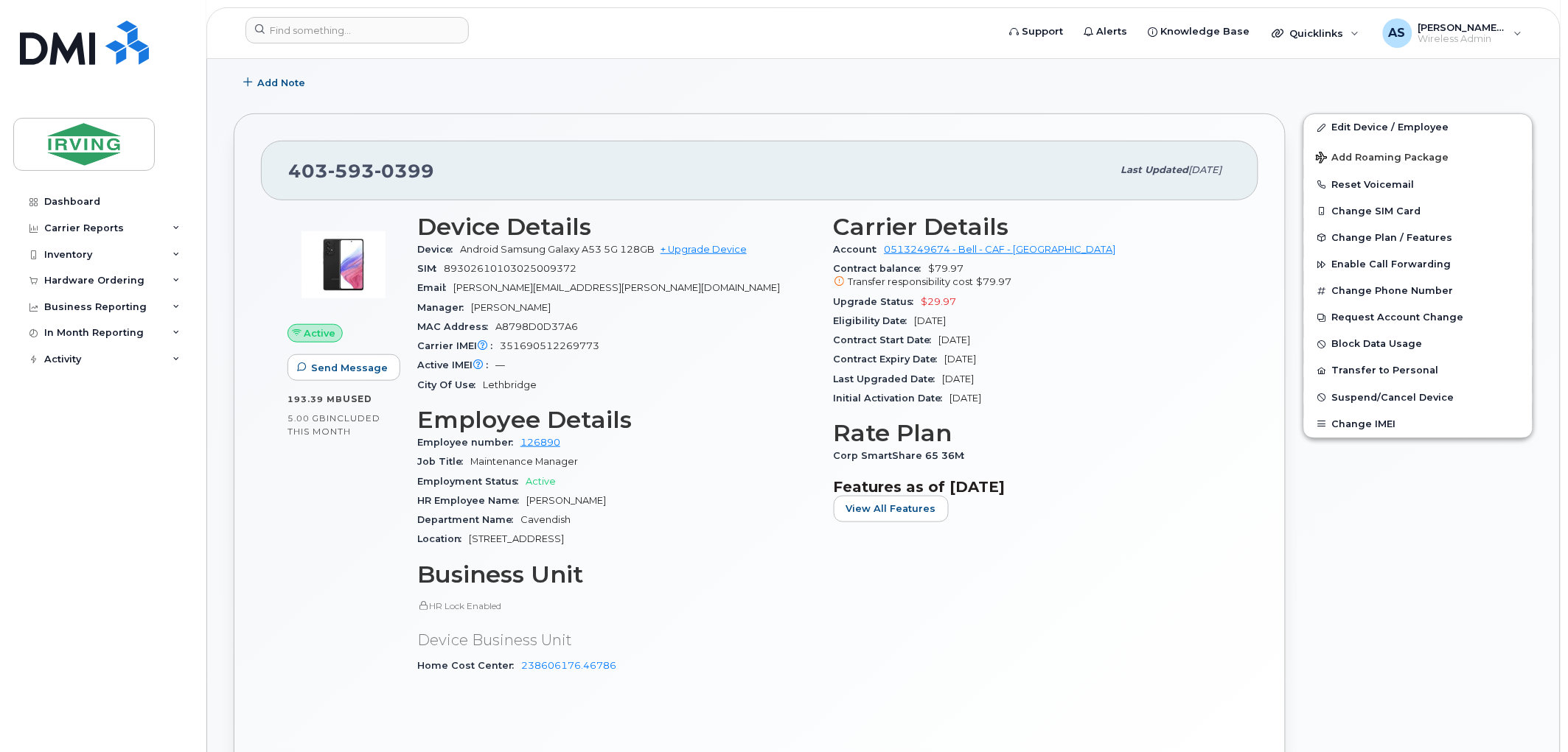
copy span "[DATE]"
